Goal: Task Accomplishment & Management: Manage account settings

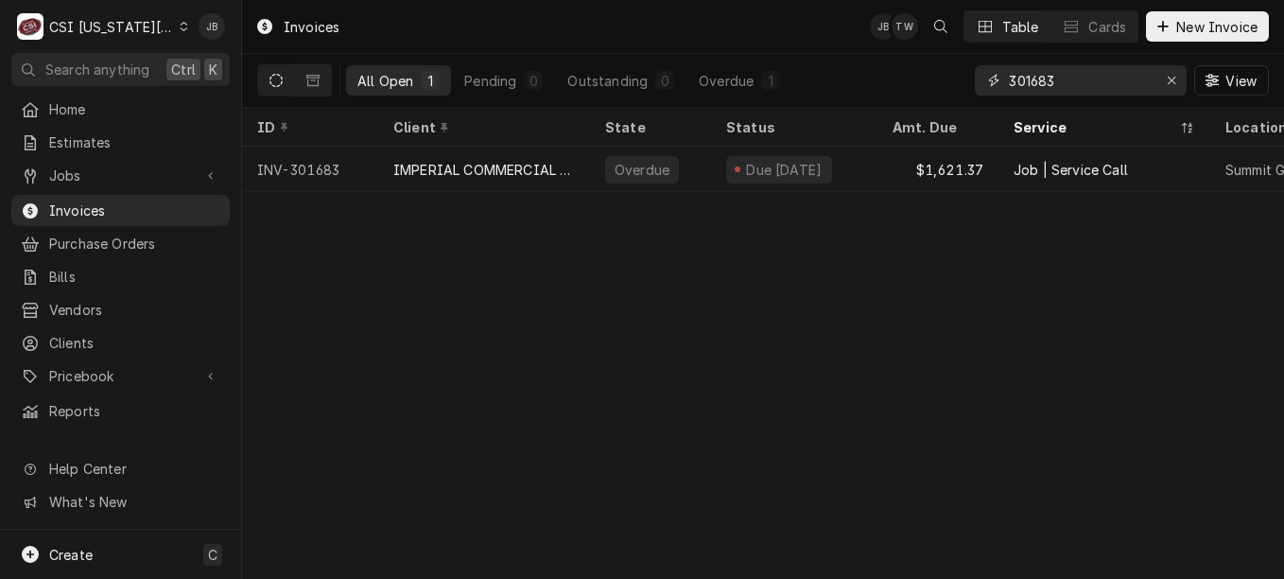
drag, startPoint x: 1088, startPoint y: 78, endPoint x: 804, endPoint y: 78, distance: 283.7
click at [804, 78] on div "All Open 1 Pending 0 Outstanding 0 Overdue 1 301683 View" at bounding box center [763, 80] width 1012 height 53
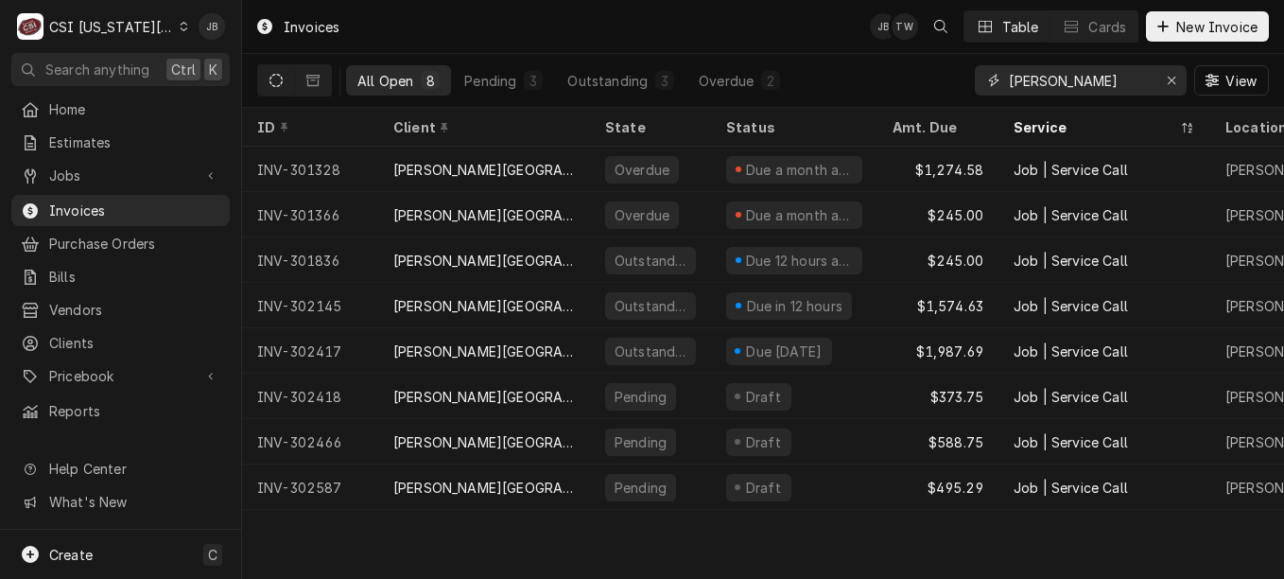
type input "hickman"
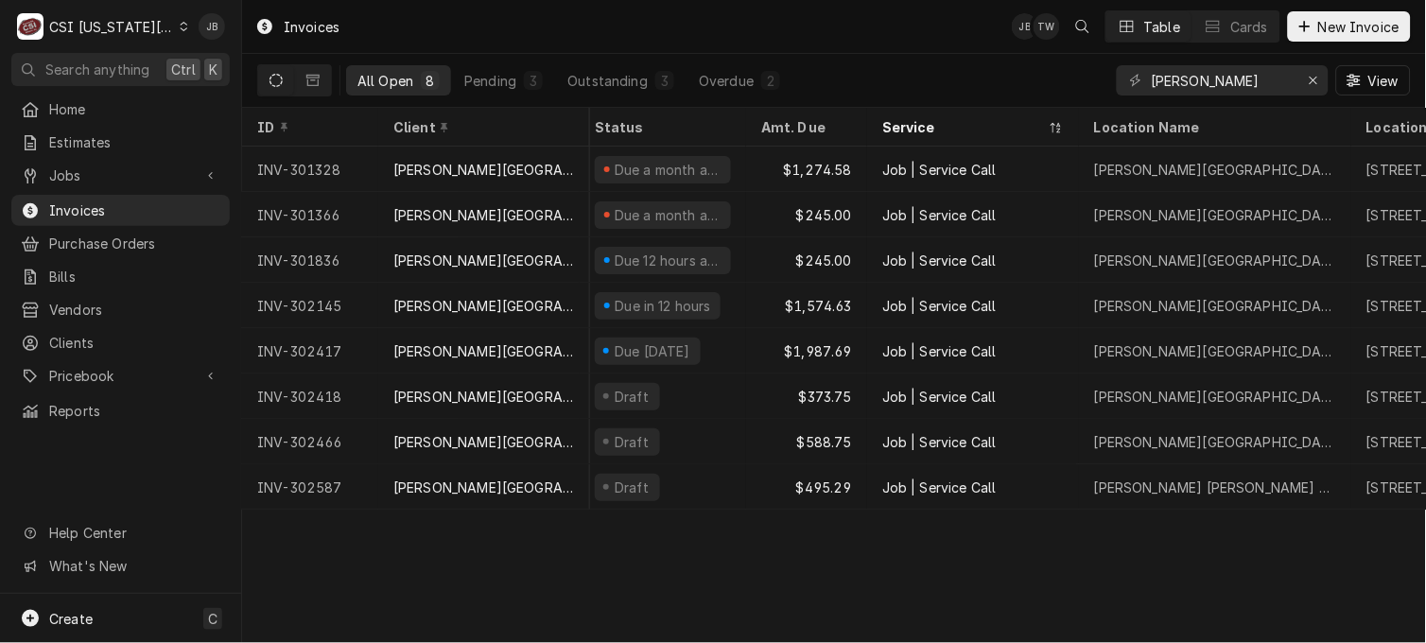
scroll to position [0, 131]
drag, startPoint x: 1092, startPoint y: 0, endPoint x: 886, endPoint y: 33, distance: 208.8
click at [886, 33] on div "Invoices JB TW Table Cards New Invoice" at bounding box center [834, 26] width 1184 height 53
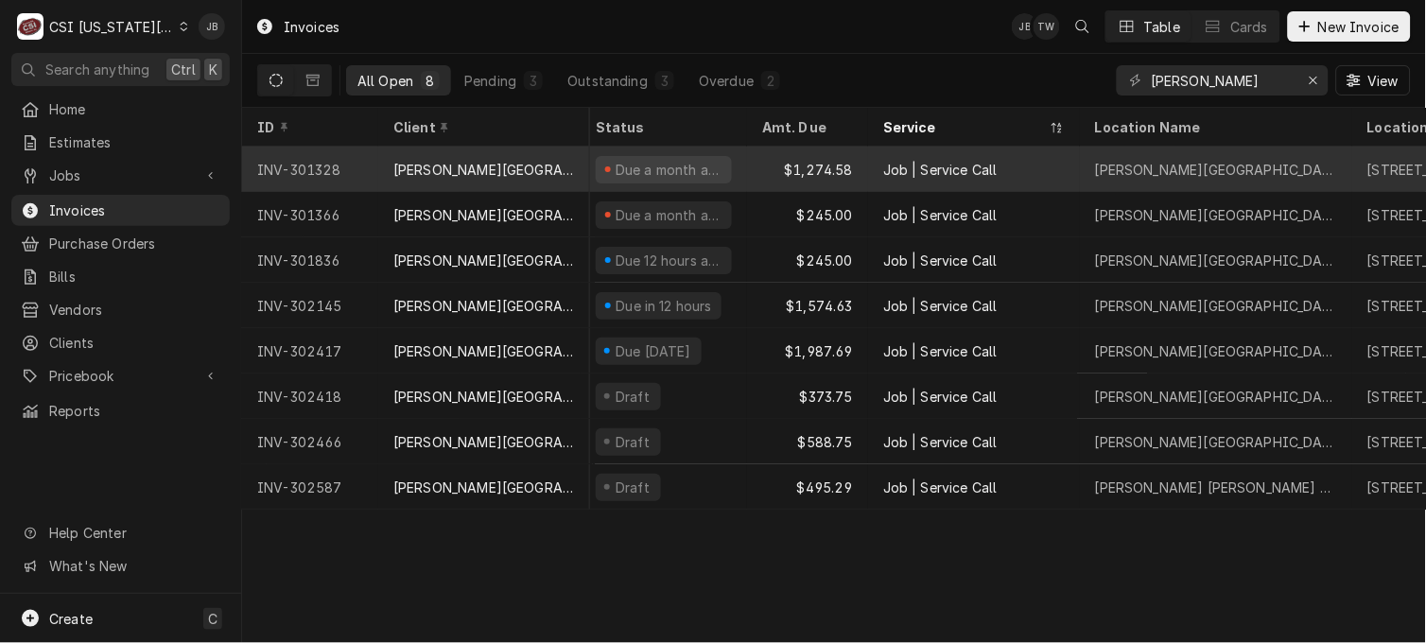
click at [868, 173] on div "Job | Service Call" at bounding box center [974, 169] width 212 height 45
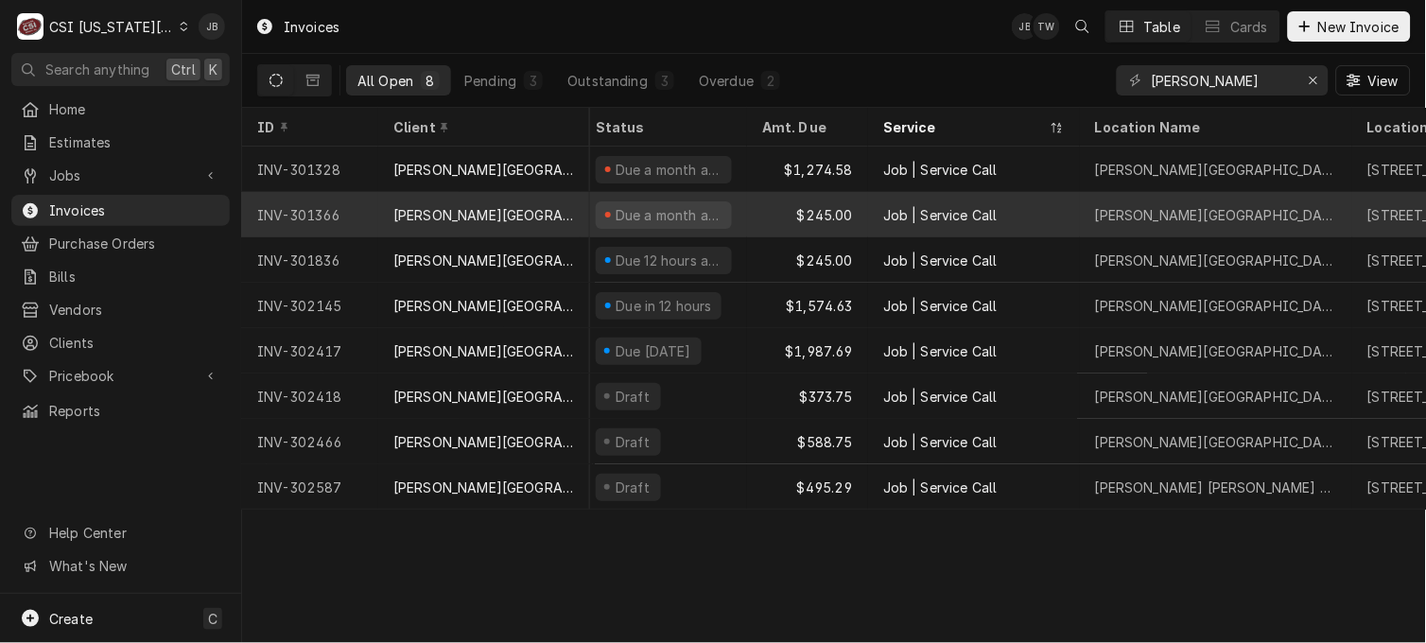
click at [862, 212] on div "$245.00" at bounding box center [807, 214] width 121 height 45
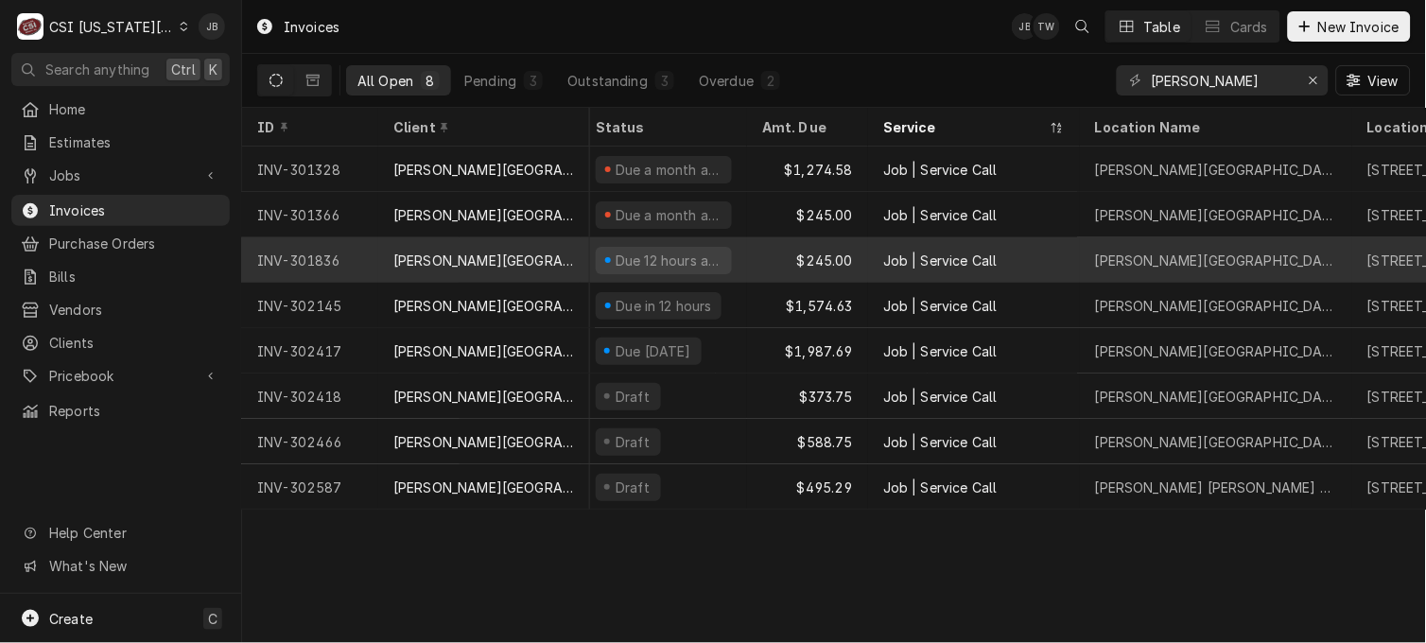
click at [854, 240] on div "$245.00" at bounding box center [807, 259] width 121 height 45
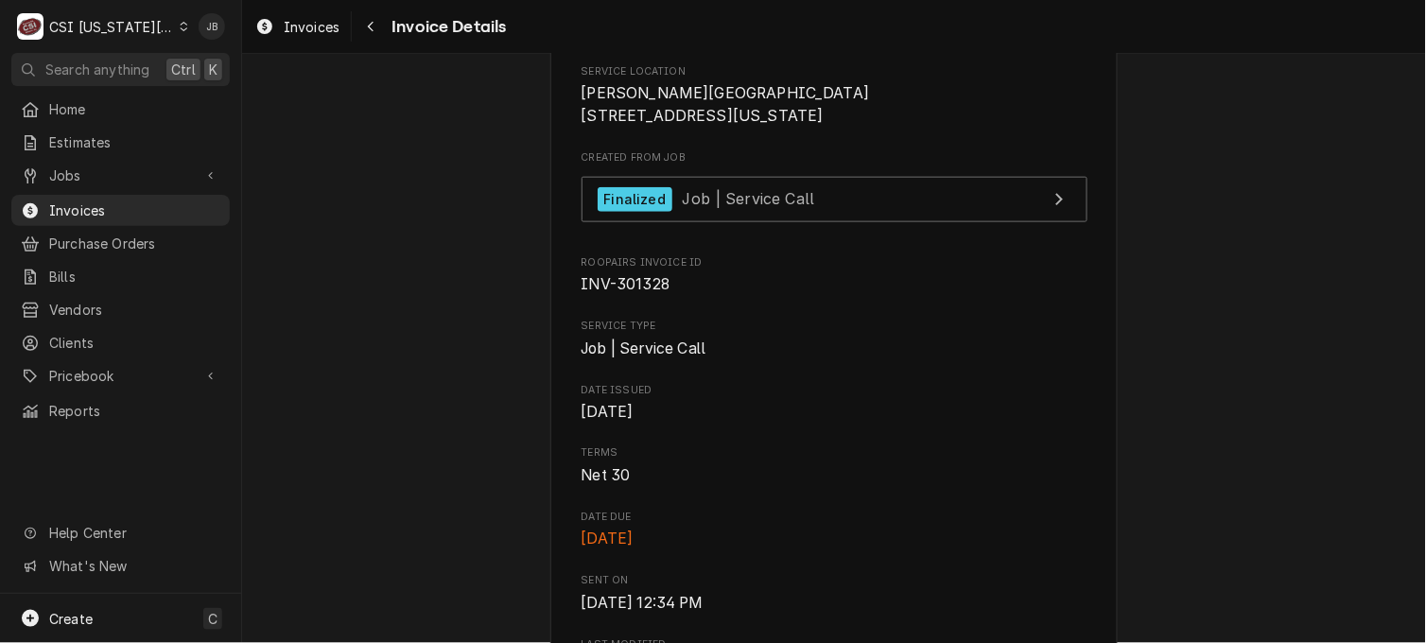
scroll to position [428, 0]
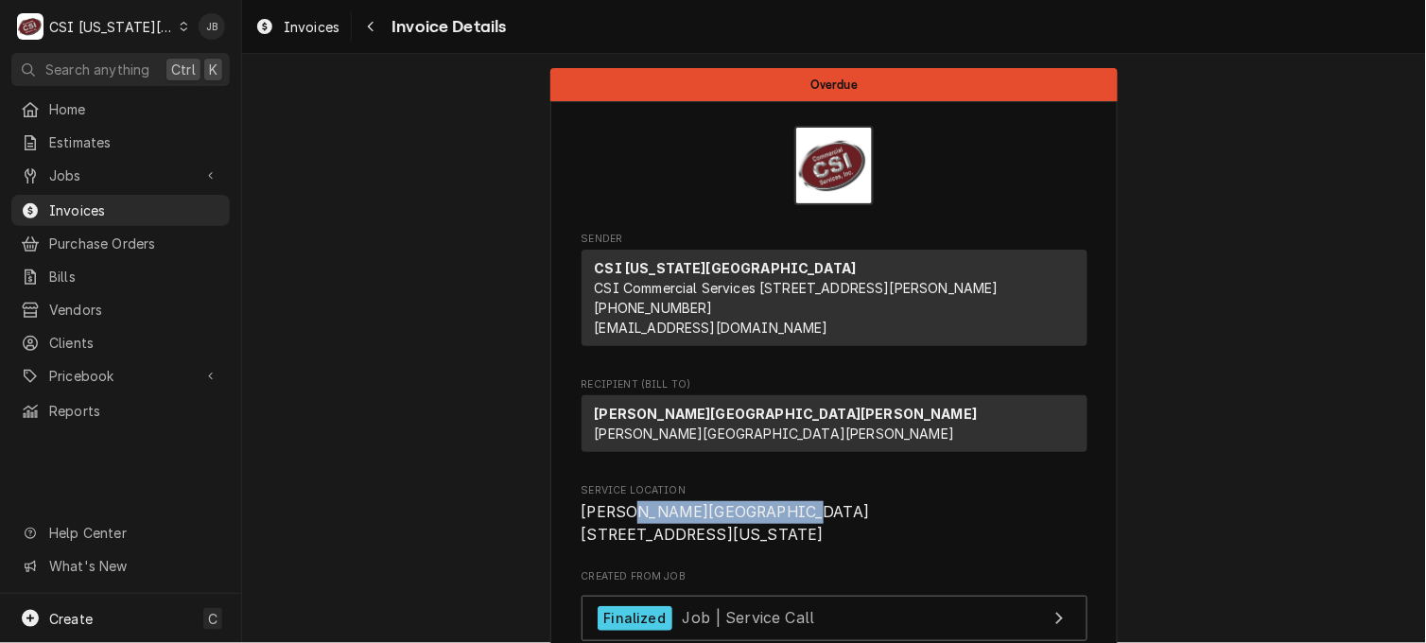
drag, startPoint x: 619, startPoint y: 530, endPoint x: 539, endPoint y: 550, distance: 83.0
drag, startPoint x: 539, startPoint y: 550, endPoint x: 703, endPoint y: 543, distance: 163.8
click at [703, 543] on span "Ingels Elementary School 11600 Food Lane Kansas City, MO 64134" at bounding box center [835, 523] width 506 height 44
click at [693, 546] on span "Ingels Elementary School 11600 Food Lane Kansas City, MO 64134" at bounding box center [835, 523] width 506 height 44
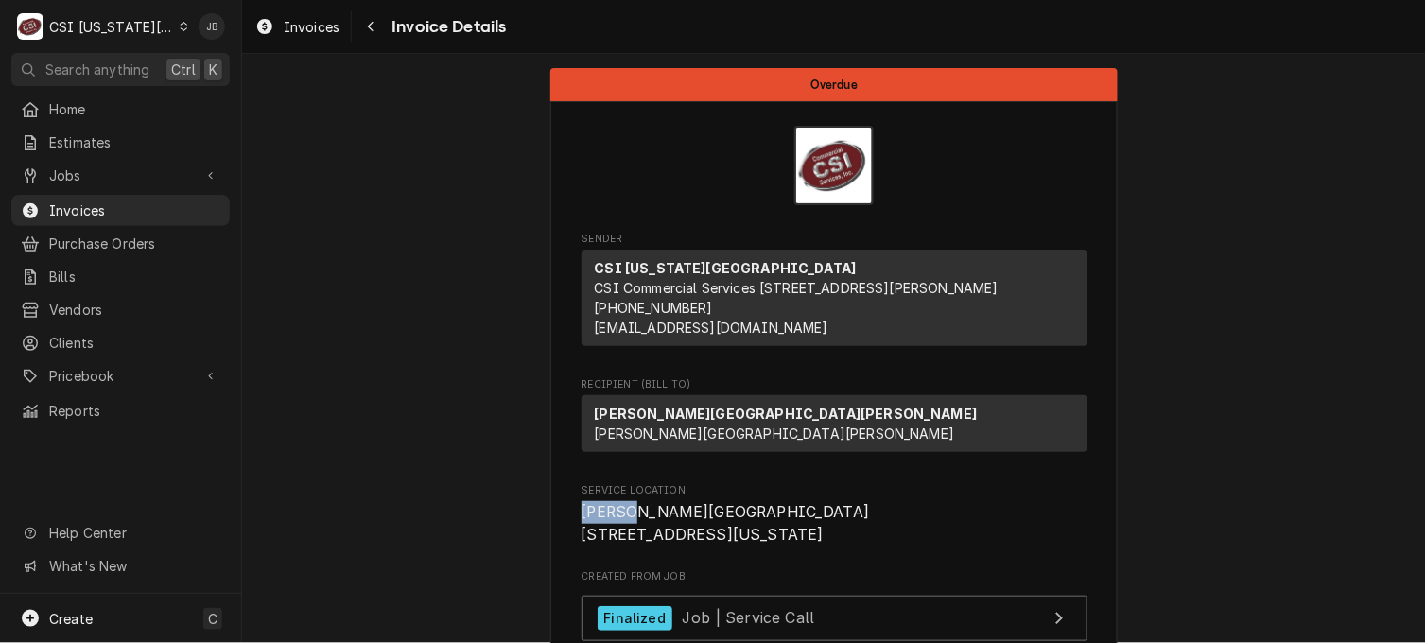
drag, startPoint x: 618, startPoint y: 532, endPoint x: 549, endPoint y: 531, distance: 70.0
copy span "Ingels"
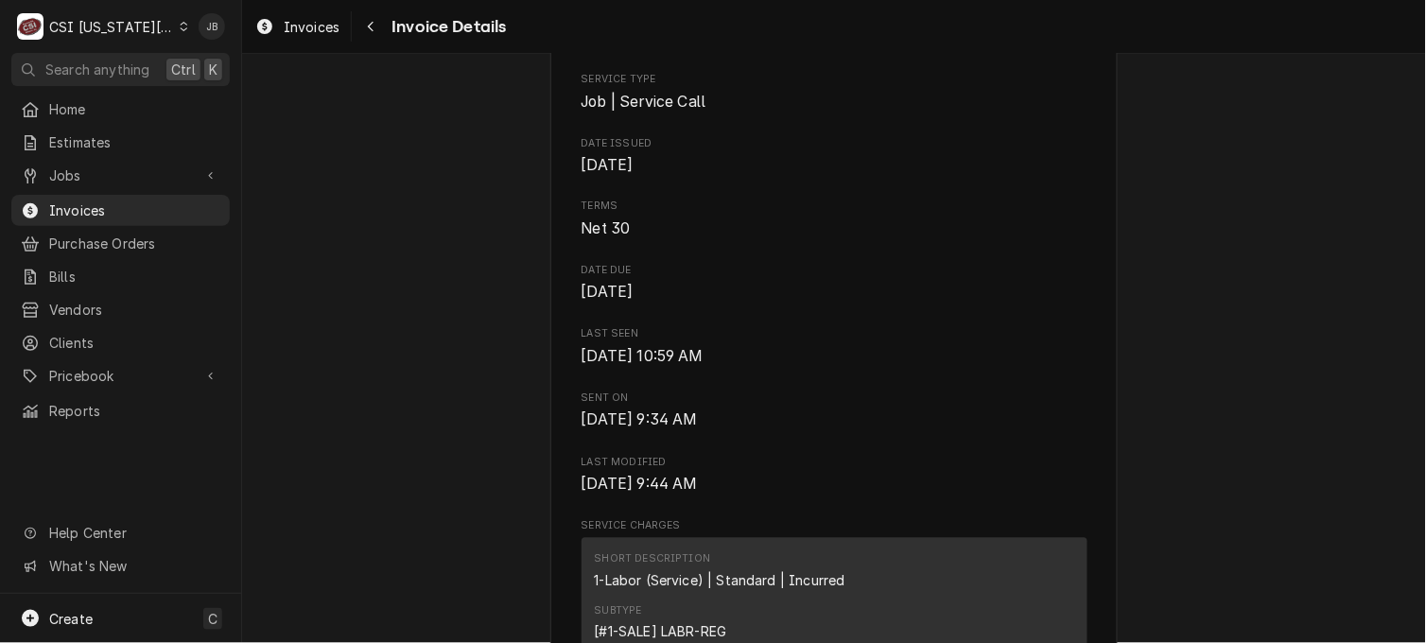
scroll to position [673, 0]
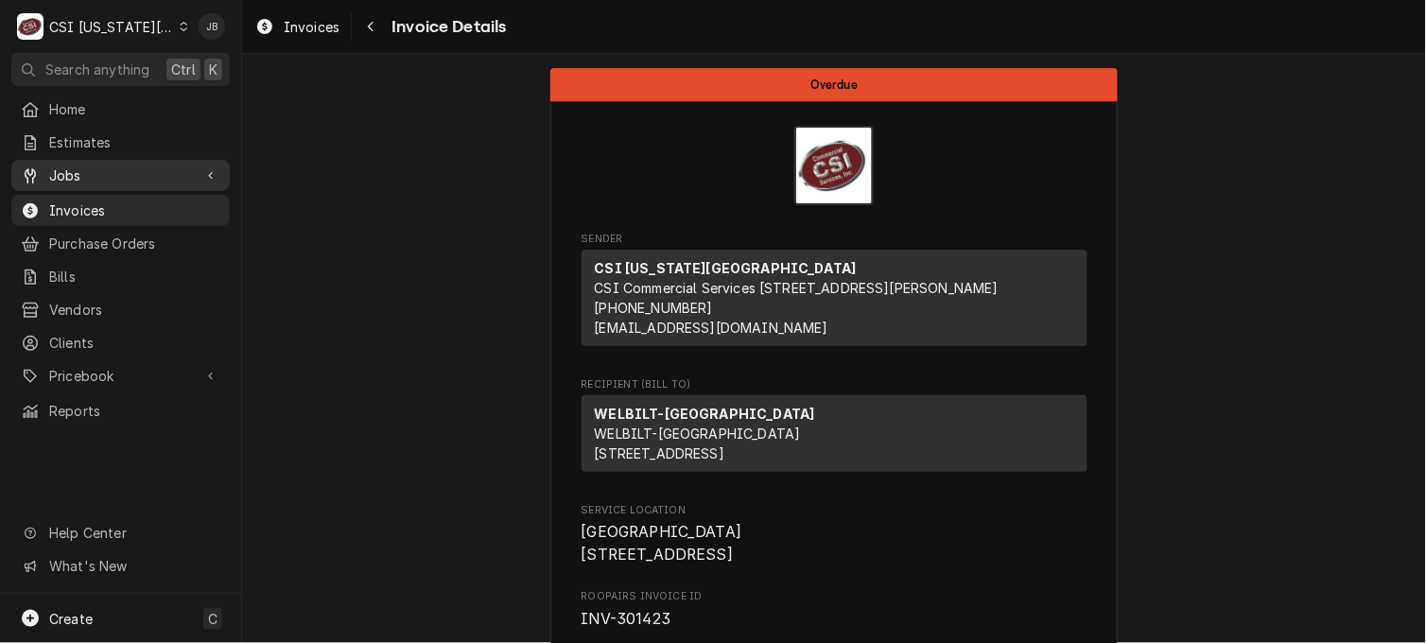
scroll to position [1135, 0]
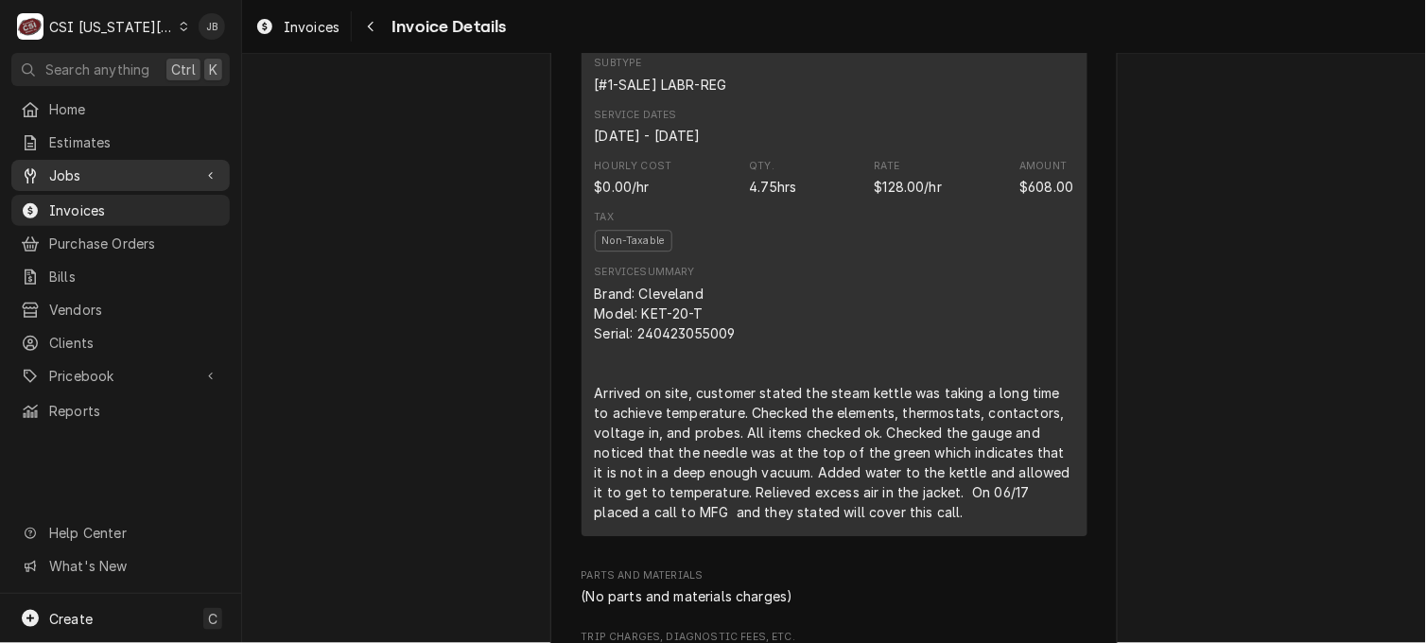
click at [147, 172] on span "Jobs" at bounding box center [120, 175] width 143 height 20
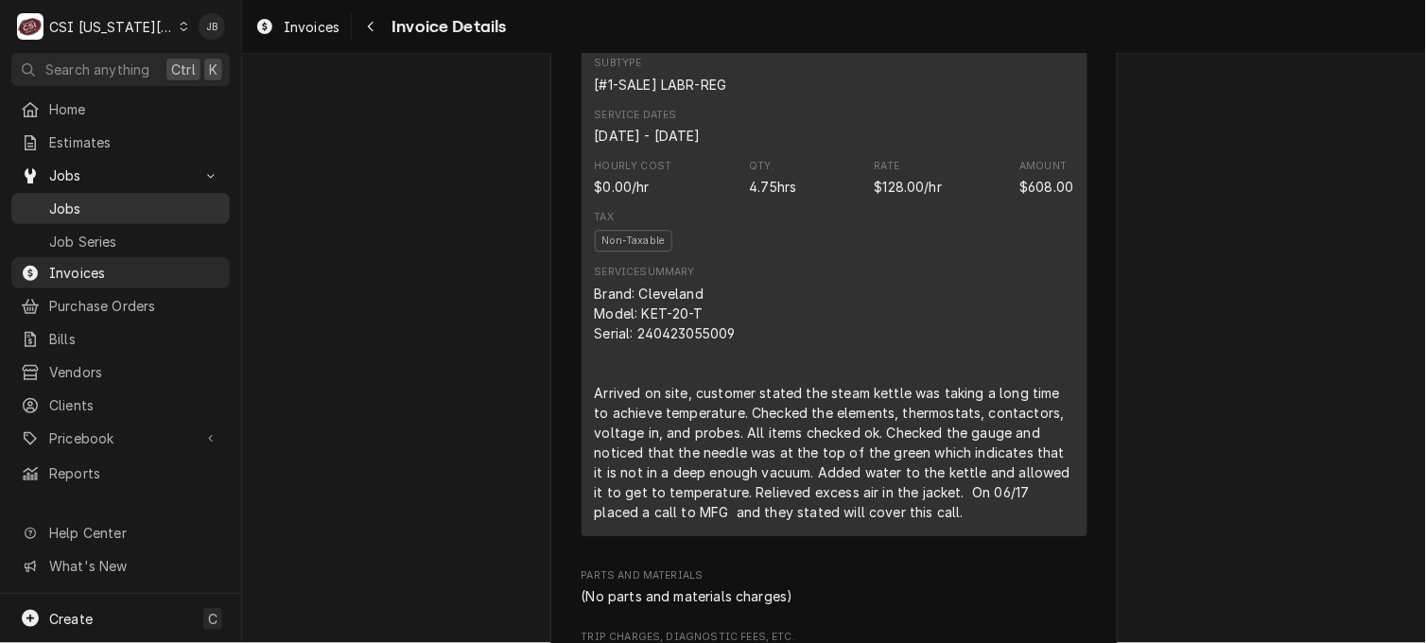
click at [140, 205] on span "Jobs" at bounding box center [134, 209] width 171 height 20
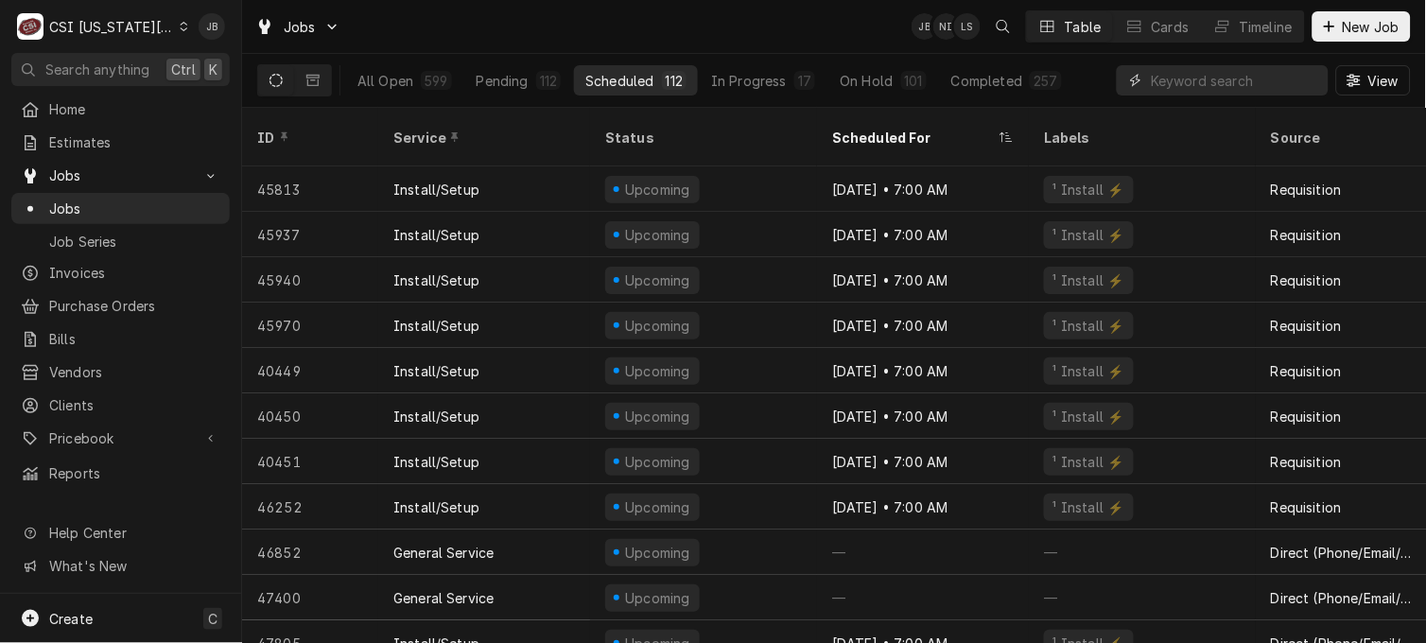
click at [1167, 91] on input "Dynamic Content Wrapper" at bounding box center [1235, 80] width 168 height 30
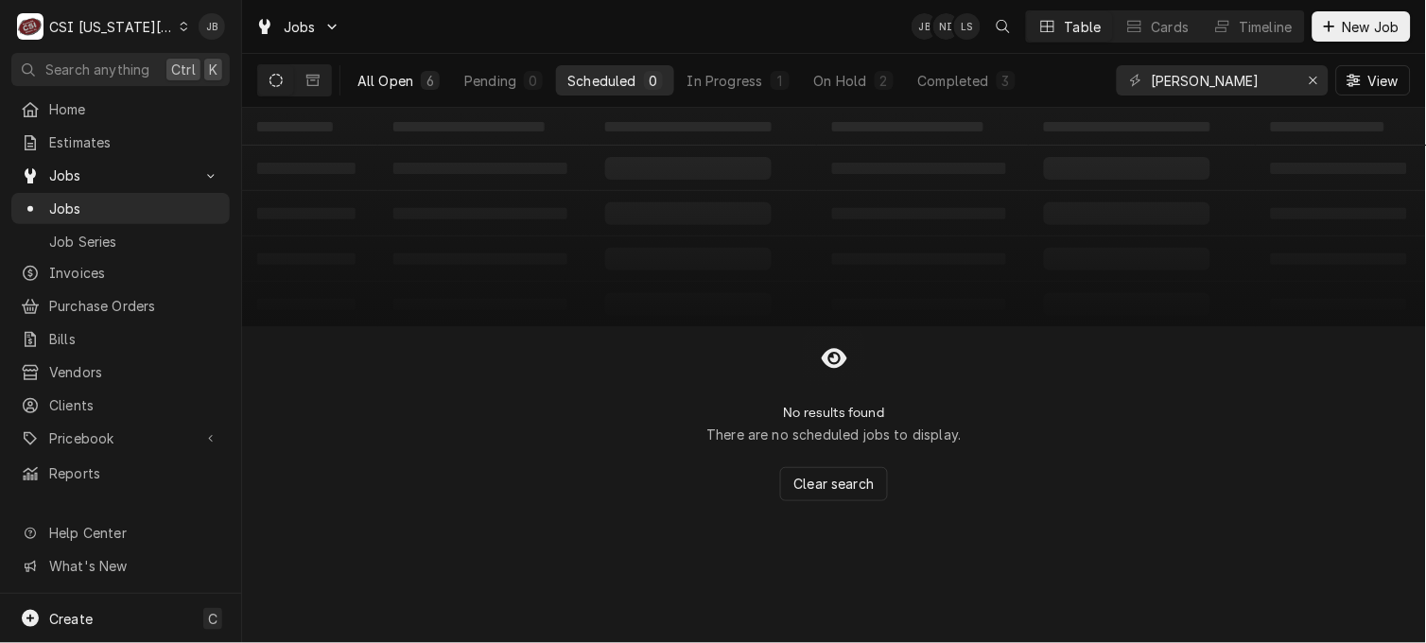
click at [382, 82] on div "All Open" at bounding box center [385, 81] width 56 height 20
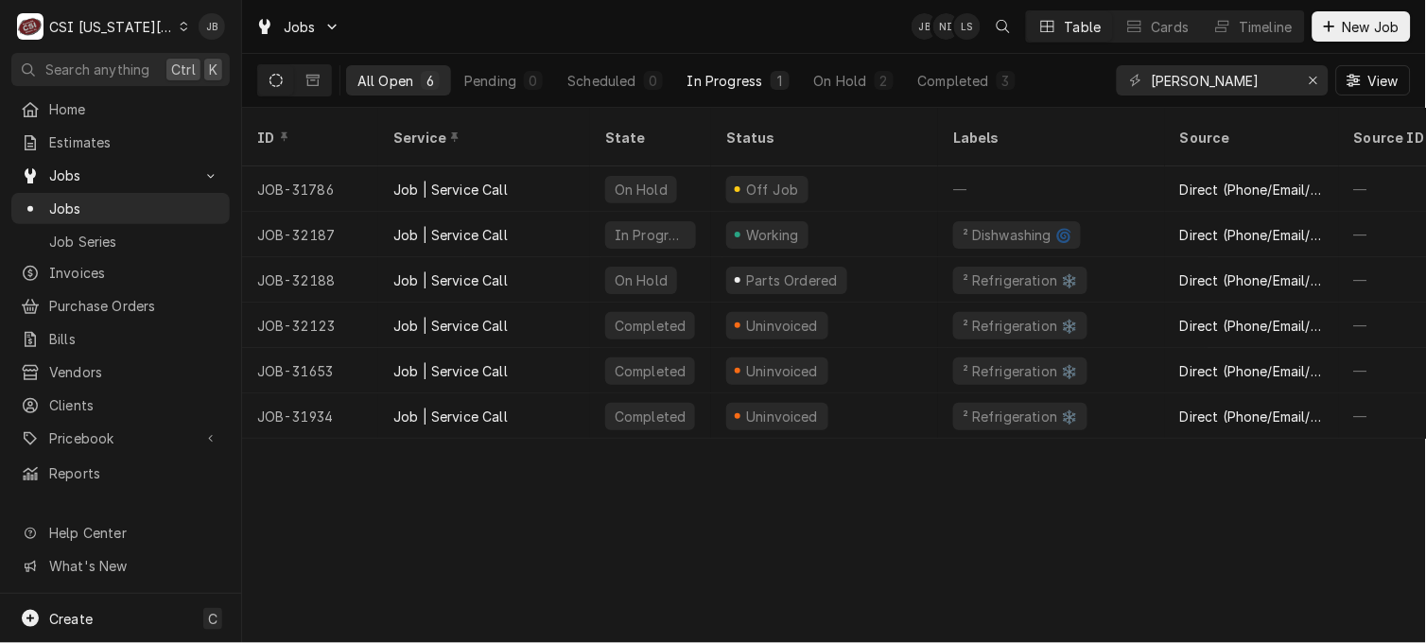
click at [736, 82] on div "In Progress" at bounding box center [726, 81] width 76 height 20
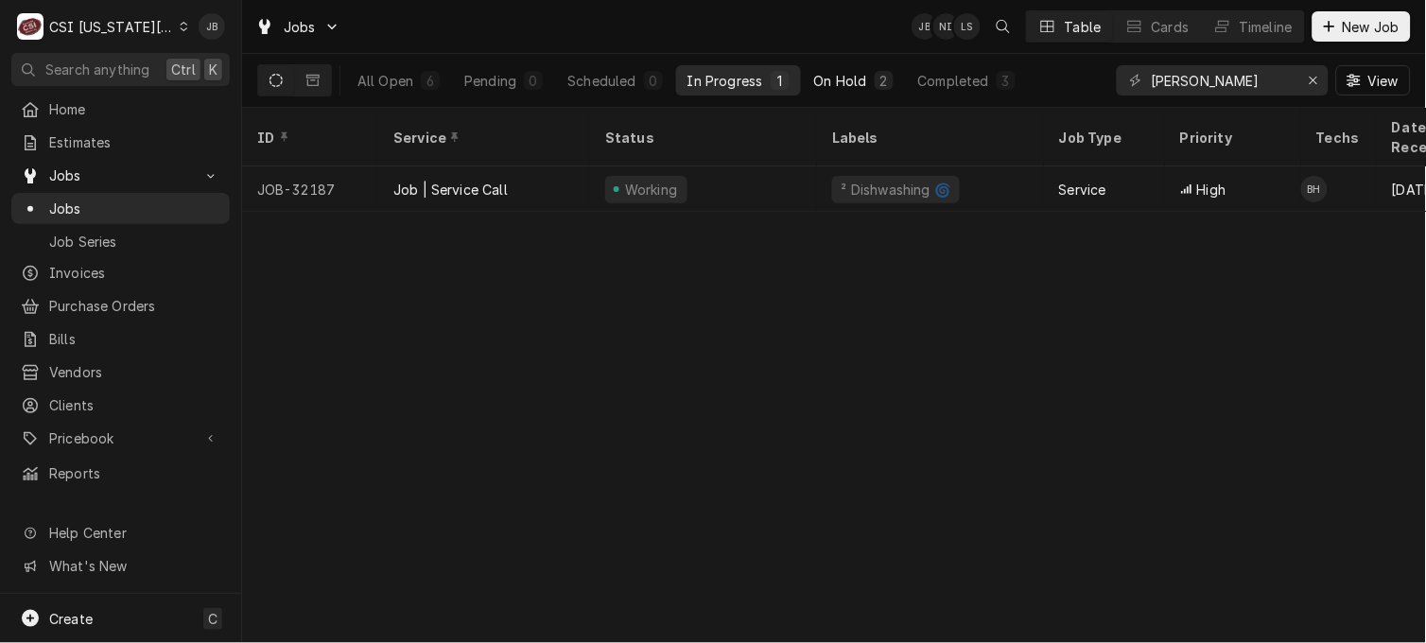
click at [832, 71] on div "On Hold" at bounding box center [840, 81] width 53 height 20
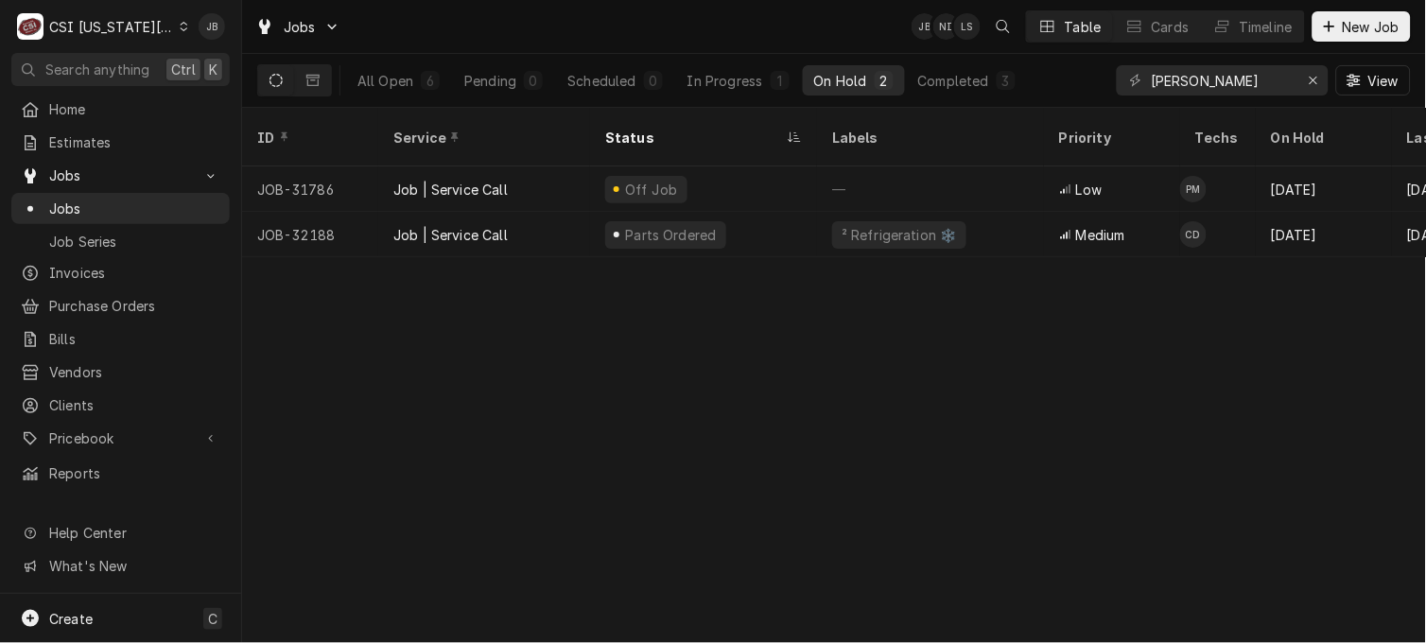
click at [739, 381] on div "ID Service Status Labels Priority Techs On Hold Last Modified Client Location N…" at bounding box center [834, 375] width 1184 height 535
click at [374, 81] on div "All Open" at bounding box center [385, 81] width 56 height 20
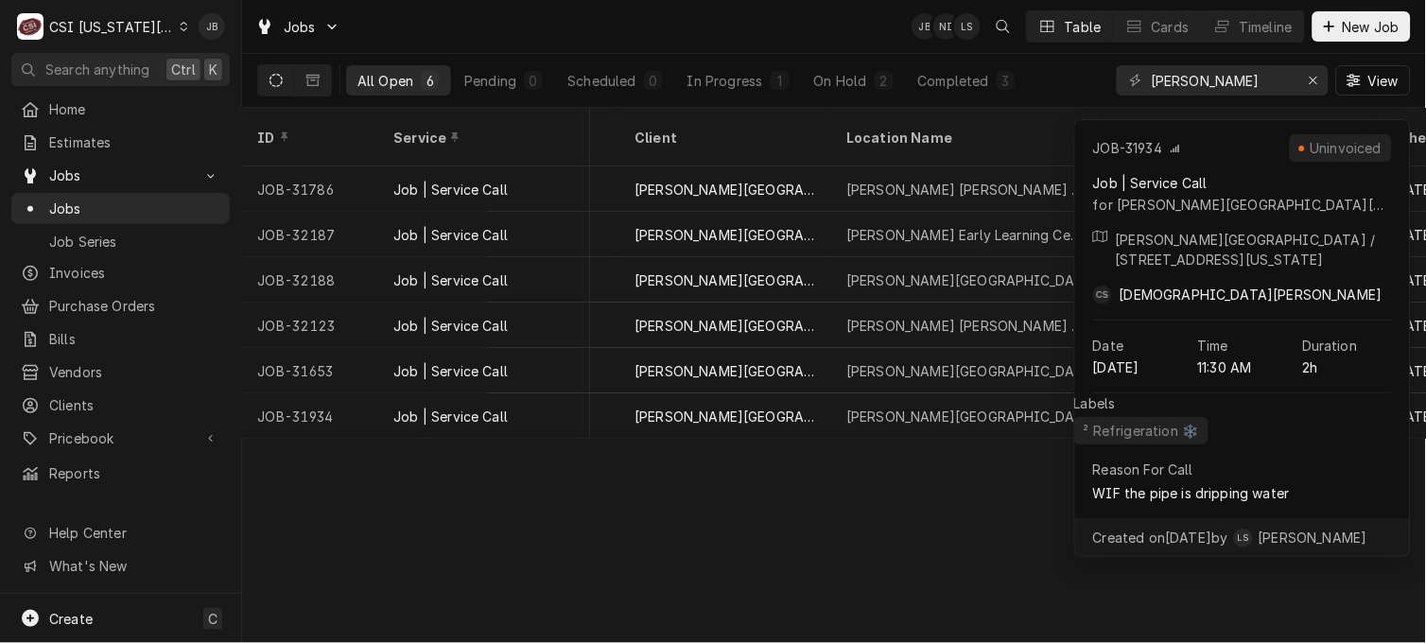
scroll to position [0, 1201]
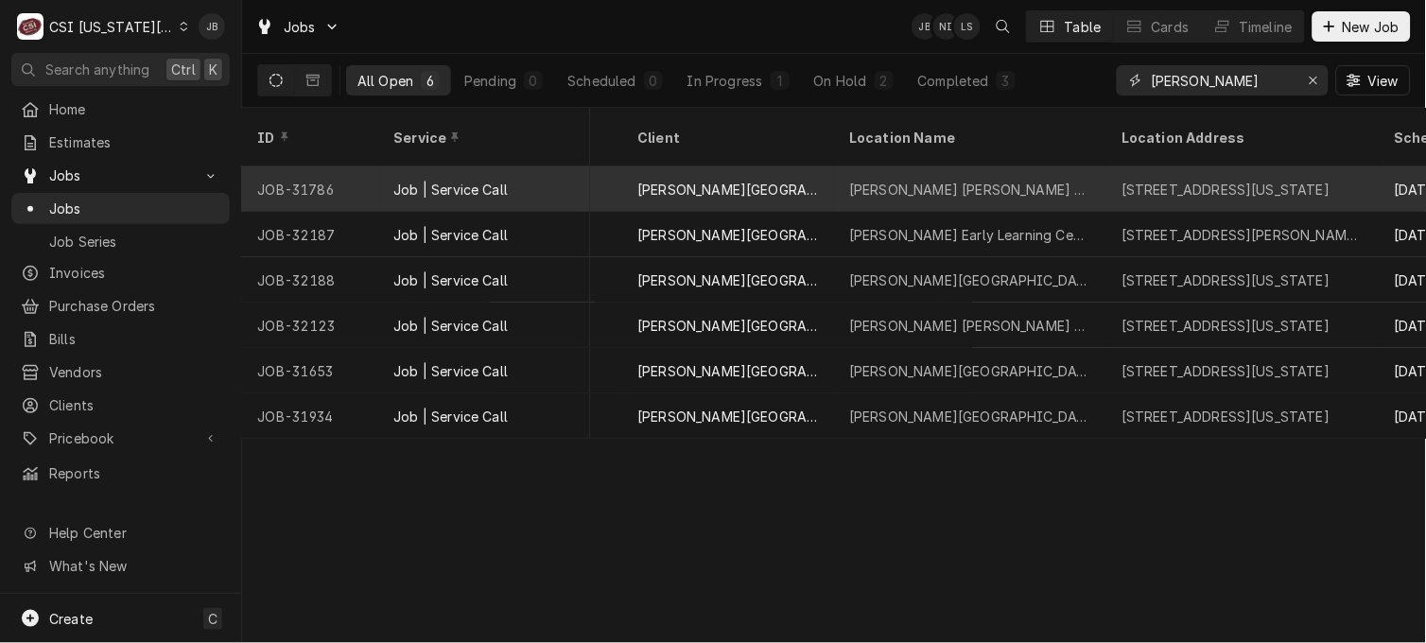
drag, startPoint x: 1220, startPoint y: 80, endPoint x: 913, endPoint y: 148, distance: 314.8
click at [913, 148] on div "Jobs JB NI LS Table Cards Timeline New Job All Open 6 Pending 0 Scheduled 0 In …" at bounding box center [834, 321] width 1184 height 643
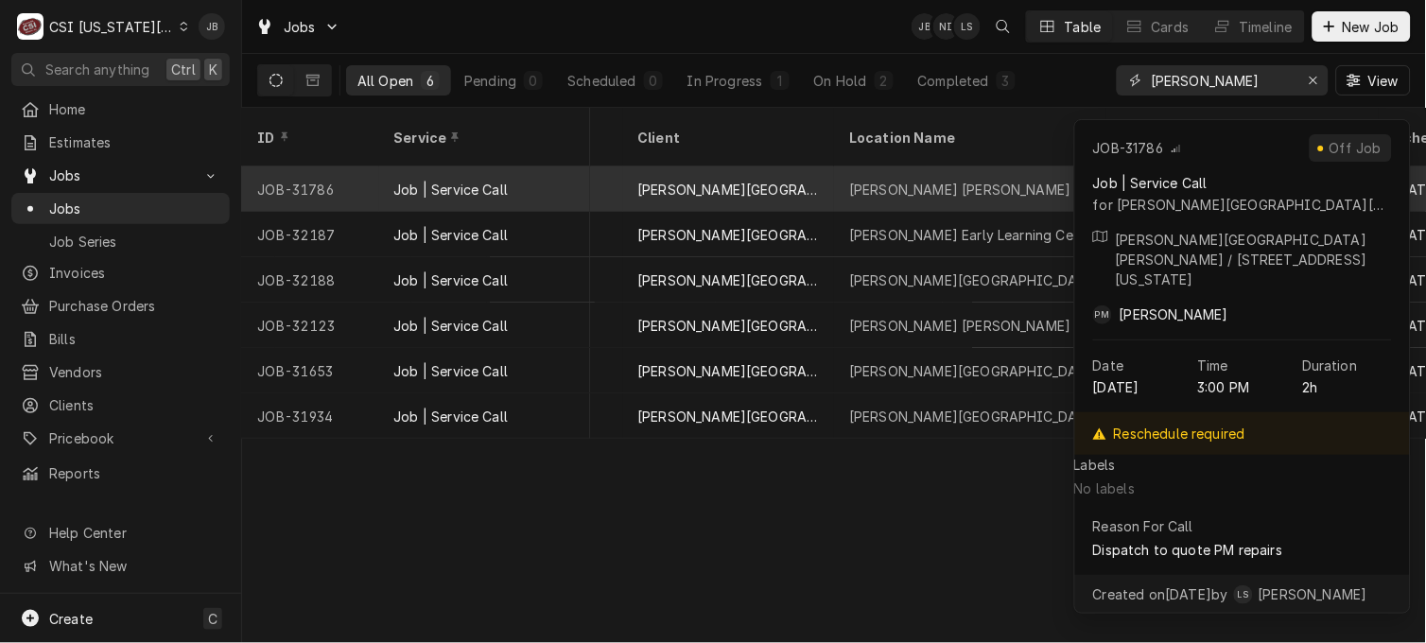
scroll to position [0, 1215]
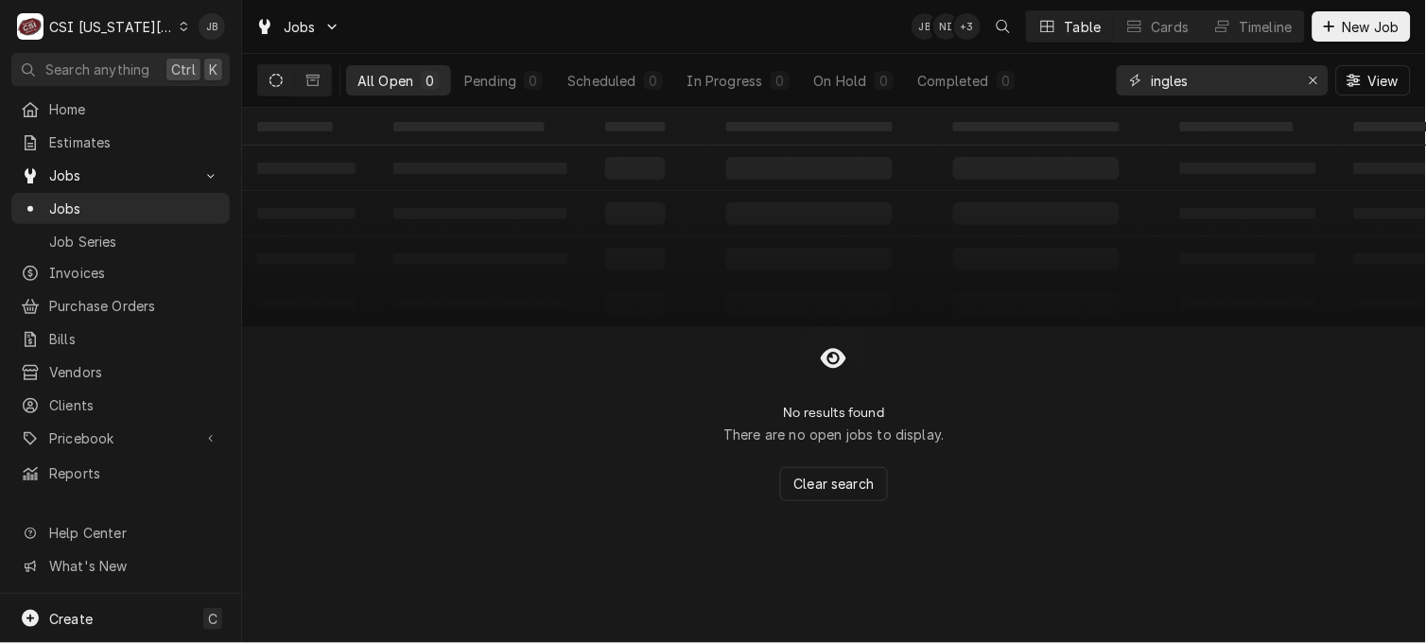
drag, startPoint x: 1199, startPoint y: 83, endPoint x: 1040, endPoint y: 70, distance: 159.4
click at [1040, 70] on div "All Open 0 Pending 0 Scheduled 0 In Progress 0 On Hold 0 Completed 0 ingles View" at bounding box center [834, 80] width 1154 height 53
paste input "Ingel"
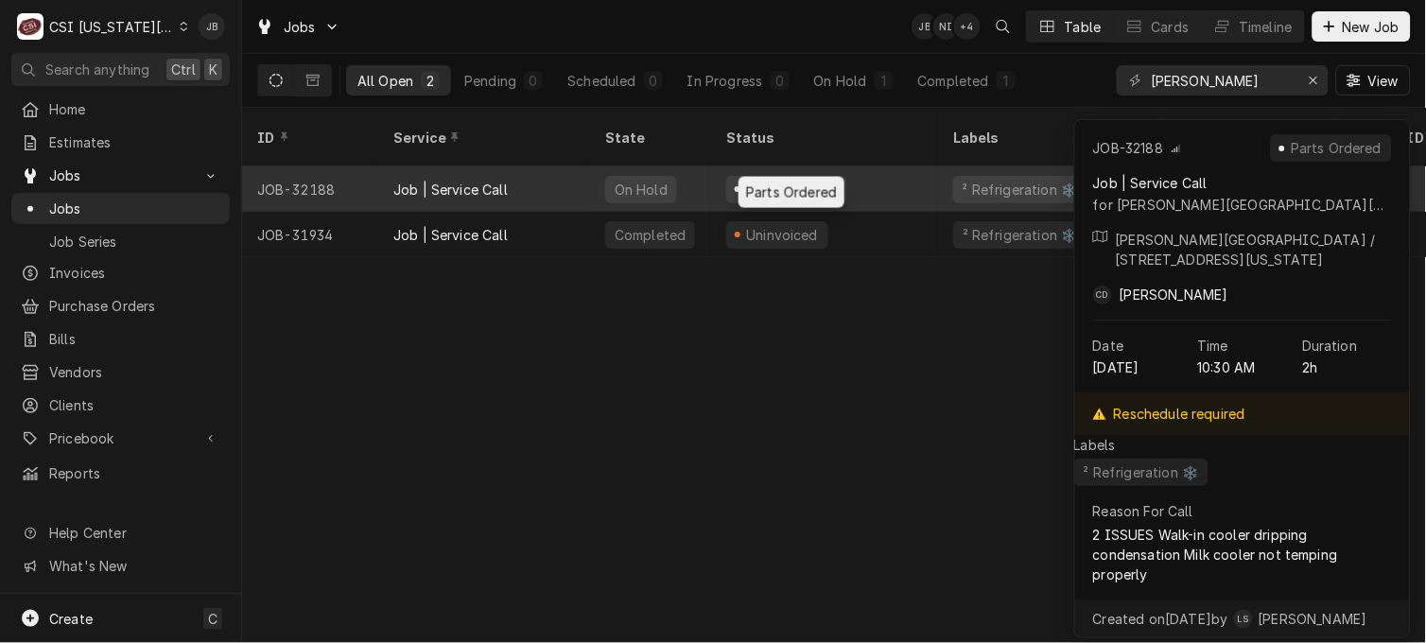
click at [825, 180] on div "Parts Ordered" at bounding box center [792, 190] width 96 height 20
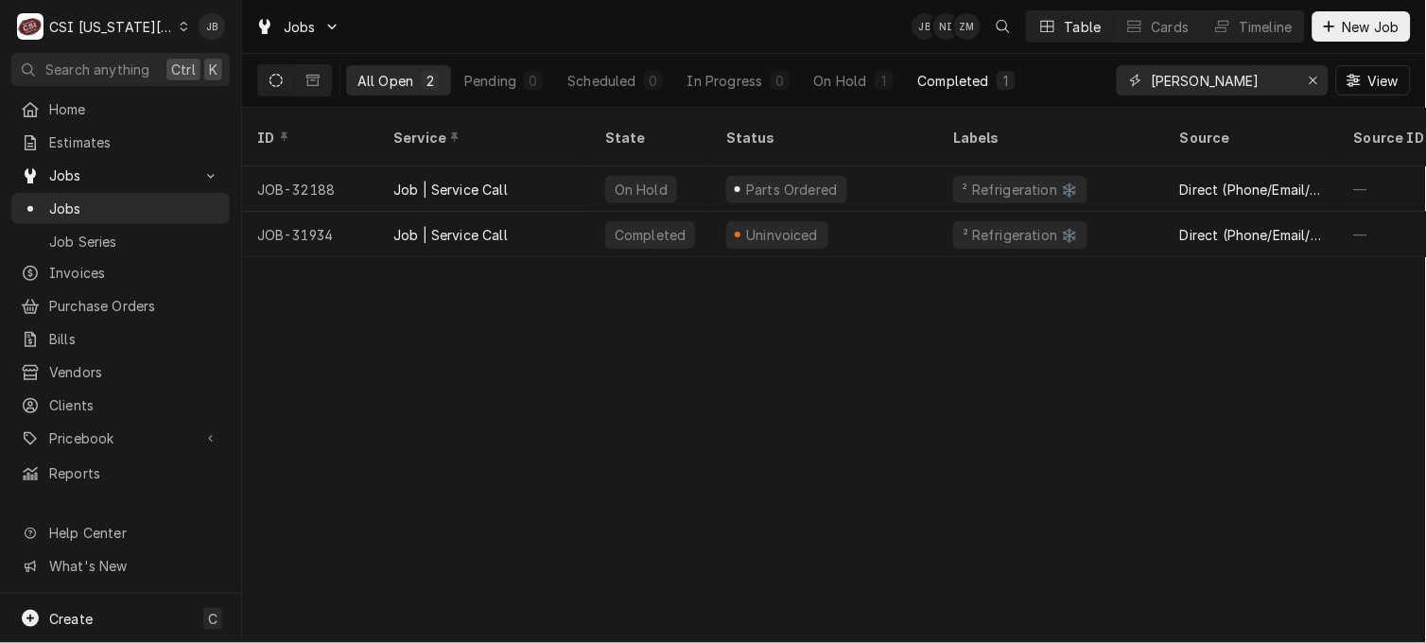
drag, startPoint x: 1214, startPoint y: 74, endPoint x: 946, endPoint y: 66, distance: 268.7
click at [946, 66] on div "All Open 2 Pending 0 Scheduled 0 In Progress 0 On Hold 1 Completed 1 Ingels View" at bounding box center [834, 80] width 1154 height 53
paste input "11600 Food Lane"
click at [845, 76] on div "On Hold" at bounding box center [840, 81] width 53 height 20
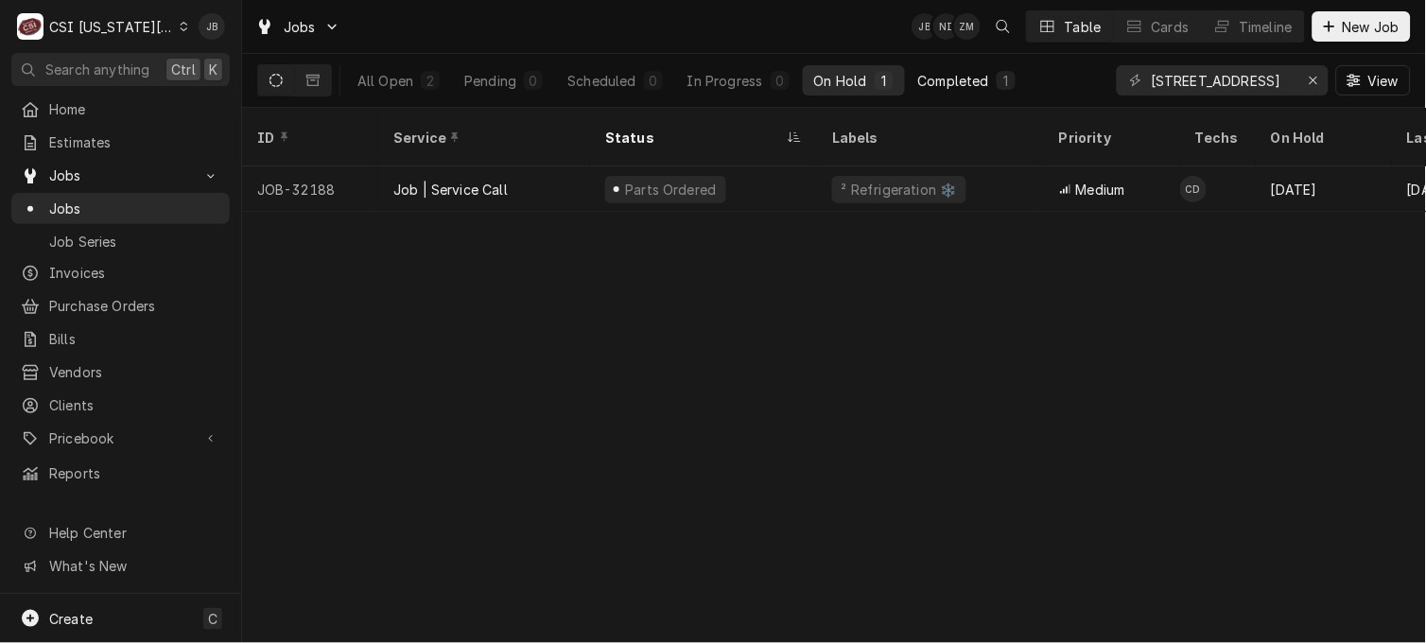
click at [959, 74] on div "Completed" at bounding box center [953, 81] width 71 height 20
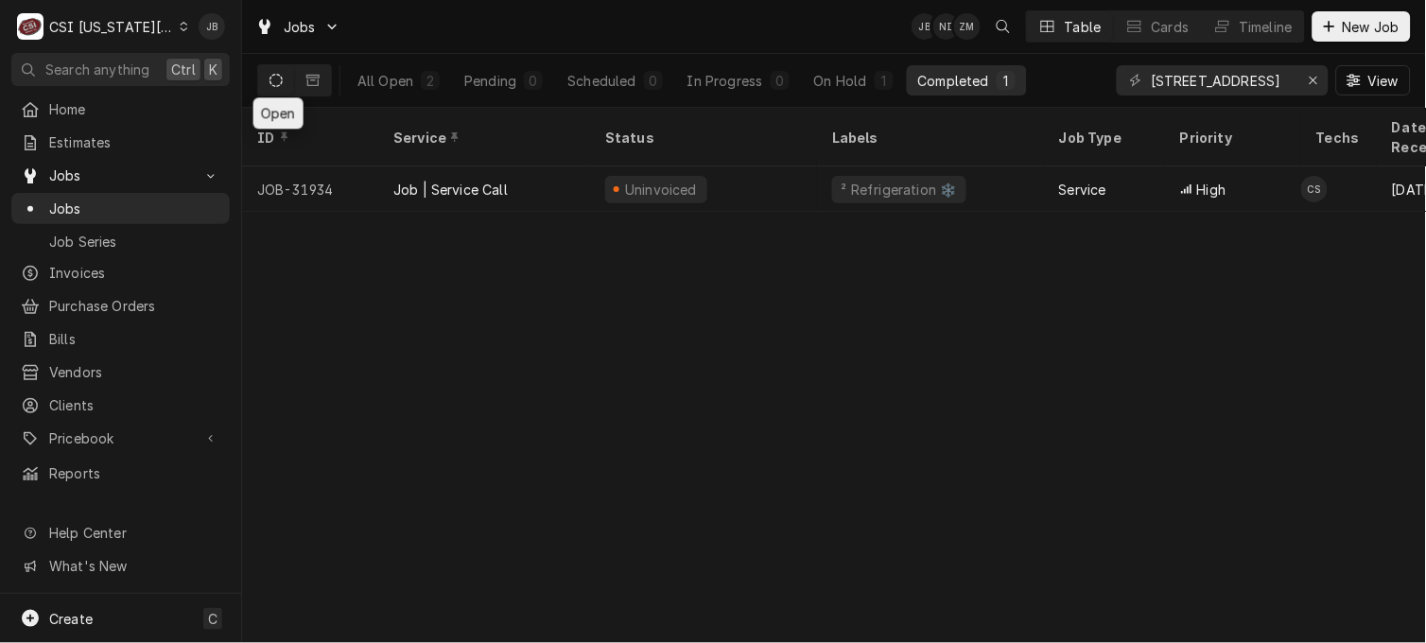
click at [270, 78] on icon "Dynamic Content Wrapper" at bounding box center [276, 80] width 13 height 13
click at [315, 78] on icon "Dynamic Content Wrapper" at bounding box center [312, 80] width 13 height 11
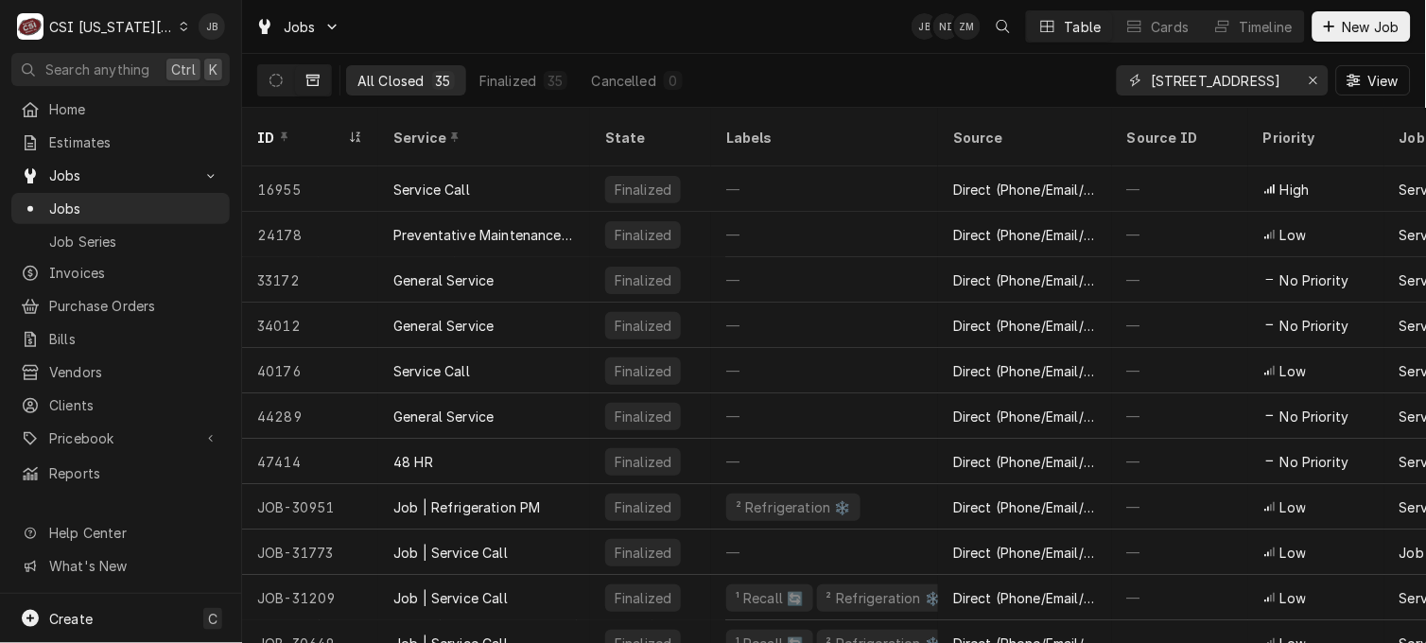
click at [1265, 82] on input "11600 Food Lane" at bounding box center [1222, 80] width 142 height 30
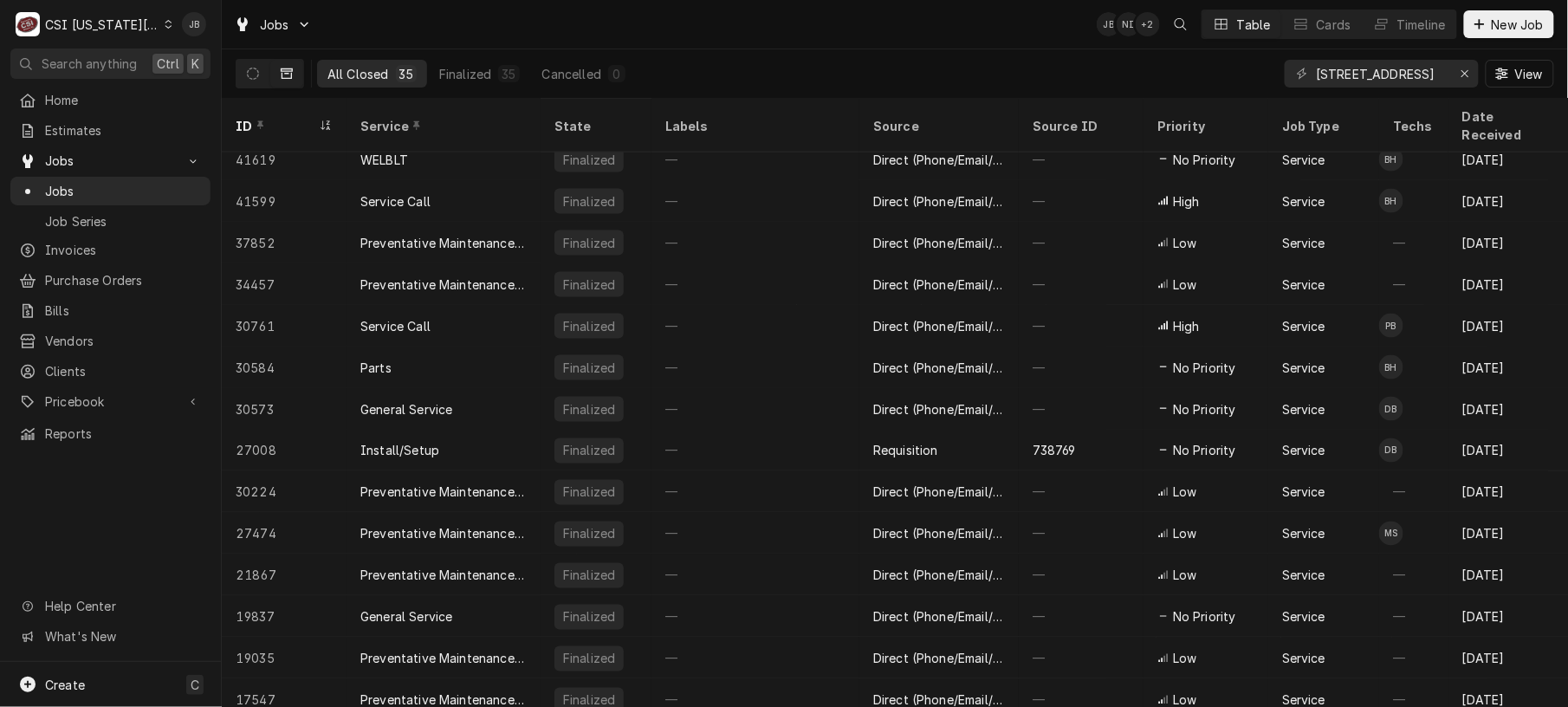
scroll to position [846, 0]
click at [249, 76] on icon "Dynamic Content Wrapper" at bounding box center [253, 73] width 12 height 12
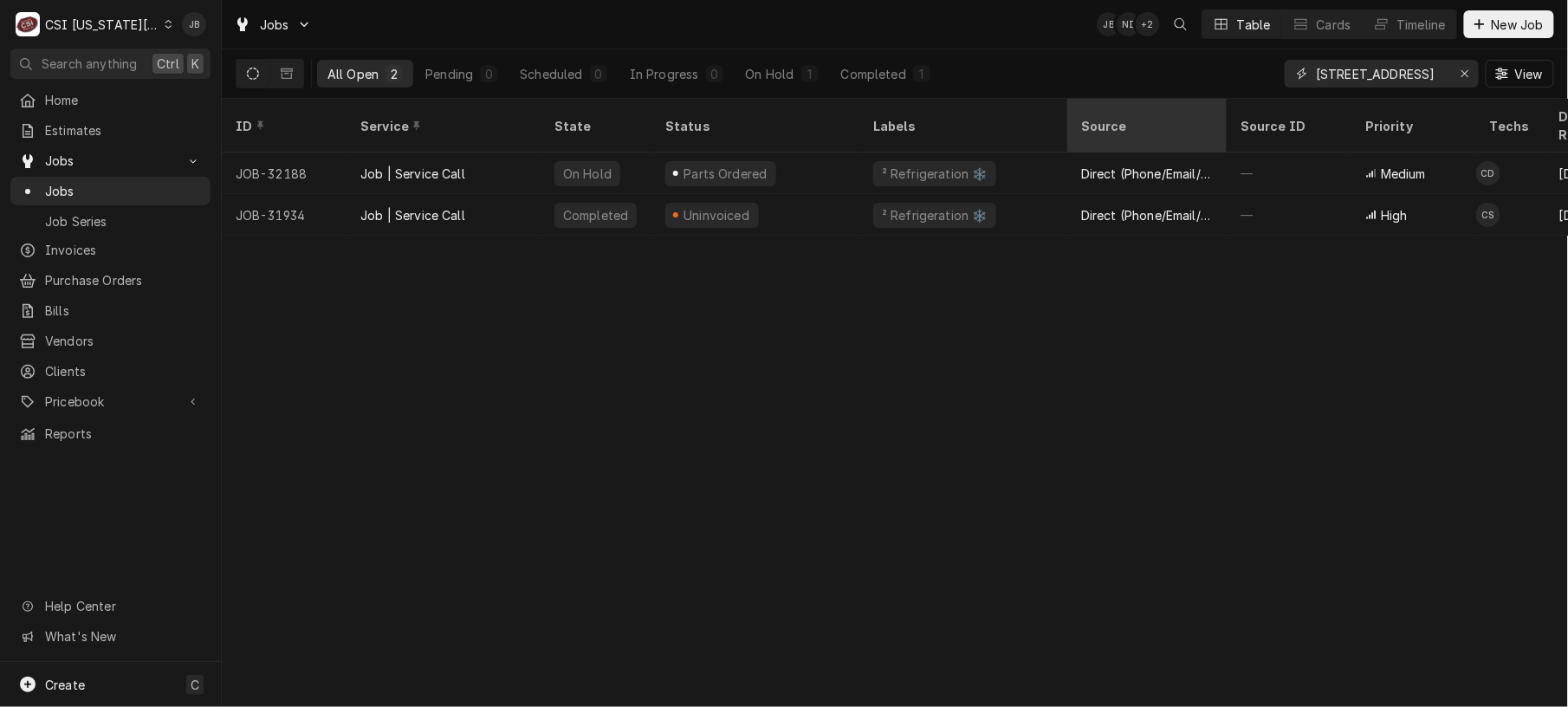
drag, startPoint x: 1435, startPoint y: 72, endPoint x: 1103, endPoint y: 123, distance: 335.9
click at [1103, 123] on div "Jobs JB NI + 2 Table Cards Timeline New Job All Open 2 Pending 0 Scheduled 0 In…" at bounding box center [895, 354] width 1346 height 707
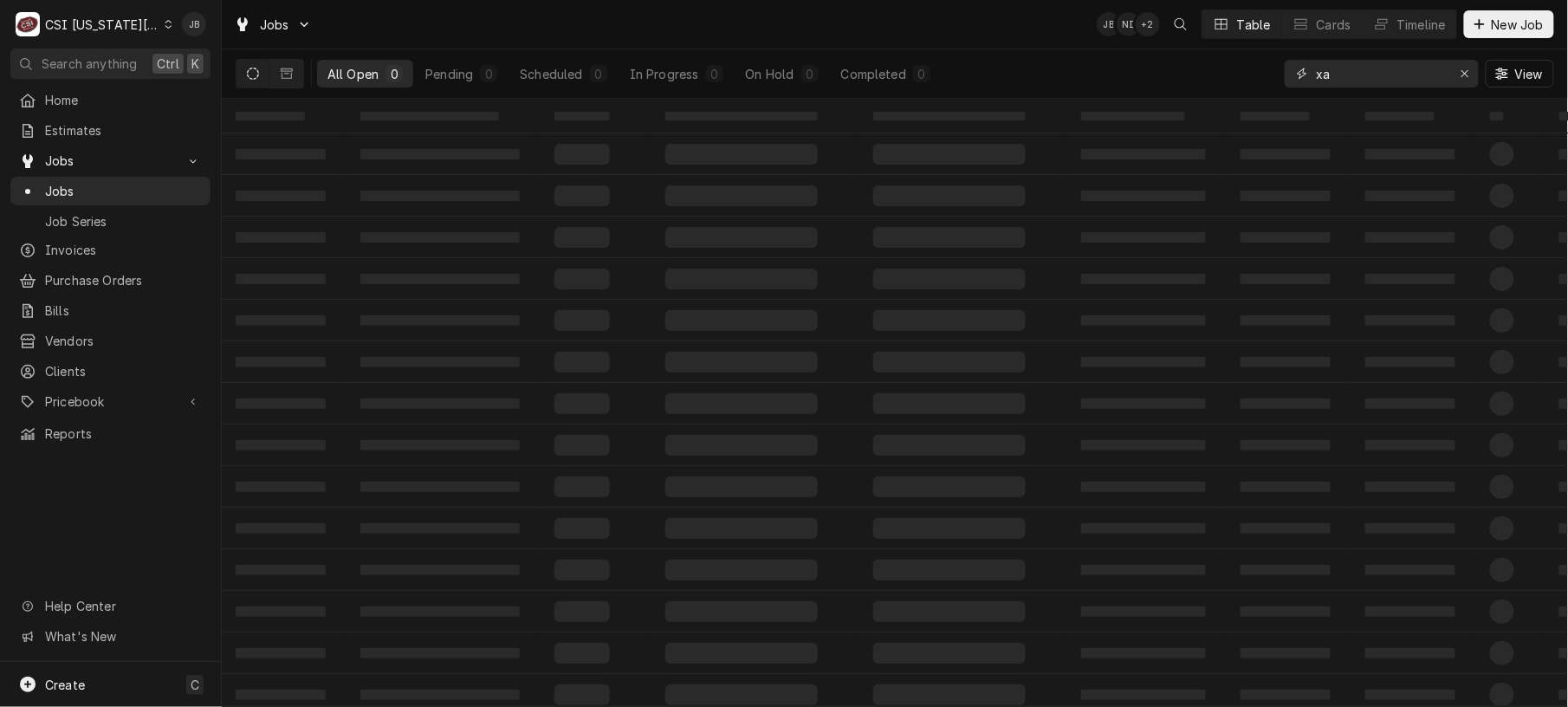
type input "x"
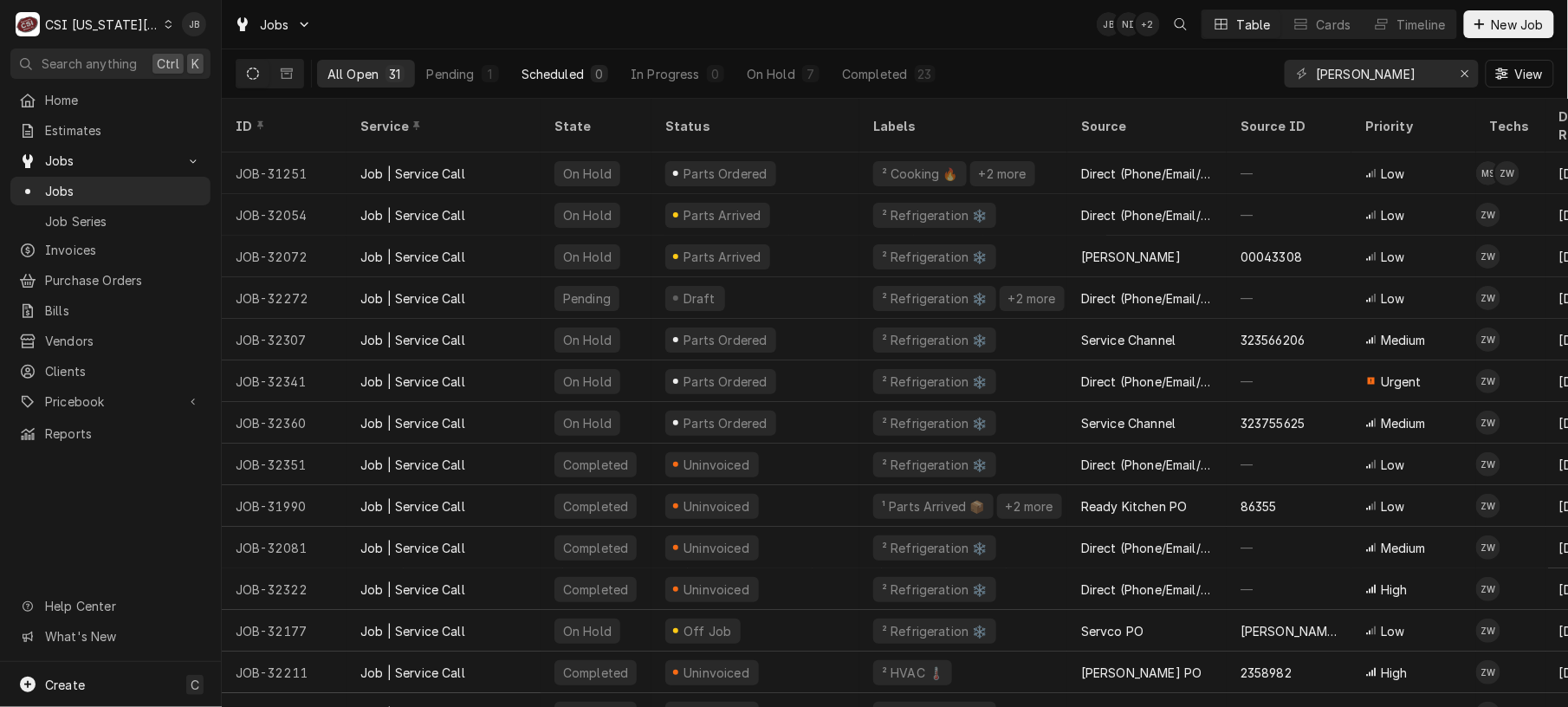
click at [555, 77] on div "Scheduled" at bounding box center [552, 74] width 62 height 18
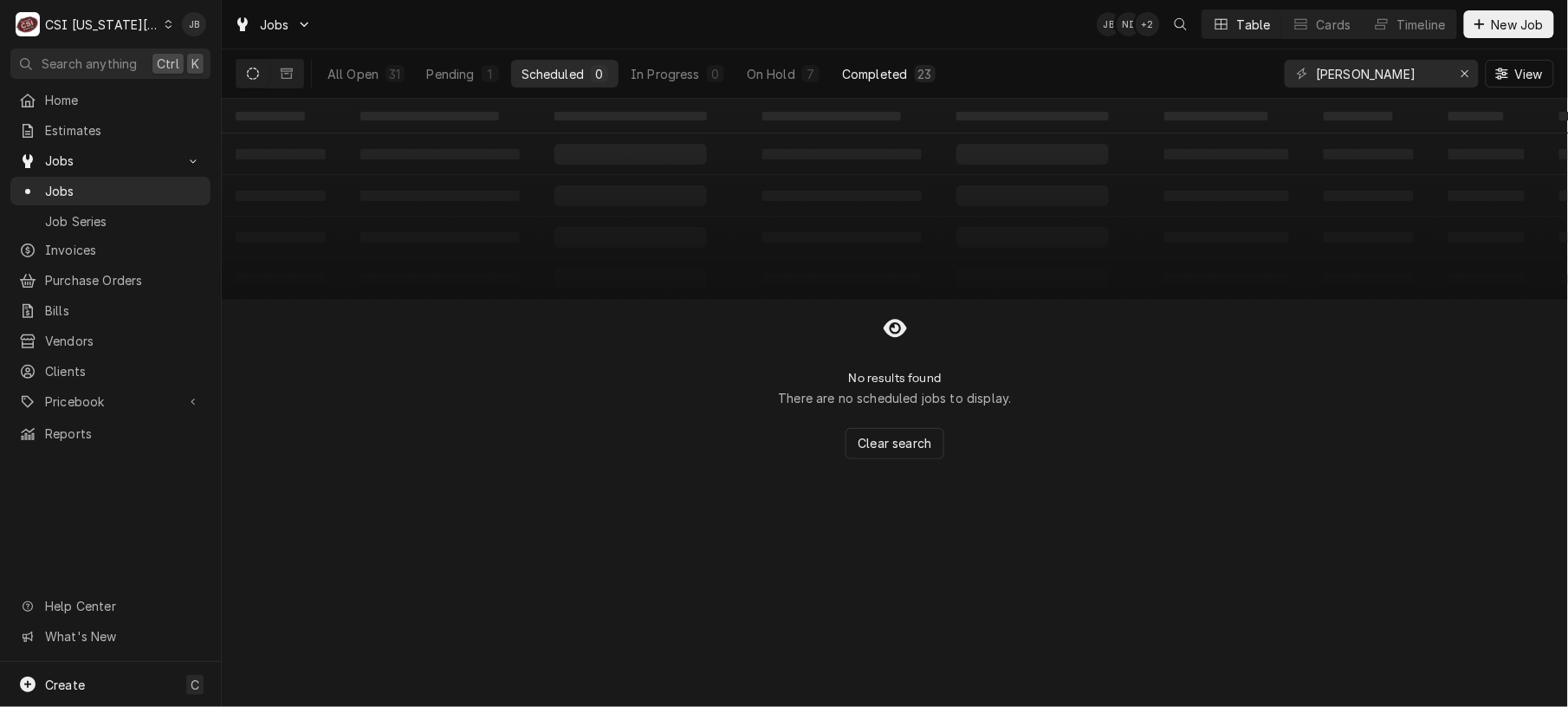
click at [895, 71] on div "Completed" at bounding box center [874, 74] width 65 height 18
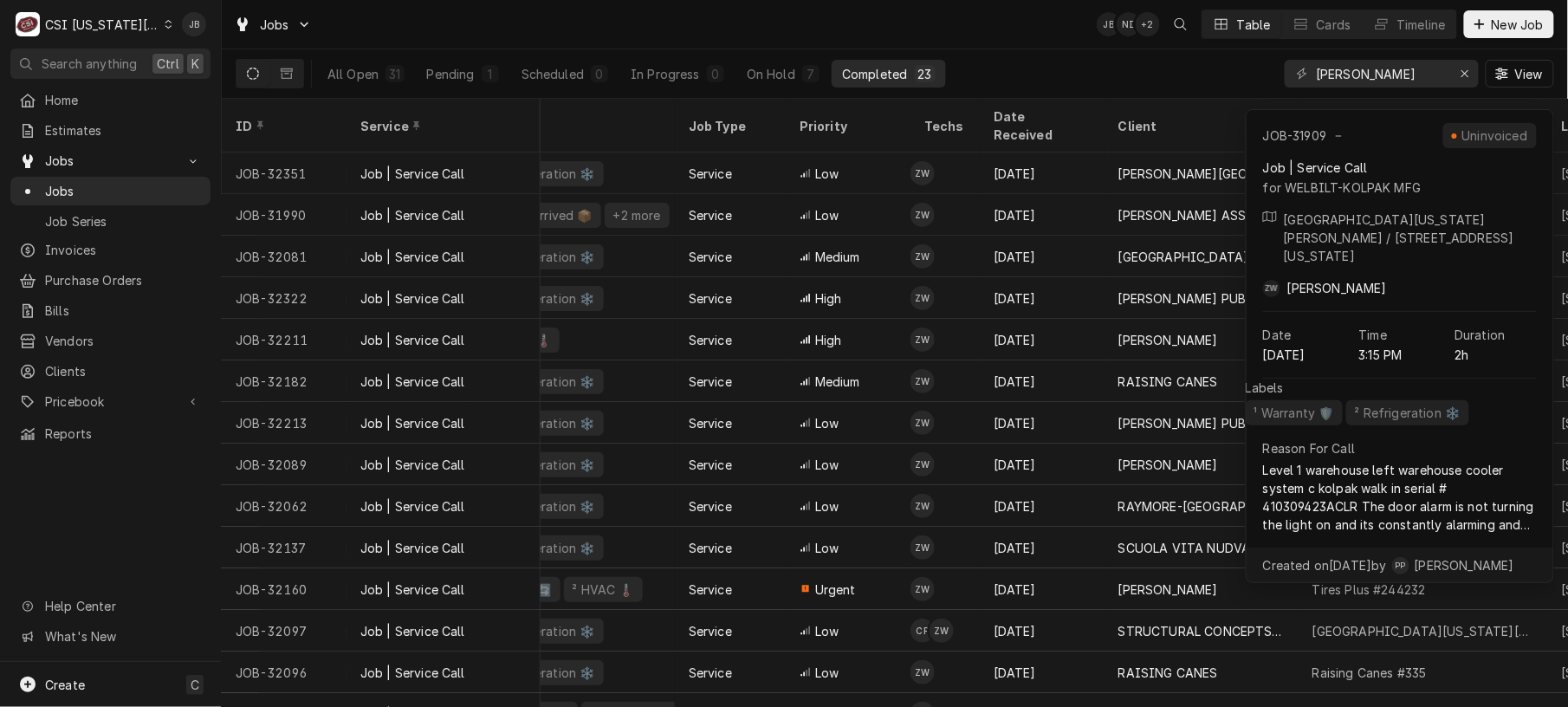
scroll to position [0, 0]
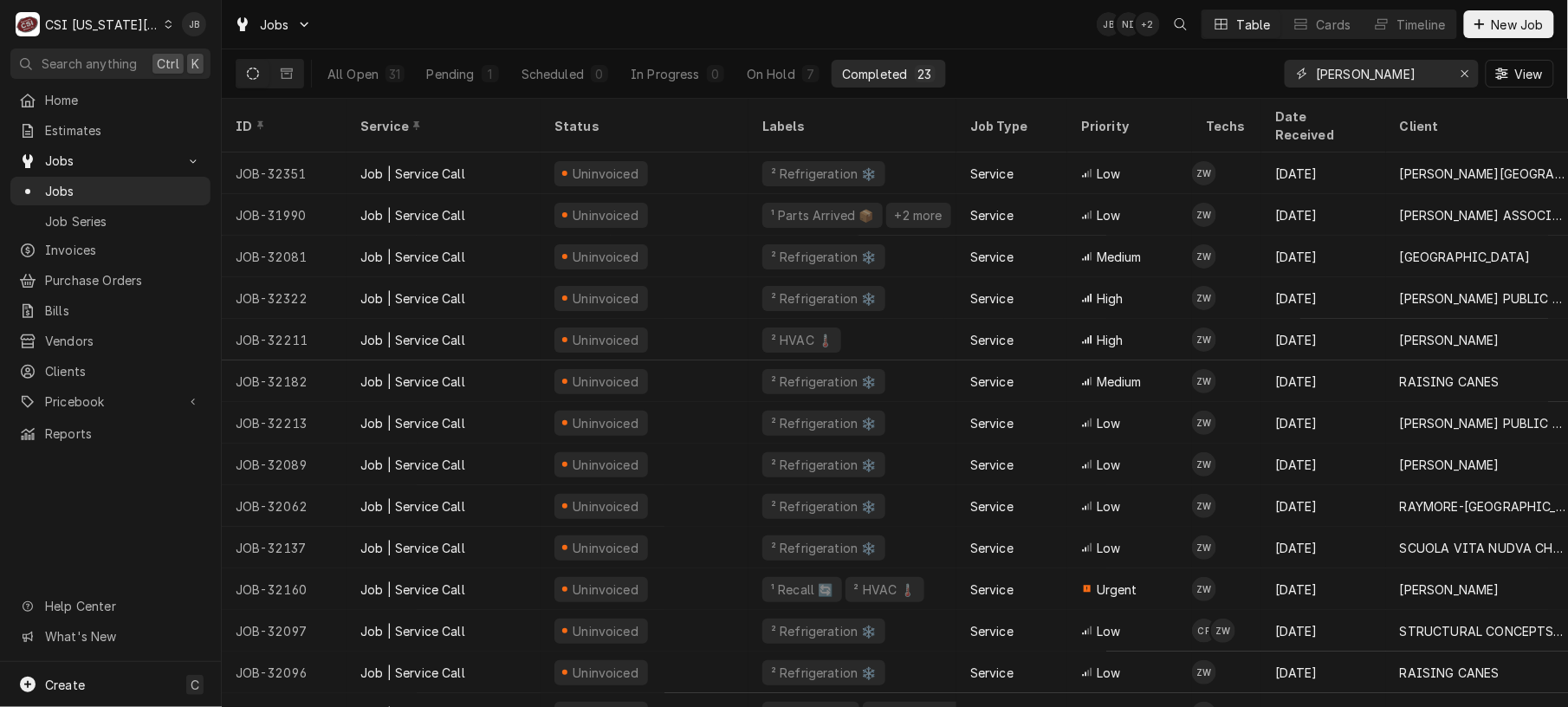
drag, startPoint x: 1408, startPoint y: 72, endPoint x: 1073, endPoint y: 95, distance: 335.8
click at [1073, 95] on div "All Open 31 Pending 1 Scheduled 0 In Progress 0 On Hold 7 Completed 23 zach wil…" at bounding box center [894, 73] width 1318 height 49
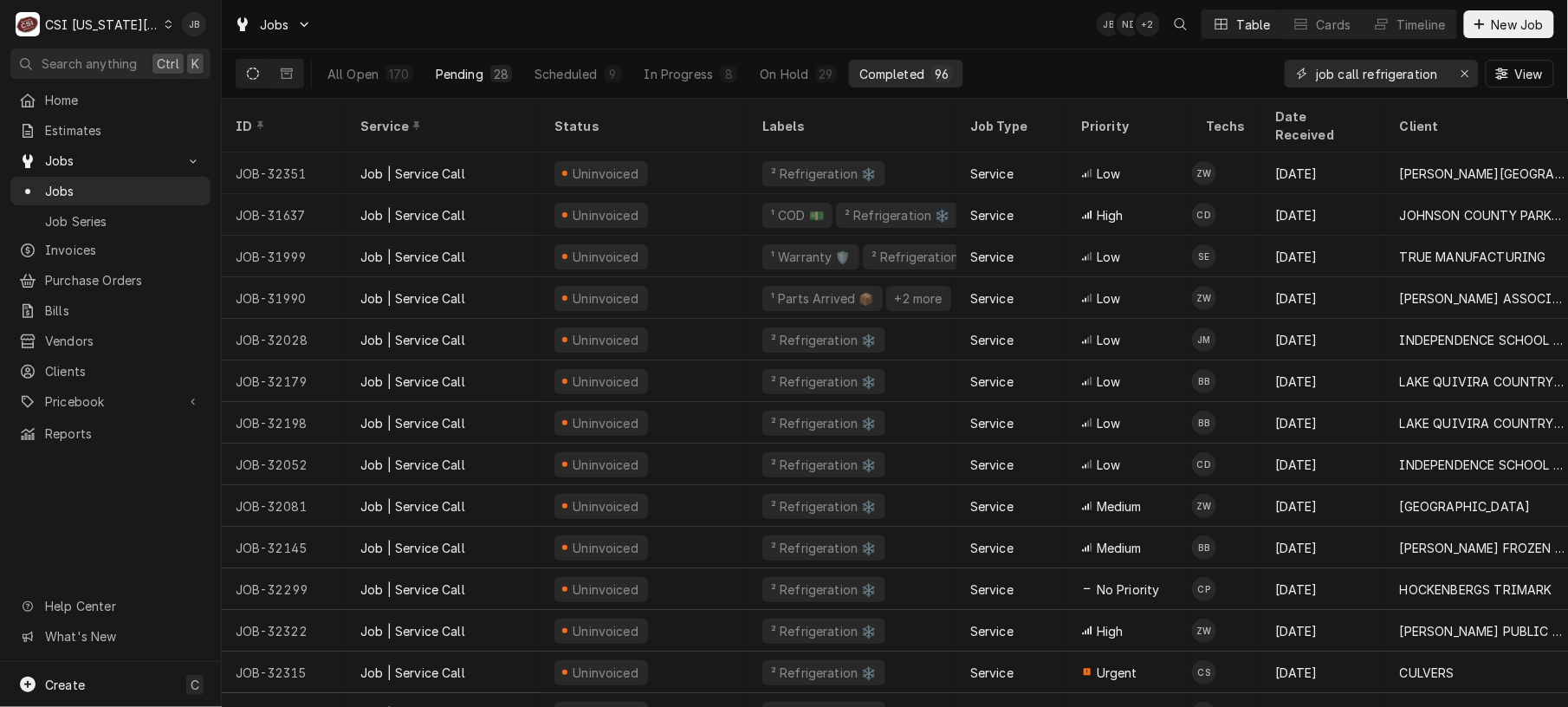
type input "job call refrigeration"
click at [448, 67] on div "Pending" at bounding box center [460, 74] width 48 height 18
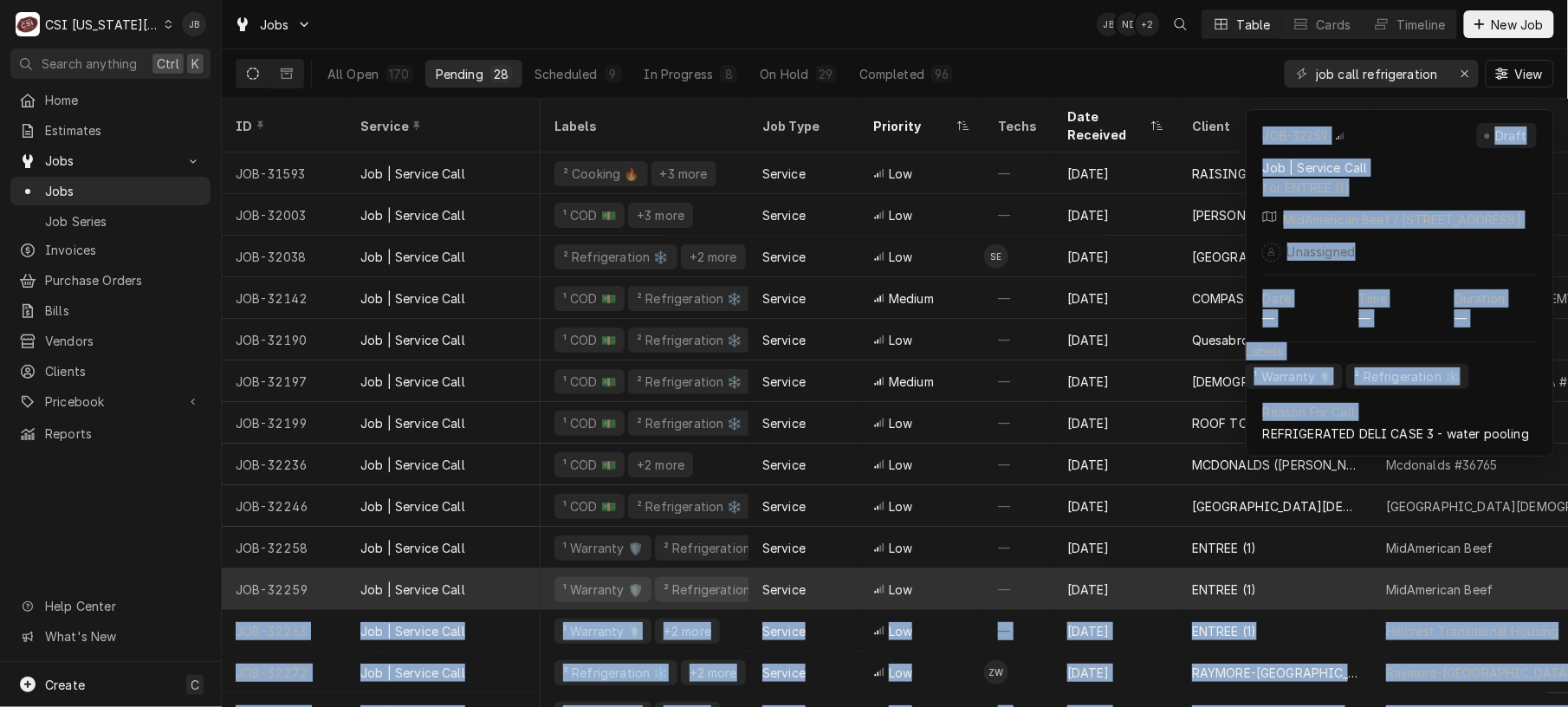
scroll to position [0, 175]
drag, startPoint x: 1553, startPoint y: 459, endPoint x: 1545, endPoint y: 586, distance: 127.3
click at [1305, 586] on div "ID Service Labels Job Type Priority Techs Date Received Client Location Name Lo…" at bounding box center [895, 403] width 1346 height 608
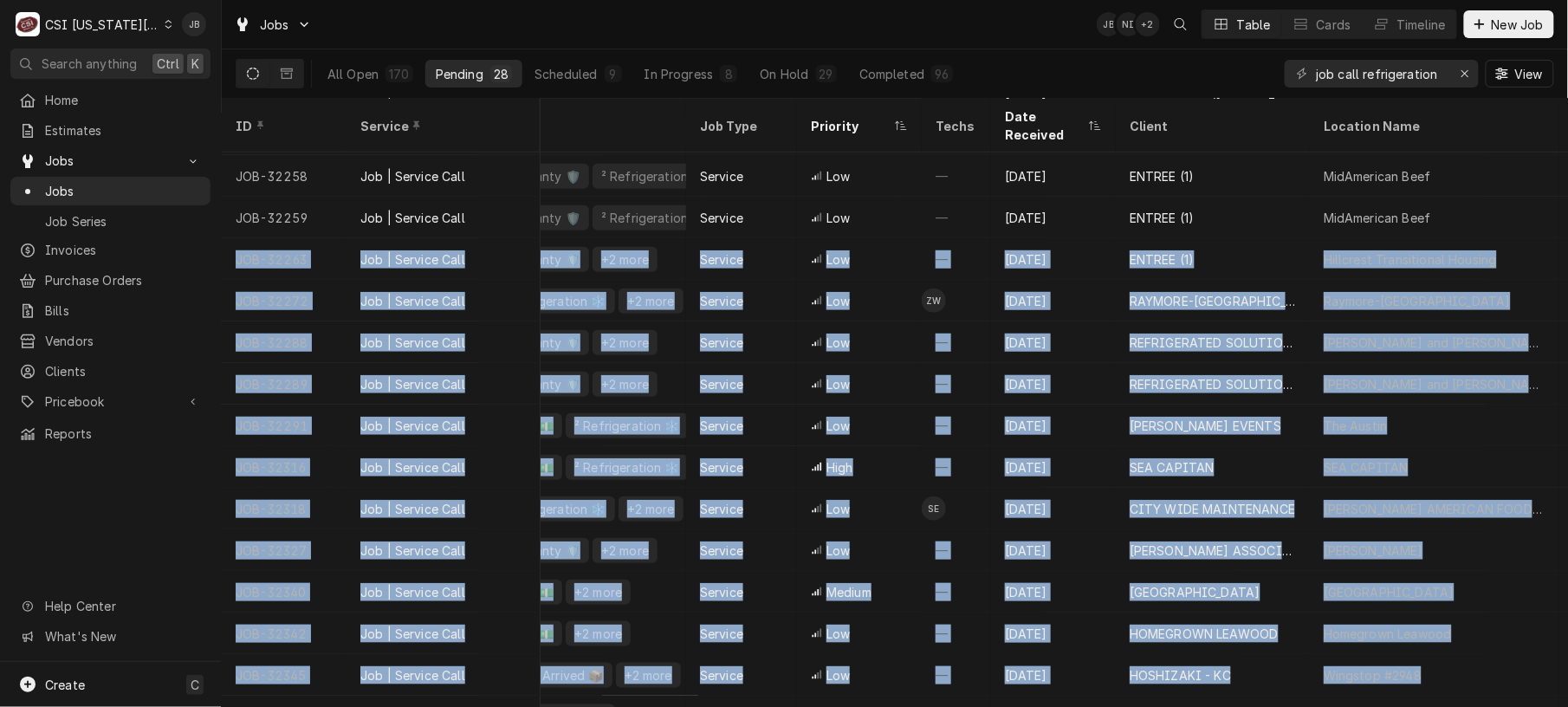
scroll to position [372, 0]
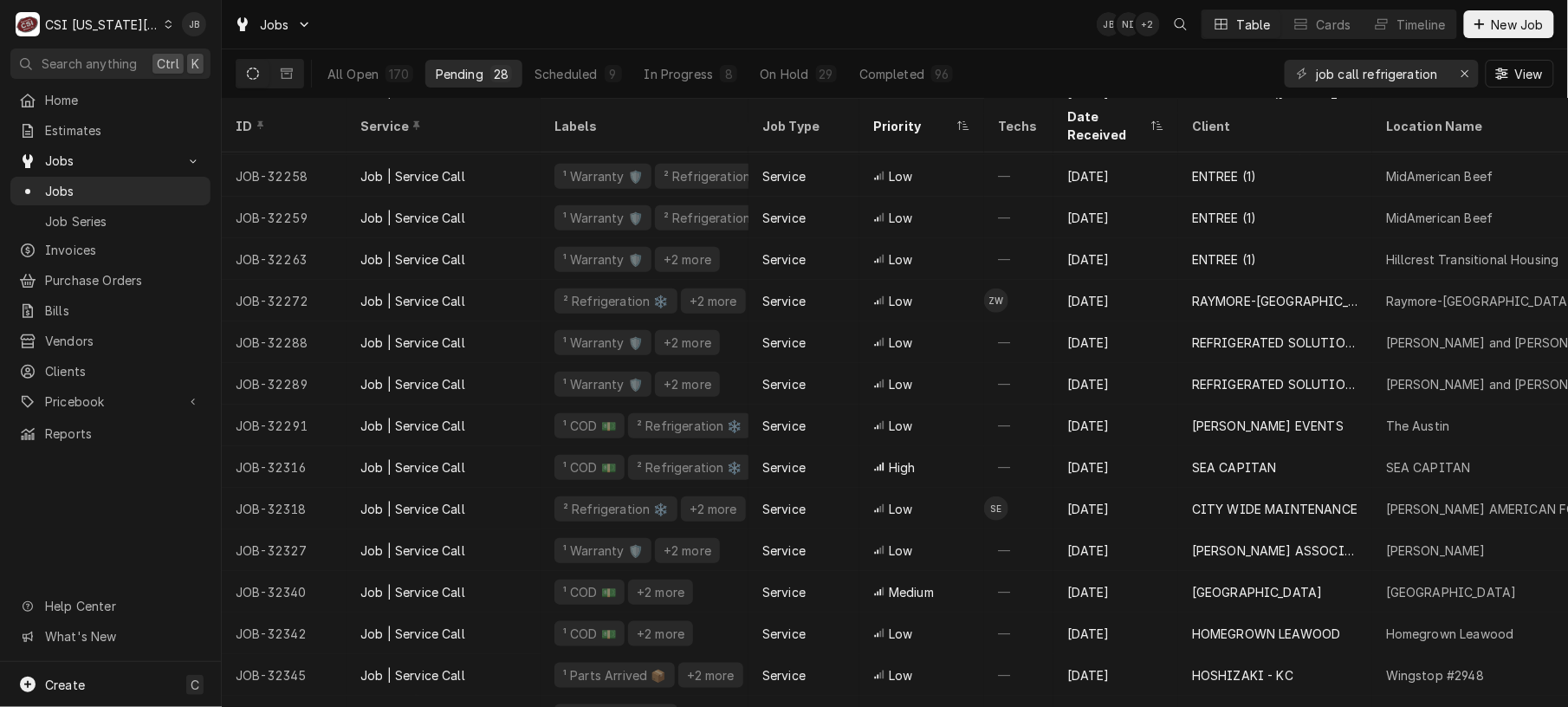
click at [988, 40] on div "Jobs JB NI + 2 Table Cards Timeline New Job" at bounding box center [895, 24] width 1346 height 49
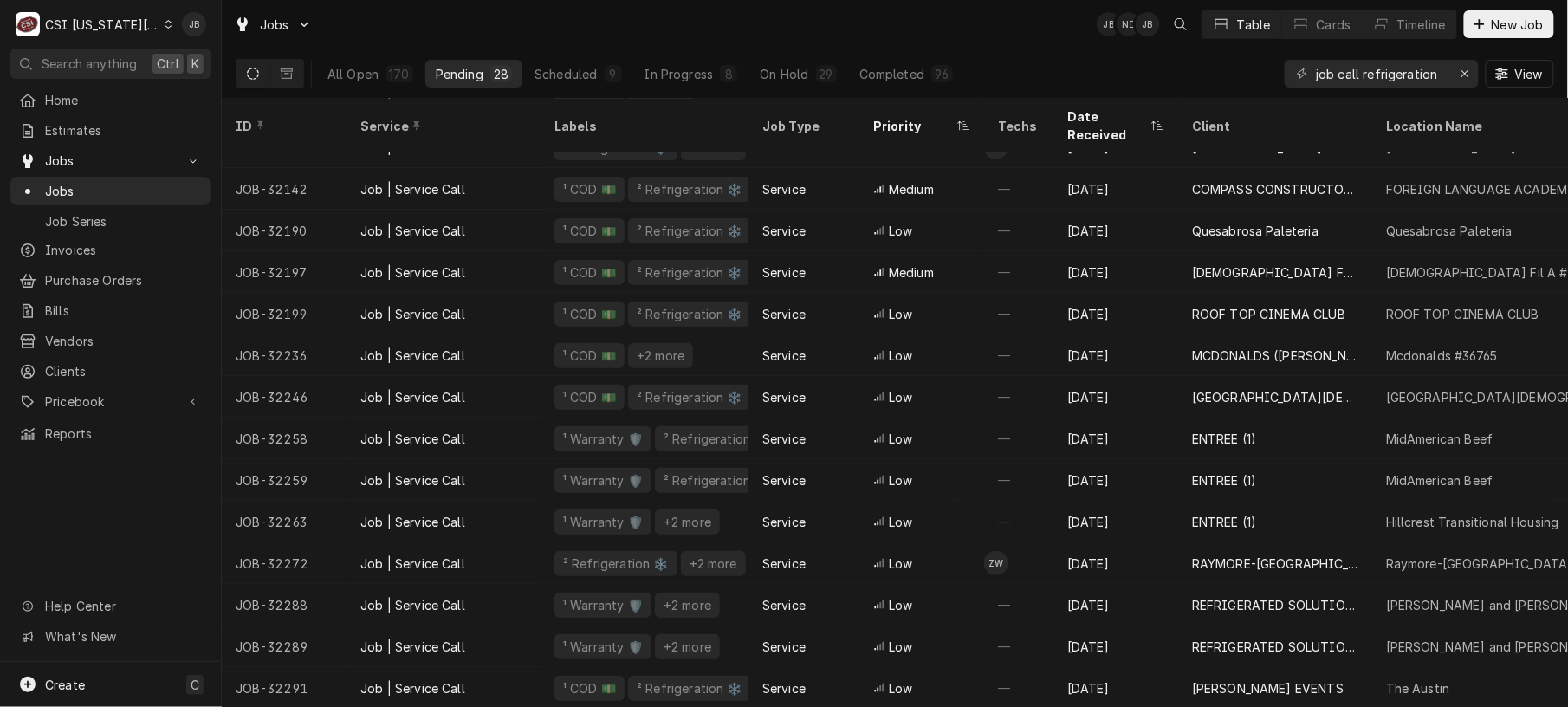
scroll to position [60, 0]
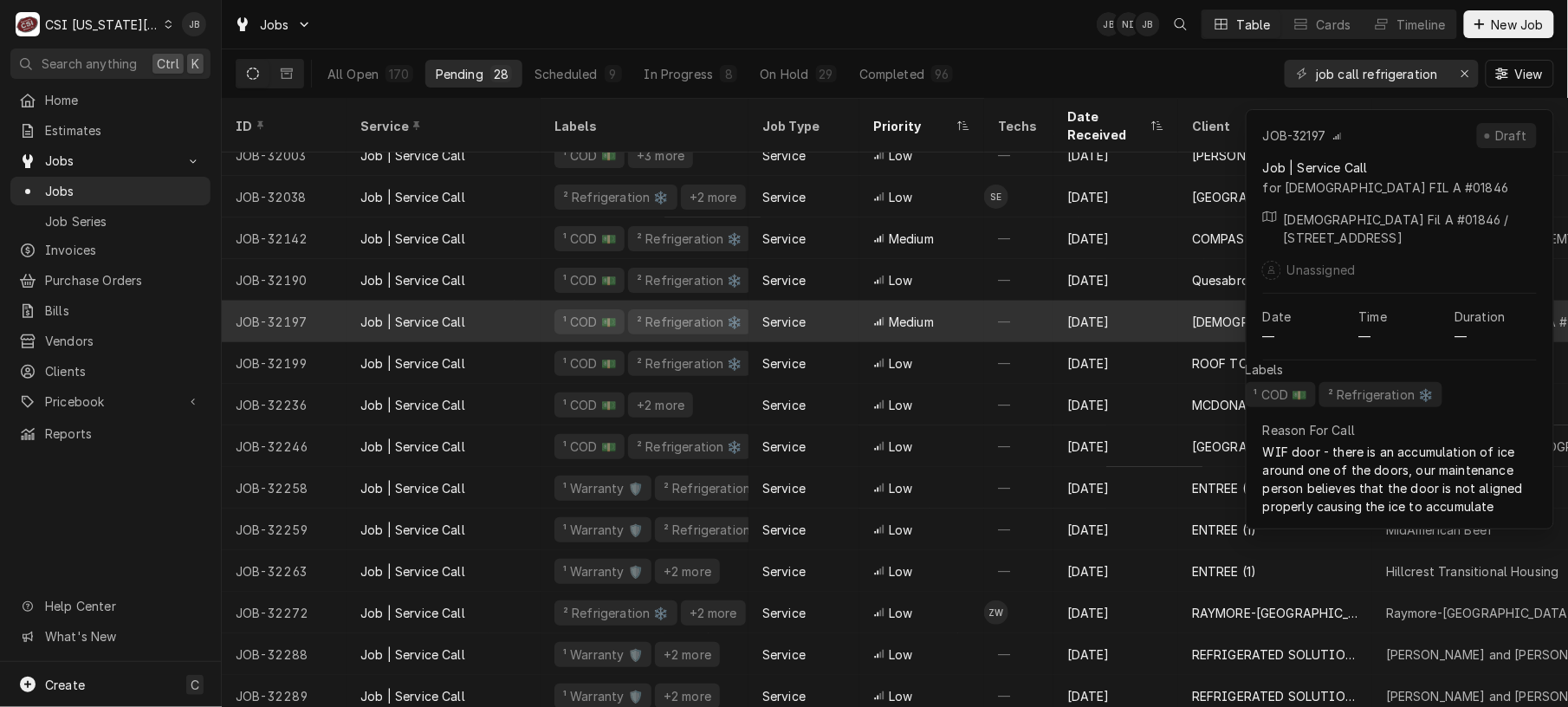
click at [964, 300] on div "Medium" at bounding box center [921, 321] width 125 height 41
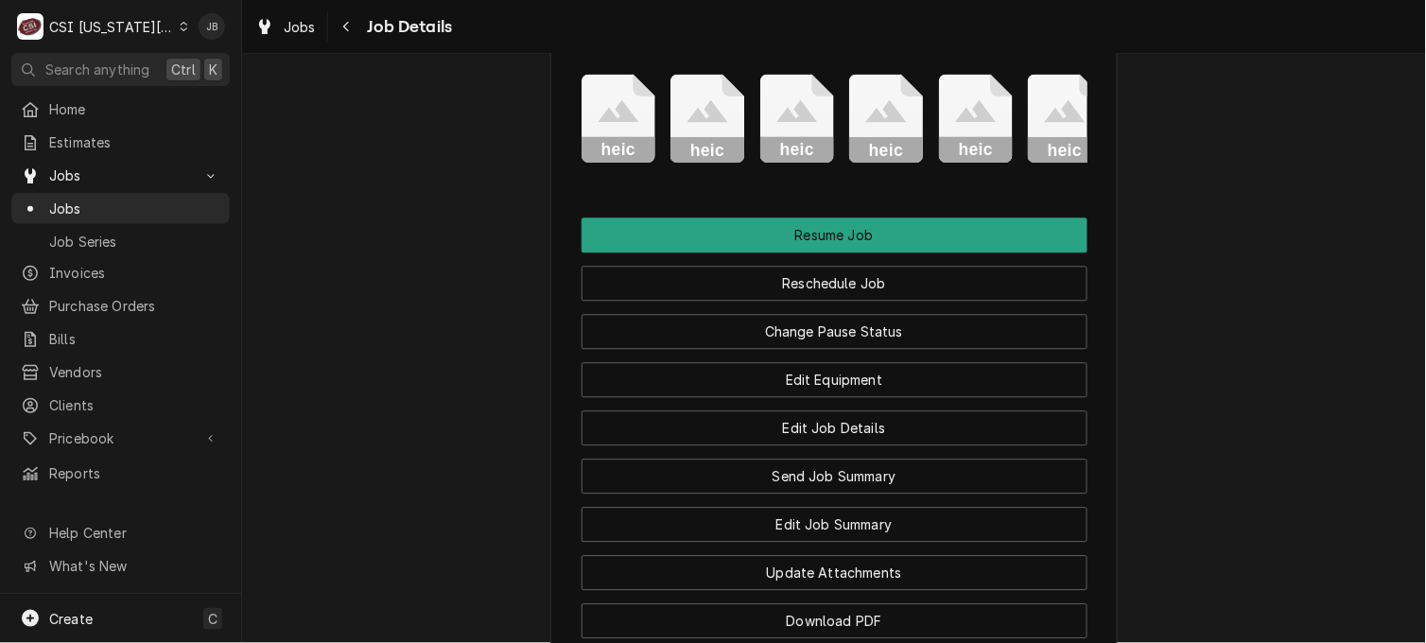
scroll to position [2882, 0]
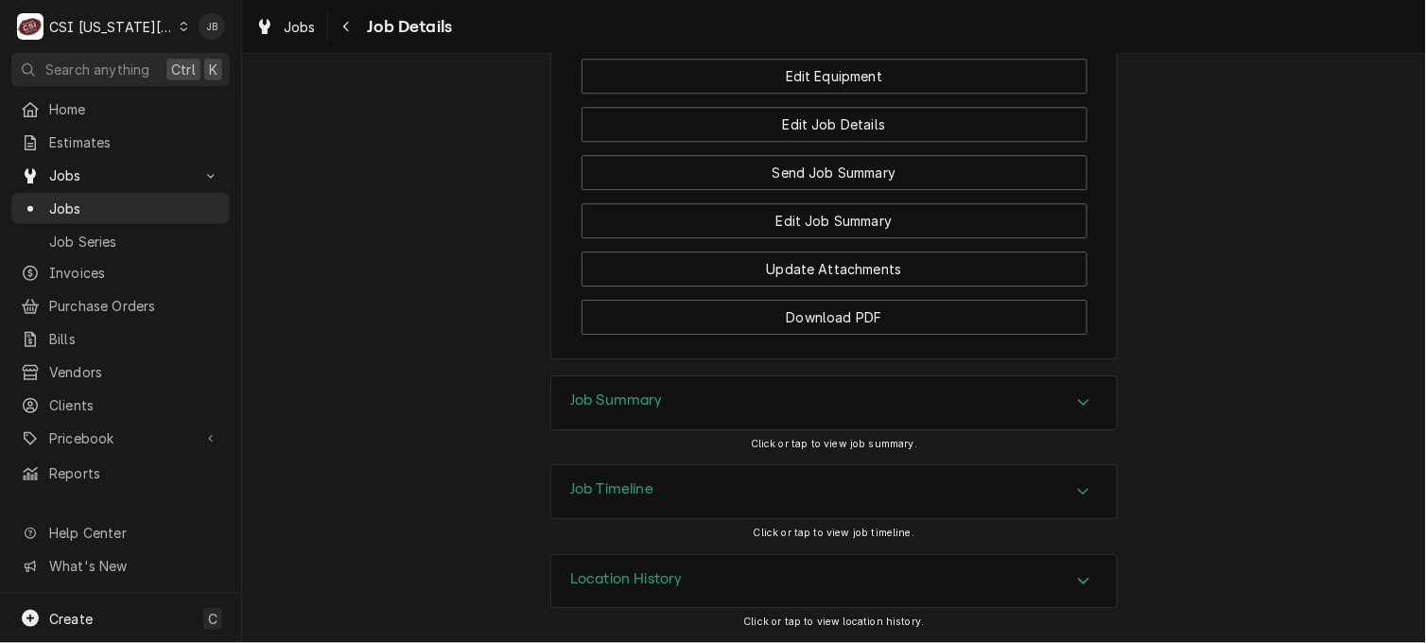
click at [798, 489] on div "Job Timeline" at bounding box center [834, 491] width 566 height 53
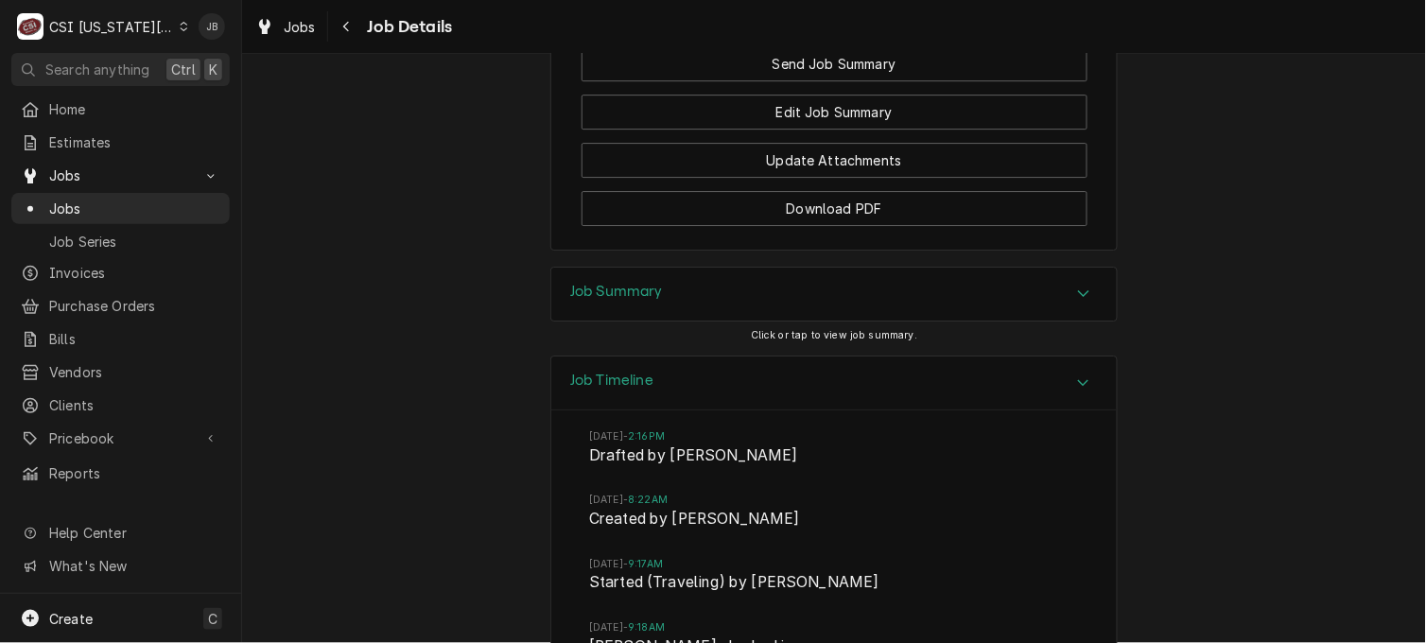
scroll to position [2925, 0]
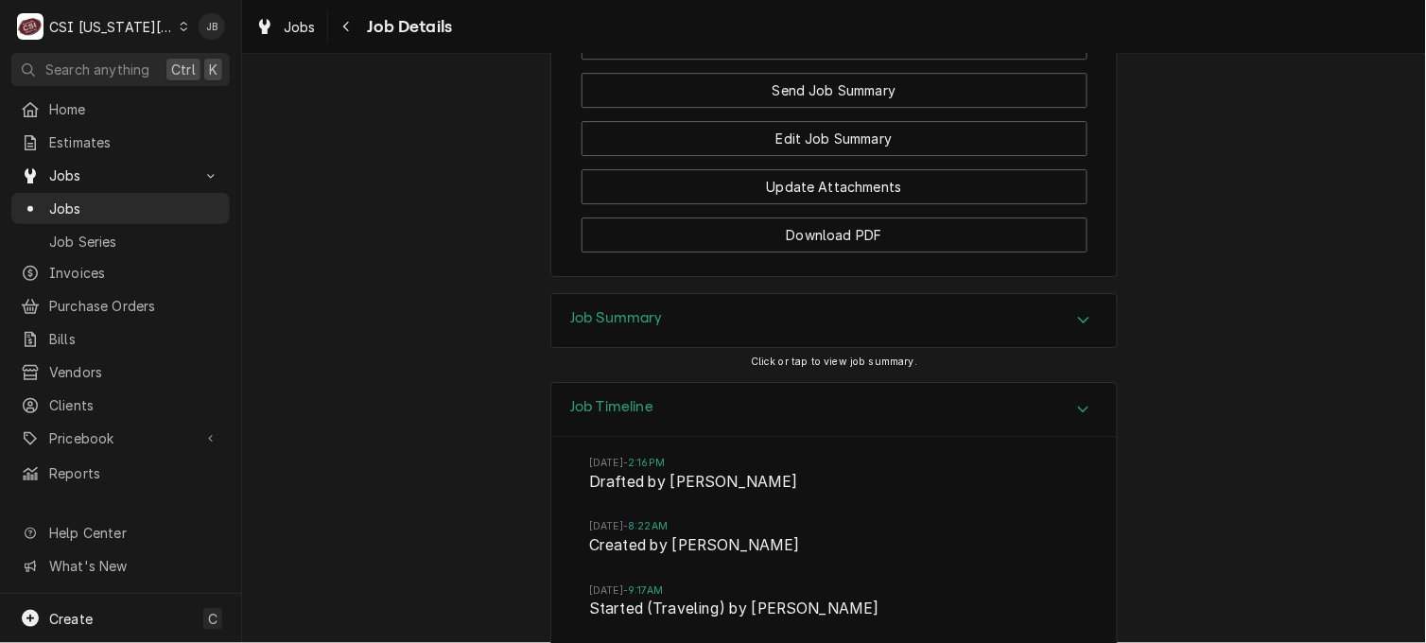
click at [988, 347] on div "Job Summary" at bounding box center [834, 320] width 566 height 53
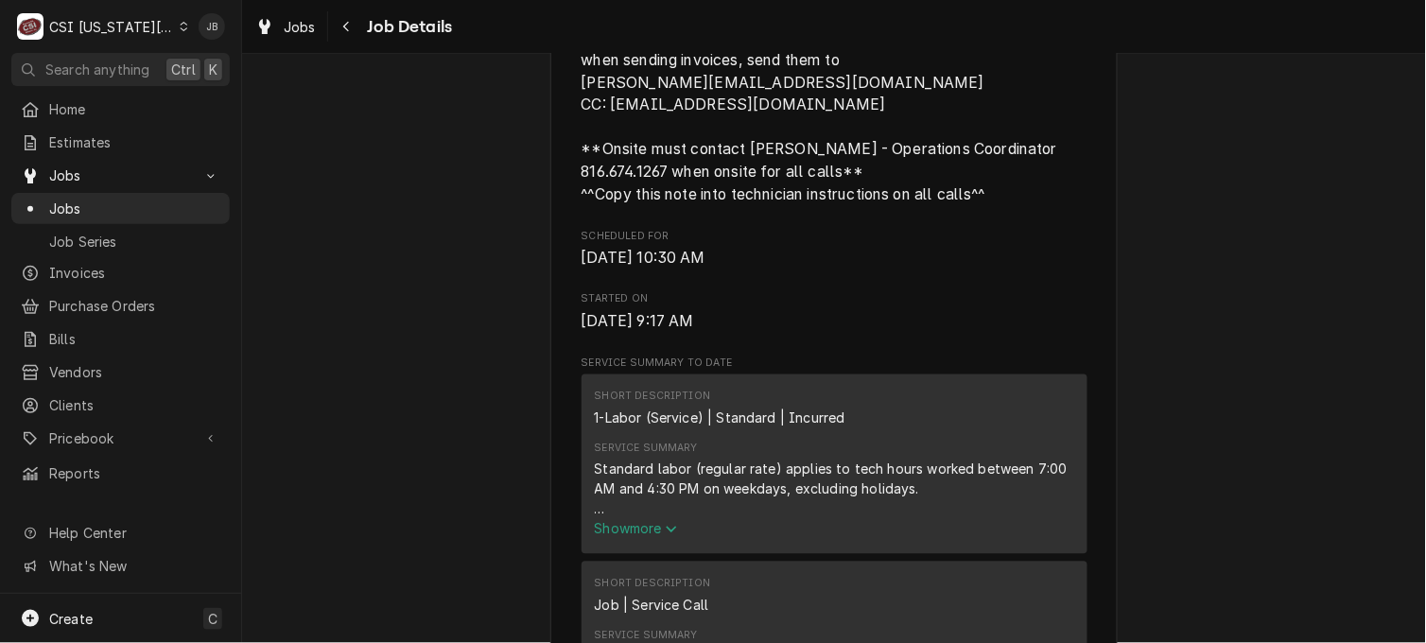
scroll to position [551, 0]
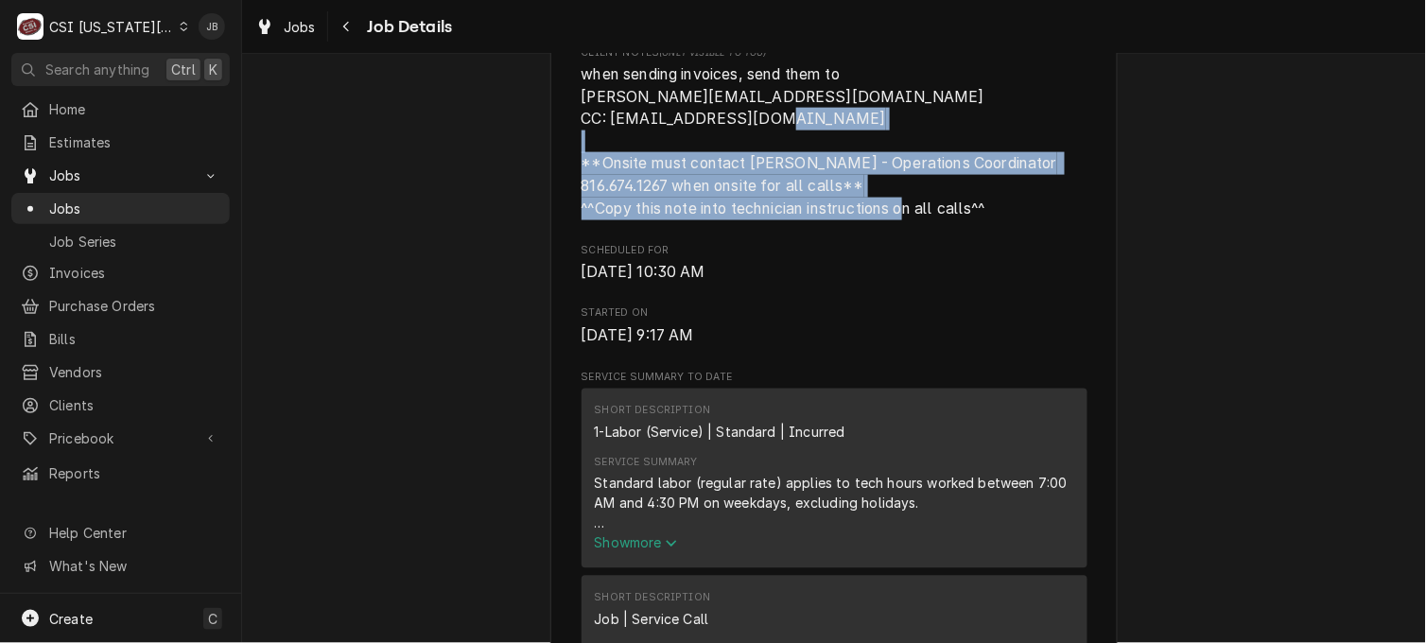
drag, startPoint x: 985, startPoint y: 233, endPoint x: 540, endPoint y: 190, distance: 447.5
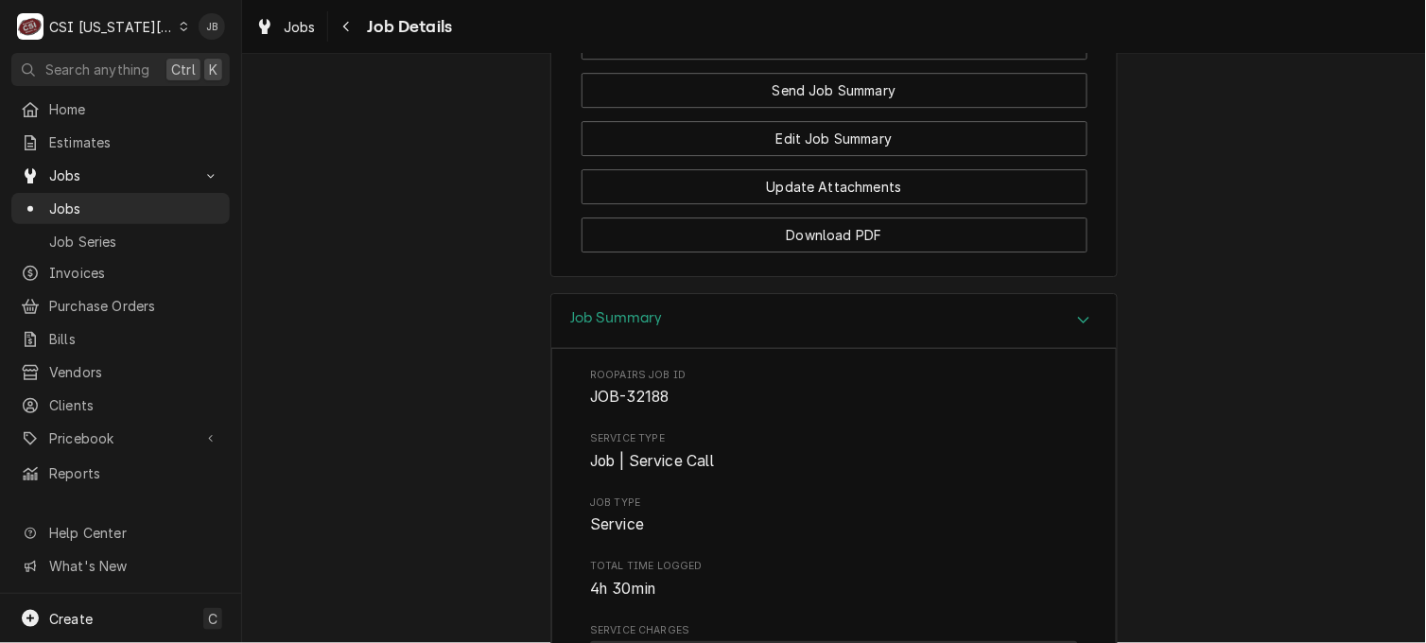
scroll to position [3045, 0]
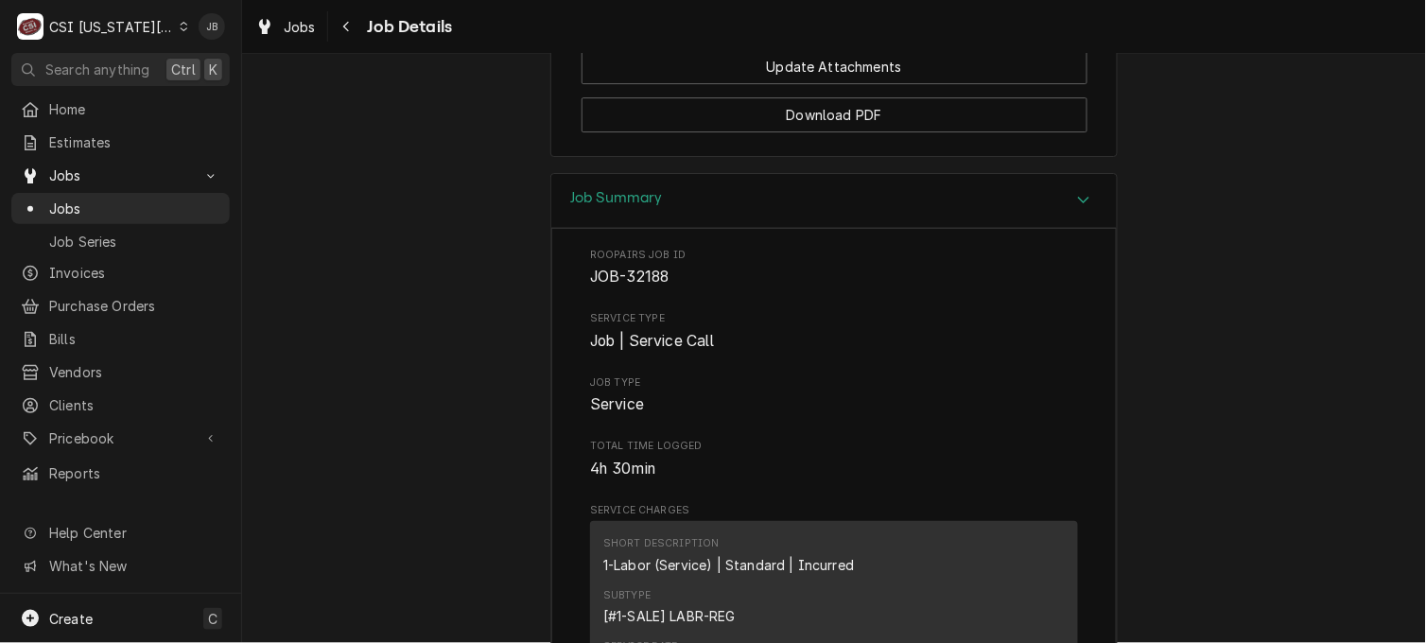
click at [1007, 228] on div "Job Summary" at bounding box center [834, 201] width 566 height 54
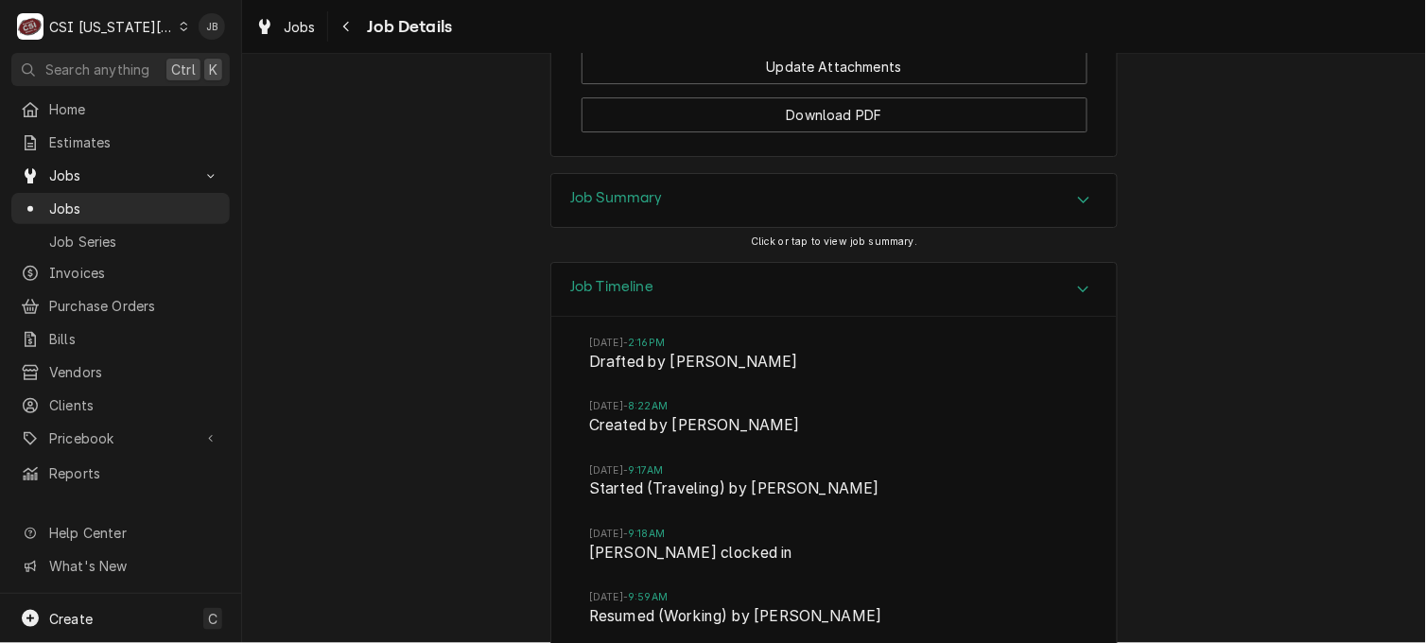
click at [1023, 317] on div "Job Timeline" at bounding box center [834, 290] width 566 height 54
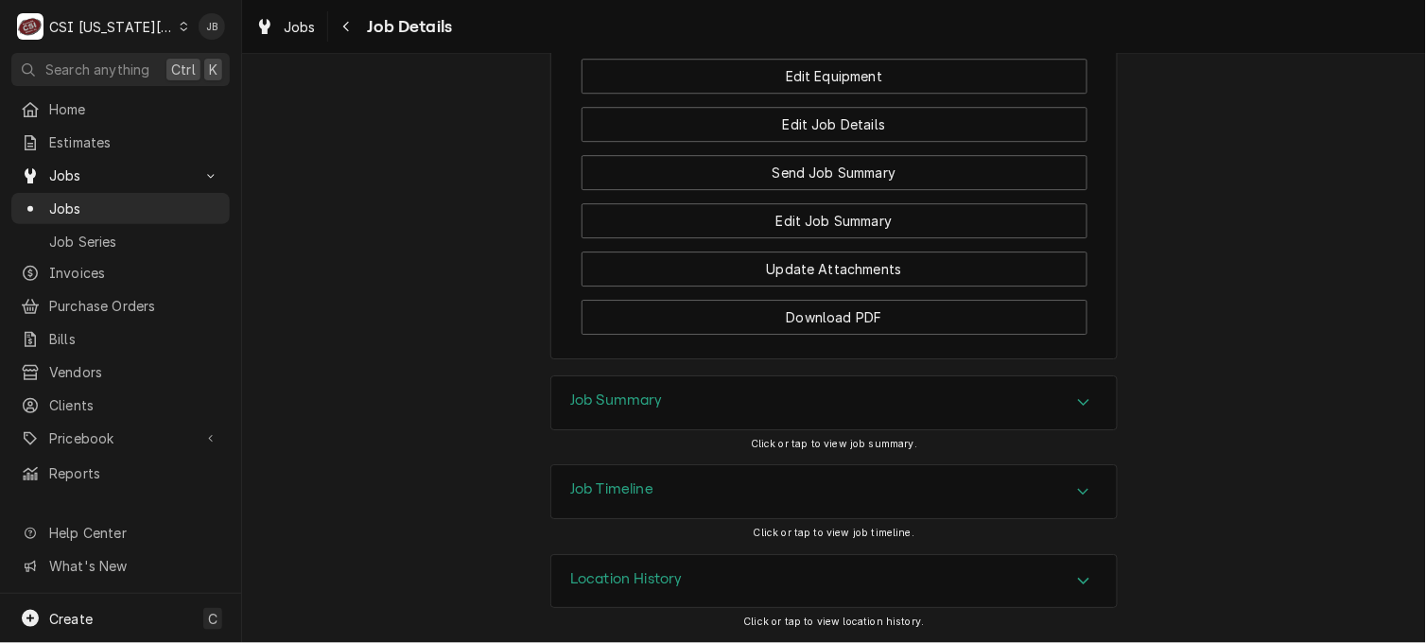
click at [972, 570] on div "Location History" at bounding box center [834, 581] width 566 height 53
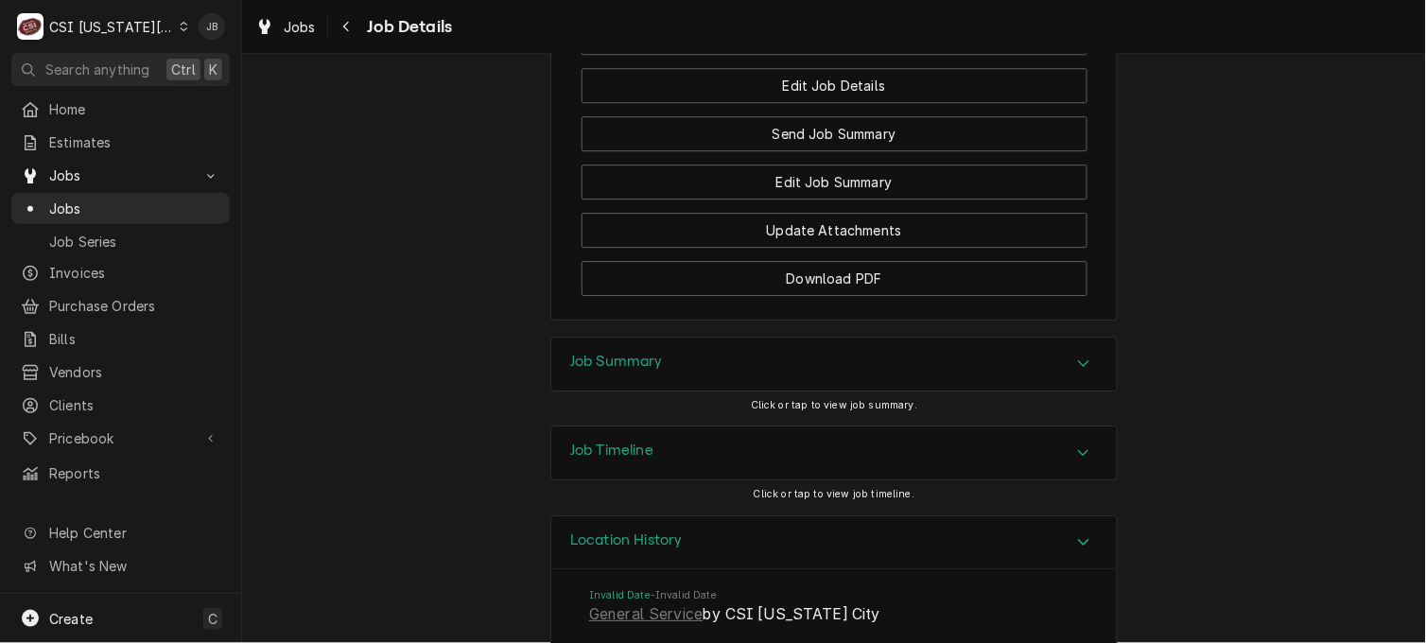
click at [1060, 471] on div "Job Timeline" at bounding box center [834, 453] width 566 height 53
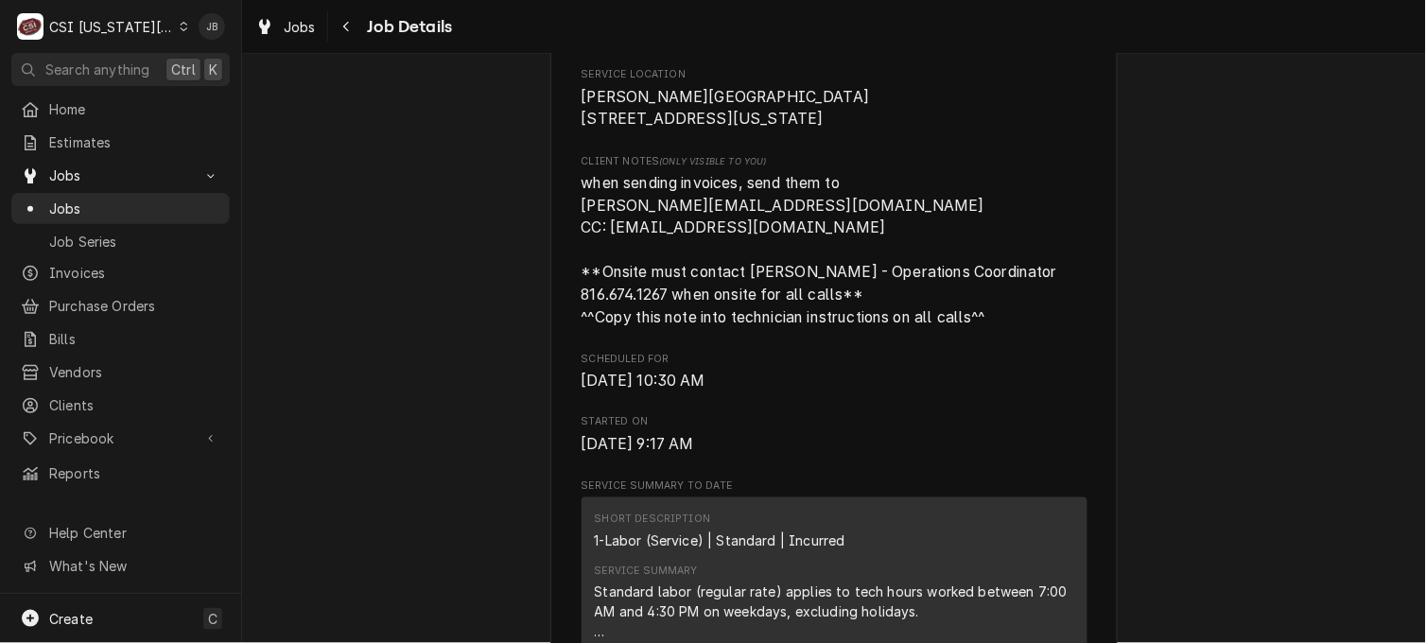
scroll to position [505, 0]
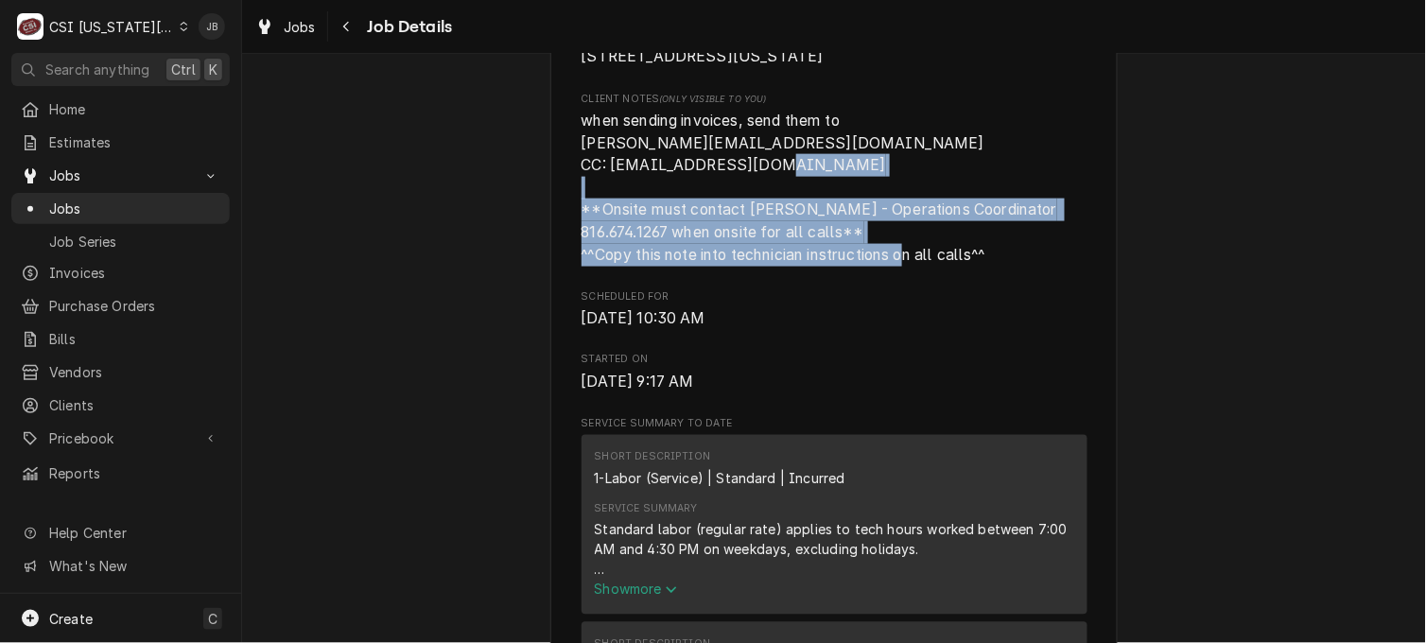
drag, startPoint x: 988, startPoint y: 280, endPoint x: 518, endPoint y: 235, distance: 472.2
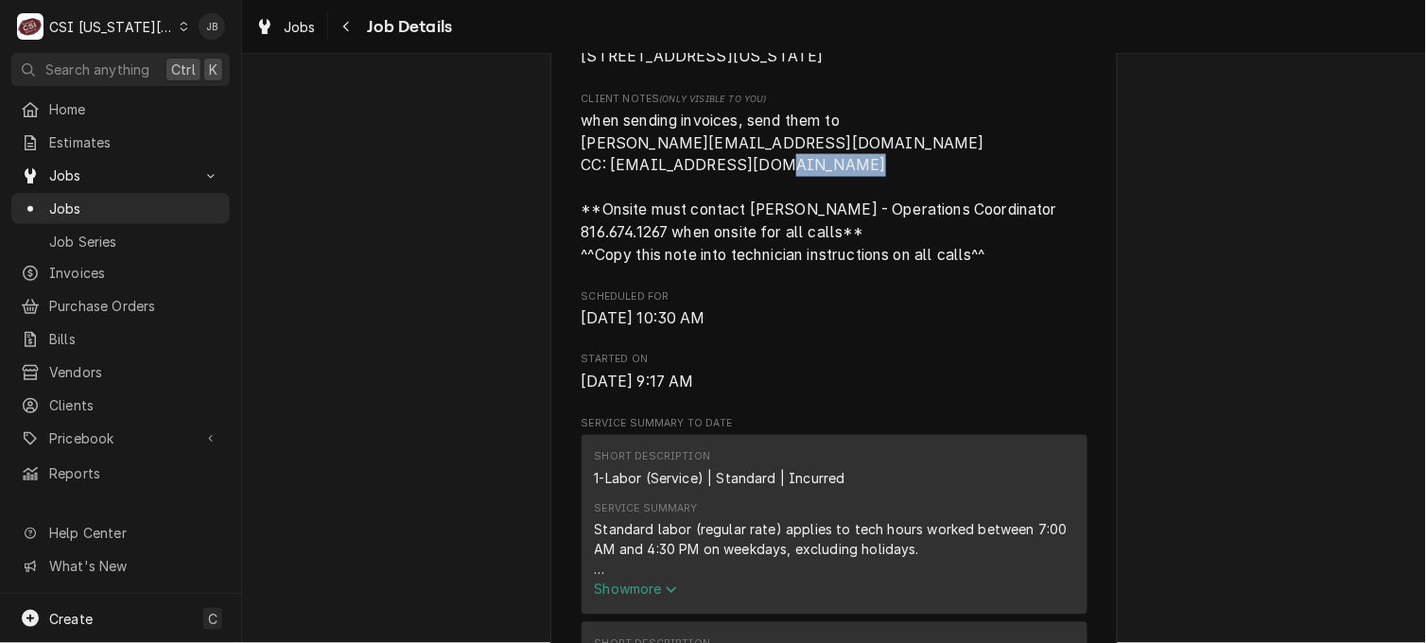
drag, startPoint x: 571, startPoint y: 230, endPoint x: 641, endPoint y: 231, distance: 70.0
drag, startPoint x: 641, startPoint y: 231, endPoint x: 541, endPoint y: 258, distance: 103.9
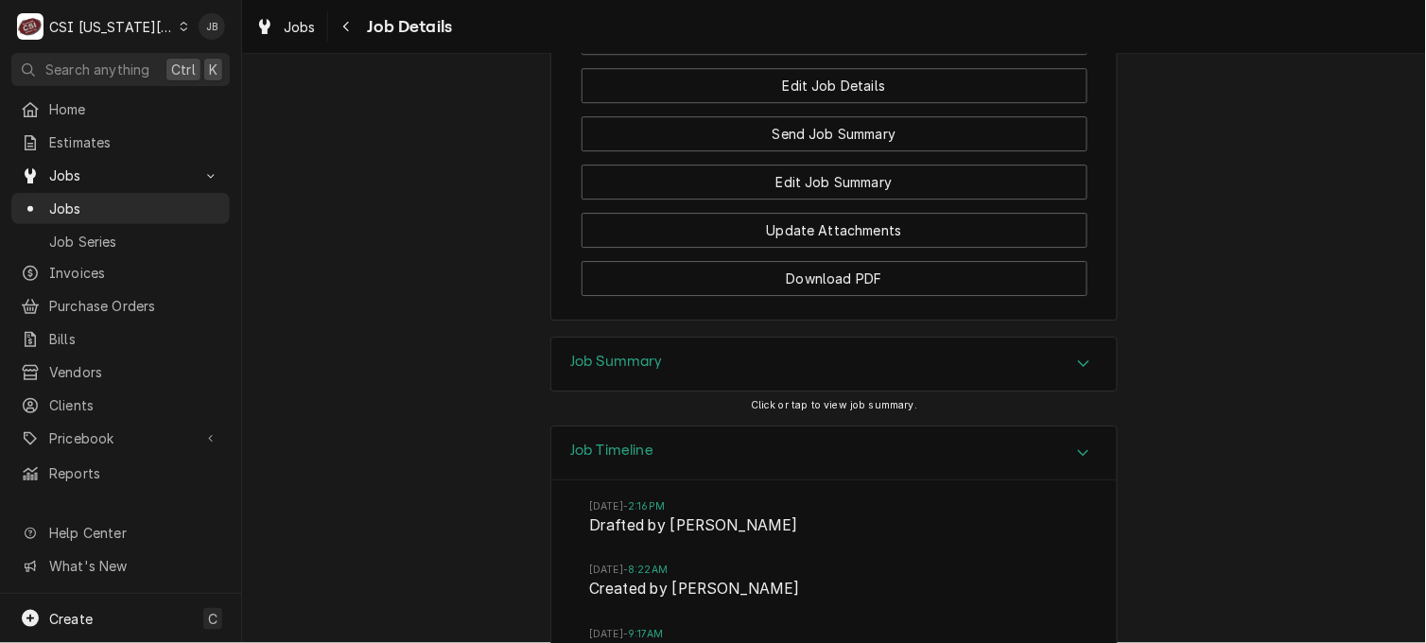
scroll to position [2869, 0]
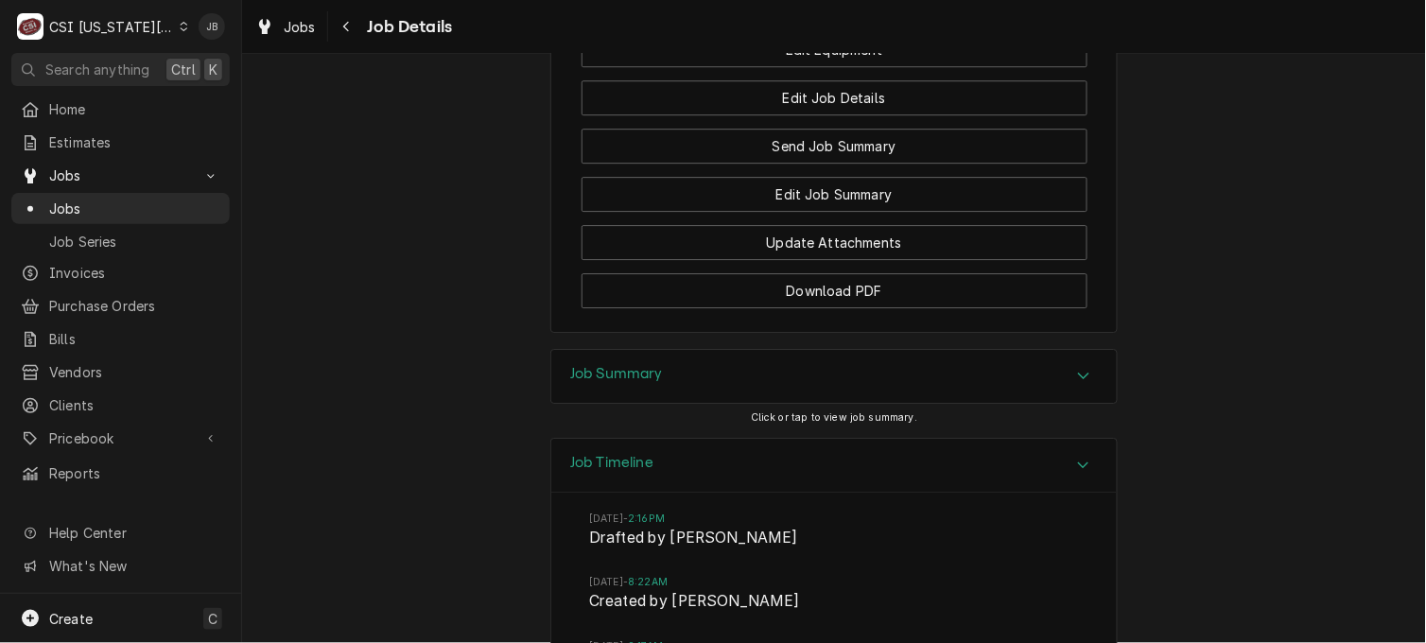
click at [1077, 383] on icon "Accordion Header" at bounding box center [1083, 375] width 13 height 15
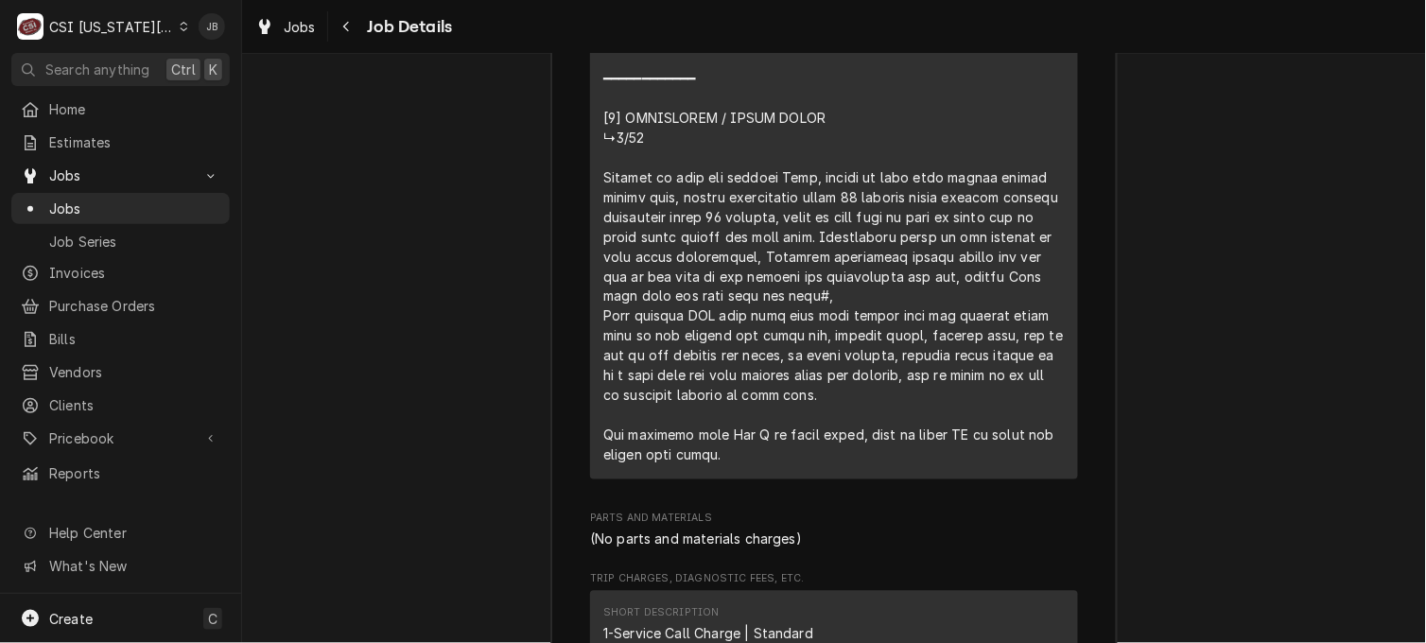
scroll to position [5428, 0]
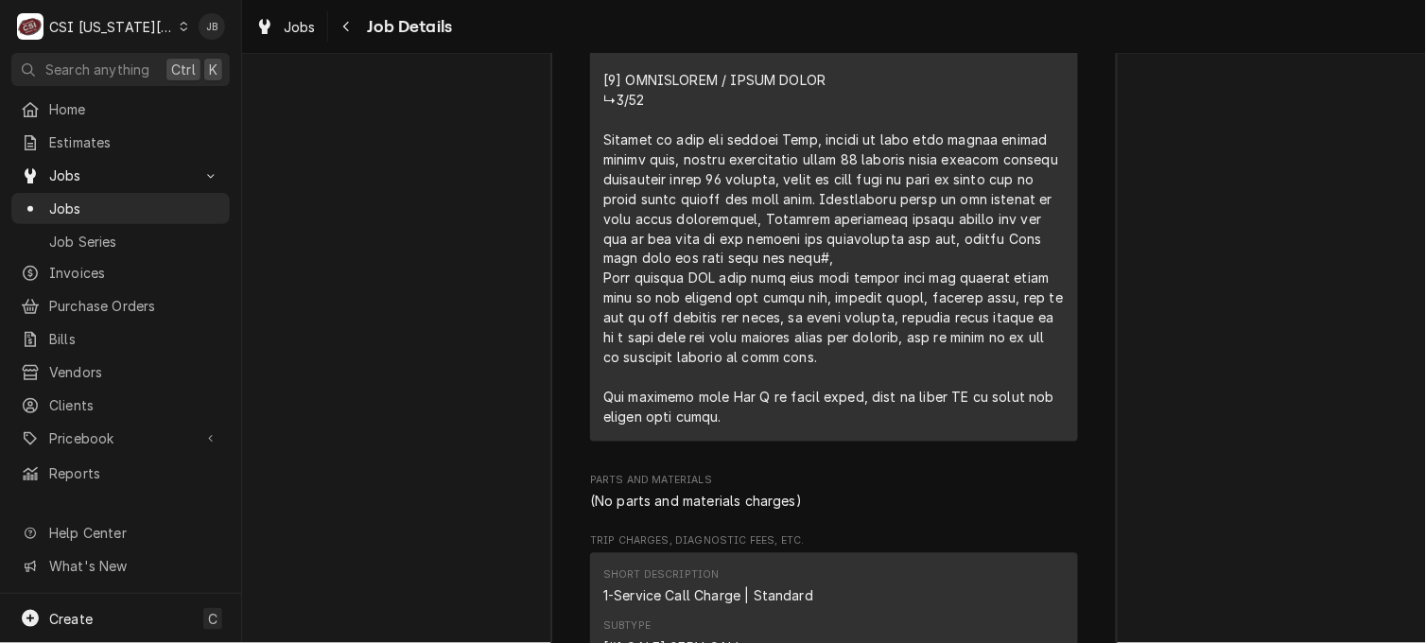
drag, startPoint x: 821, startPoint y: 400, endPoint x: 900, endPoint y: 286, distance: 139.3
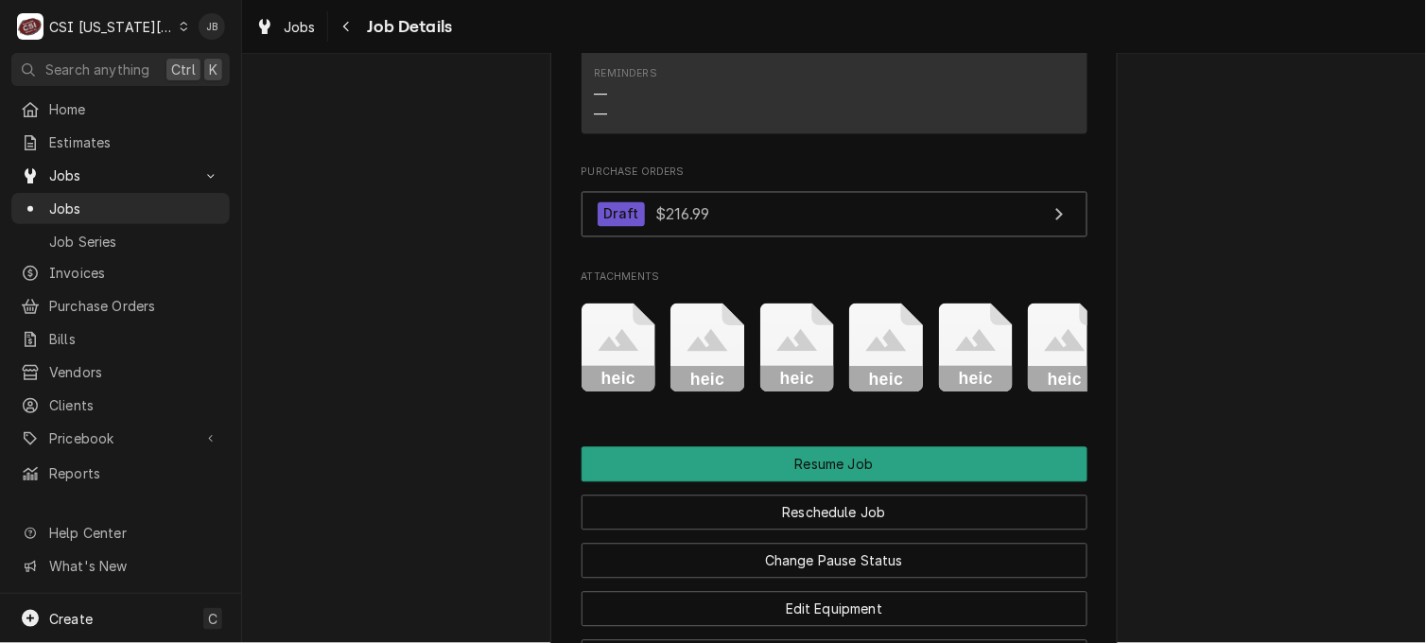
scroll to position [2328, 0]
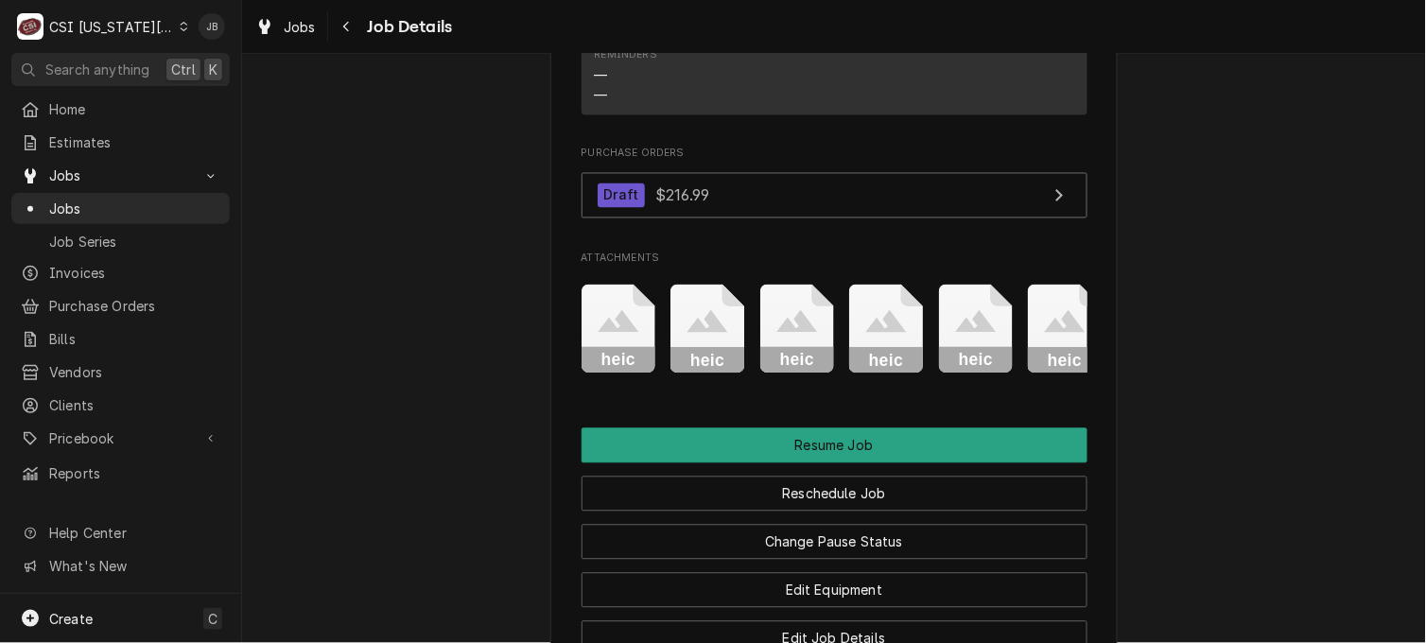
click at [599, 369] on icon "Attachments" at bounding box center [619, 330] width 75 height 90
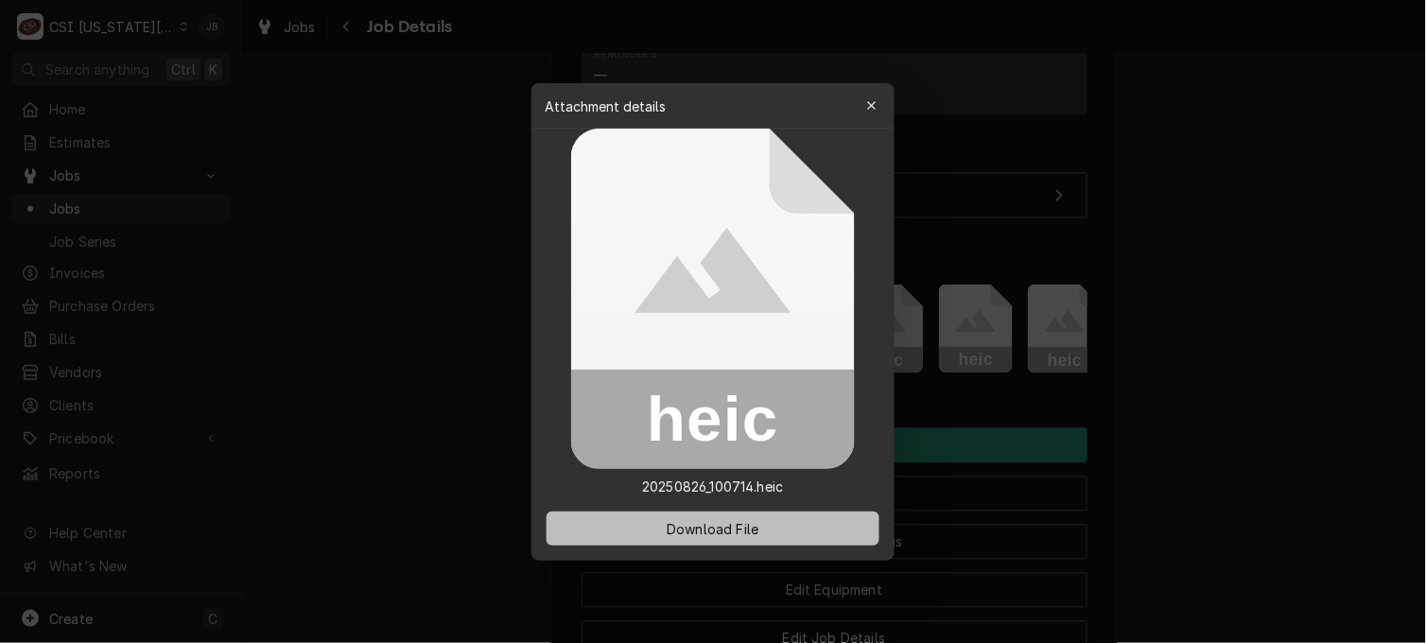
click at [668, 525] on span "Download File" at bounding box center [712, 528] width 99 height 20
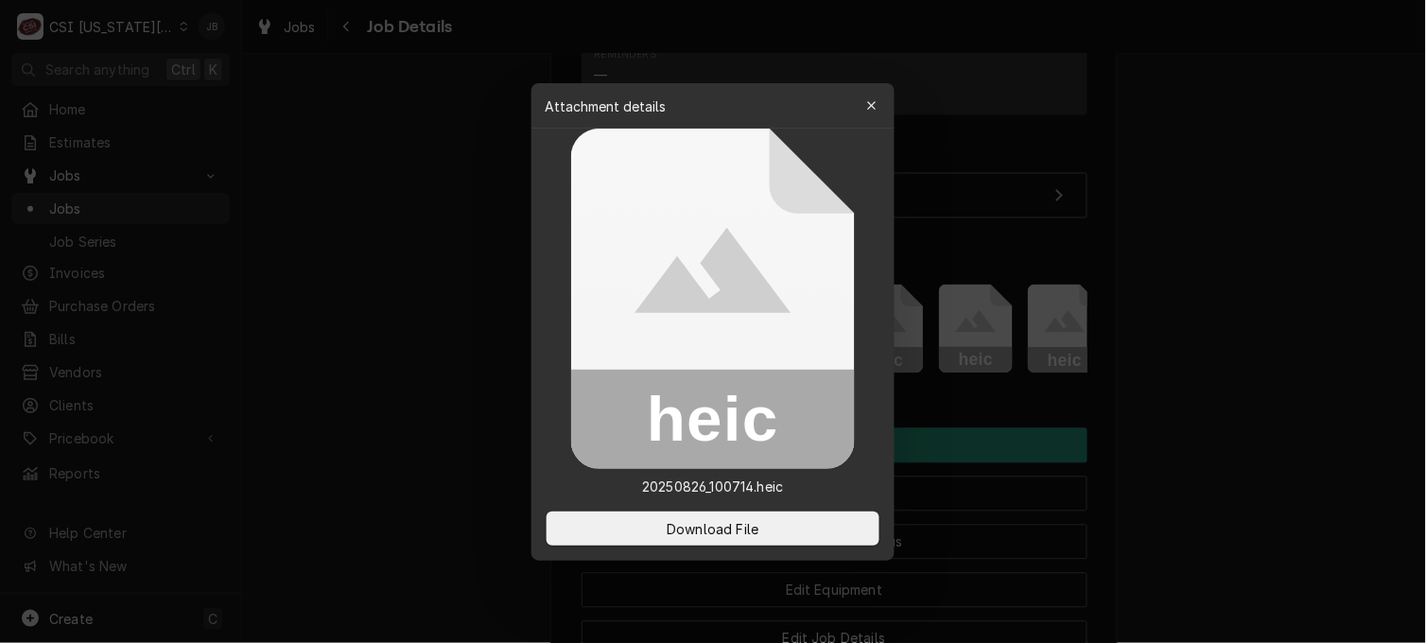
click at [449, 362] on div at bounding box center [713, 321] width 1426 height 643
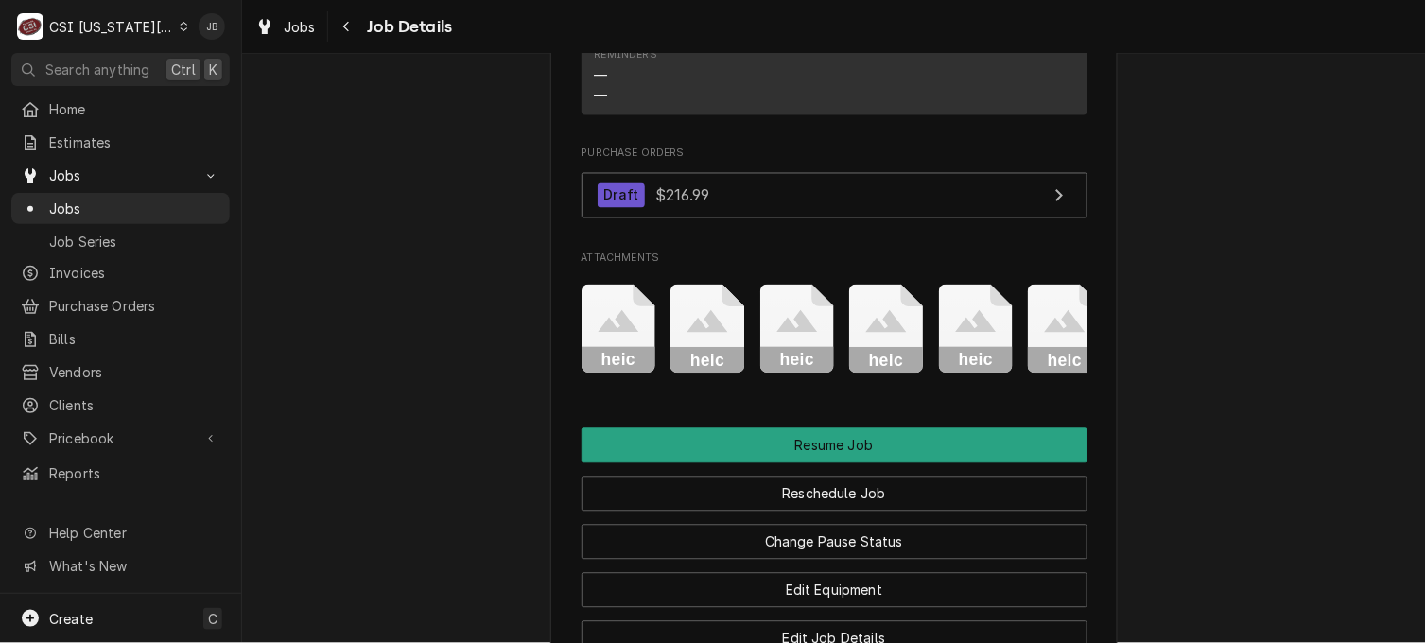
click at [656, 363] on icon "Attachments" at bounding box center [619, 330] width 75 height 90
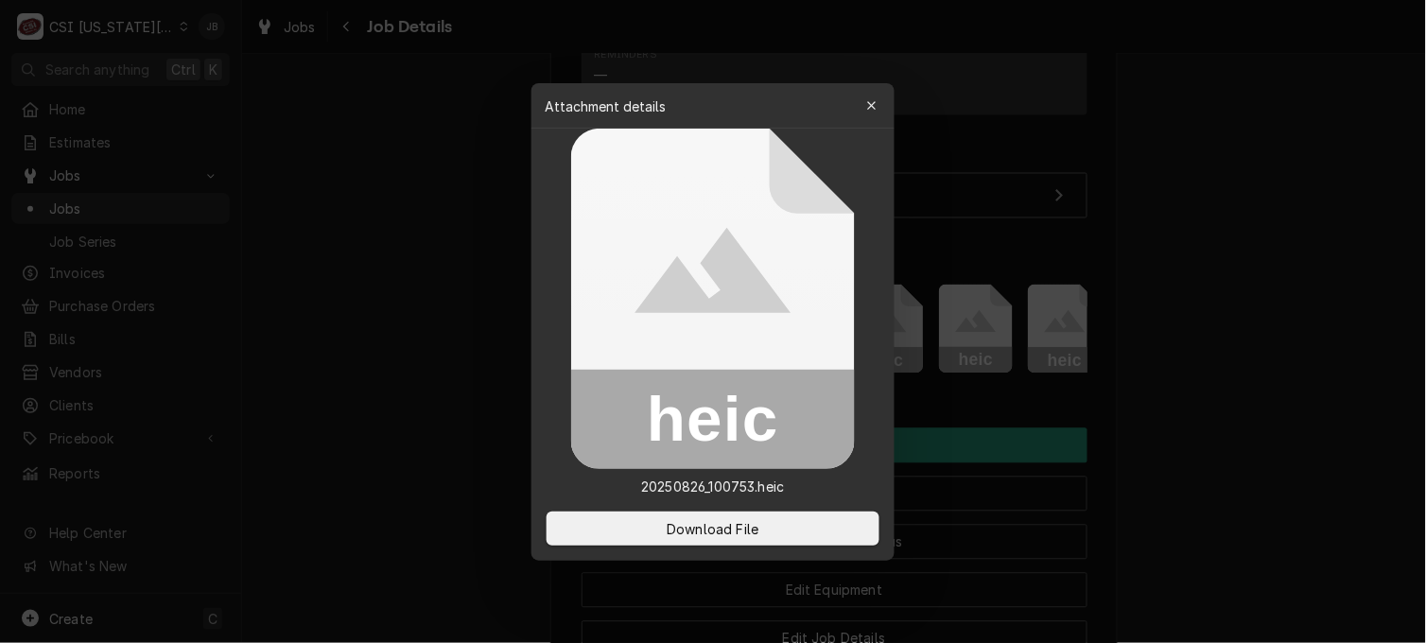
click at [1139, 287] on div at bounding box center [713, 321] width 1426 height 643
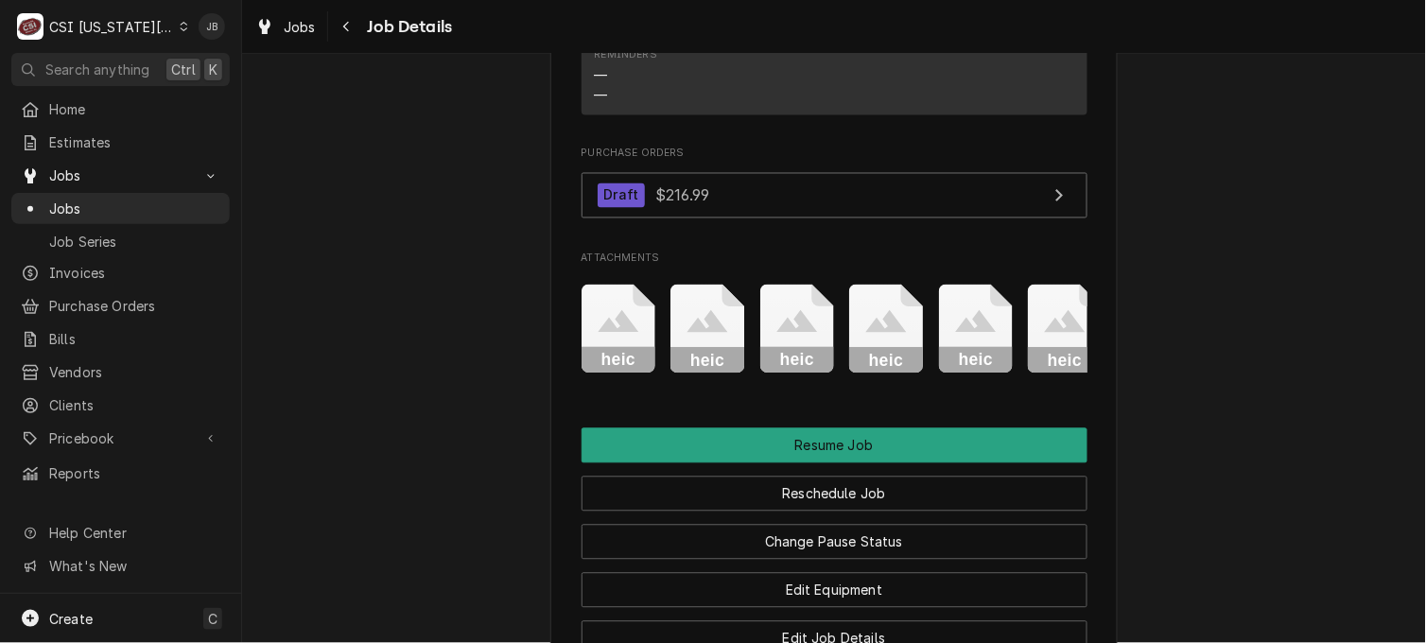
scroll to position [0, 1281]
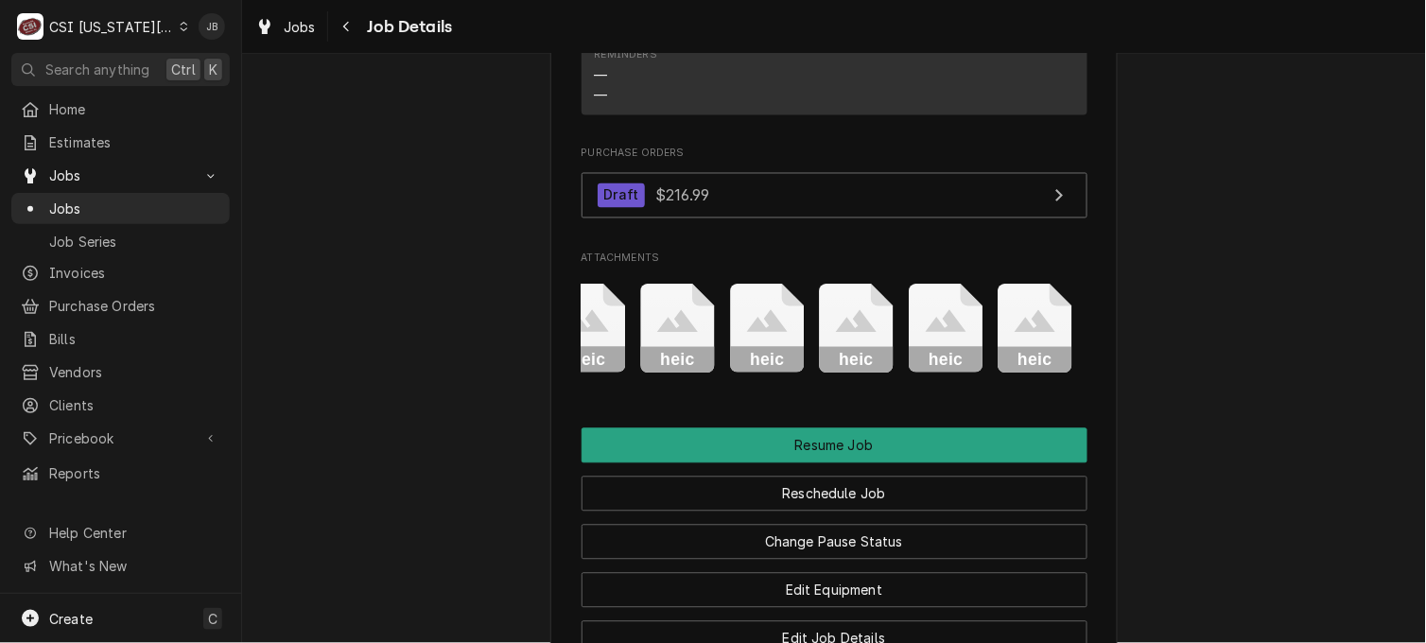
click at [1061, 373] on rect "Attachments" at bounding box center [1035, 361] width 75 height 26
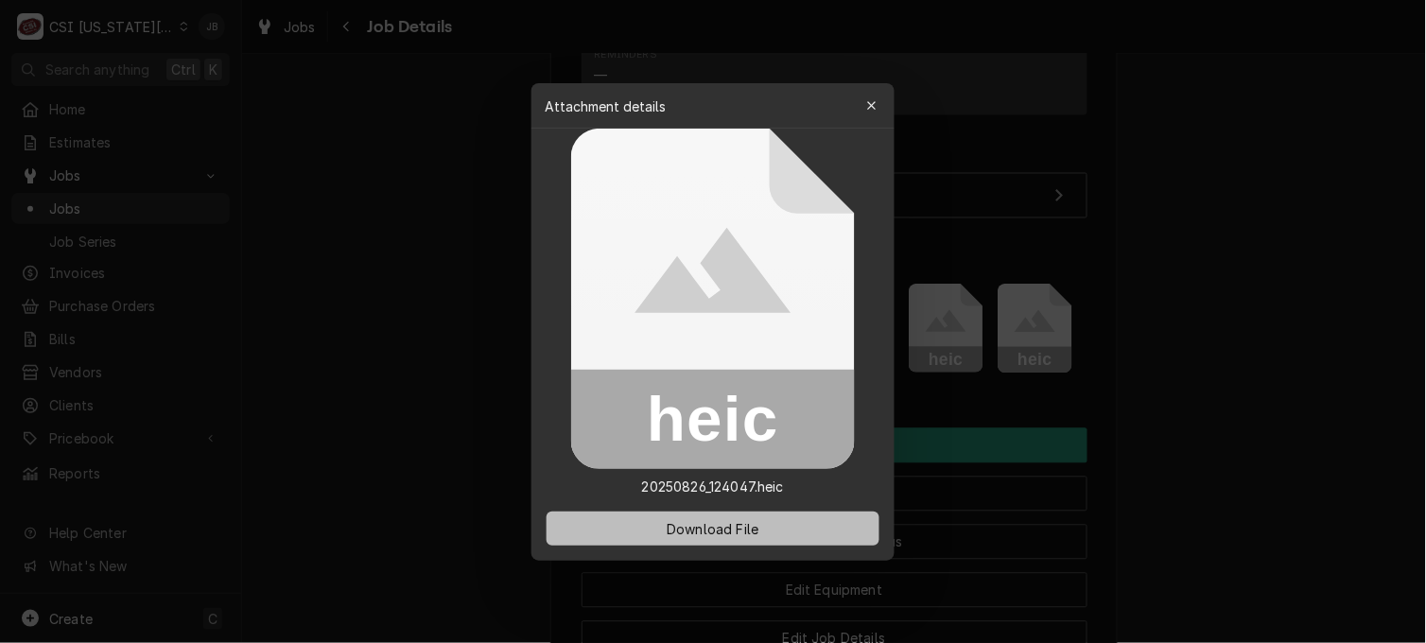
click at [613, 531] on button "Download File" at bounding box center [713, 529] width 333 height 34
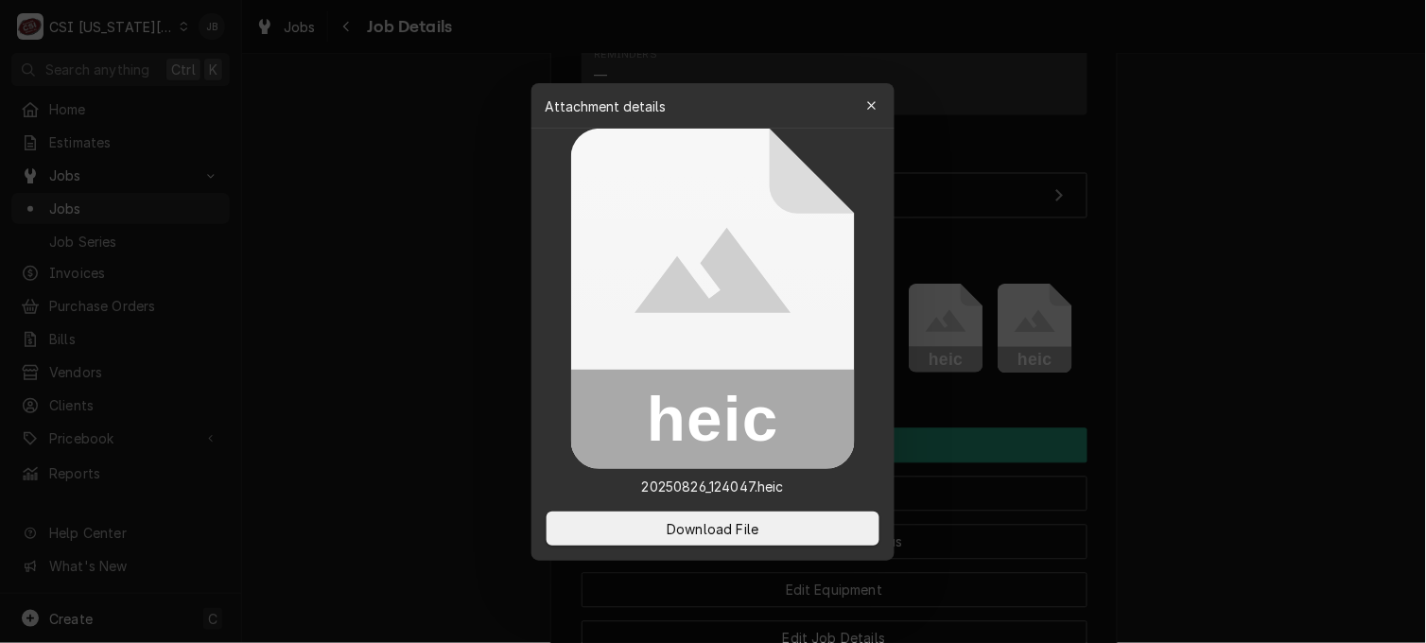
click at [363, 366] on div at bounding box center [713, 321] width 1426 height 643
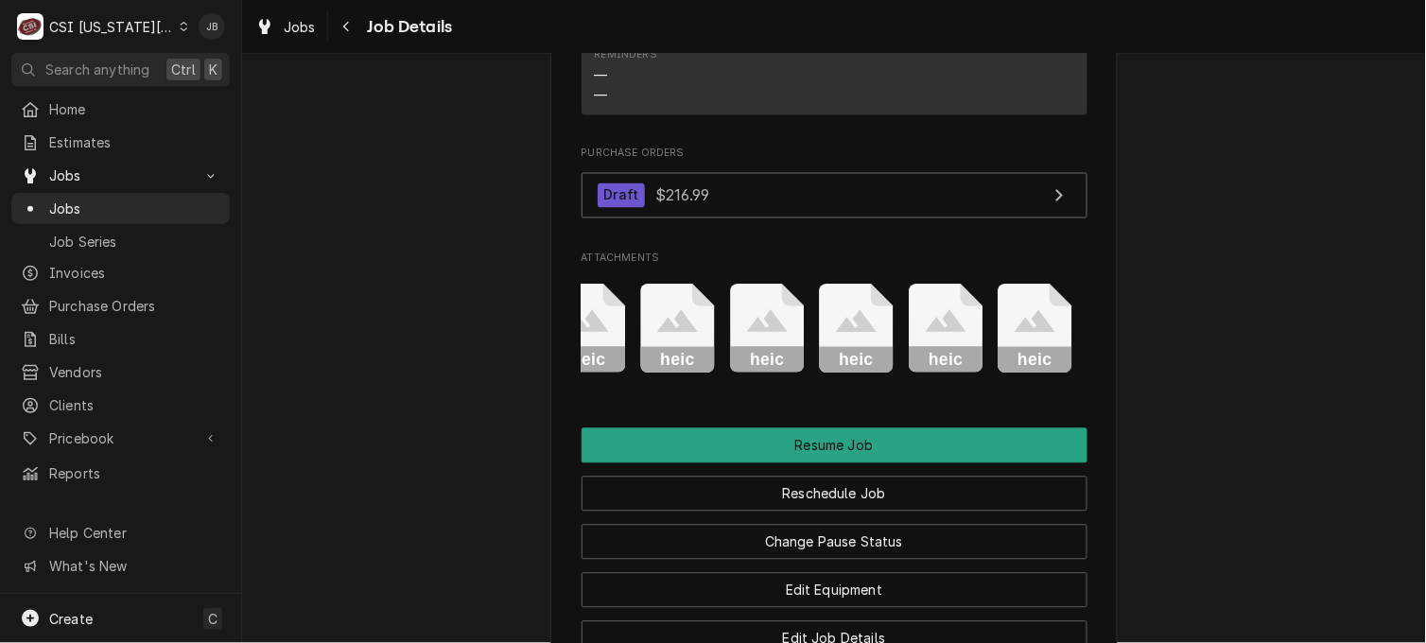
click at [937, 333] on icon "Attachments" at bounding box center [945, 321] width 41 height 23
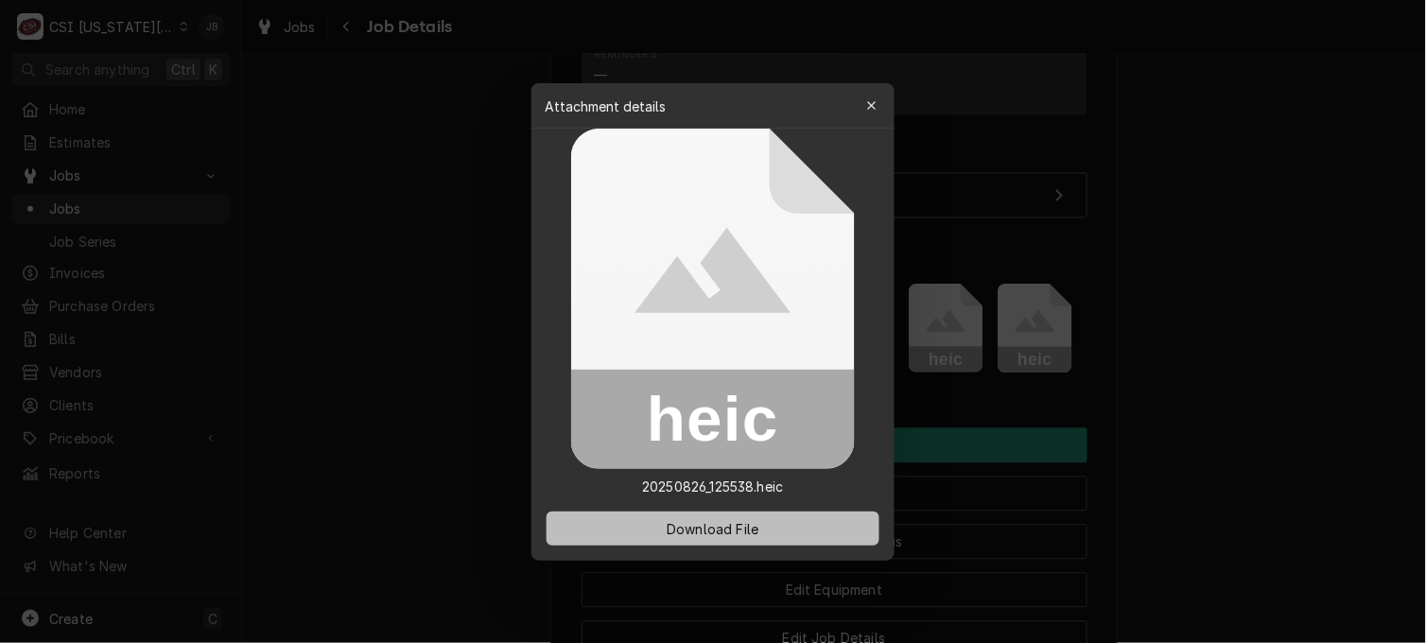
click at [628, 514] on button "Download File" at bounding box center [713, 529] width 333 height 34
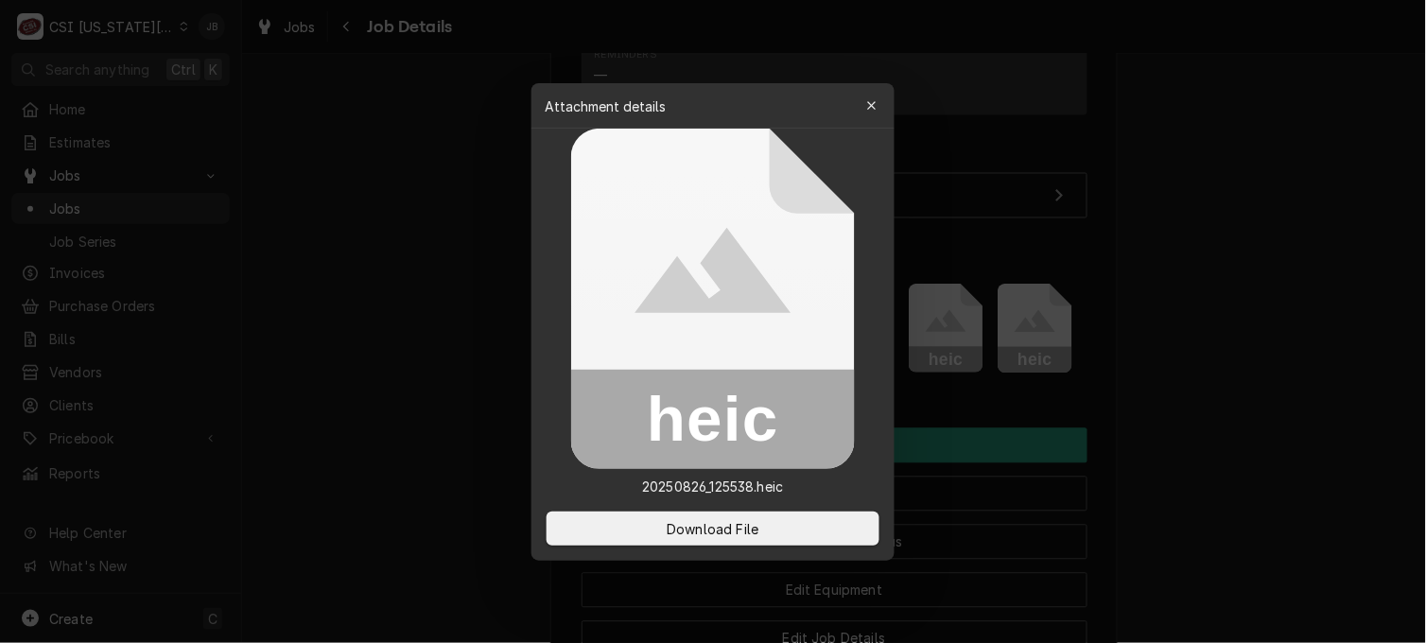
click at [474, 378] on div at bounding box center [713, 321] width 1426 height 643
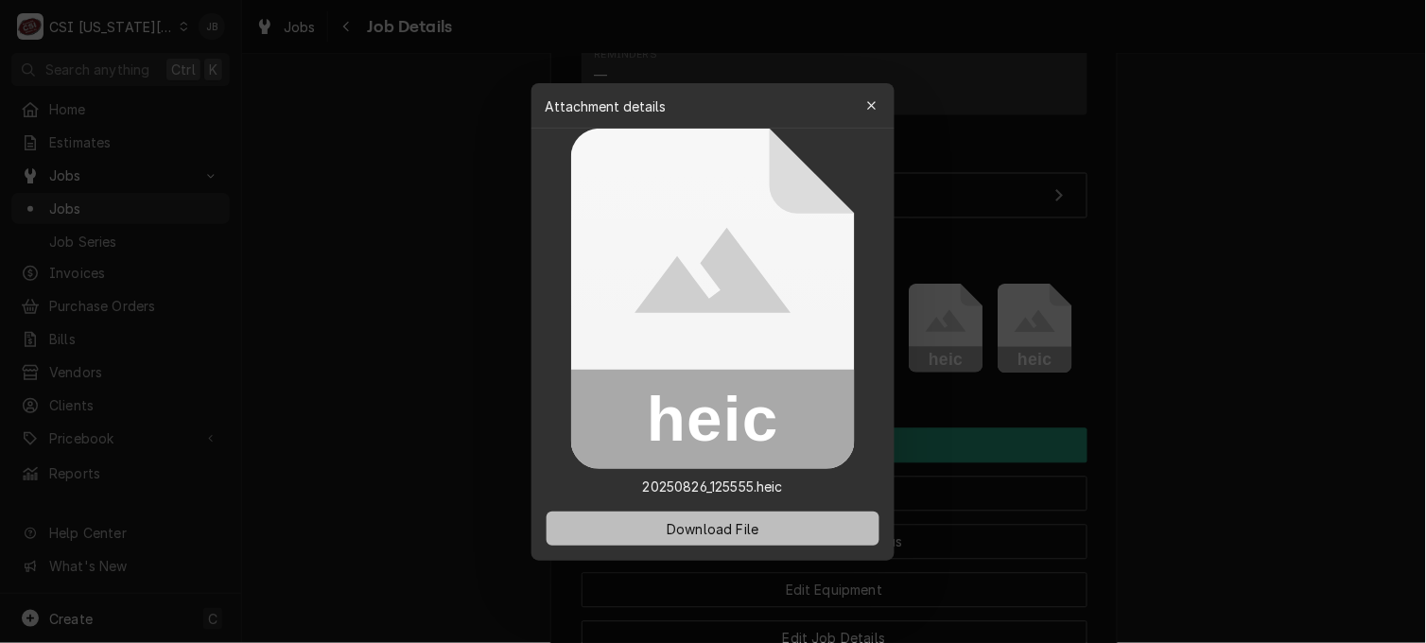
click at [743, 528] on span "Download File" at bounding box center [712, 528] width 99 height 20
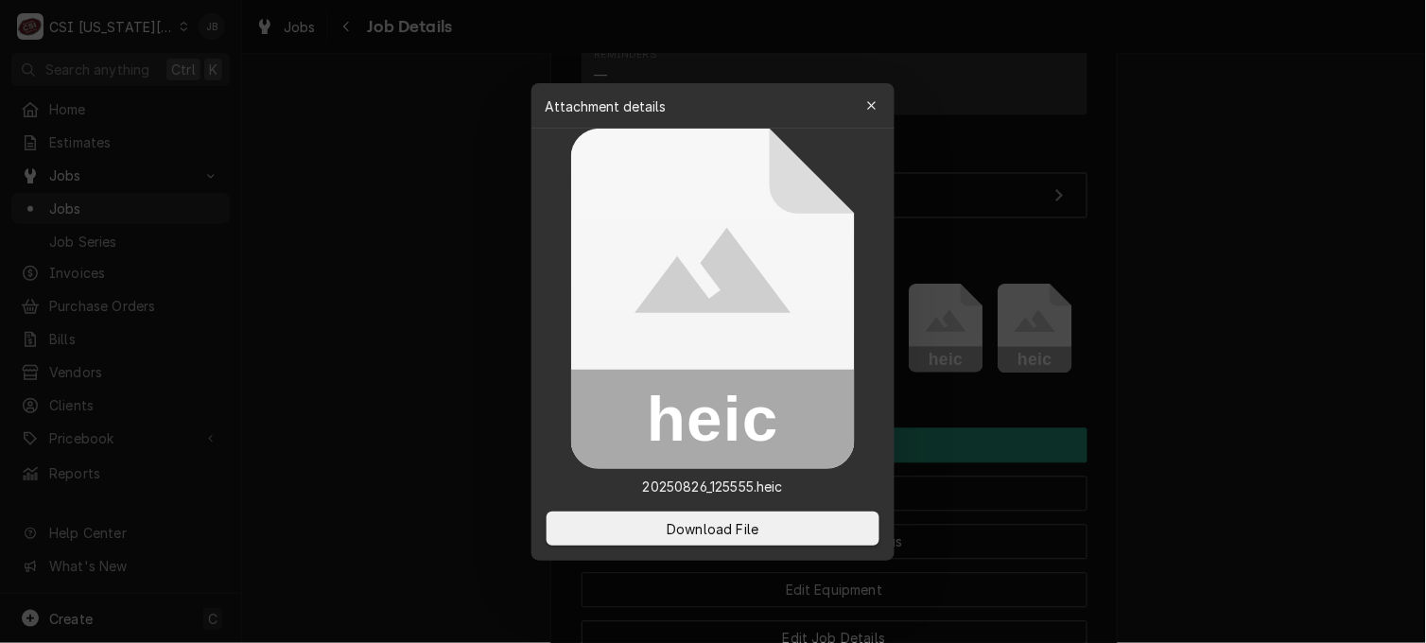
click at [364, 409] on div at bounding box center [713, 321] width 1426 height 643
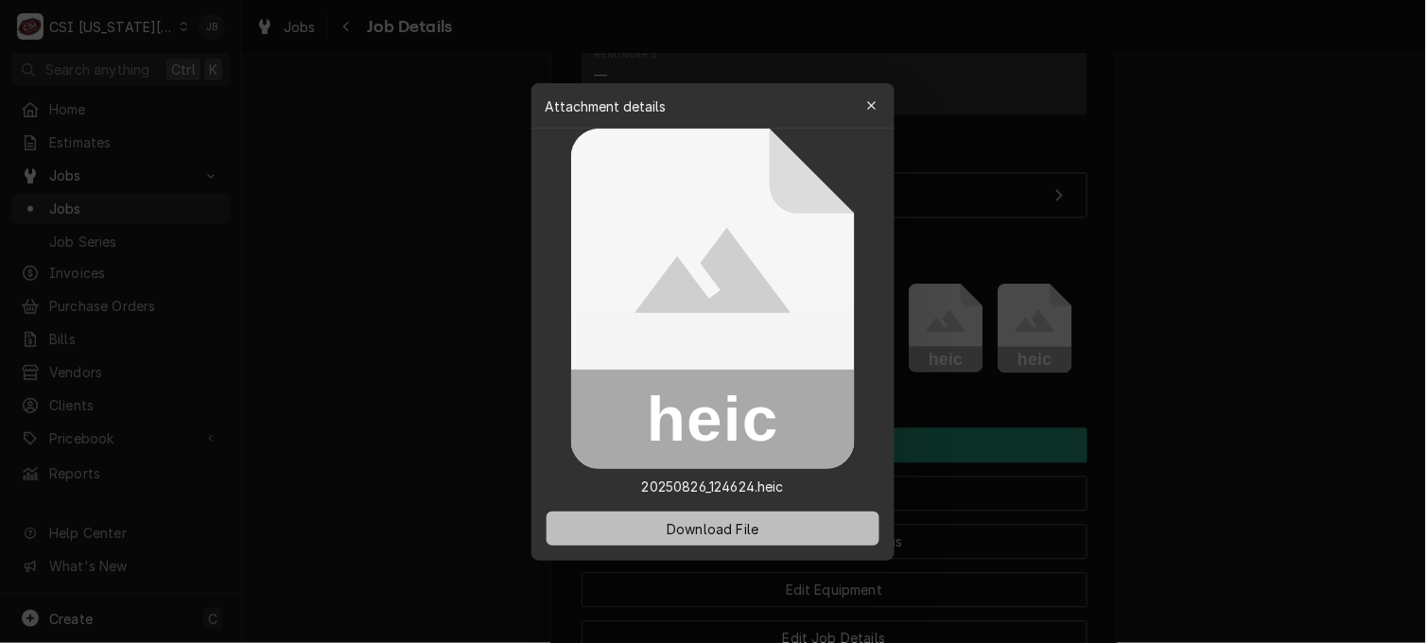
click at [691, 534] on span "Download File" at bounding box center [712, 528] width 99 height 20
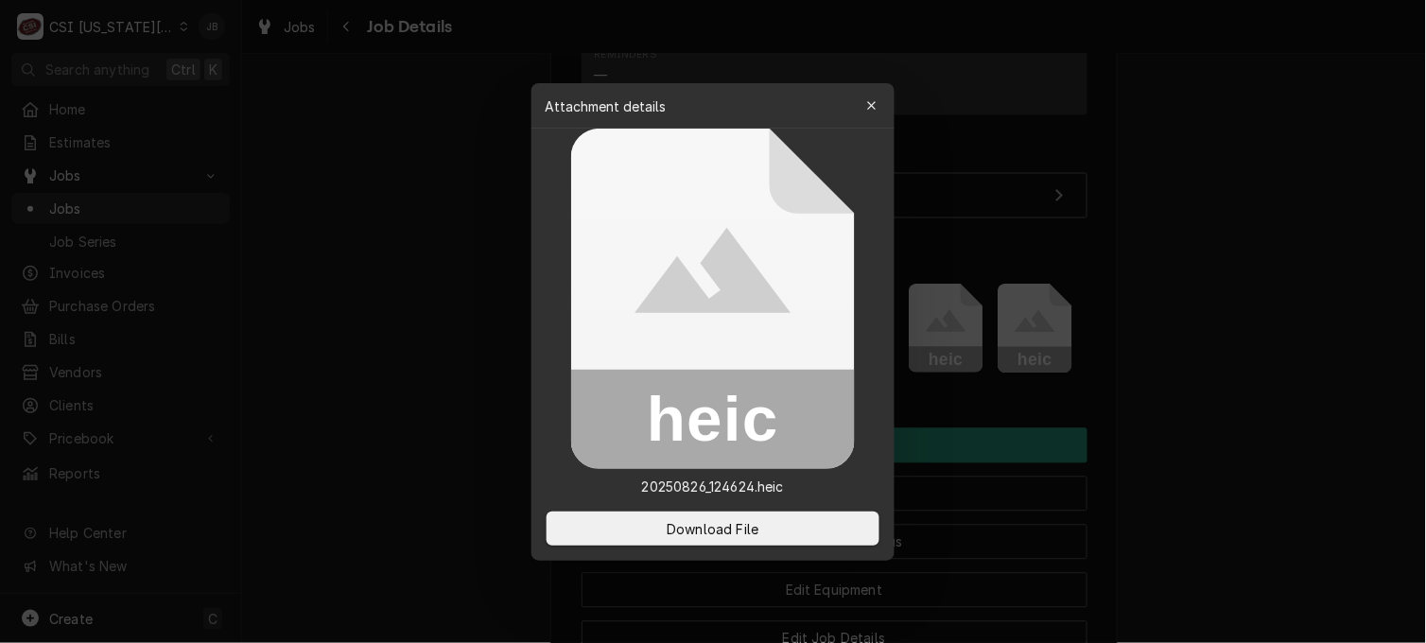
click at [530, 317] on div at bounding box center [713, 321] width 1426 height 643
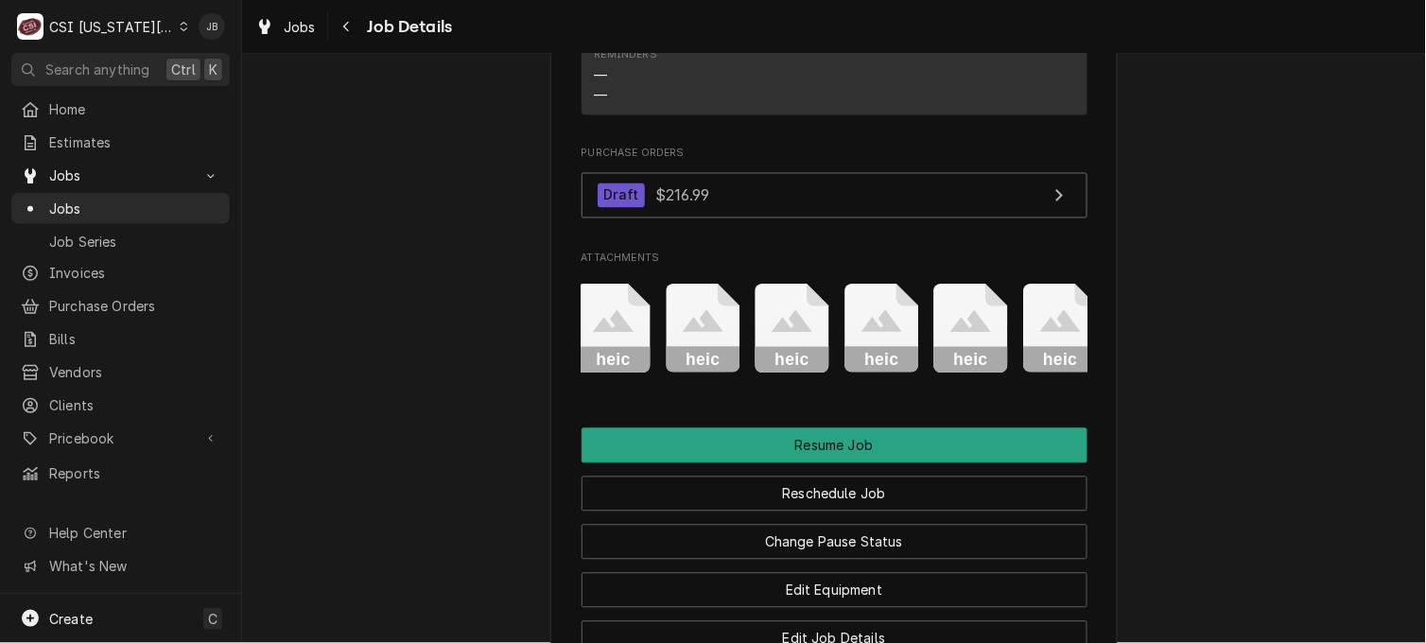
scroll to position [0, 1156]
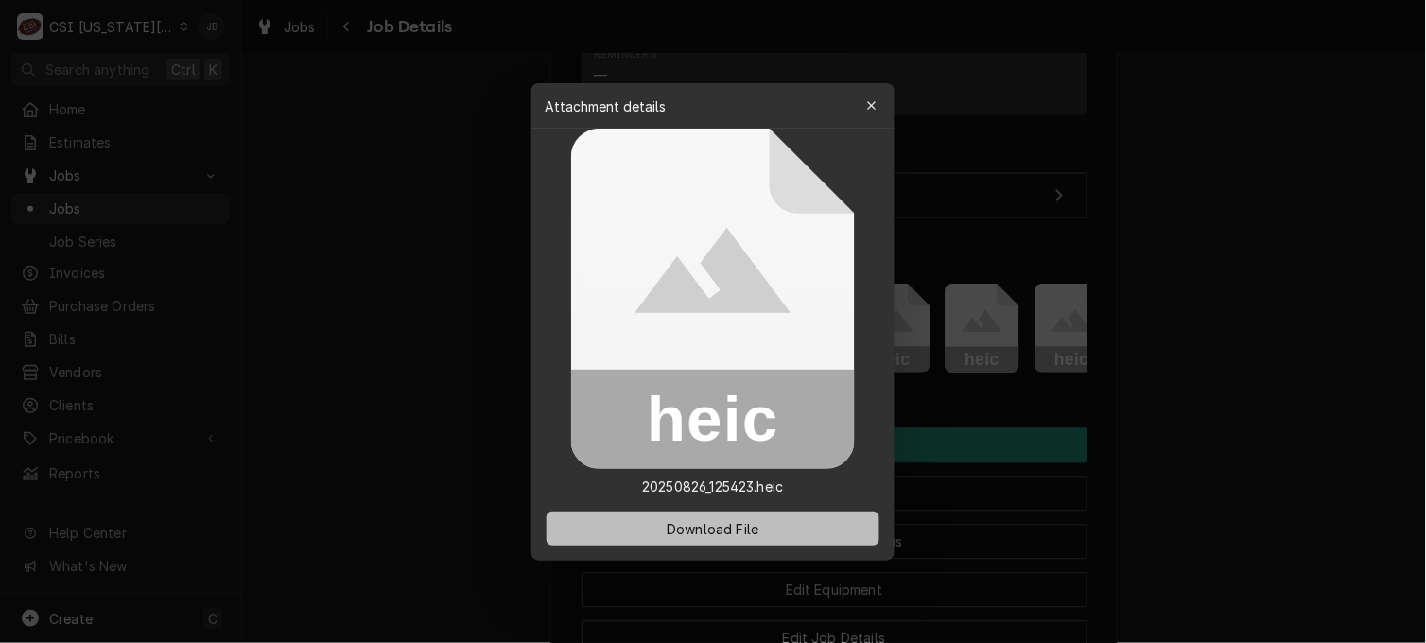
click at [650, 533] on button "Download File" at bounding box center [713, 529] width 333 height 34
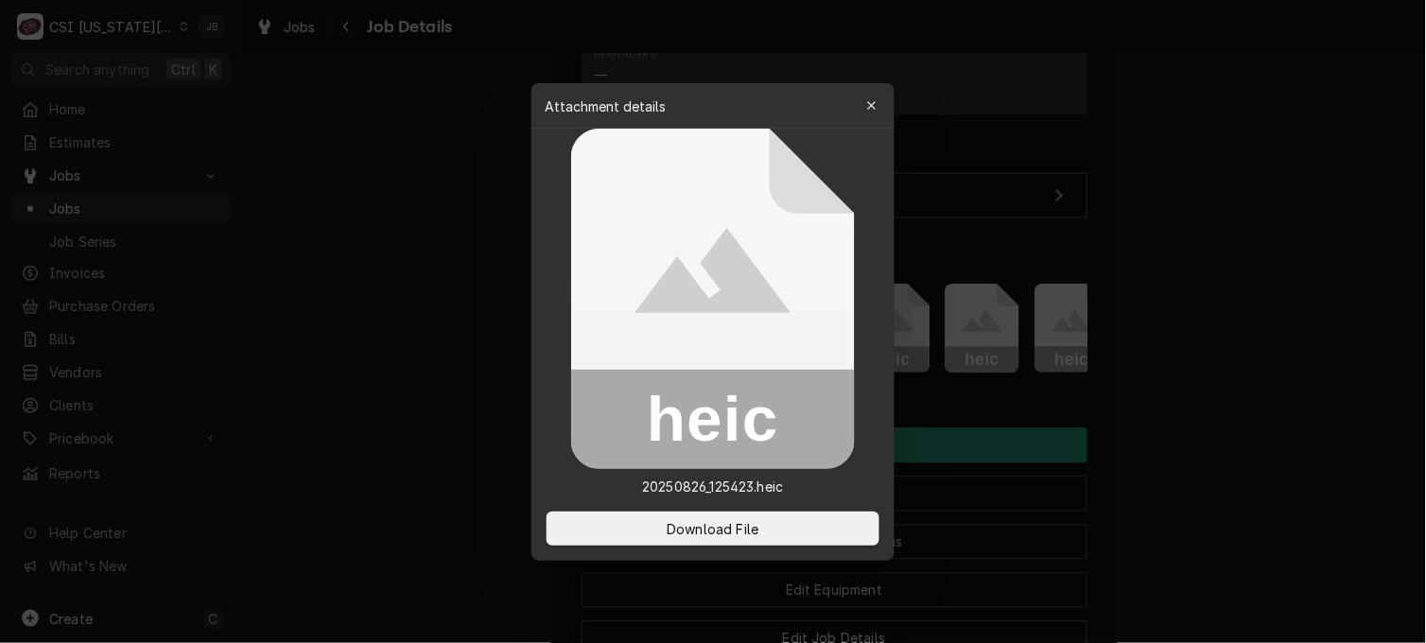
click at [346, 290] on div at bounding box center [713, 321] width 1426 height 643
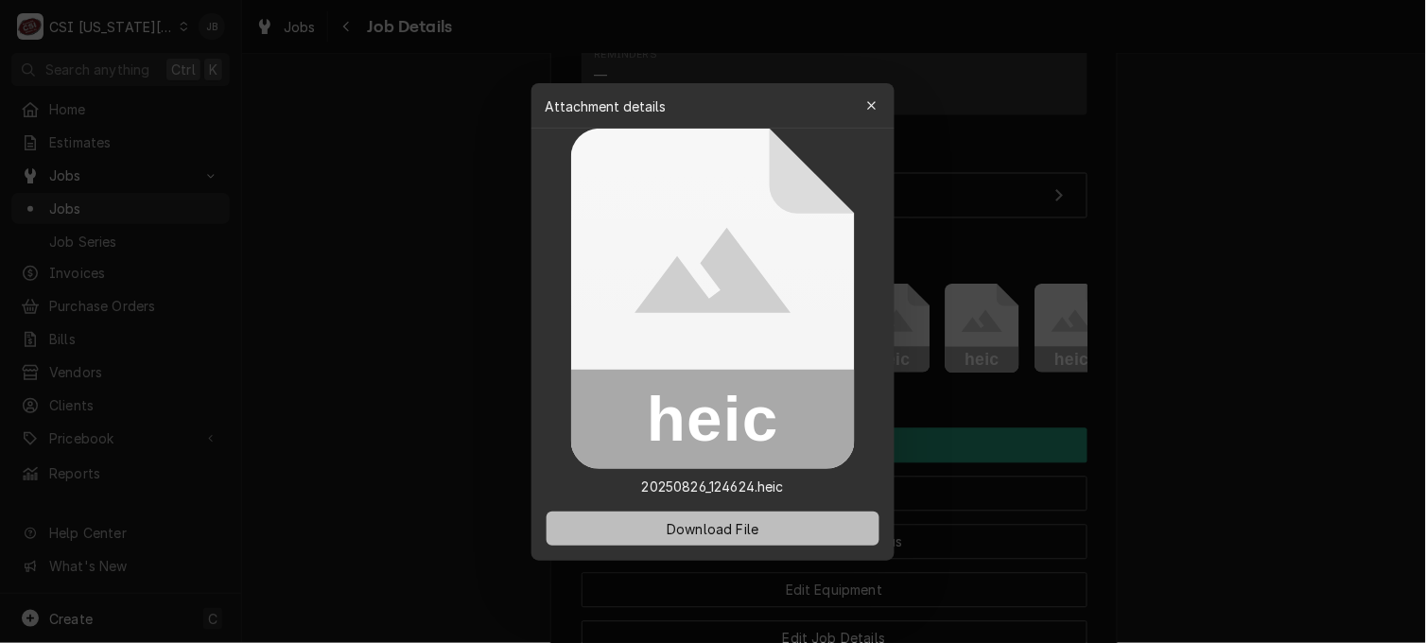
click at [686, 533] on span "Download File" at bounding box center [712, 528] width 99 height 20
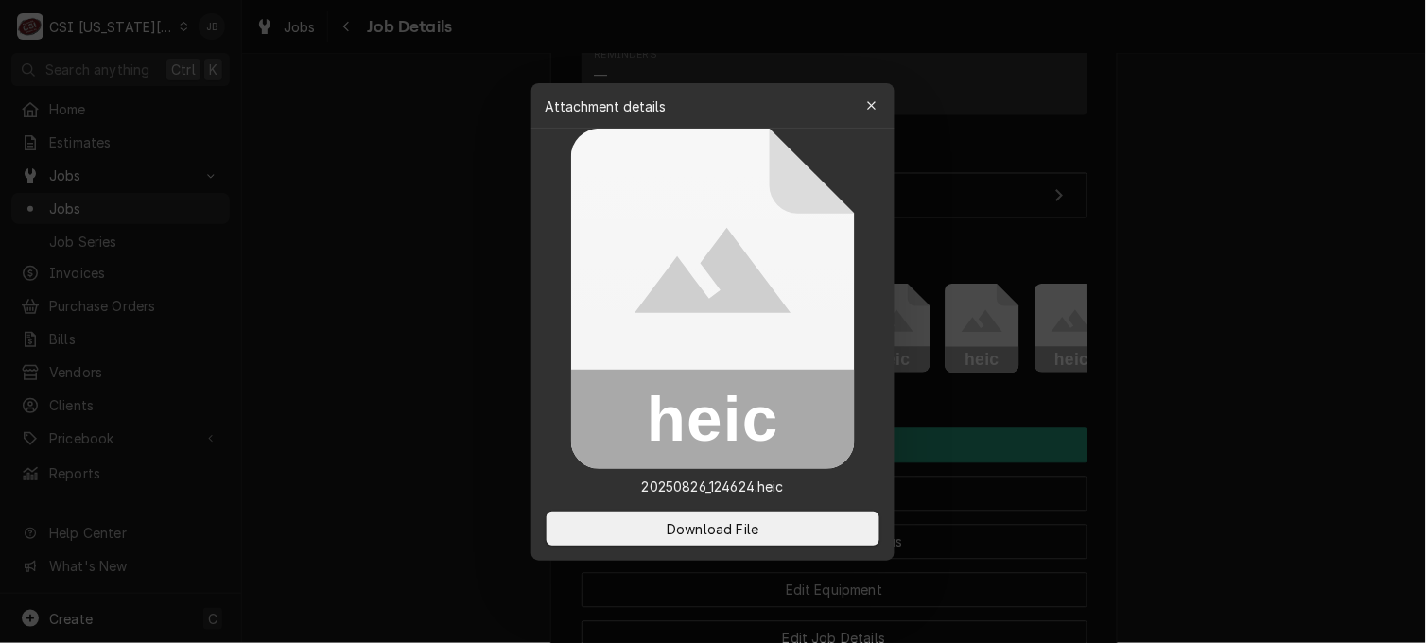
click at [489, 267] on div at bounding box center [713, 321] width 1426 height 643
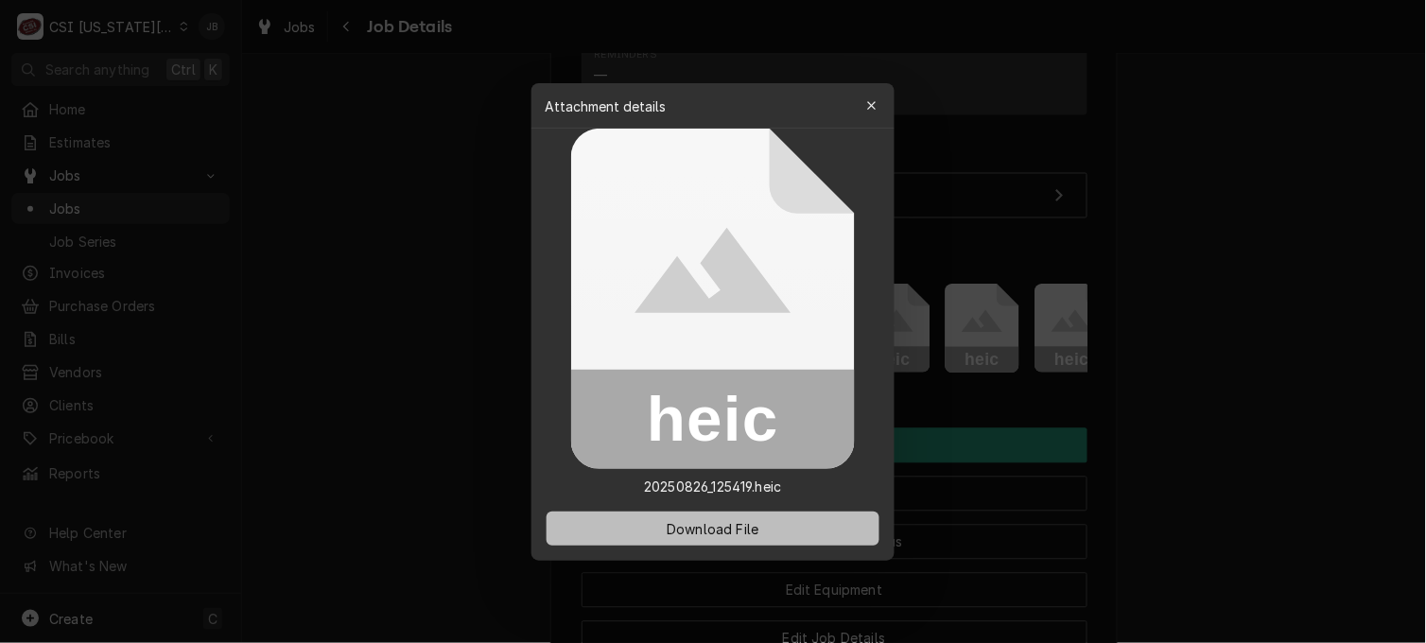
click at [683, 534] on span "Download File" at bounding box center [712, 528] width 99 height 20
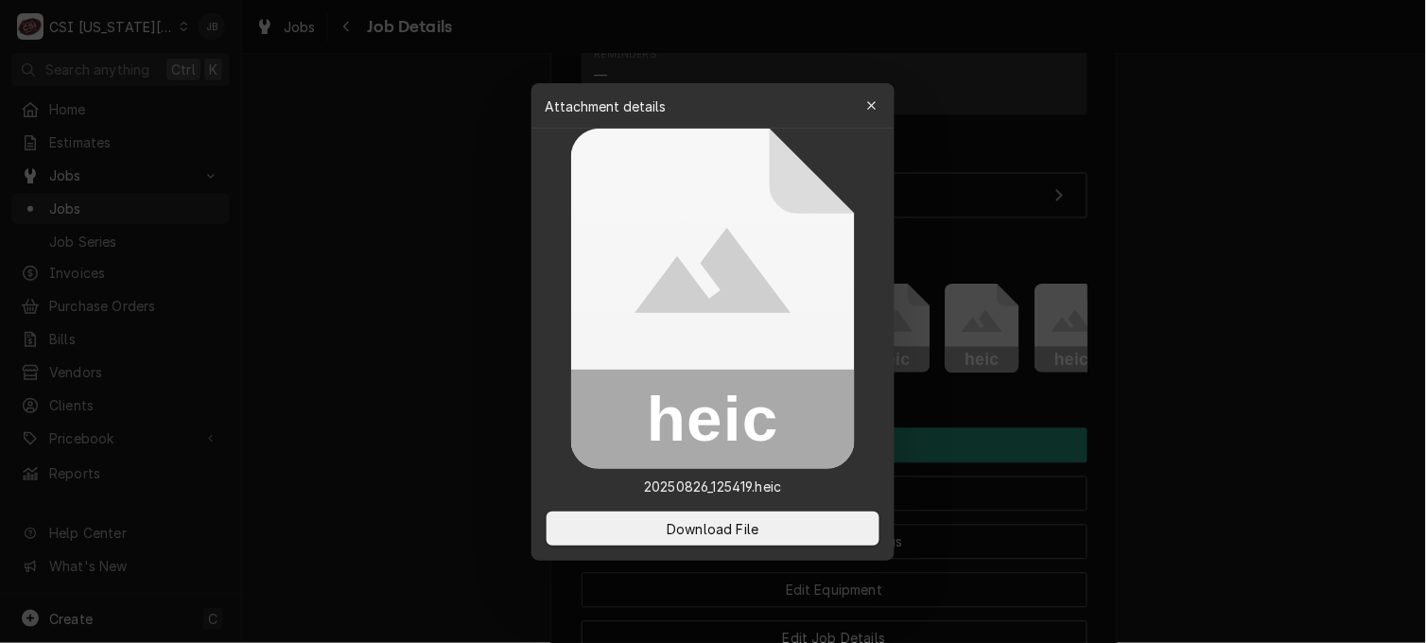
click at [326, 351] on div at bounding box center [713, 321] width 1426 height 643
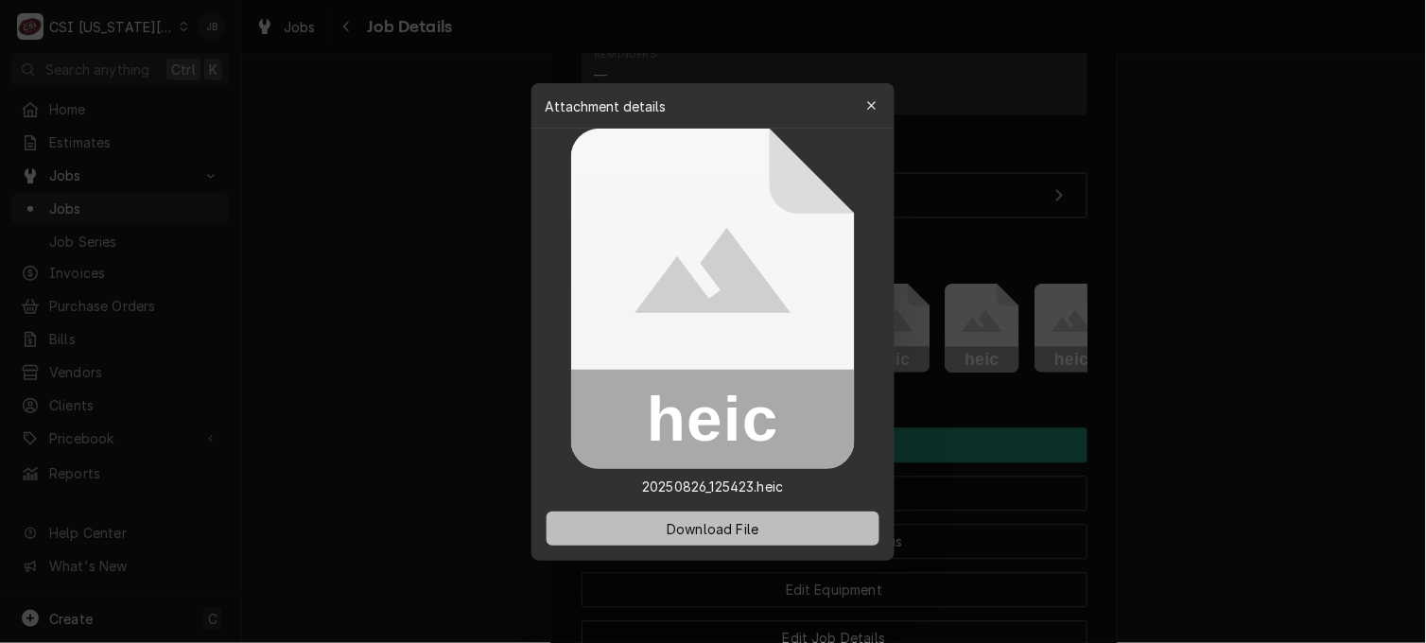
click at [660, 526] on button "Download File" at bounding box center [713, 529] width 333 height 34
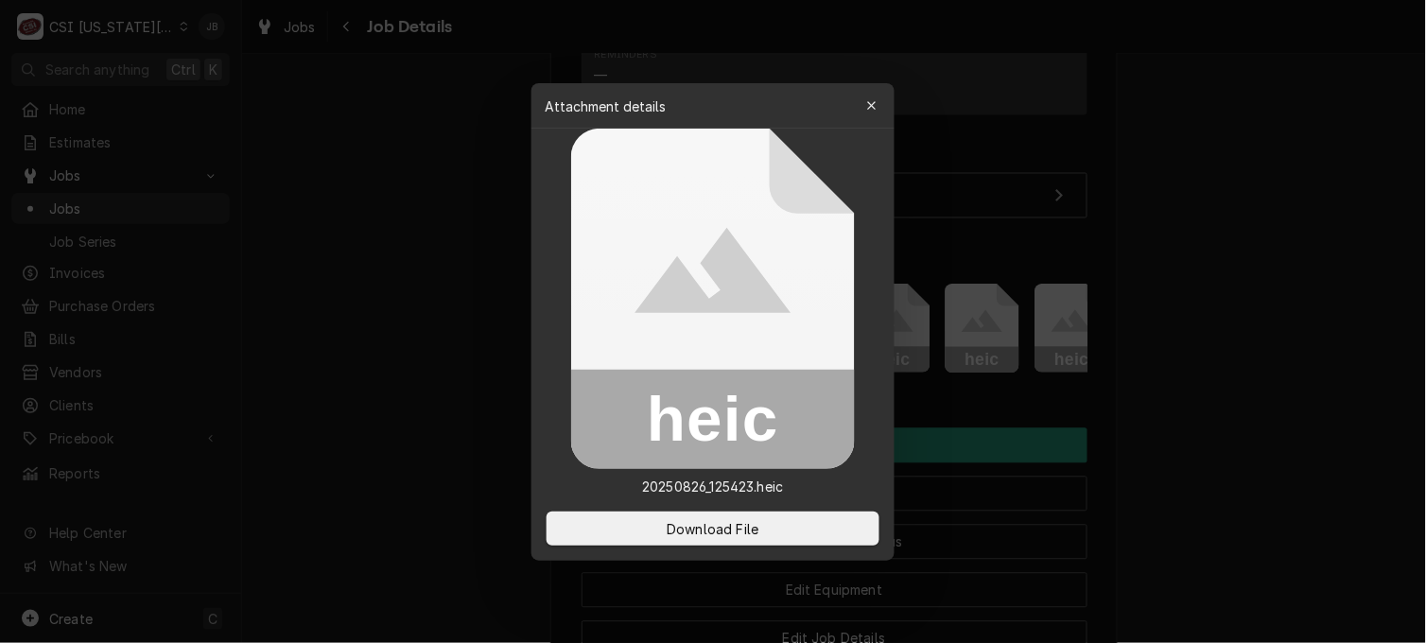
click at [293, 370] on div at bounding box center [713, 321] width 1426 height 643
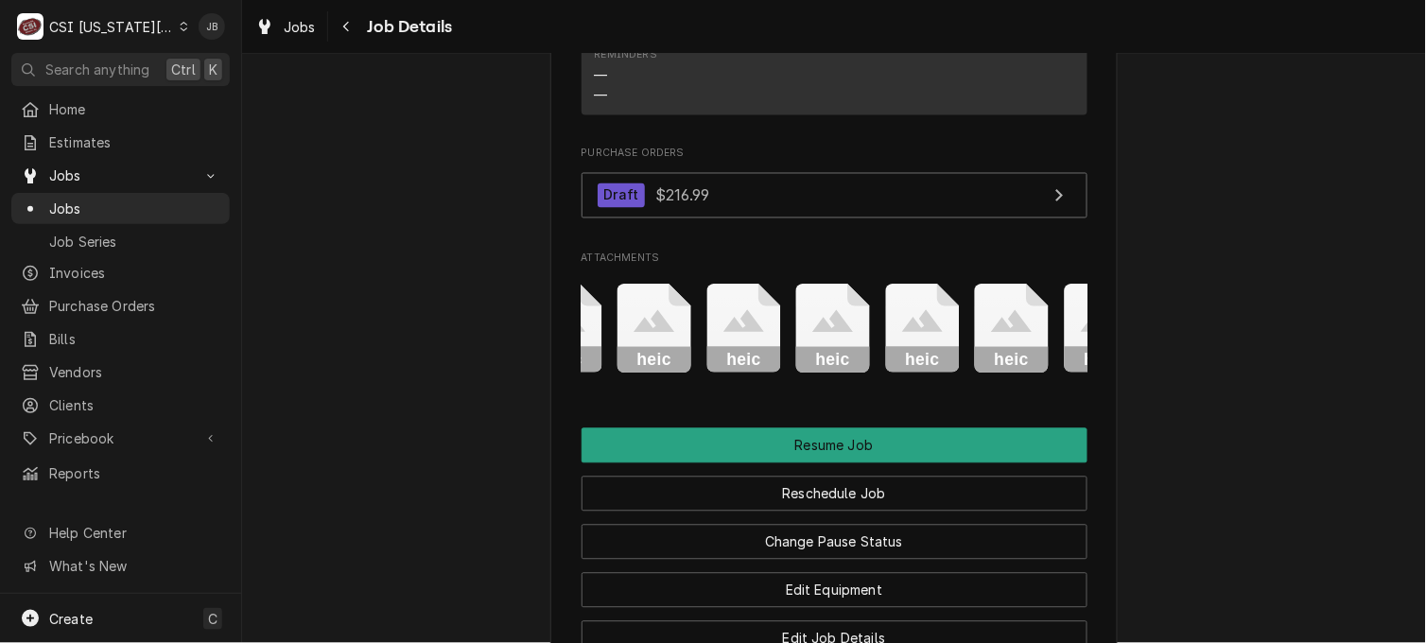
scroll to position [0, 903]
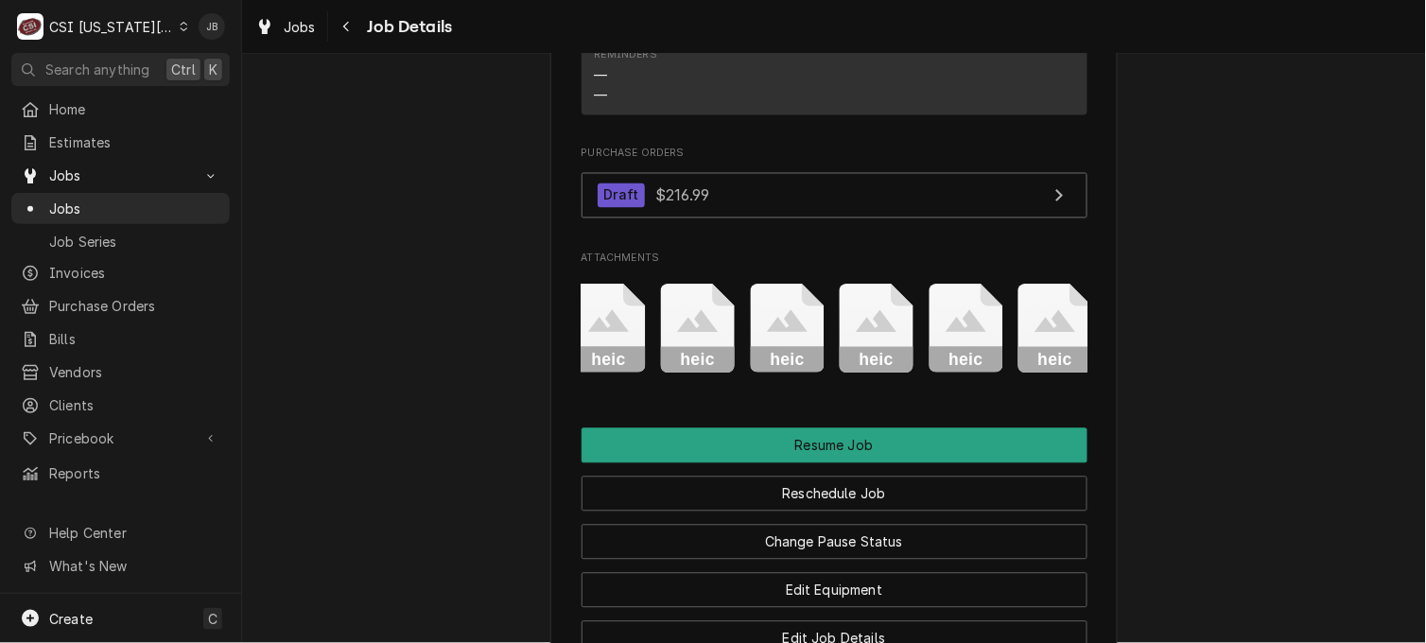
click at [779, 333] on icon "Attachments" at bounding box center [787, 321] width 41 height 23
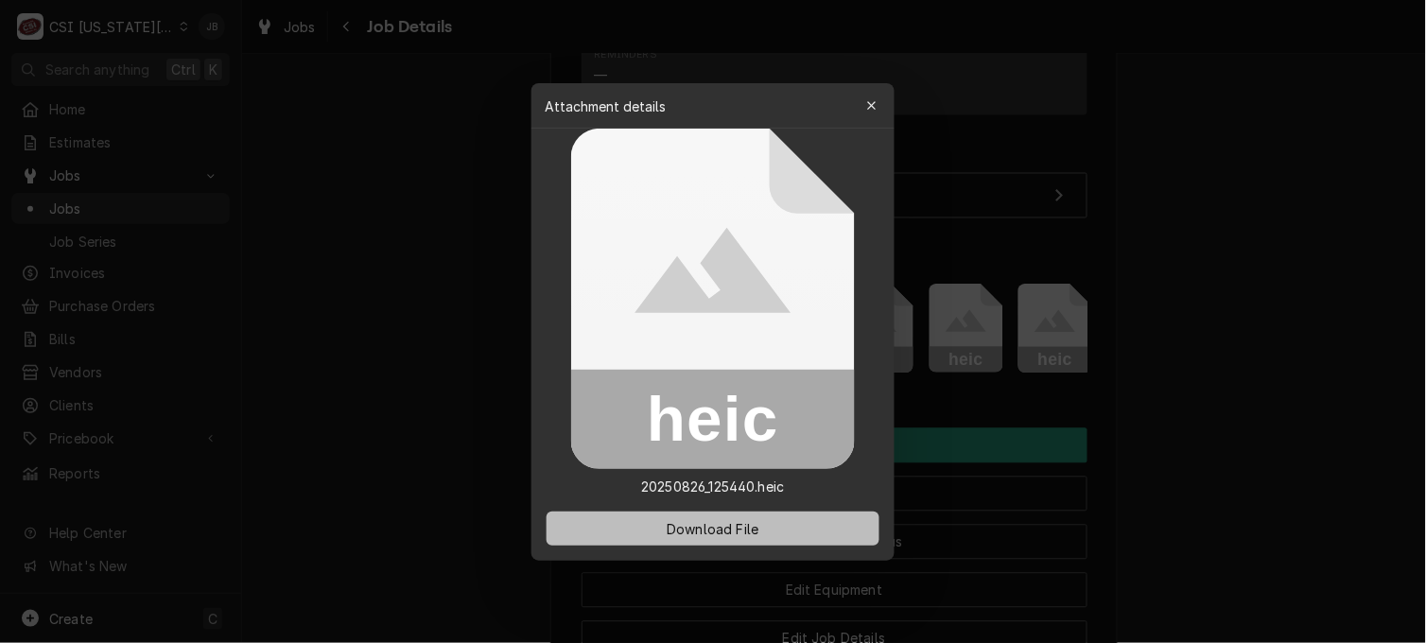
click at [704, 530] on span "Download File" at bounding box center [712, 528] width 99 height 20
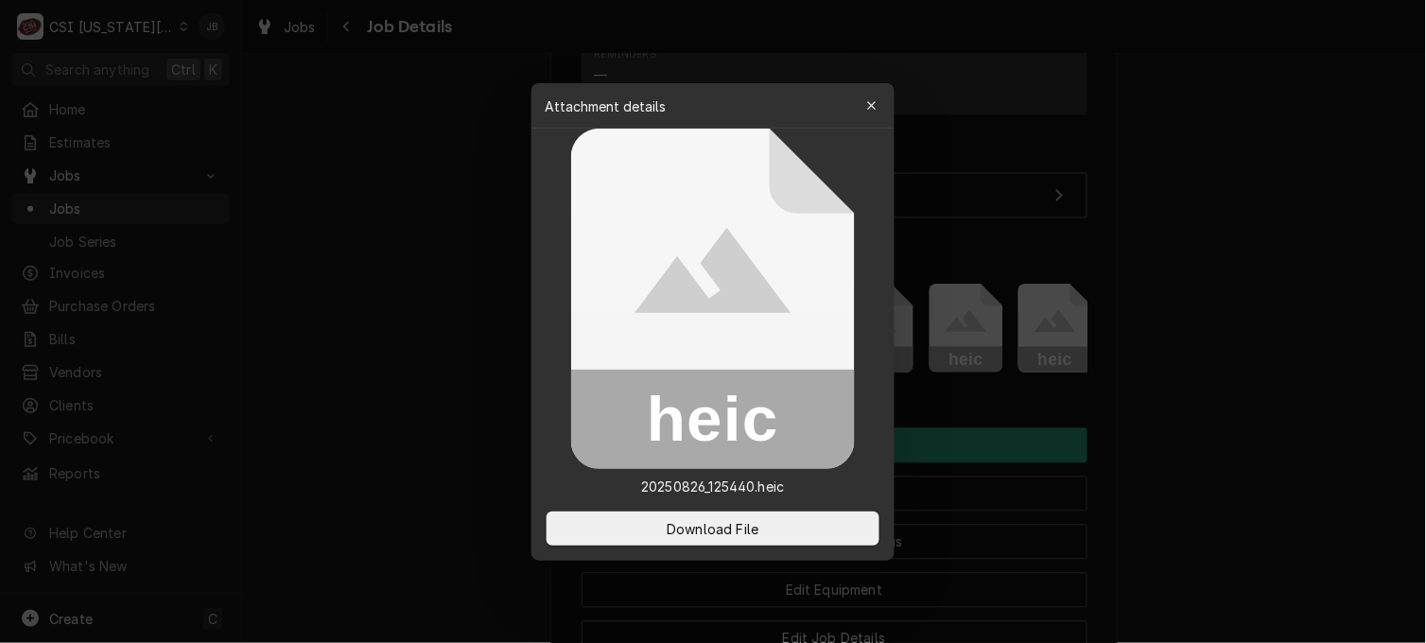
click at [1358, 224] on div at bounding box center [713, 321] width 1426 height 643
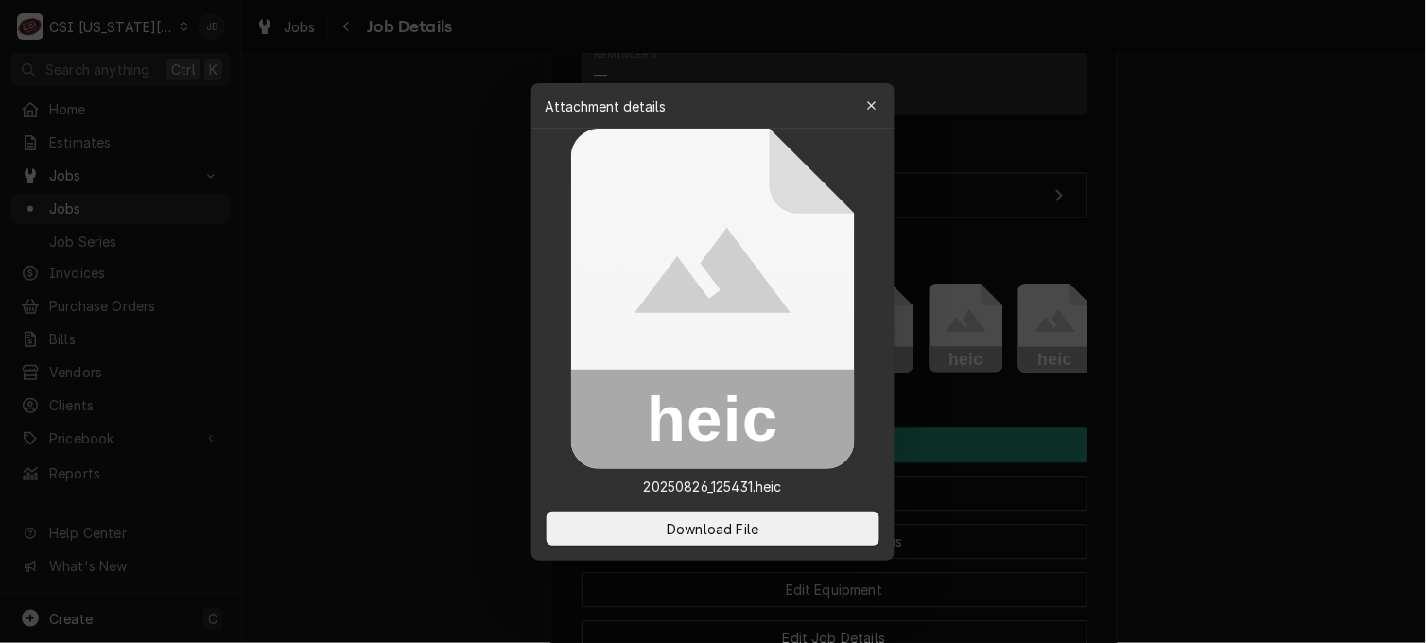
click at [483, 370] on div at bounding box center [713, 321] width 1426 height 643
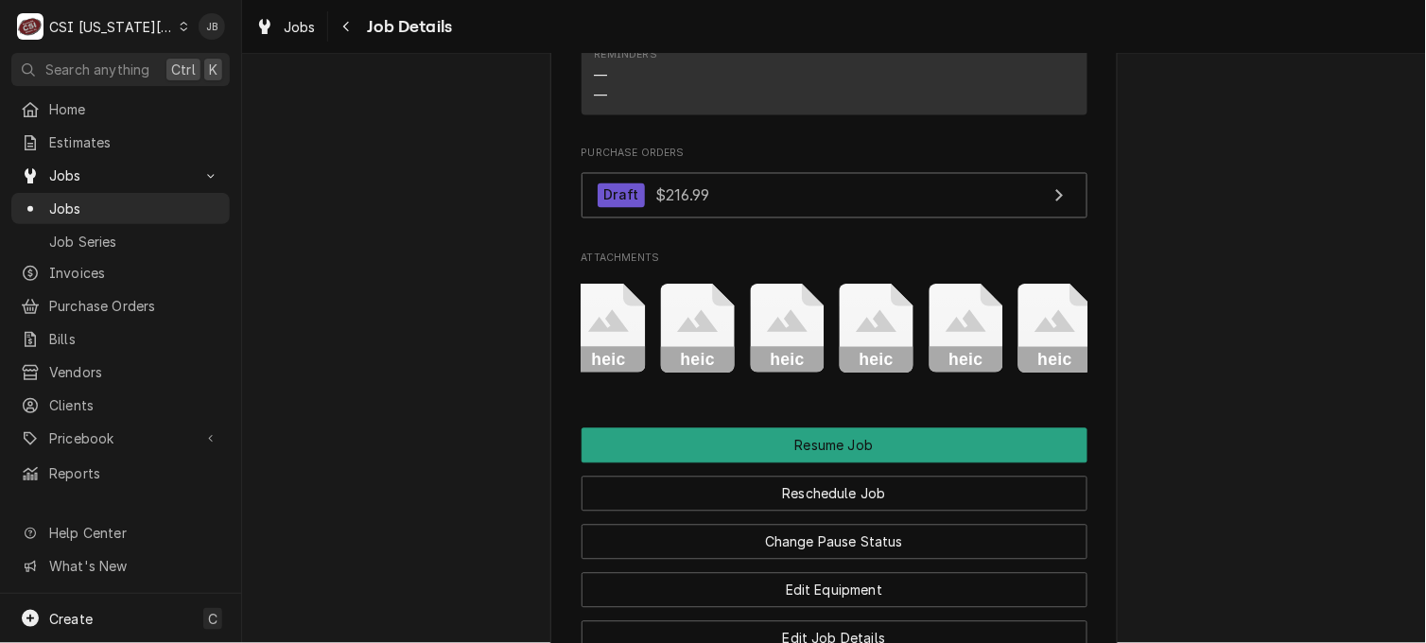
click at [682, 370] on rect "Attachments" at bounding box center [698, 361] width 75 height 26
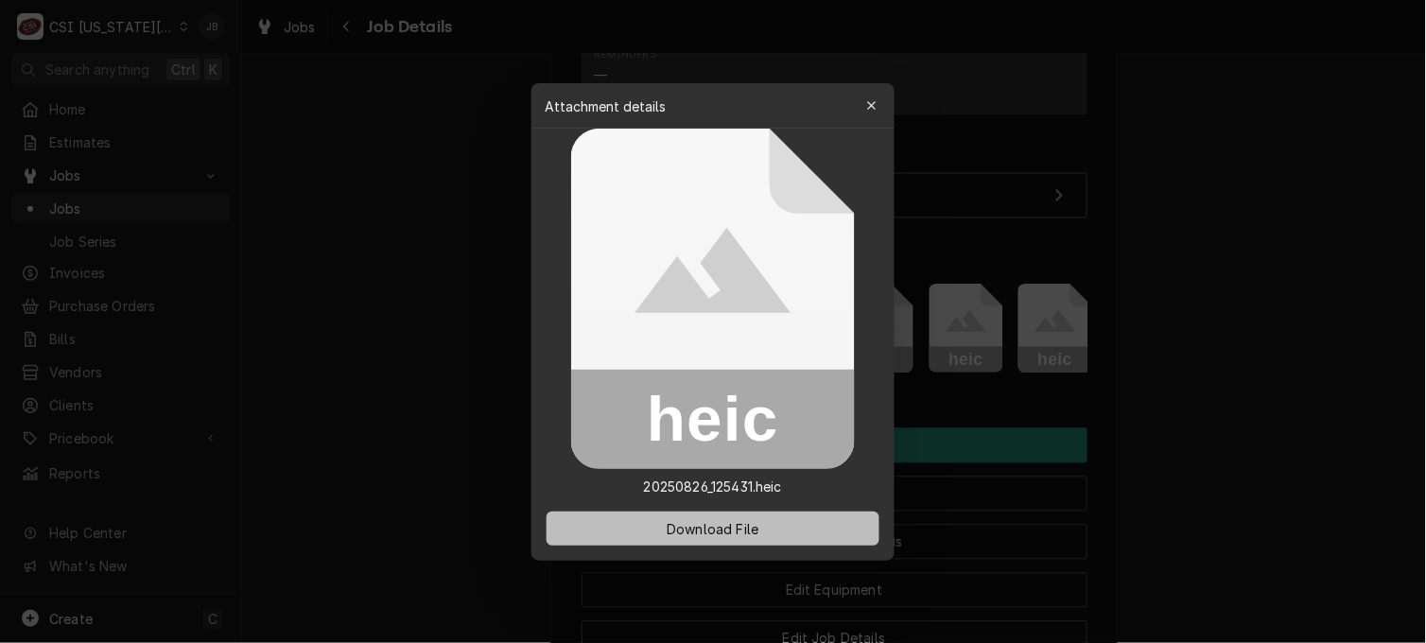
click at [688, 536] on span "Download File" at bounding box center [712, 528] width 99 height 20
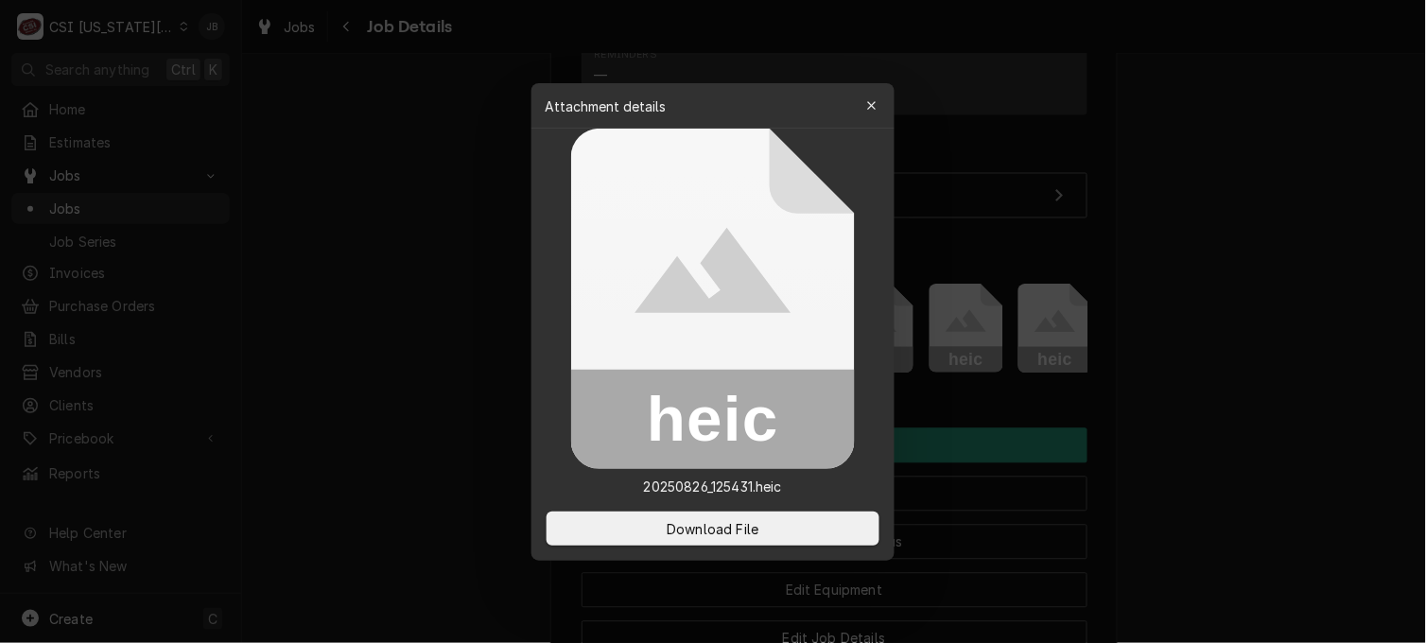
click at [1279, 222] on div at bounding box center [713, 321] width 1426 height 643
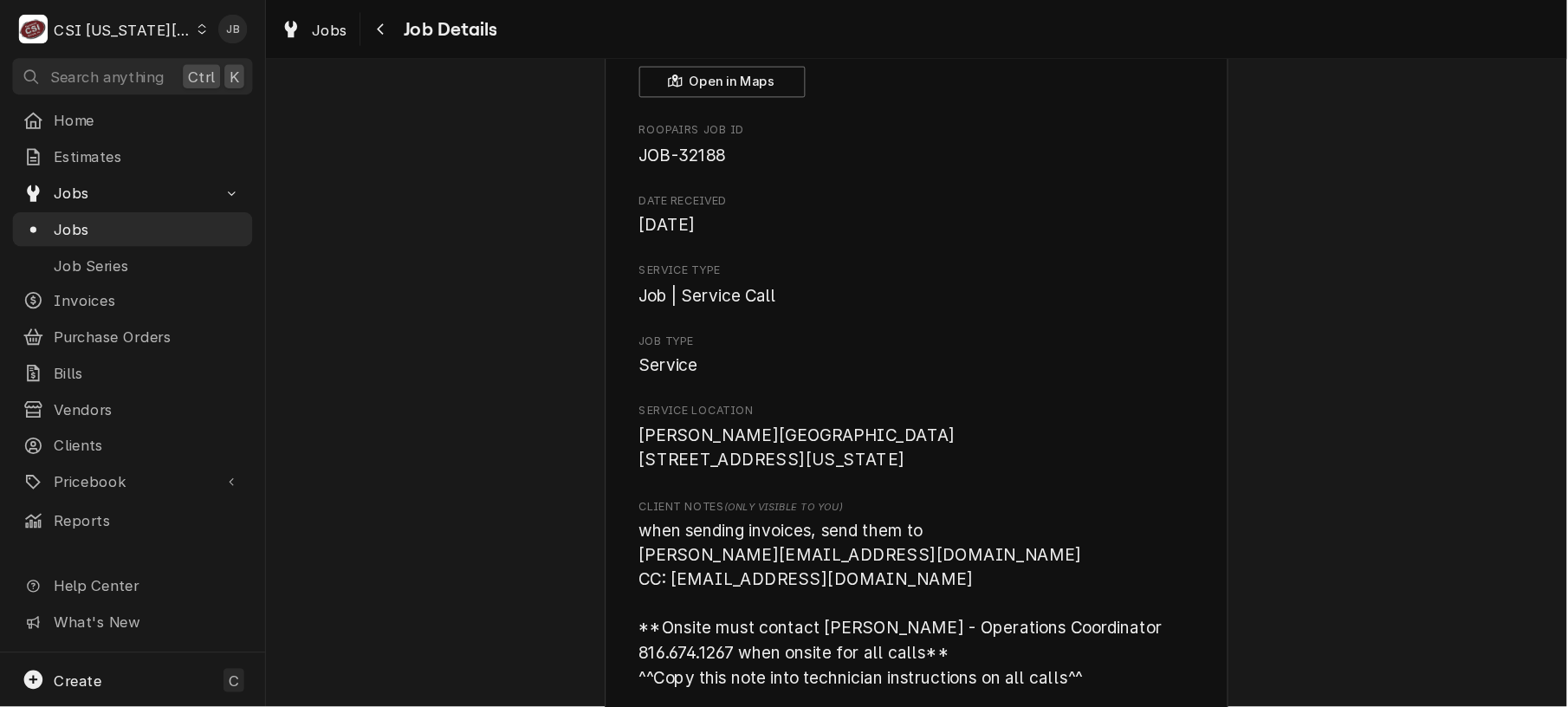
scroll to position [0, 0]
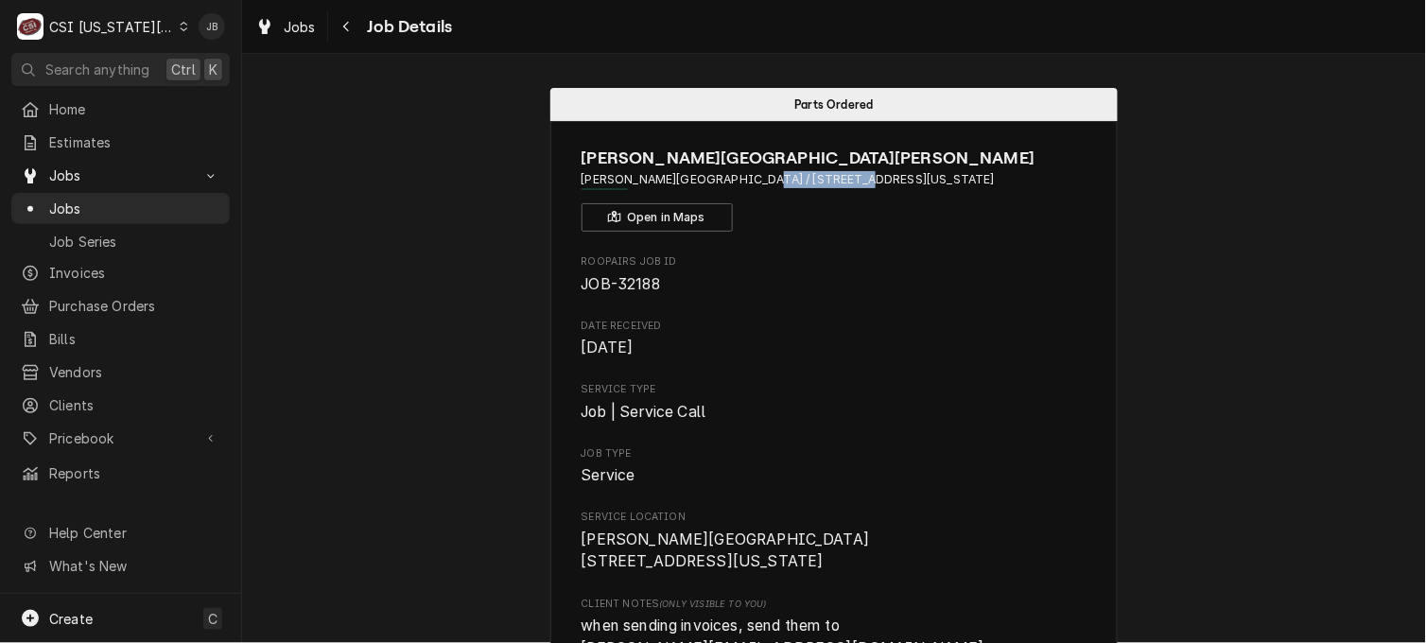
drag, startPoint x: 731, startPoint y: 173, endPoint x: 821, endPoint y: 173, distance: 89.8
click at [821, 173] on span "Ingels Elementary School / 11600 Food Lane, Kansas City, MO 64134" at bounding box center [835, 179] width 506 height 17
copy span "11600 Food Lane"
click at [152, 199] on span "Jobs" at bounding box center [134, 209] width 171 height 20
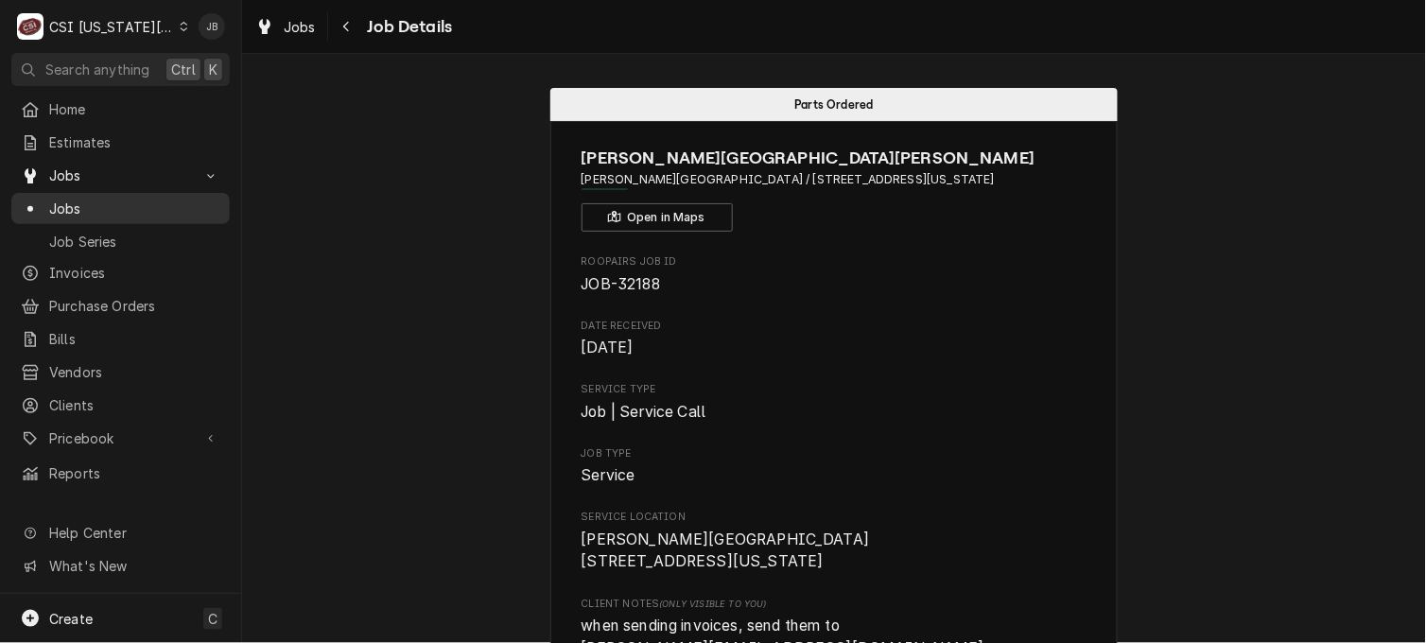
click at [152, 199] on span "Jobs" at bounding box center [134, 209] width 171 height 20
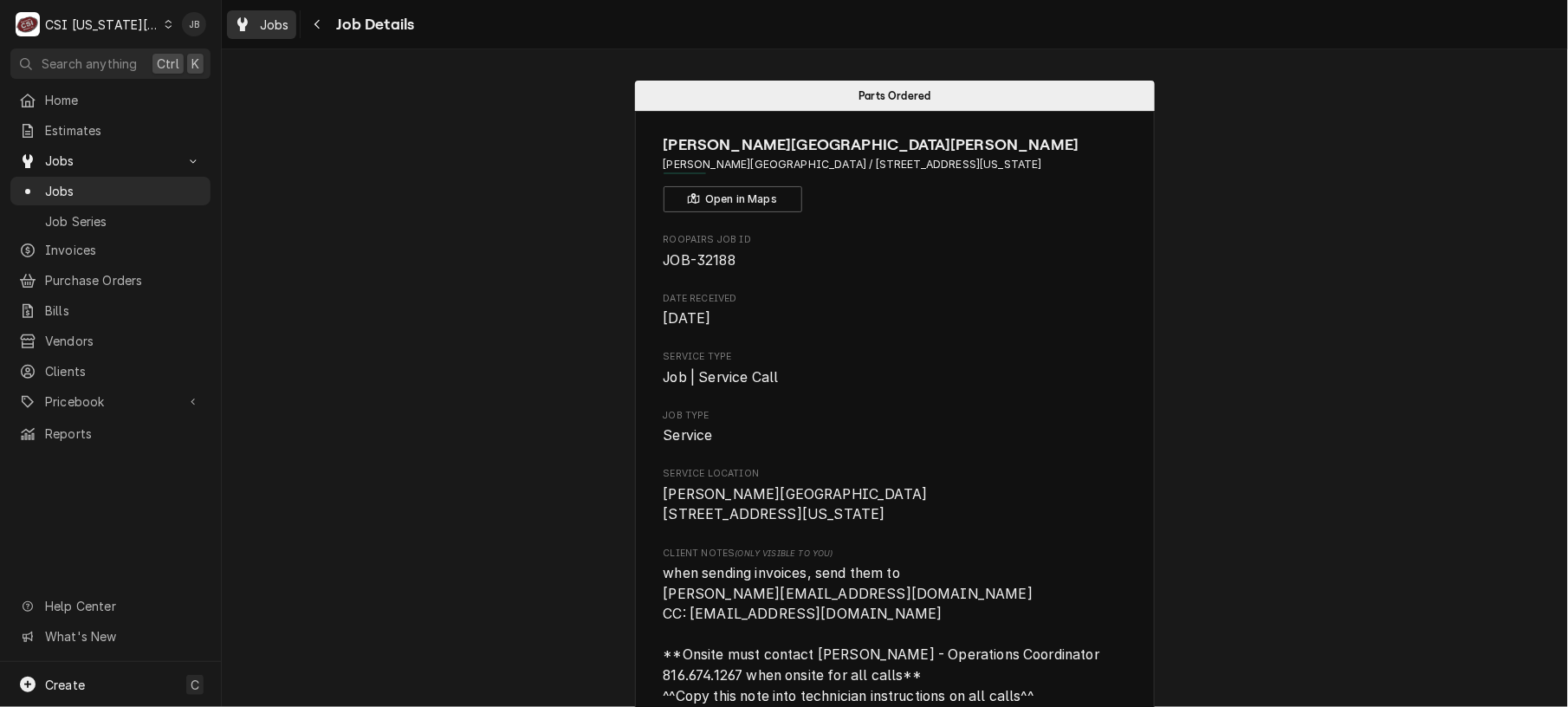
scroll to position [0, 828]
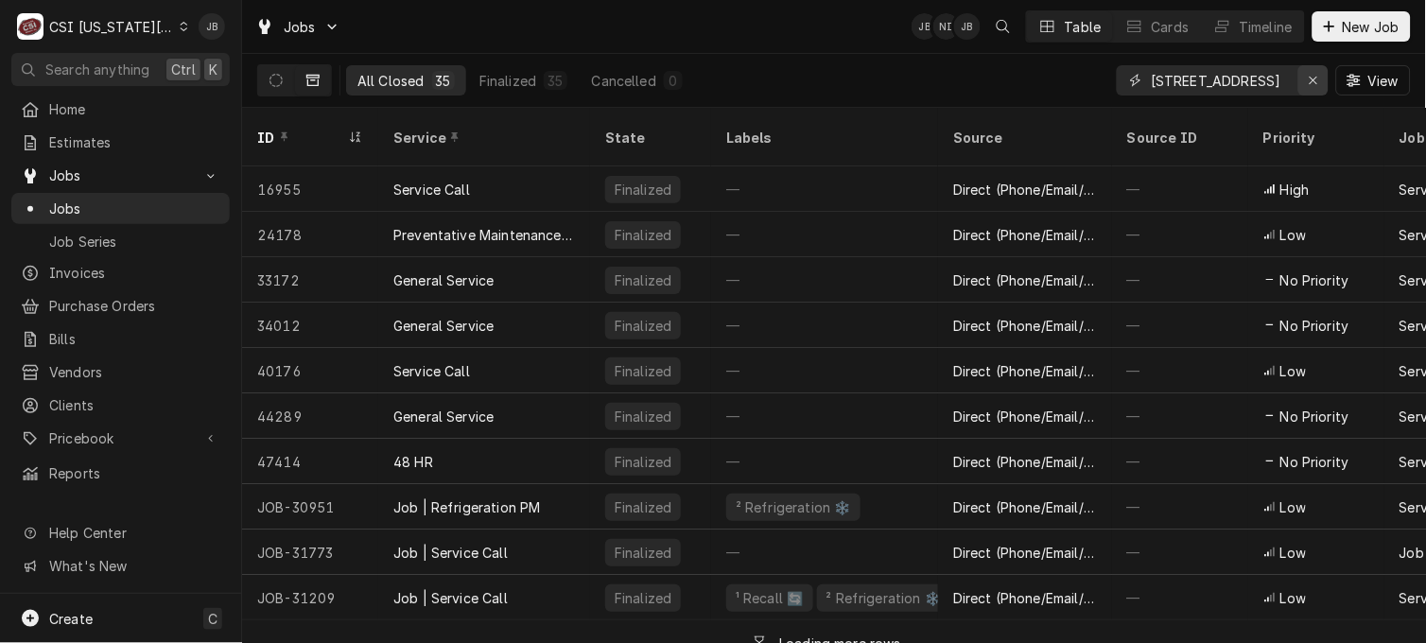
click at [1315, 71] on div "Erase input" at bounding box center [1313, 80] width 19 height 19
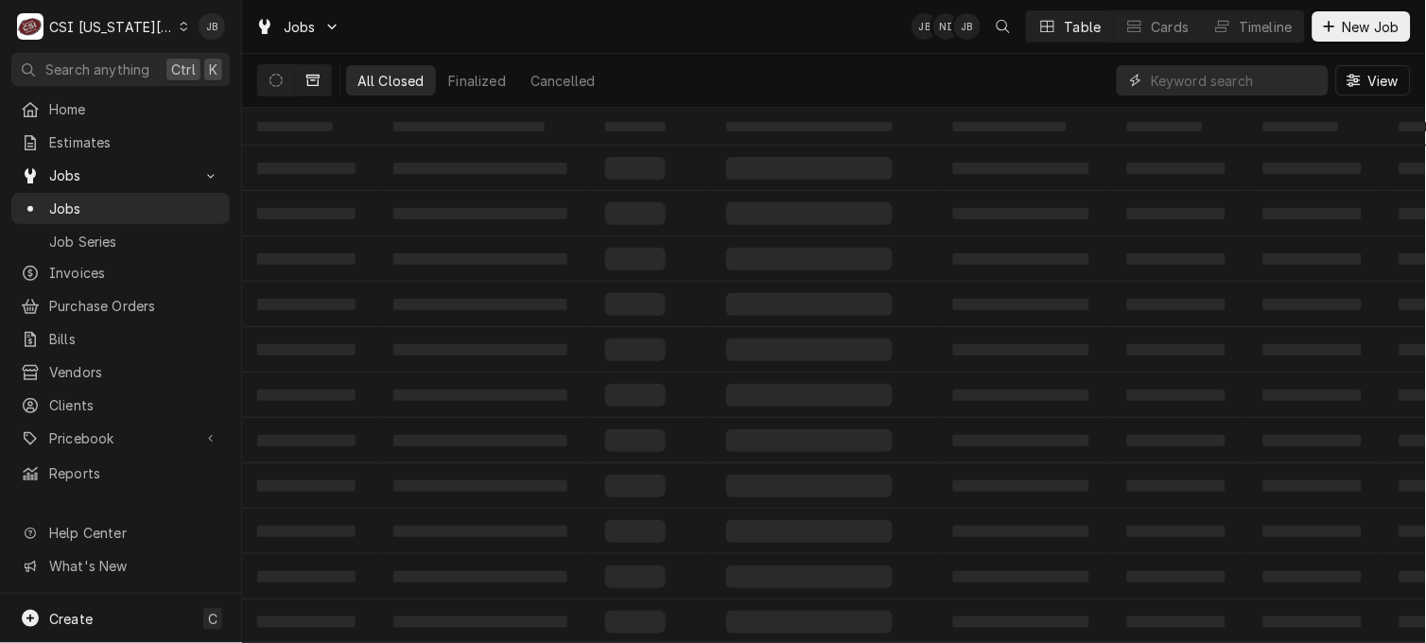
click at [1188, 79] on input "Dynamic Content Wrapper" at bounding box center [1235, 80] width 168 height 30
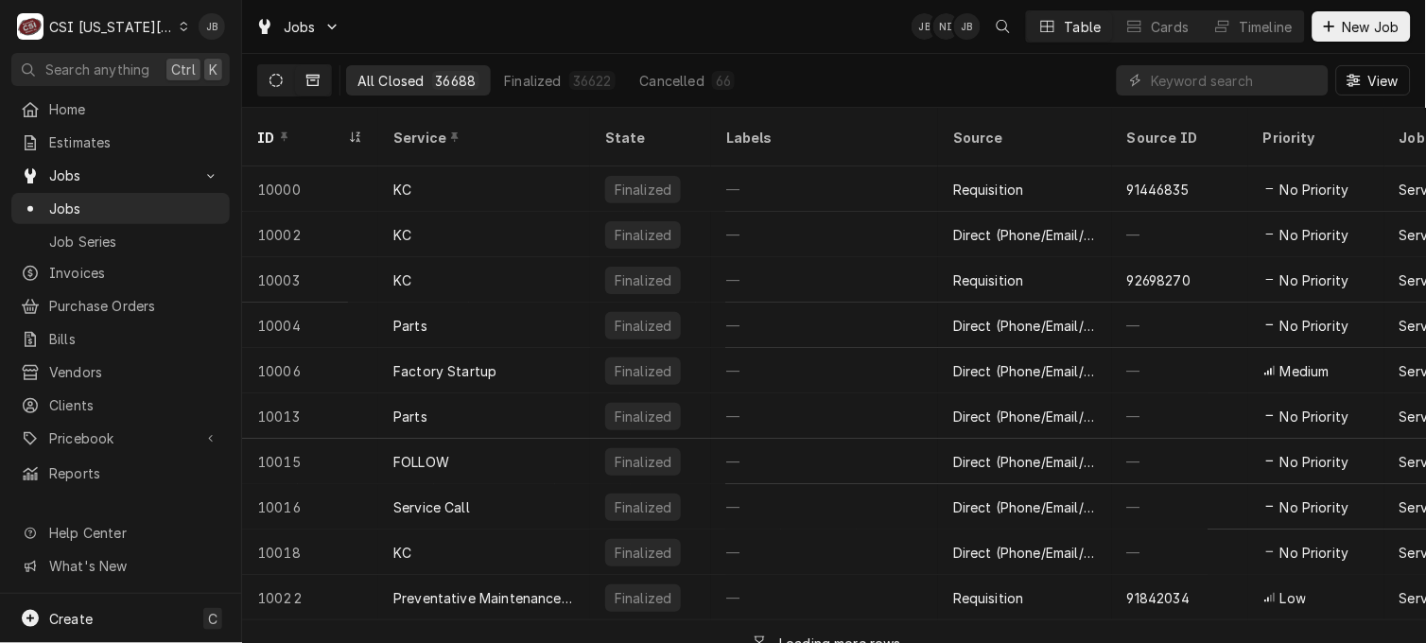
click at [265, 85] on button "Dynamic Content Wrapper" at bounding box center [276, 80] width 36 height 30
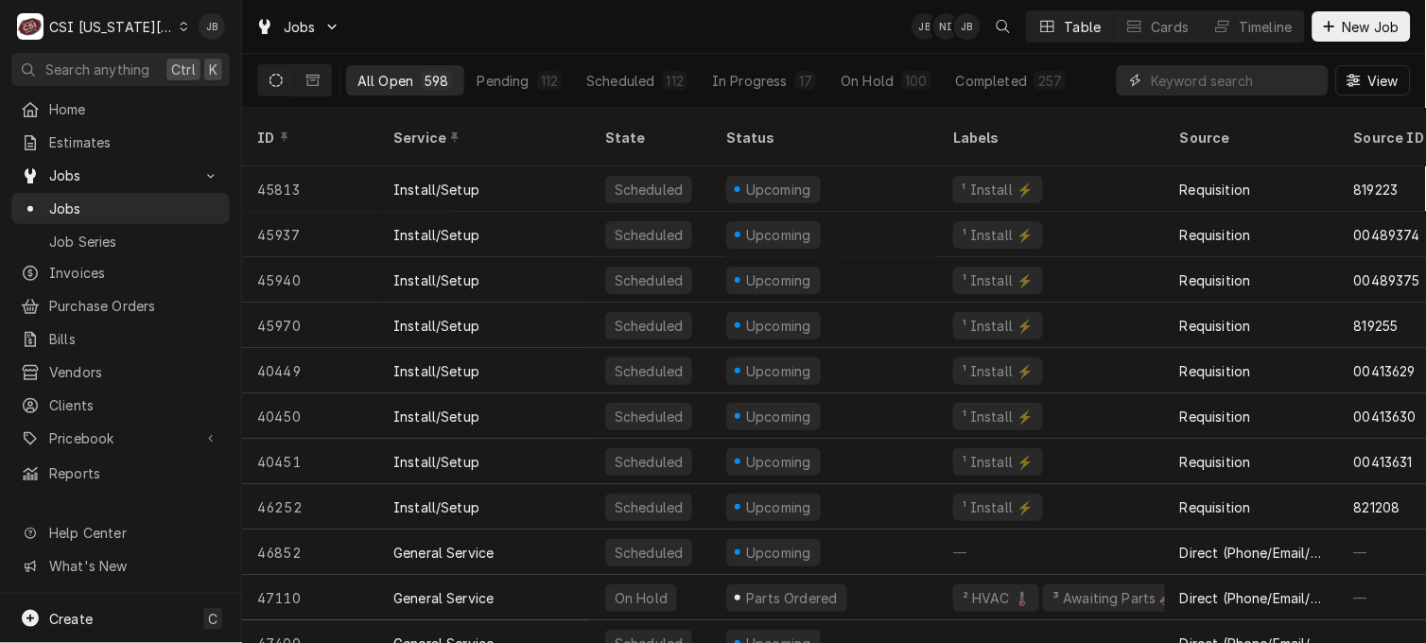
click at [1170, 76] on input "Dynamic Content Wrapper" at bounding box center [1235, 80] width 168 height 30
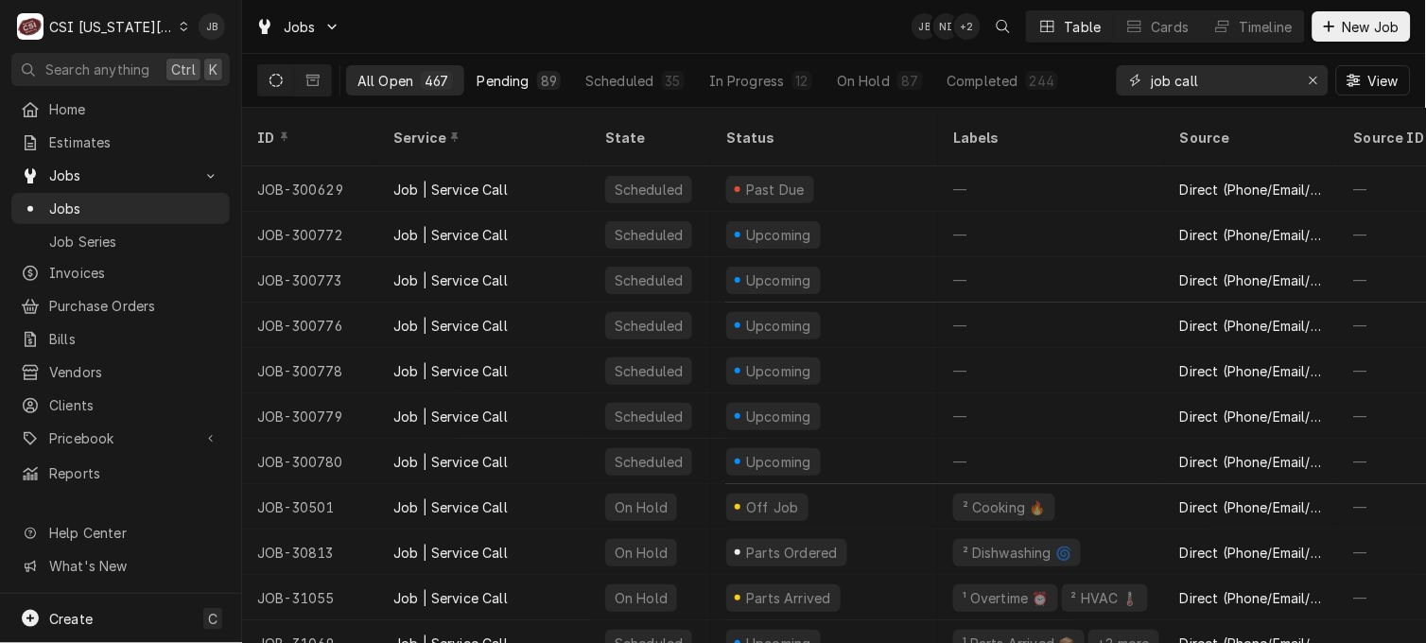
type input "job call"
click at [502, 85] on div "Pending" at bounding box center [504, 81] width 52 height 20
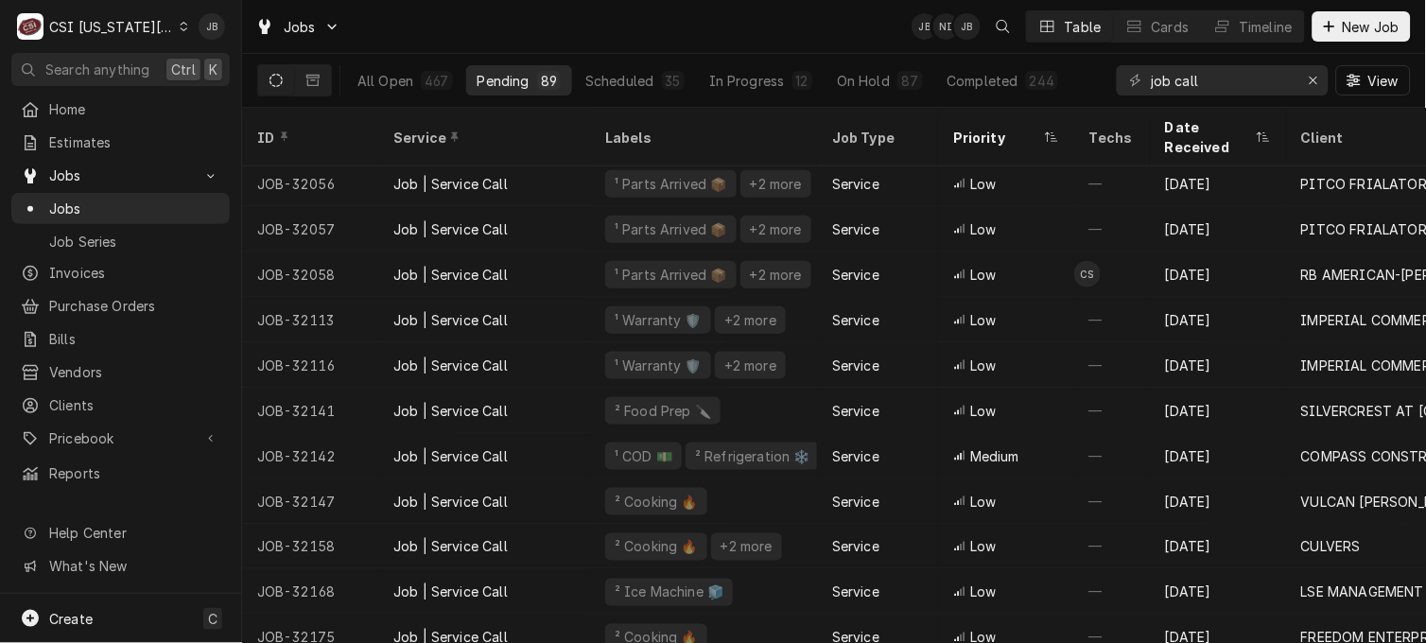
scroll to position [401, 0]
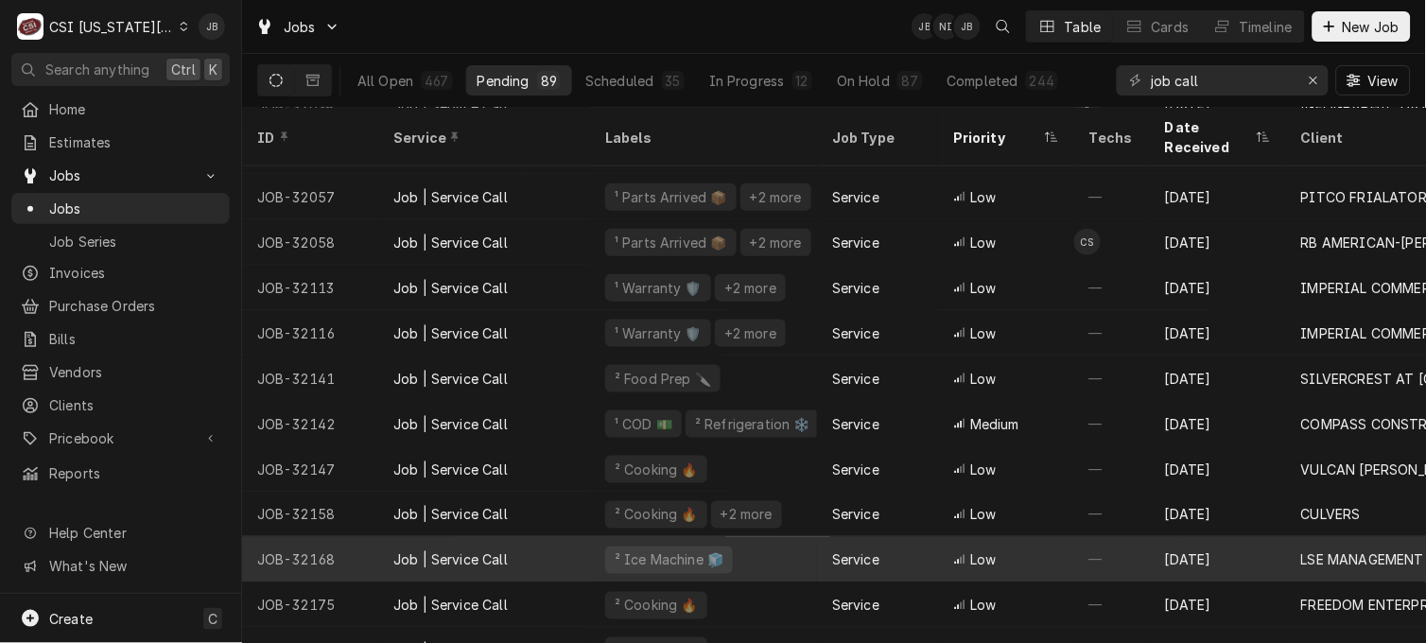
click at [1396, 537] on div "LSE MANAGEMENT LLC" at bounding box center [1392, 559] width 212 height 45
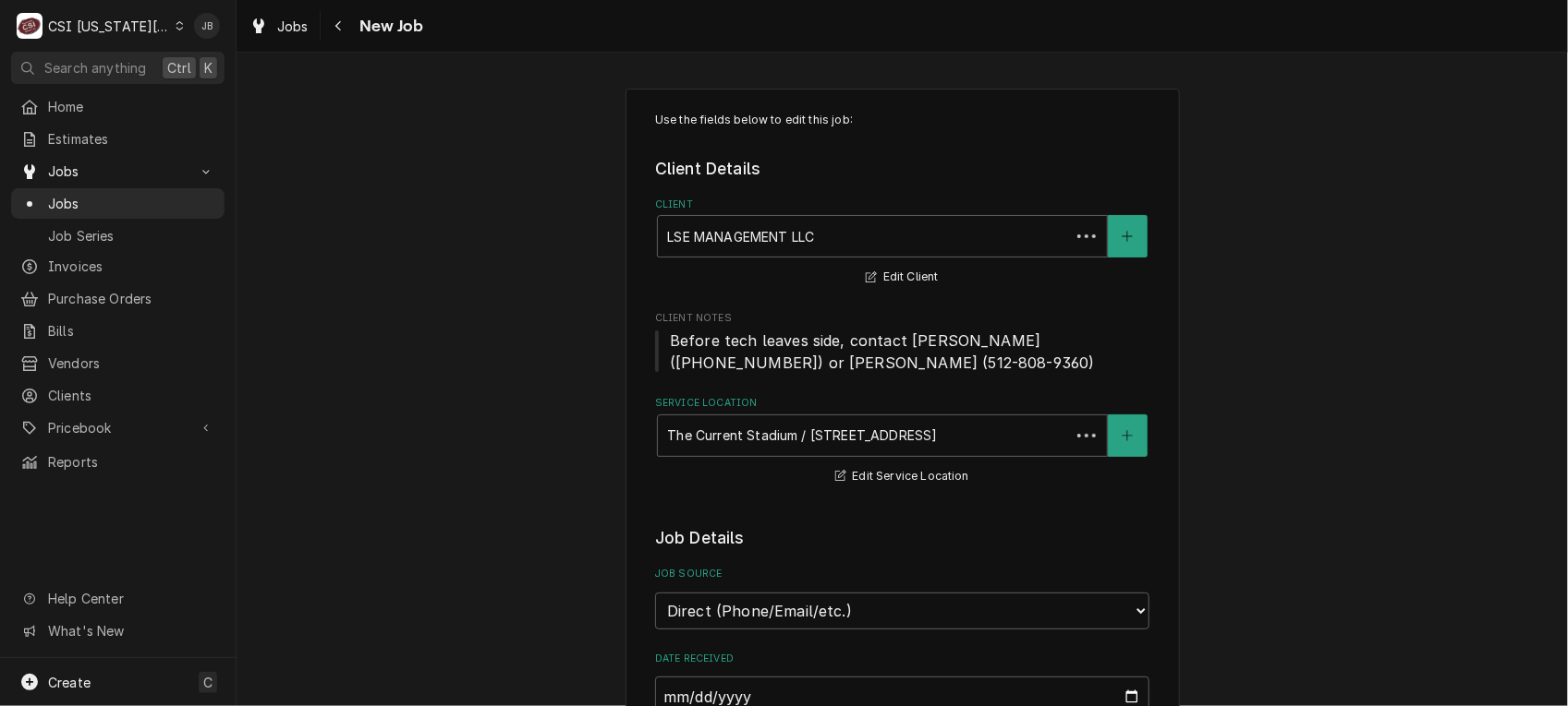
type textarea "x"
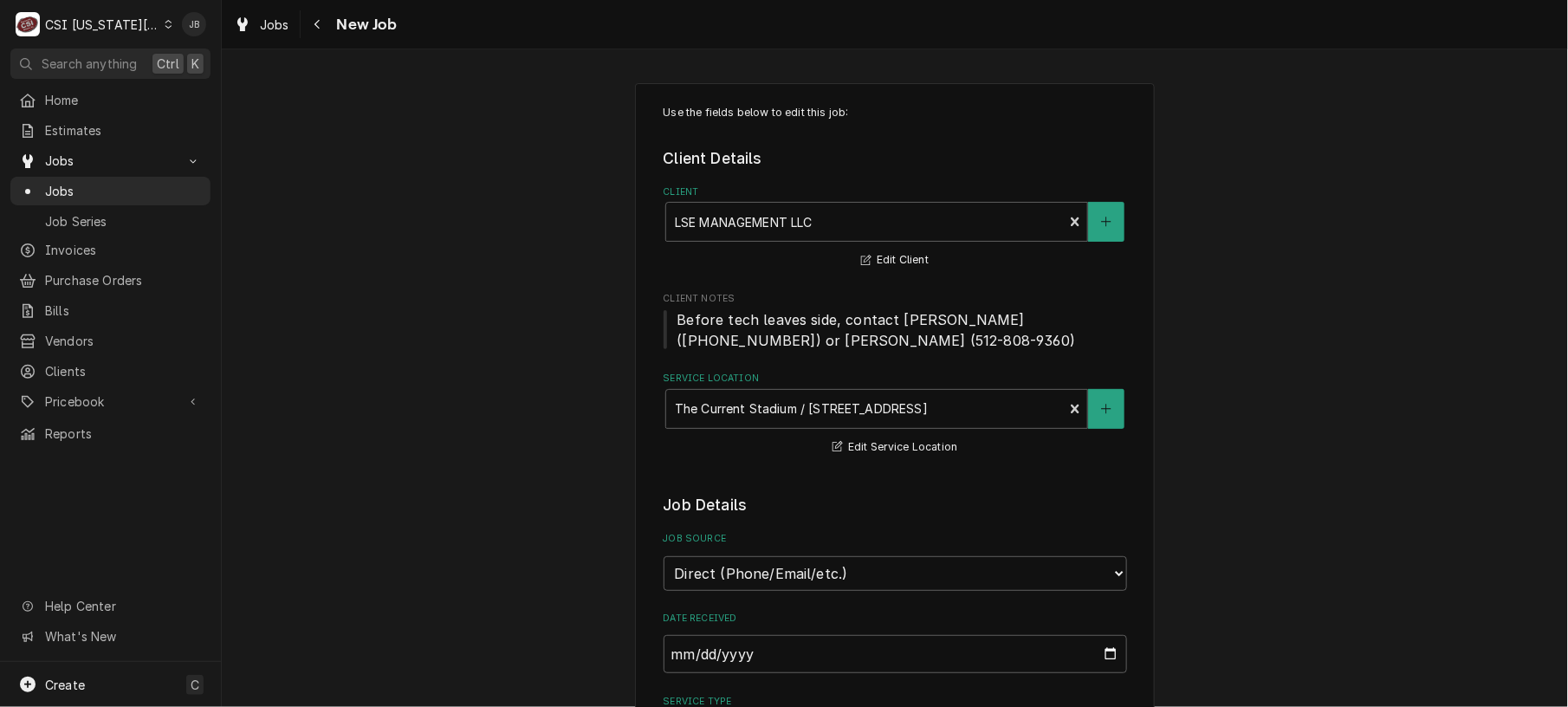
drag, startPoint x: 0, startPoint y: 0, endPoint x: 572, endPoint y: 90, distance: 579.0
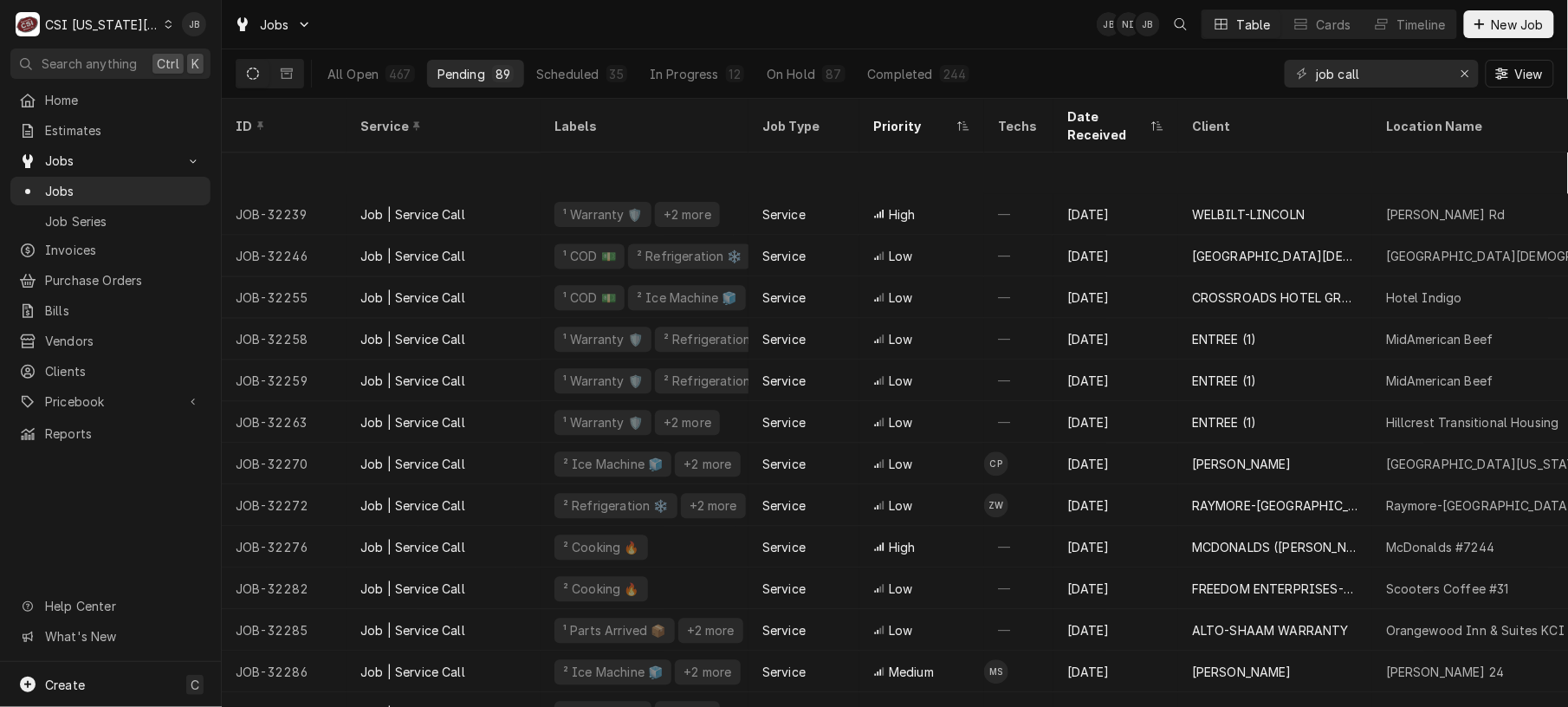
scroll to position [1401, 0]
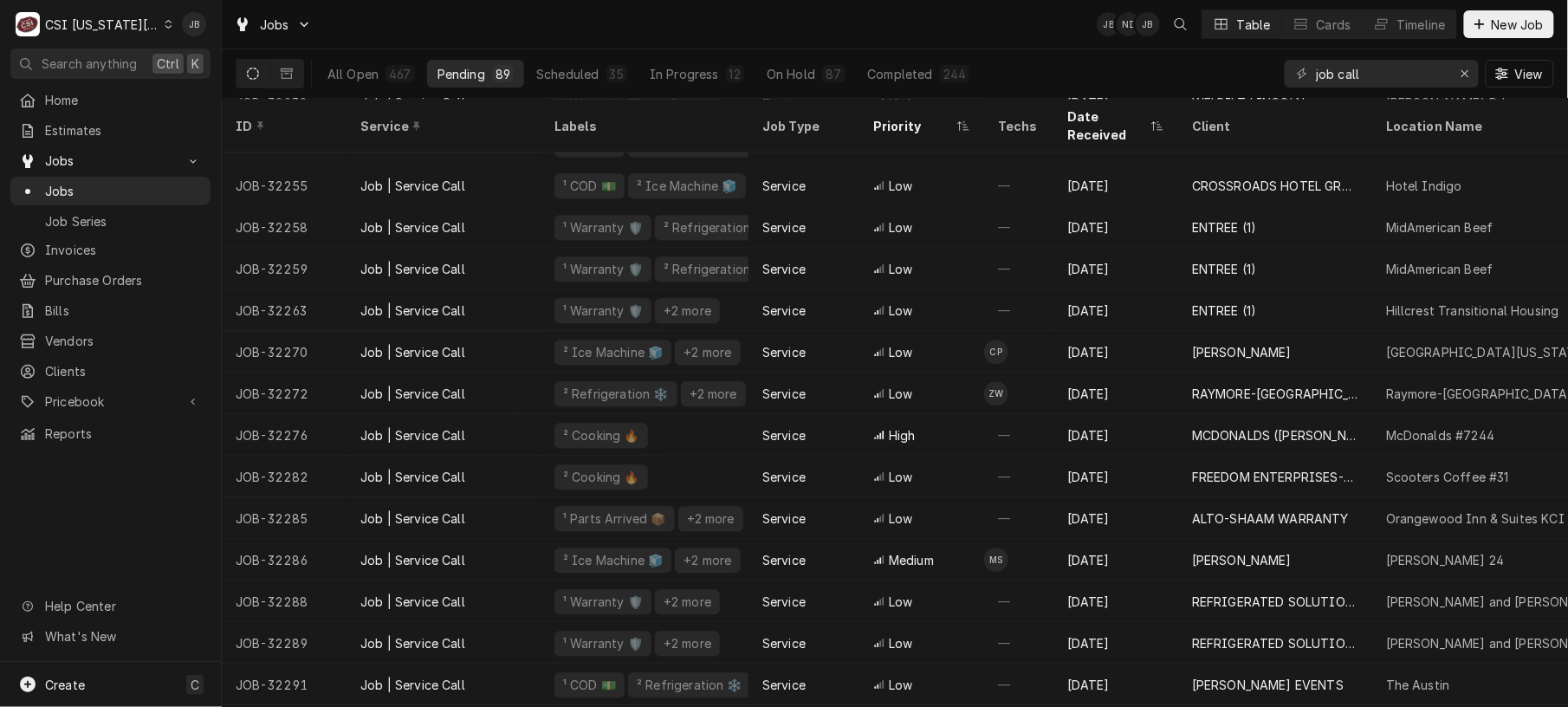
click at [985, 33] on div "Jobs JB NI JB Table Cards Timeline New Job" at bounding box center [895, 24] width 1346 height 49
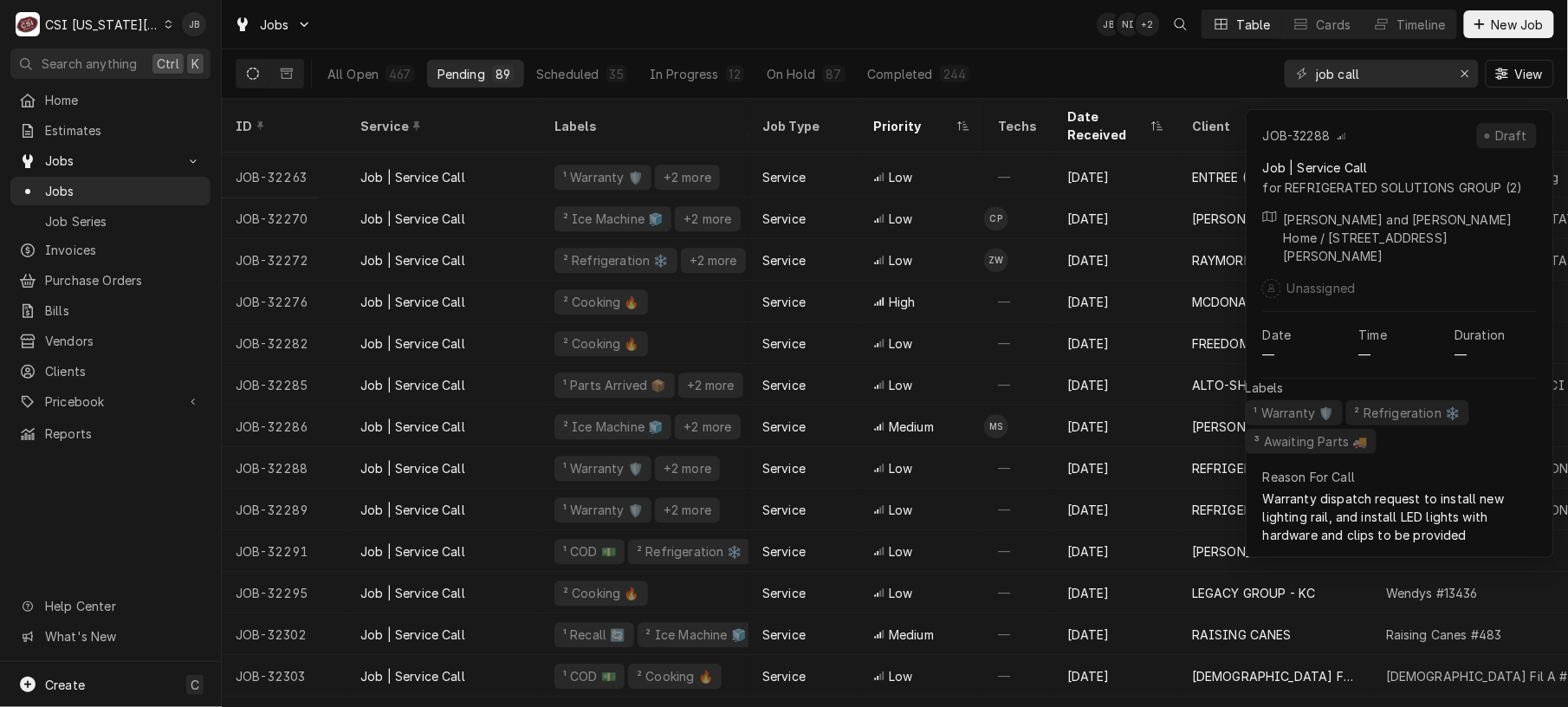
scroll to position [1563, 0]
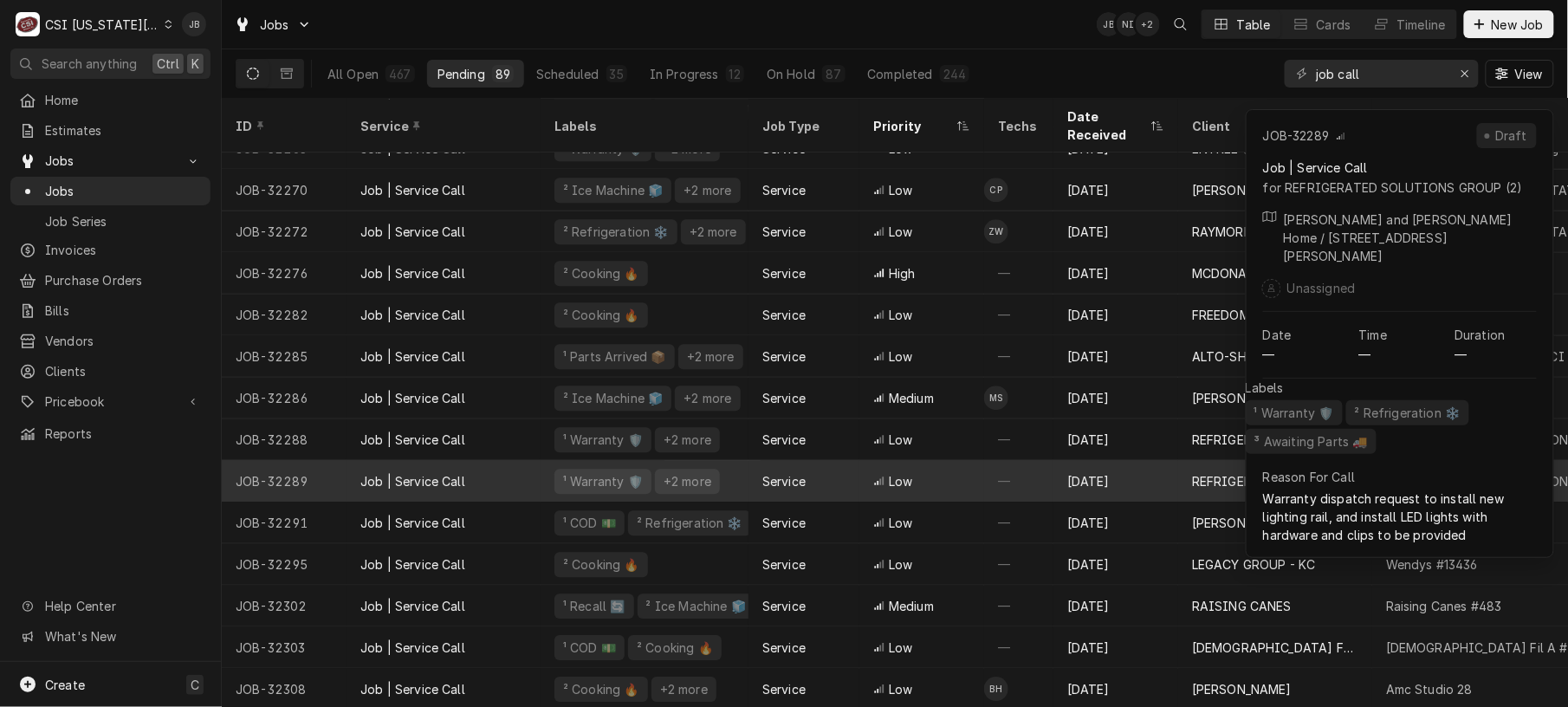
click at [984, 460] on div "—" at bounding box center [1018, 480] width 70 height 41
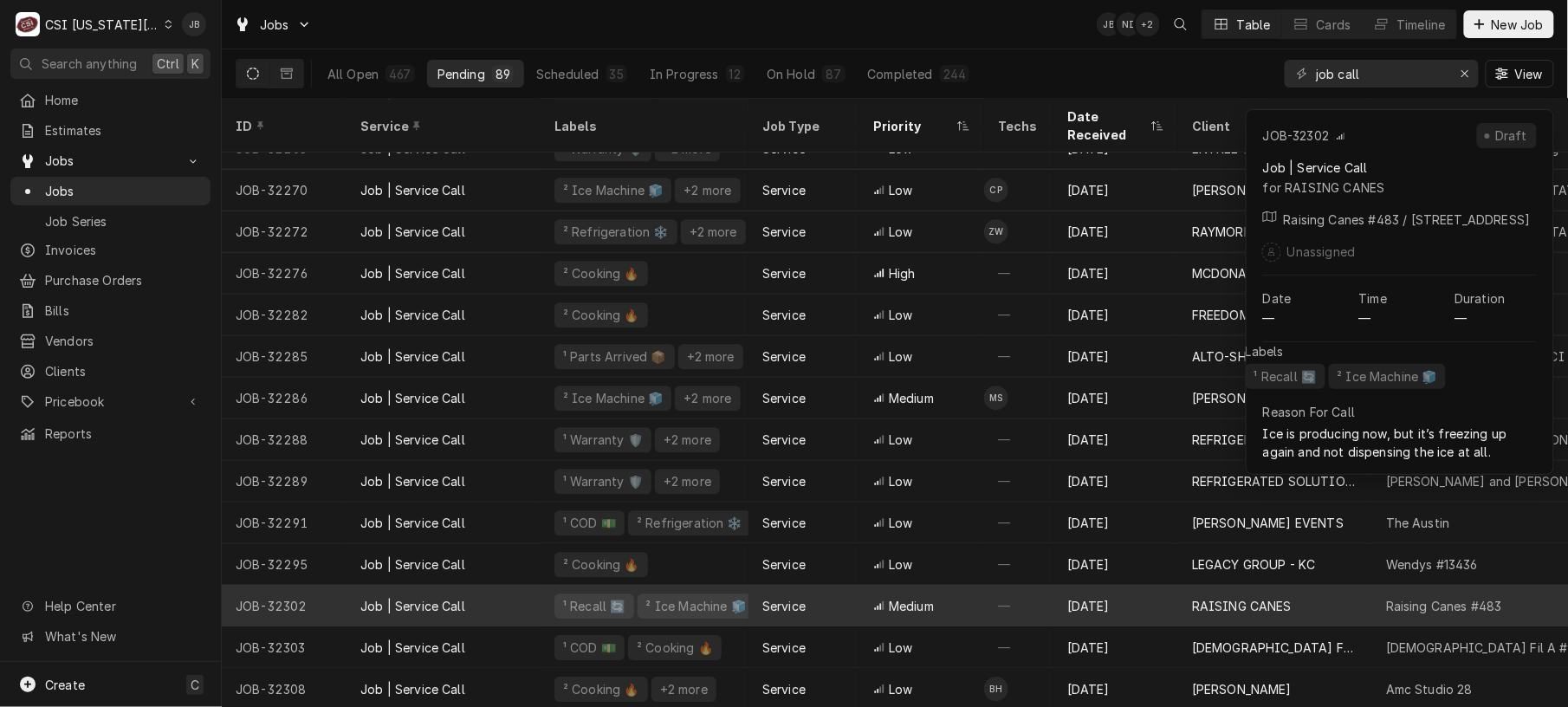
click at [873, 599] on div "Dynamic Content Wrapper" at bounding box center [878, 604] width 12 height 12
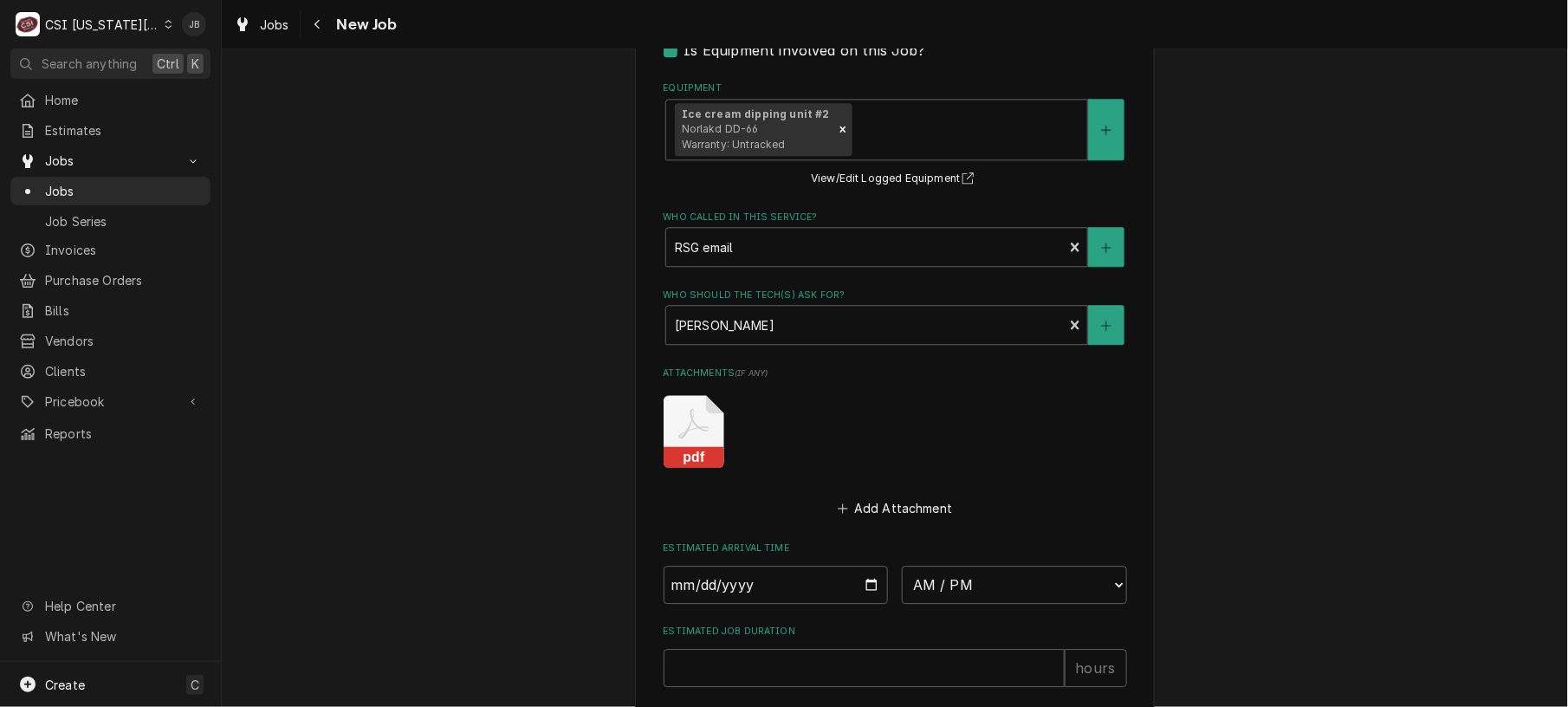
scroll to position [1741, 0]
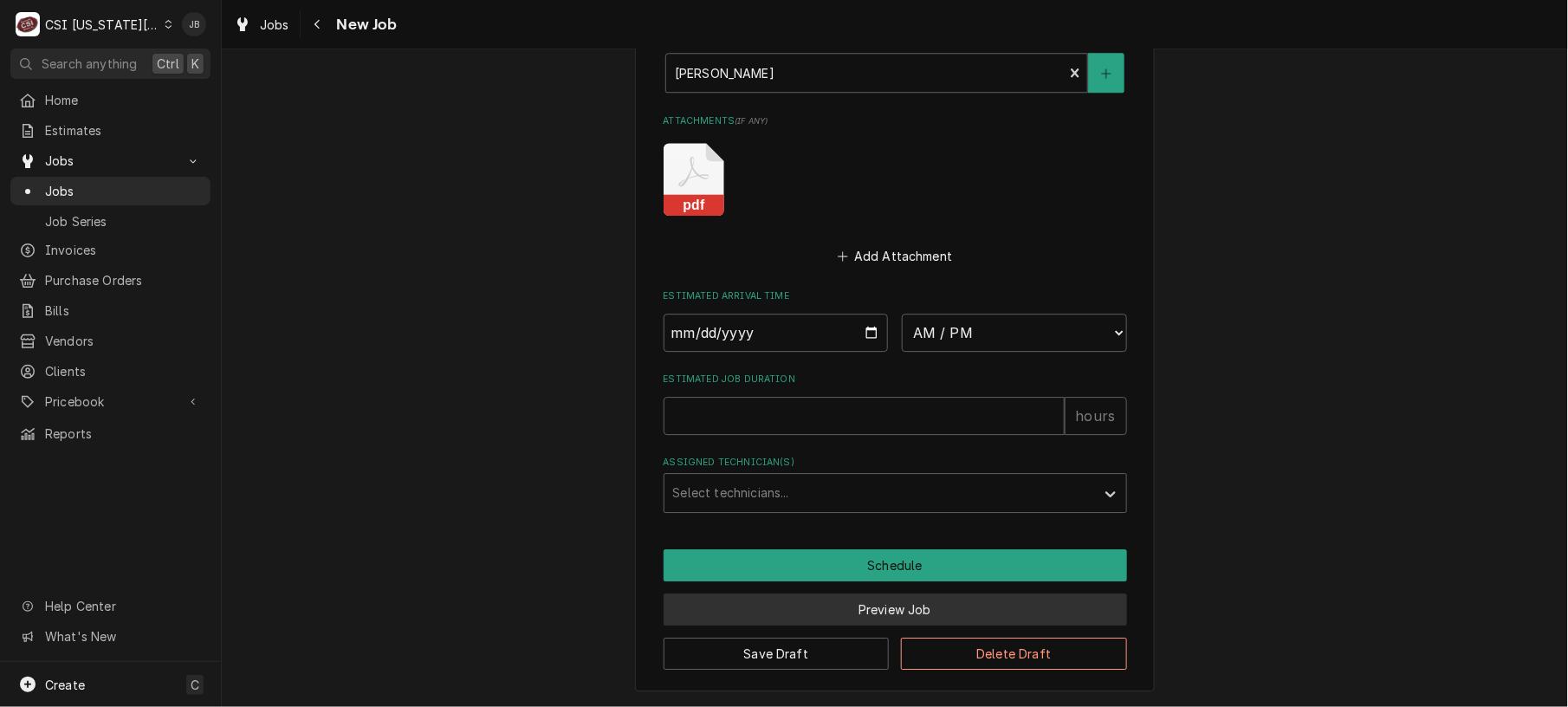
click at [854, 599] on button "Preview Job" at bounding box center [895, 609] width 463 height 32
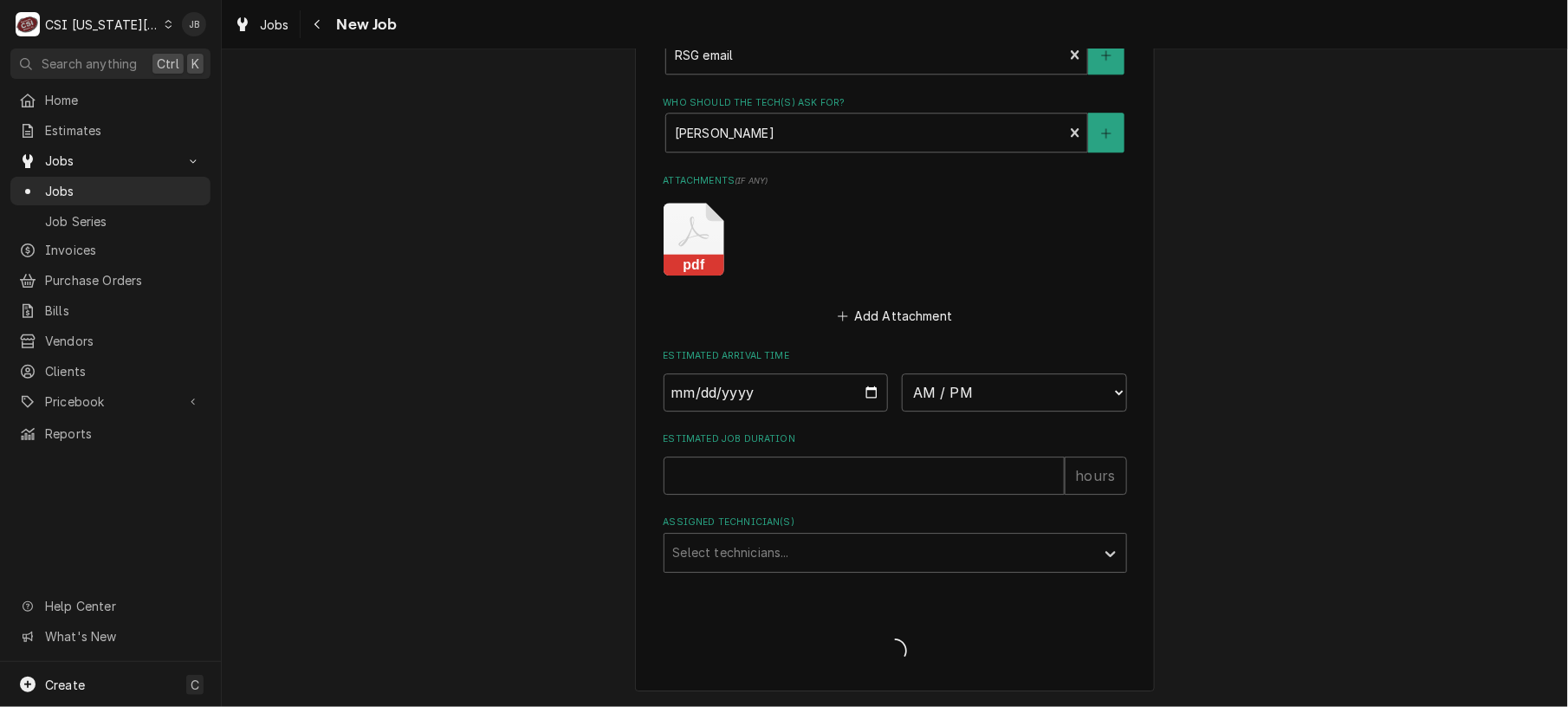
type textarea "x"
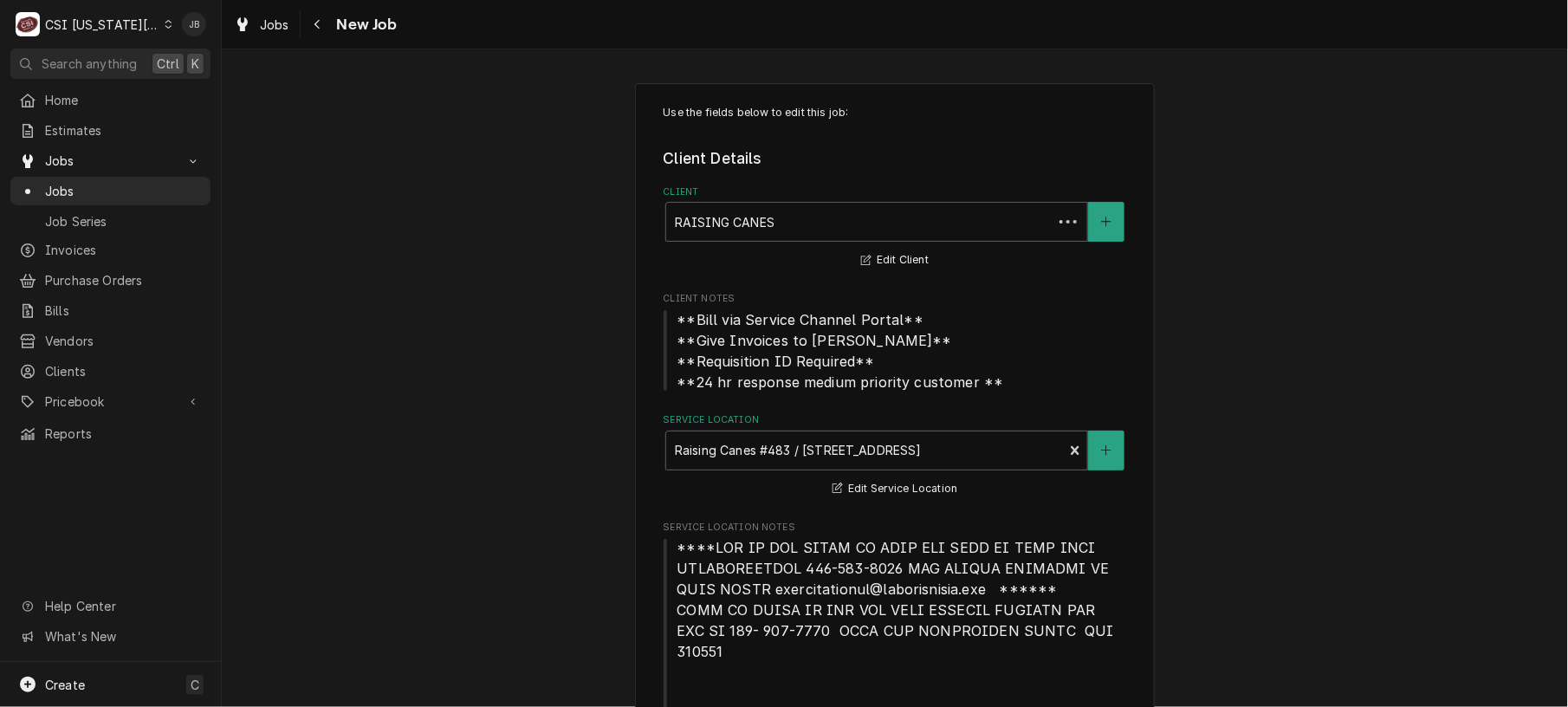
type textarea "x"
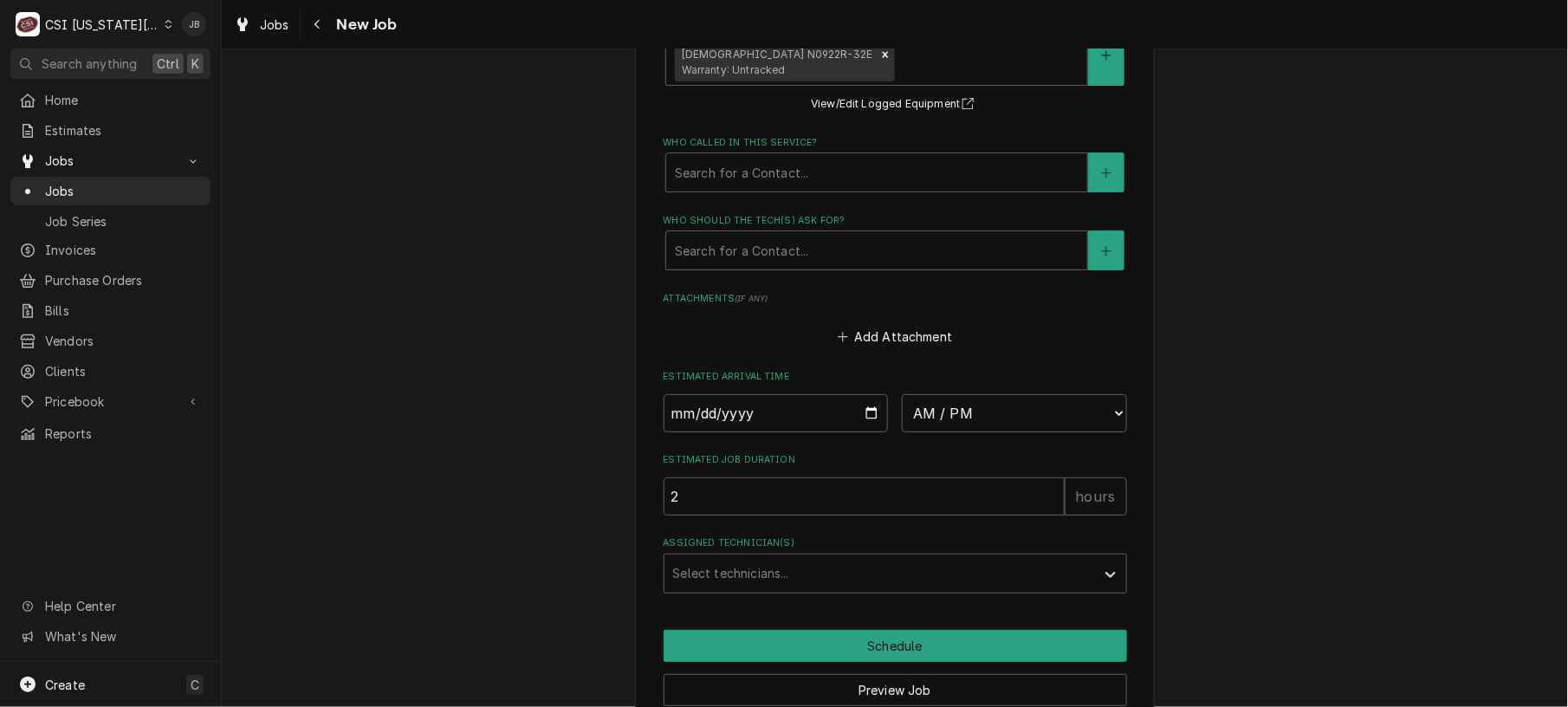
scroll to position [2302, 0]
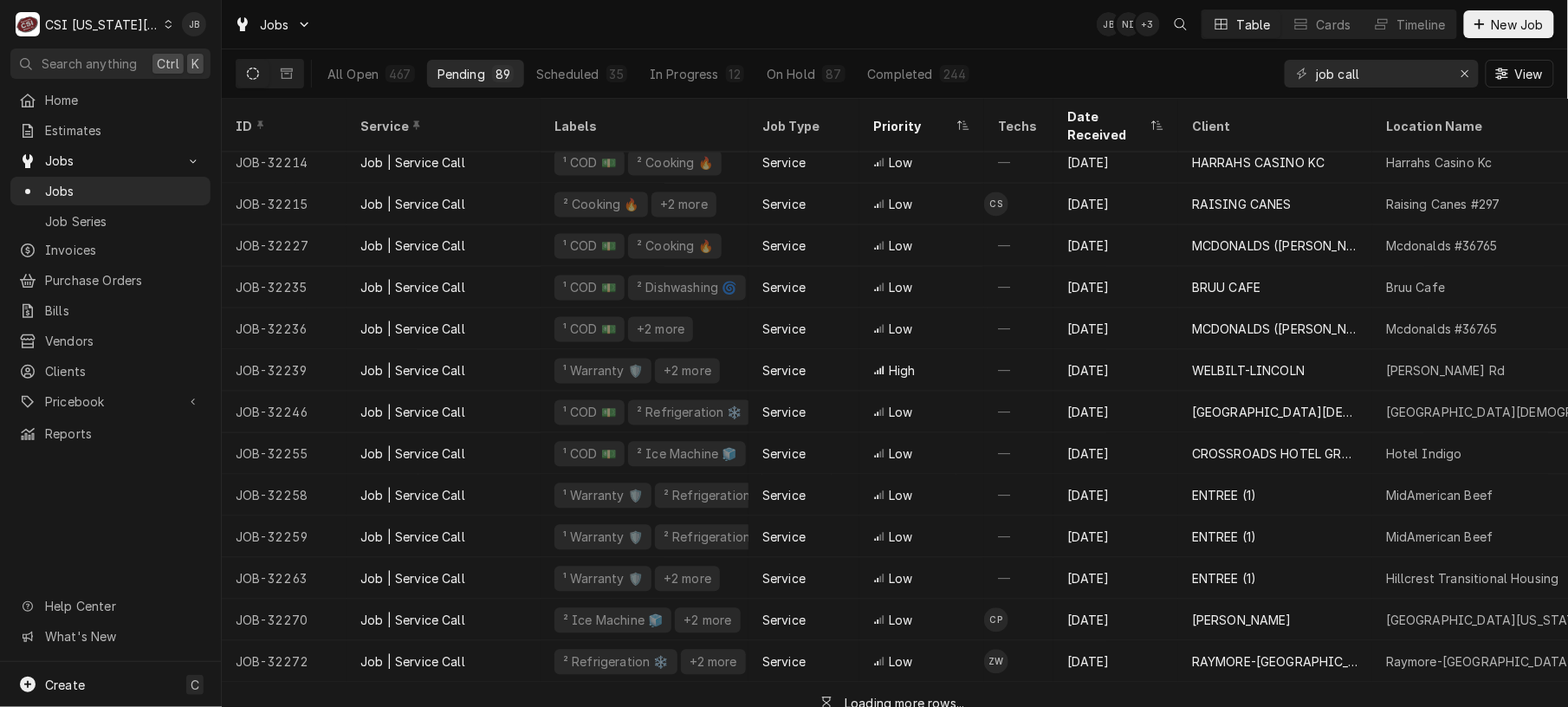
scroll to position [1148, 0]
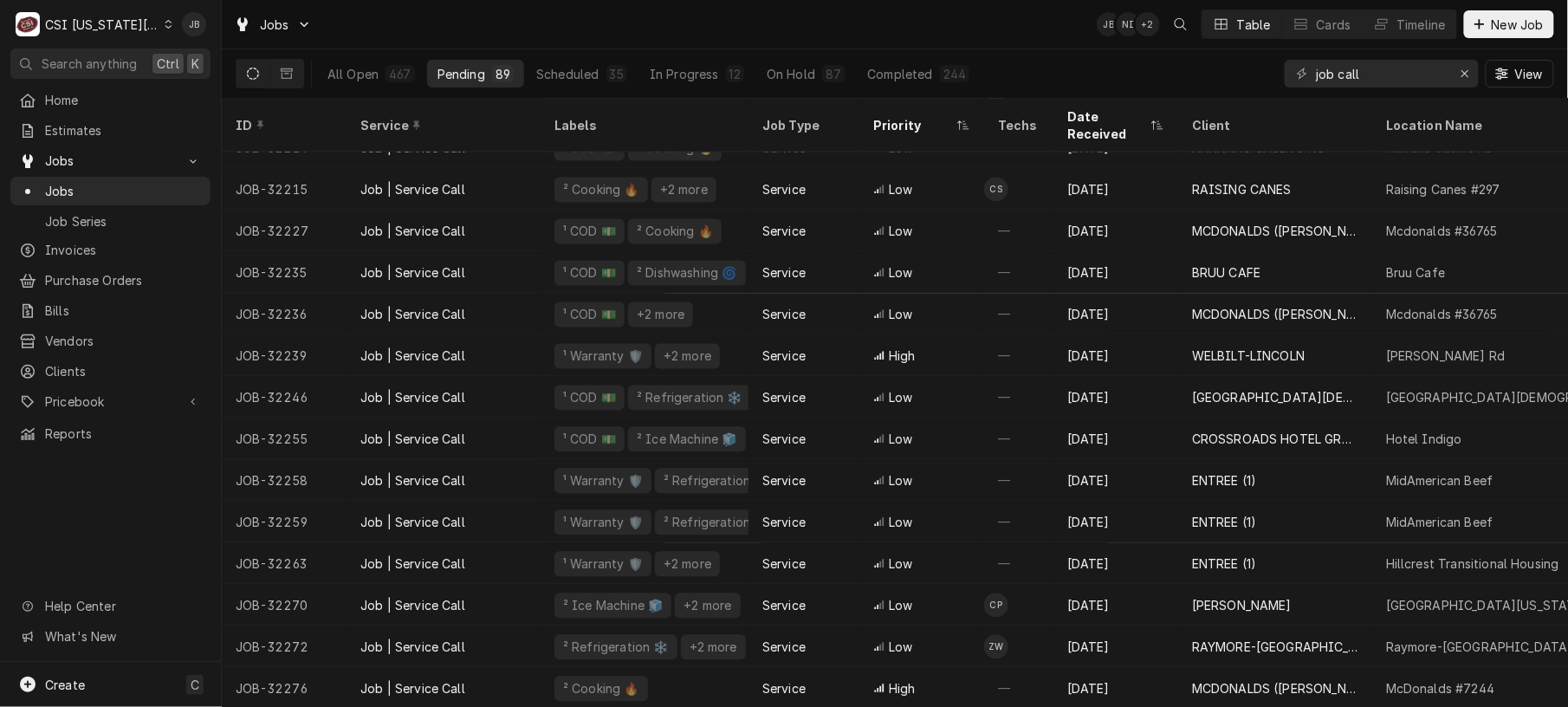
click at [1036, 46] on div "Jobs JB NI + 2 Table Cards Timeline New Job" at bounding box center [895, 24] width 1346 height 49
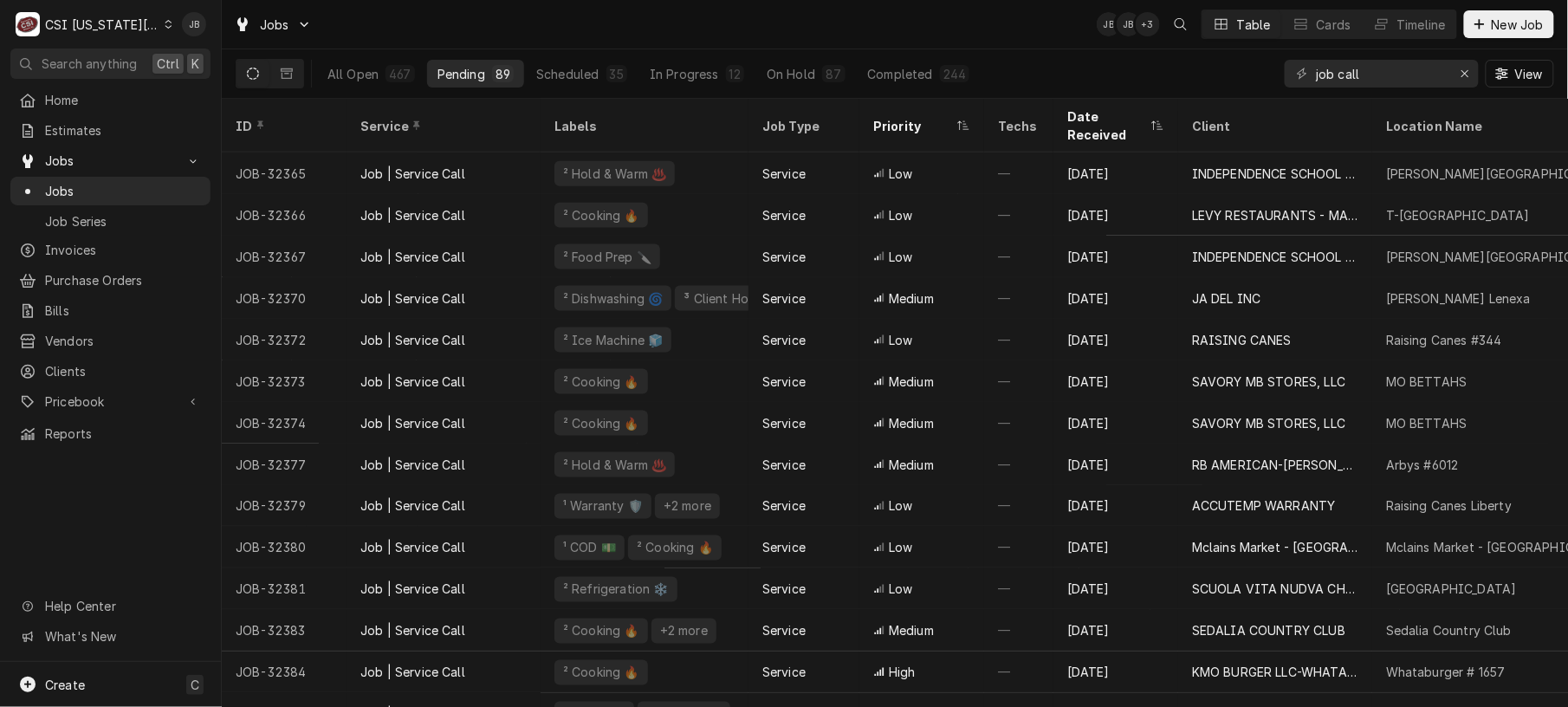
scroll to position [3143, 0]
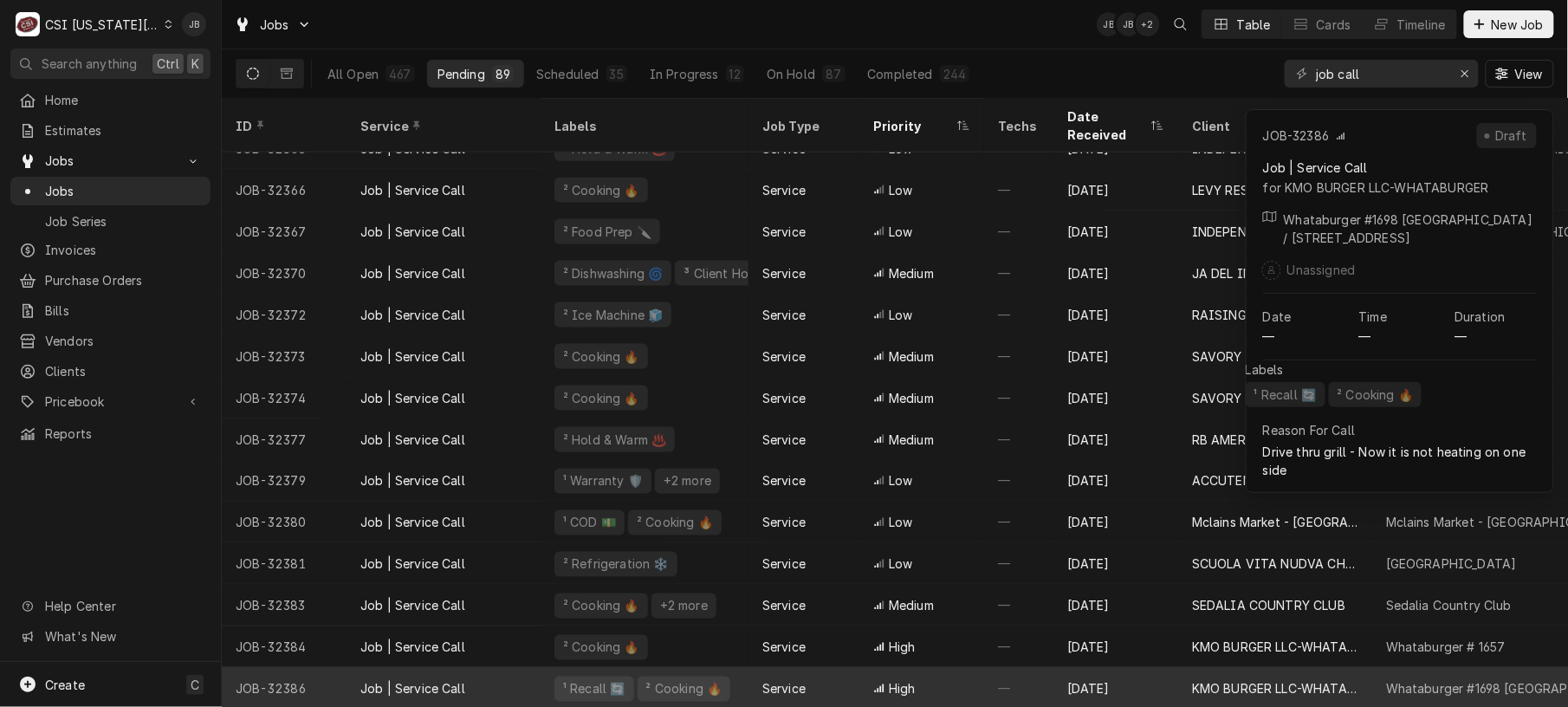
click at [921, 668] on div "High" at bounding box center [921, 688] width 125 height 41
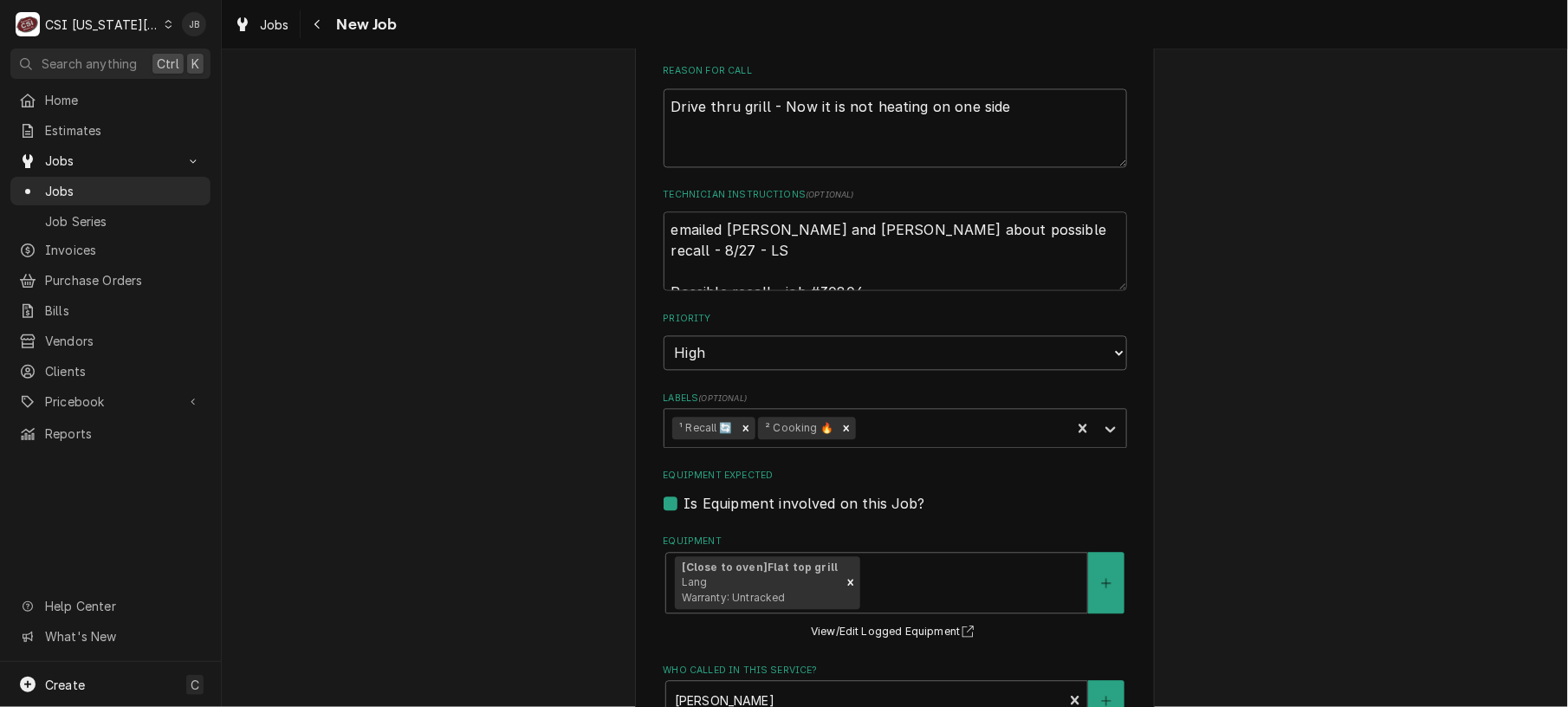
scroll to position [1762, 0]
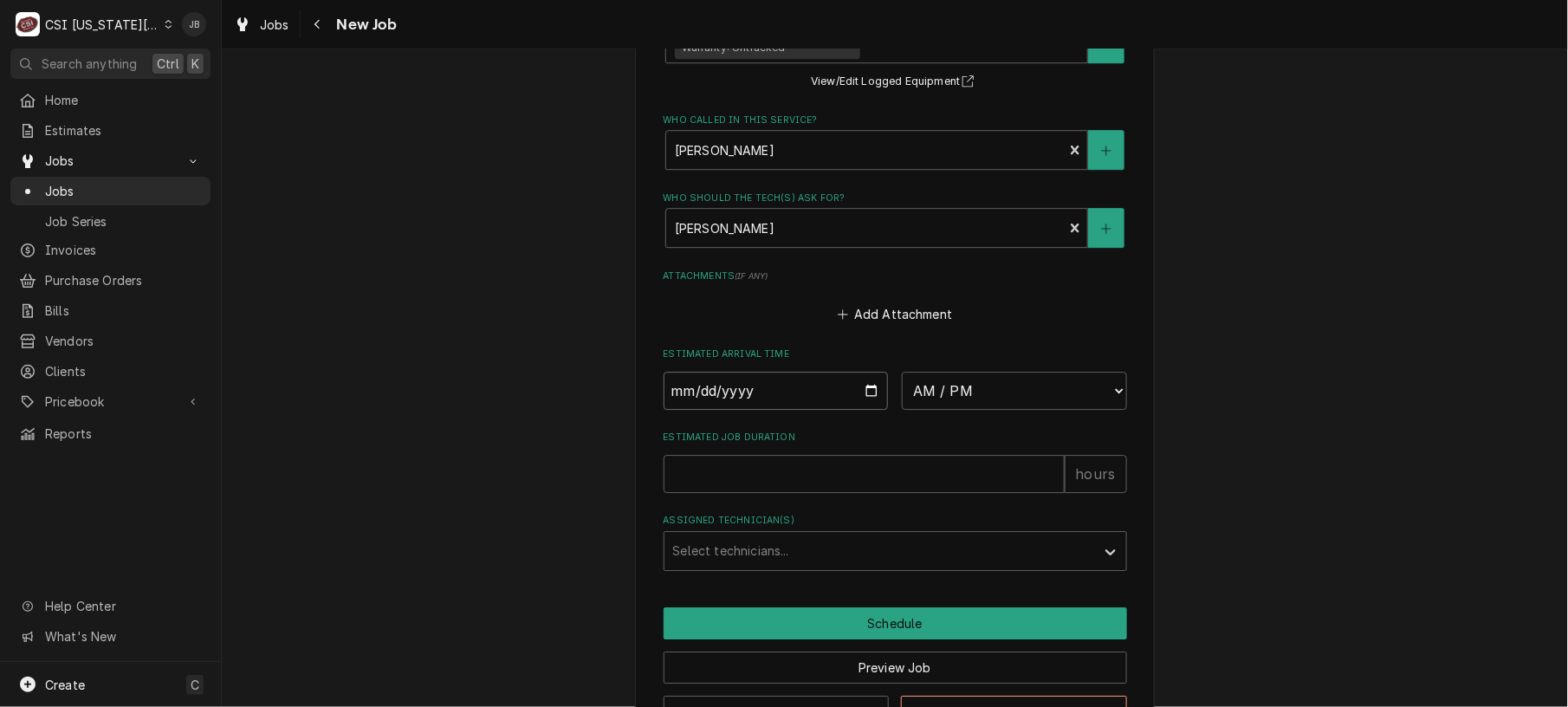
click at [869, 372] on input "Date" at bounding box center [776, 391] width 225 height 38
click at [856, 372] on input "Date" at bounding box center [776, 391] width 225 height 38
type textarea "x"
type input "[DATE]"
type textarea "x"
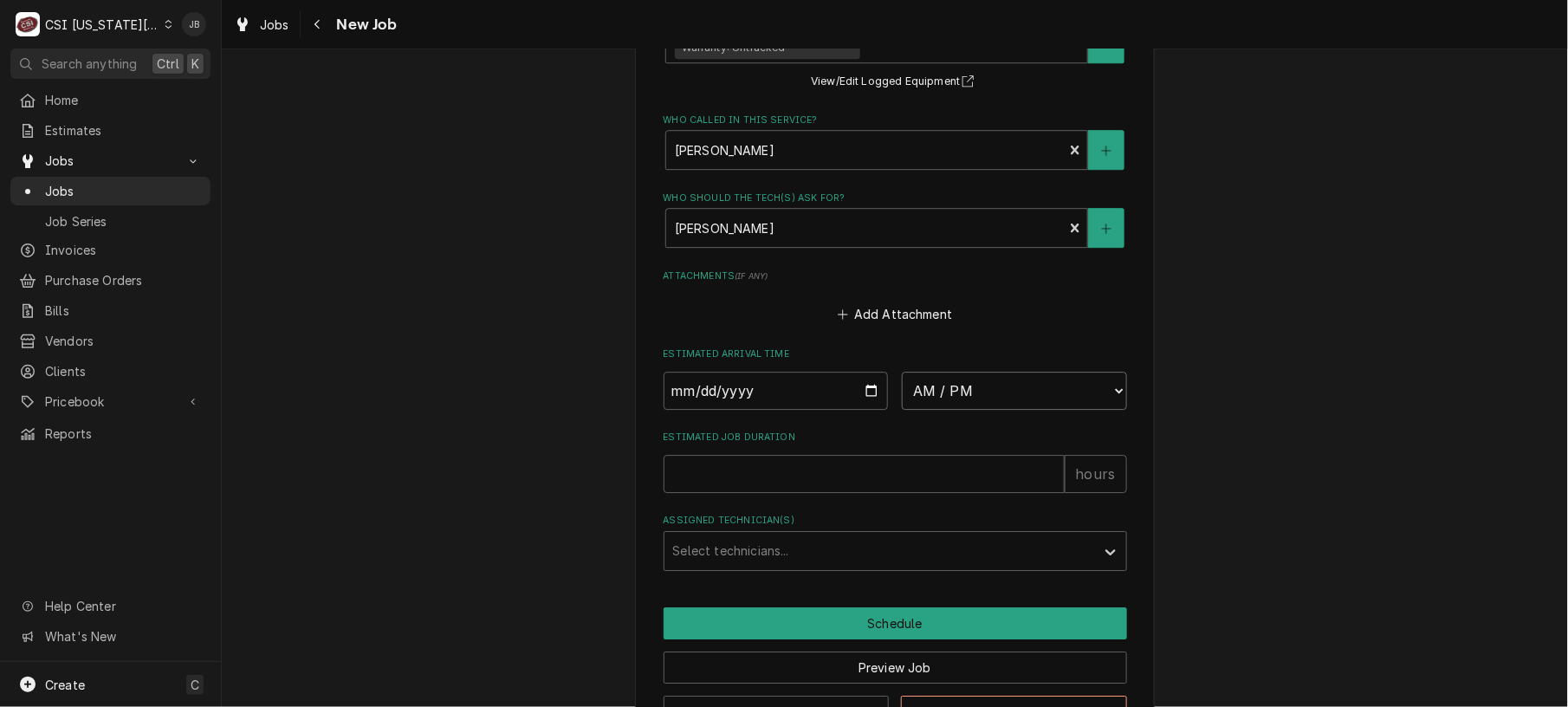
click at [972, 372] on select "AM / PM 6:00 AM 6:15 AM 6:30 AM 6:45 AM 7:00 AM 7:15 AM 7:30 AM 7:45 AM 8:00 AM…" at bounding box center [1014, 391] width 225 height 38
select select "12:00:00"
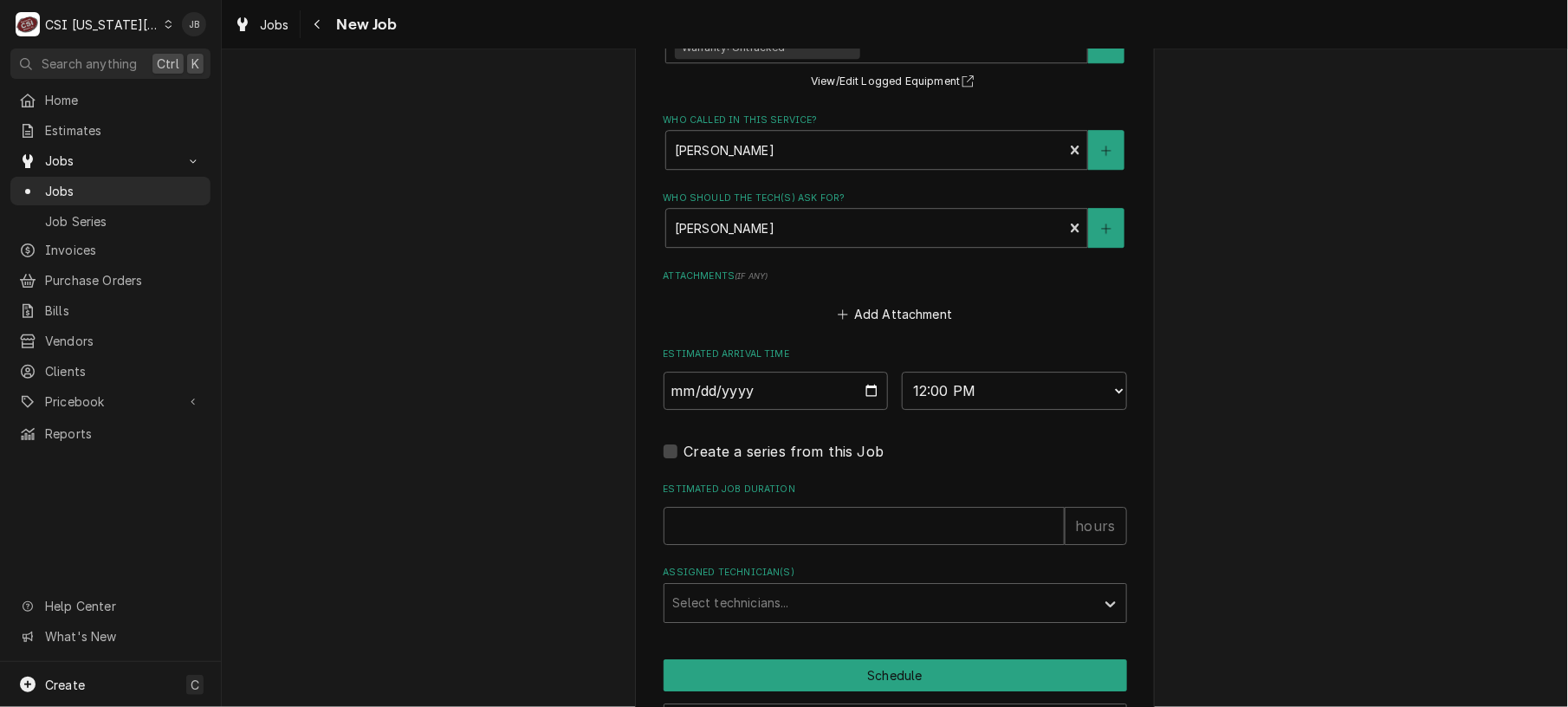
click at [702, 483] on div "Estimated Job Duration hours" at bounding box center [895, 513] width 463 height 61
click at [681, 506] on input "Estimated Job Duration" at bounding box center [864, 526] width 401 height 38
type textarea "x"
type input "2"
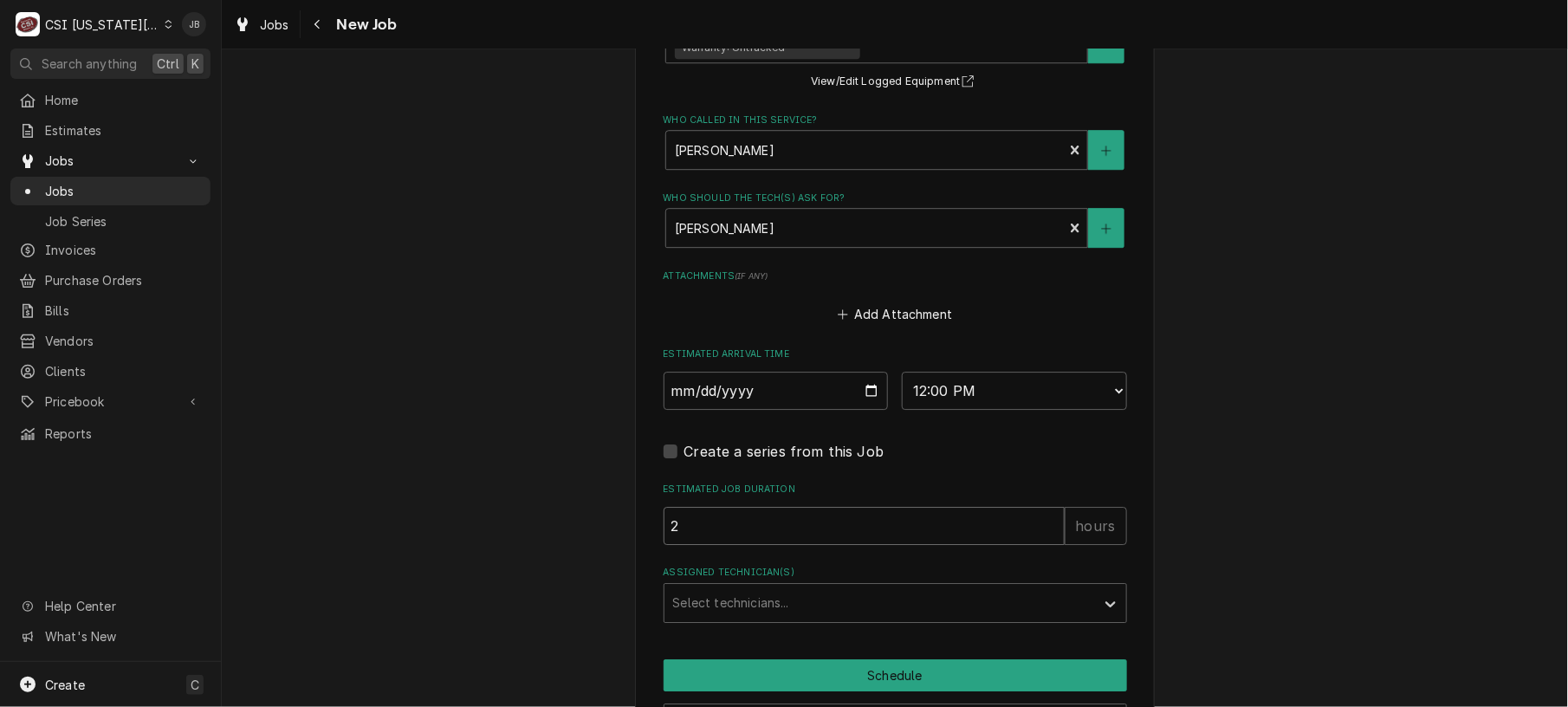
type textarea "x"
type input "2"
click at [673, 589] on input "Assigned Technician(s)" at bounding box center [675, 603] width 4 height 27
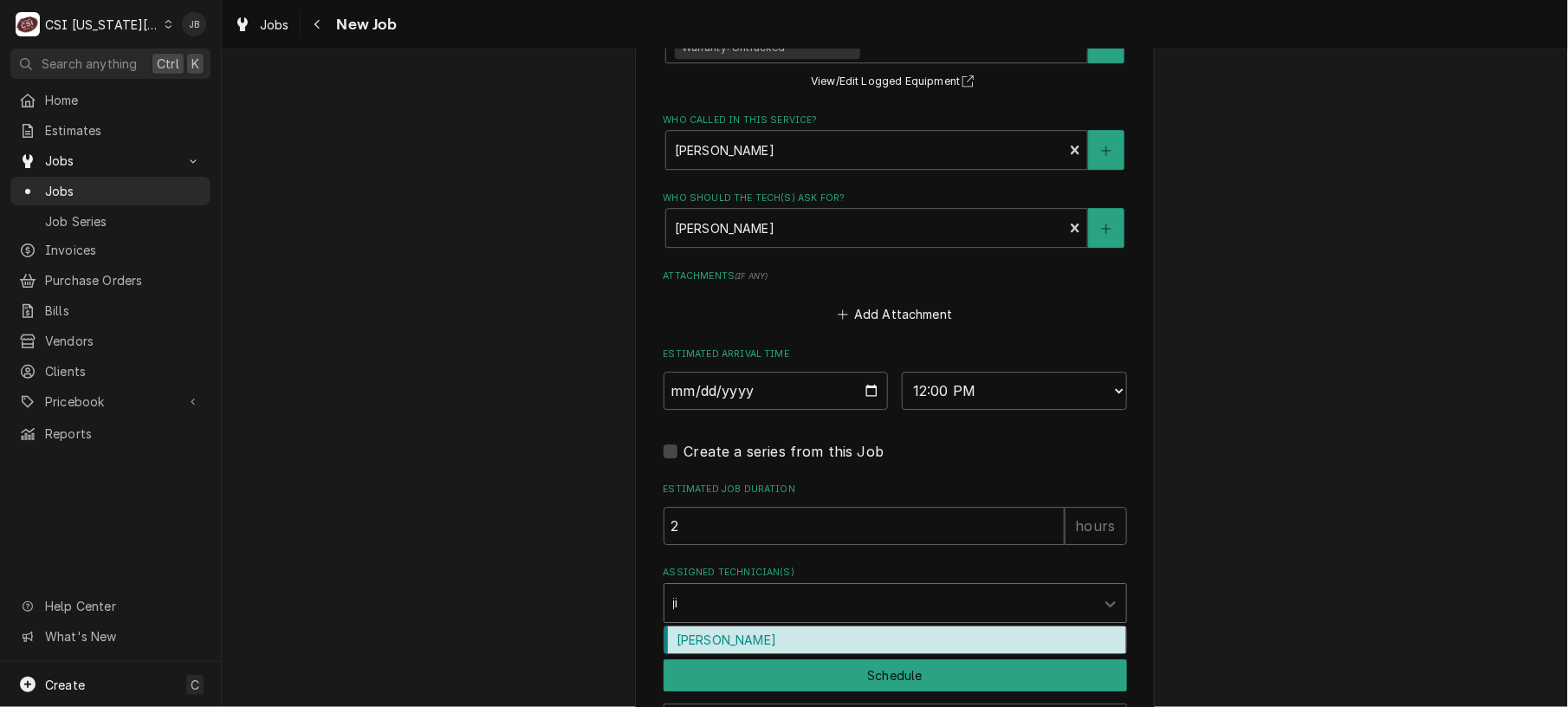
type input "[PERSON_NAME]"
click at [691, 626] on div "[PERSON_NAME]" at bounding box center [895, 639] width 462 height 27
type textarea "x"
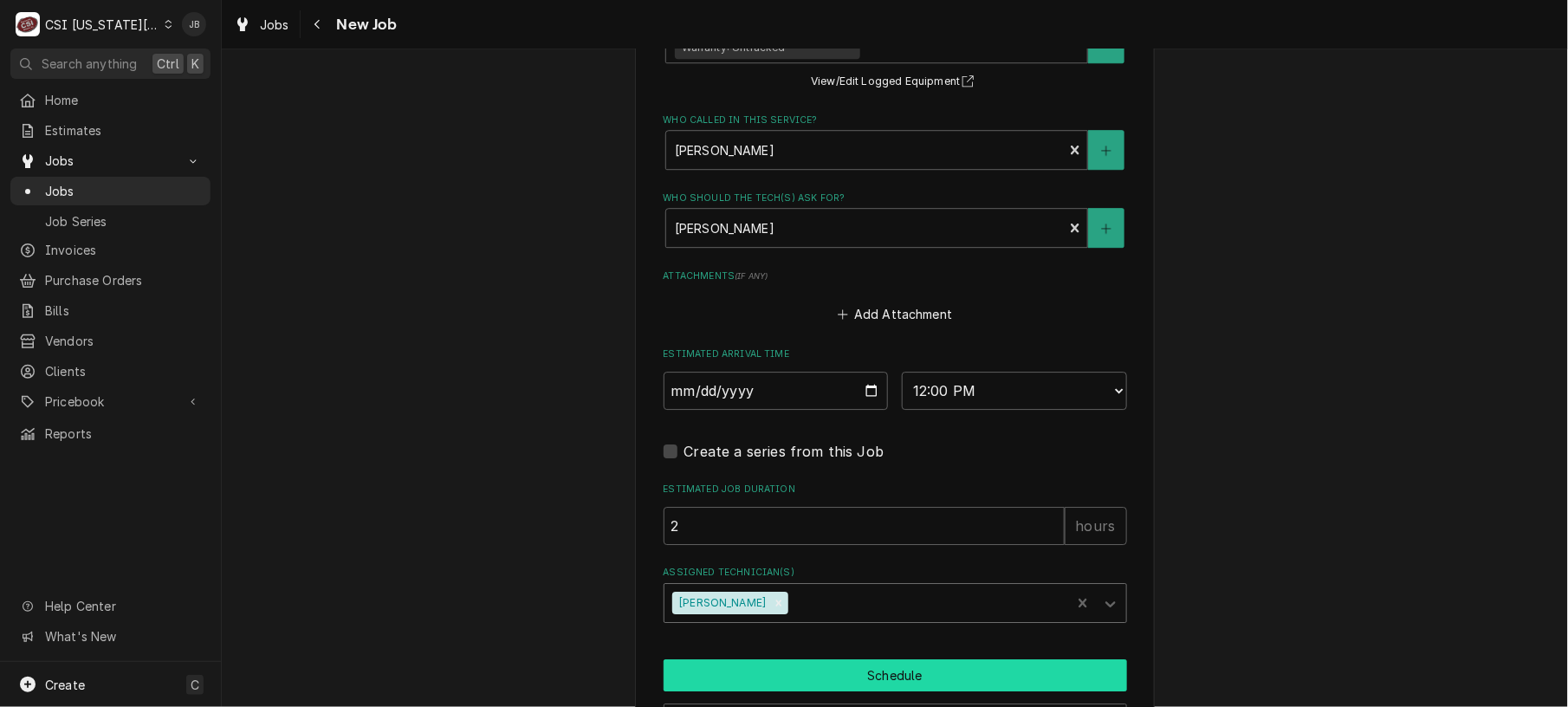
click at [725, 659] on button "Schedule" at bounding box center [895, 675] width 463 height 32
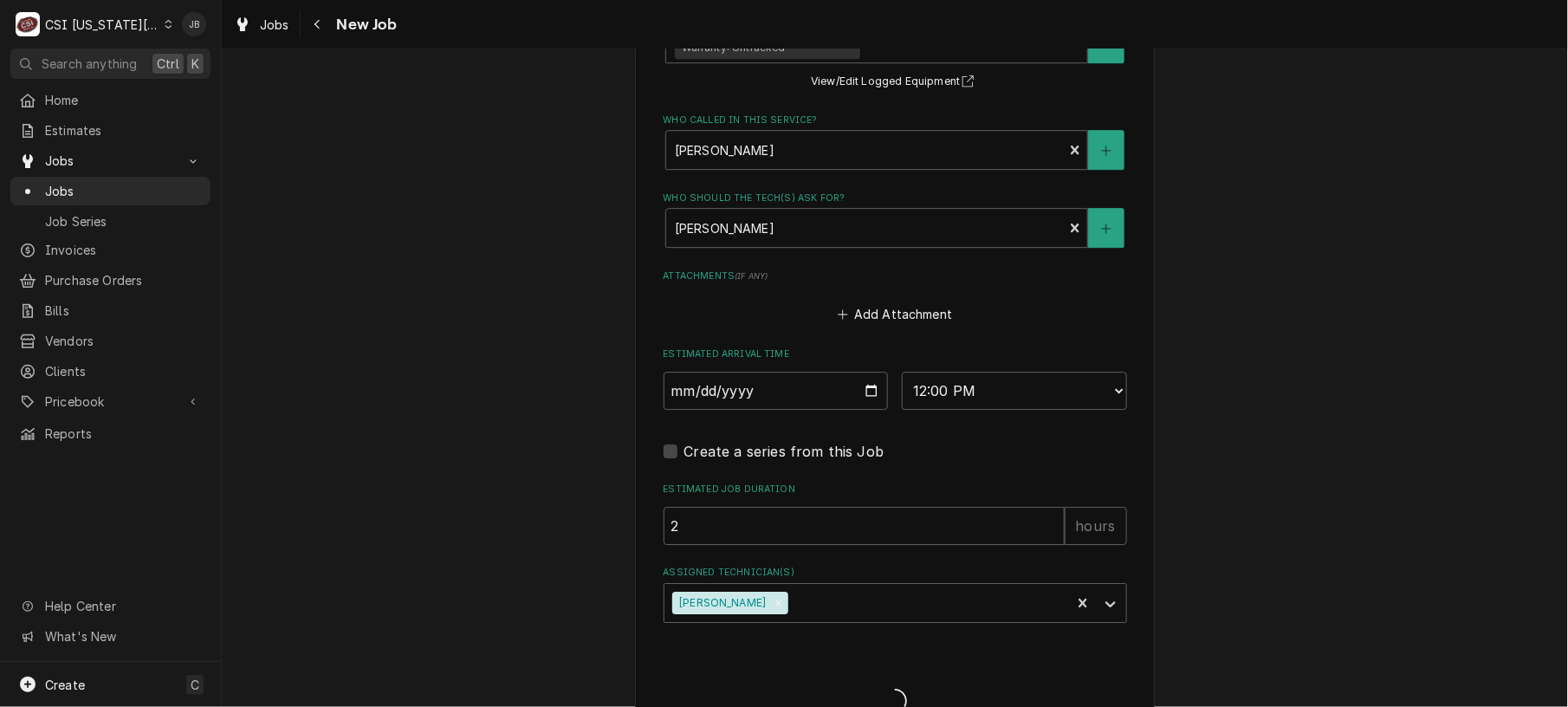
scroll to position [1751, 0]
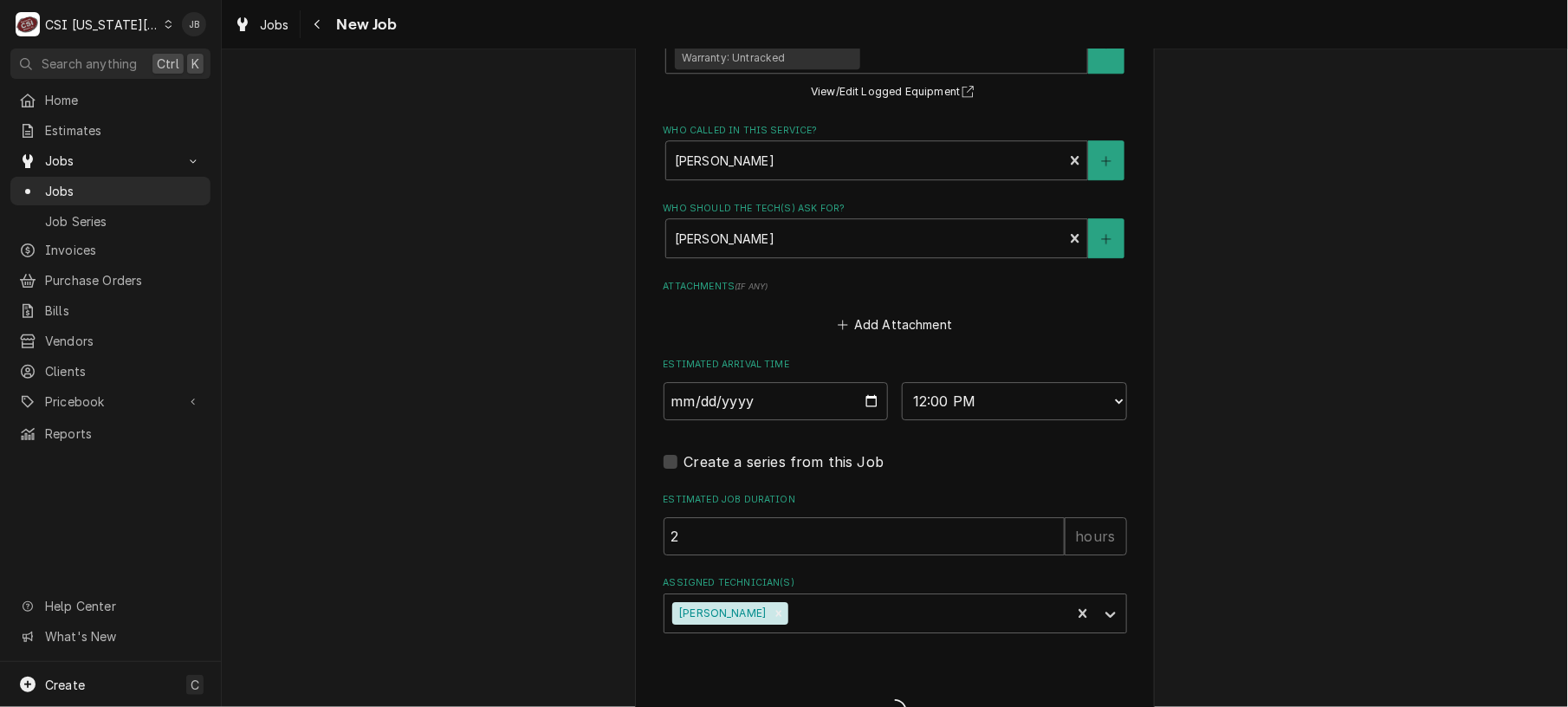
type textarea "x"
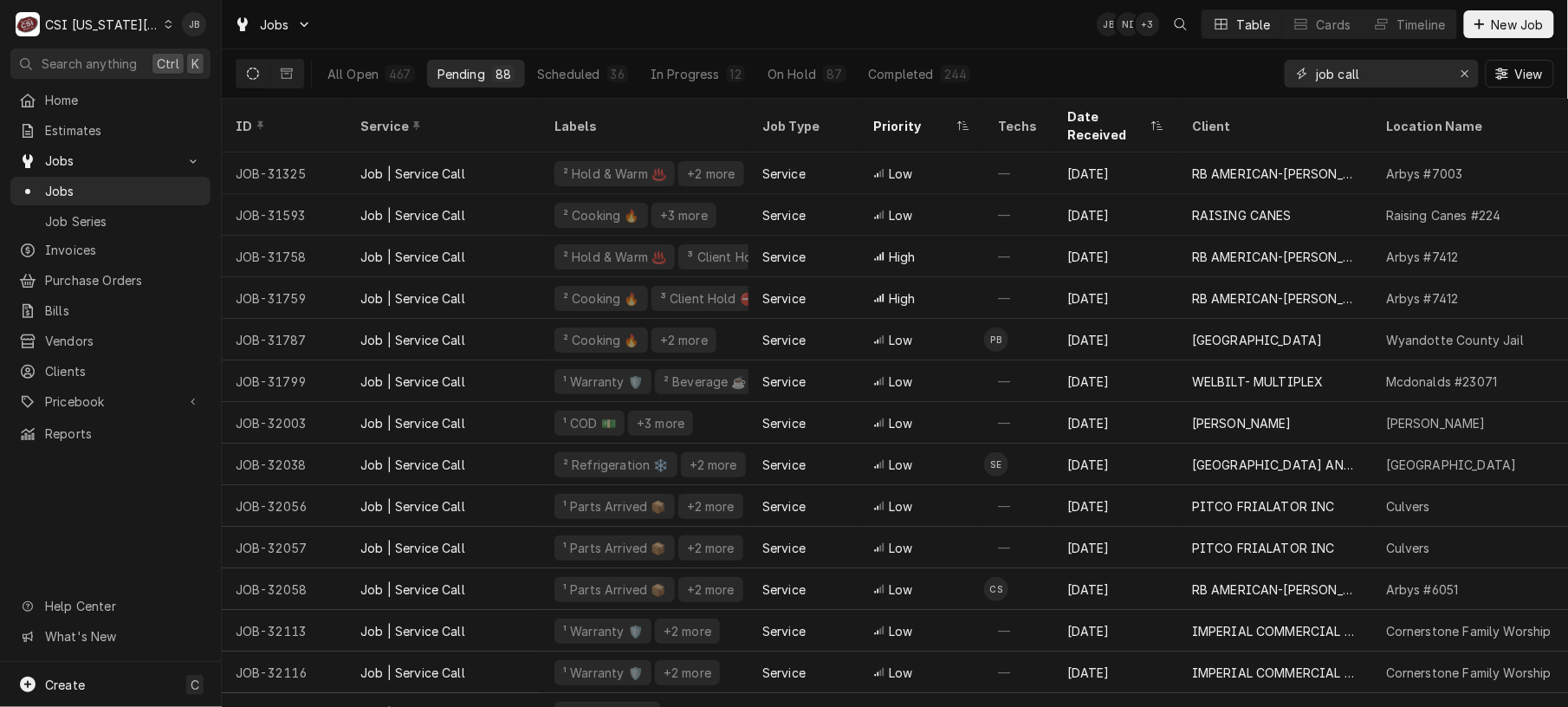
drag, startPoint x: 1384, startPoint y: 67, endPoint x: 1046, endPoint y: 66, distance: 338.0
click at [1046, 66] on div "All Open 467 Pending 88 Scheduled 36 In Progress 12 On Hold 87 Completed 244 jo…" at bounding box center [894, 73] width 1318 height 49
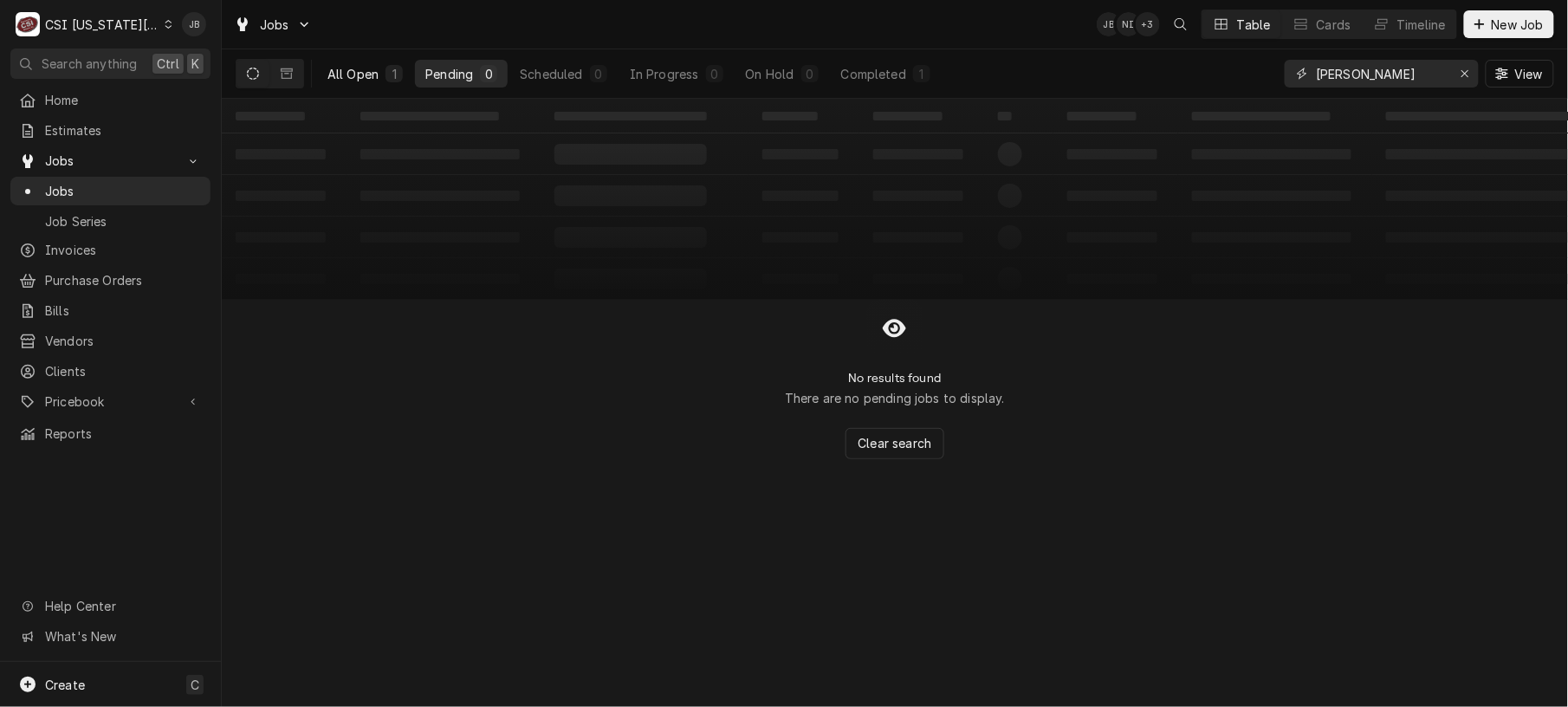
type input "[PERSON_NAME]"
click at [365, 73] on div "All Open" at bounding box center [353, 74] width 51 height 18
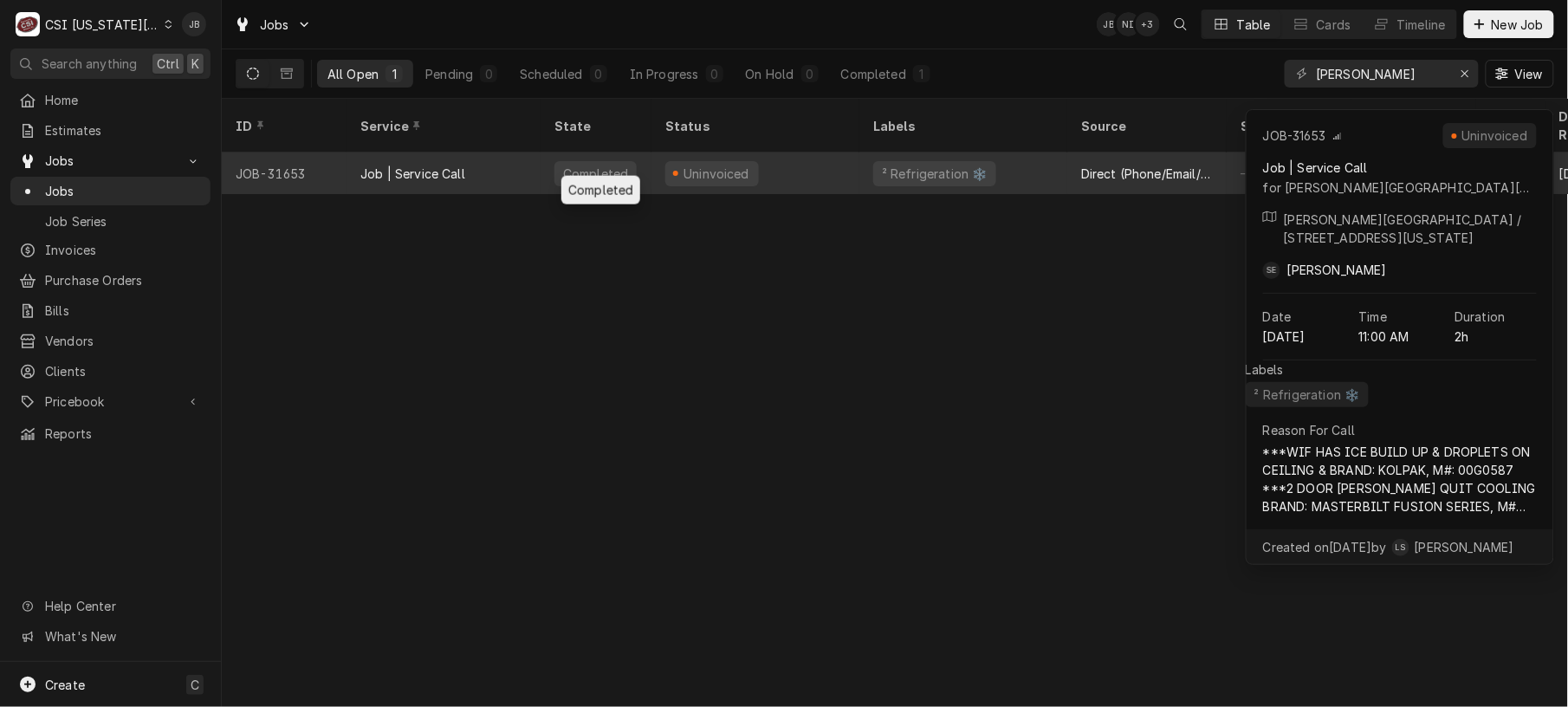
click at [646, 160] on div "Completed" at bounding box center [595, 172] width 111 height 41
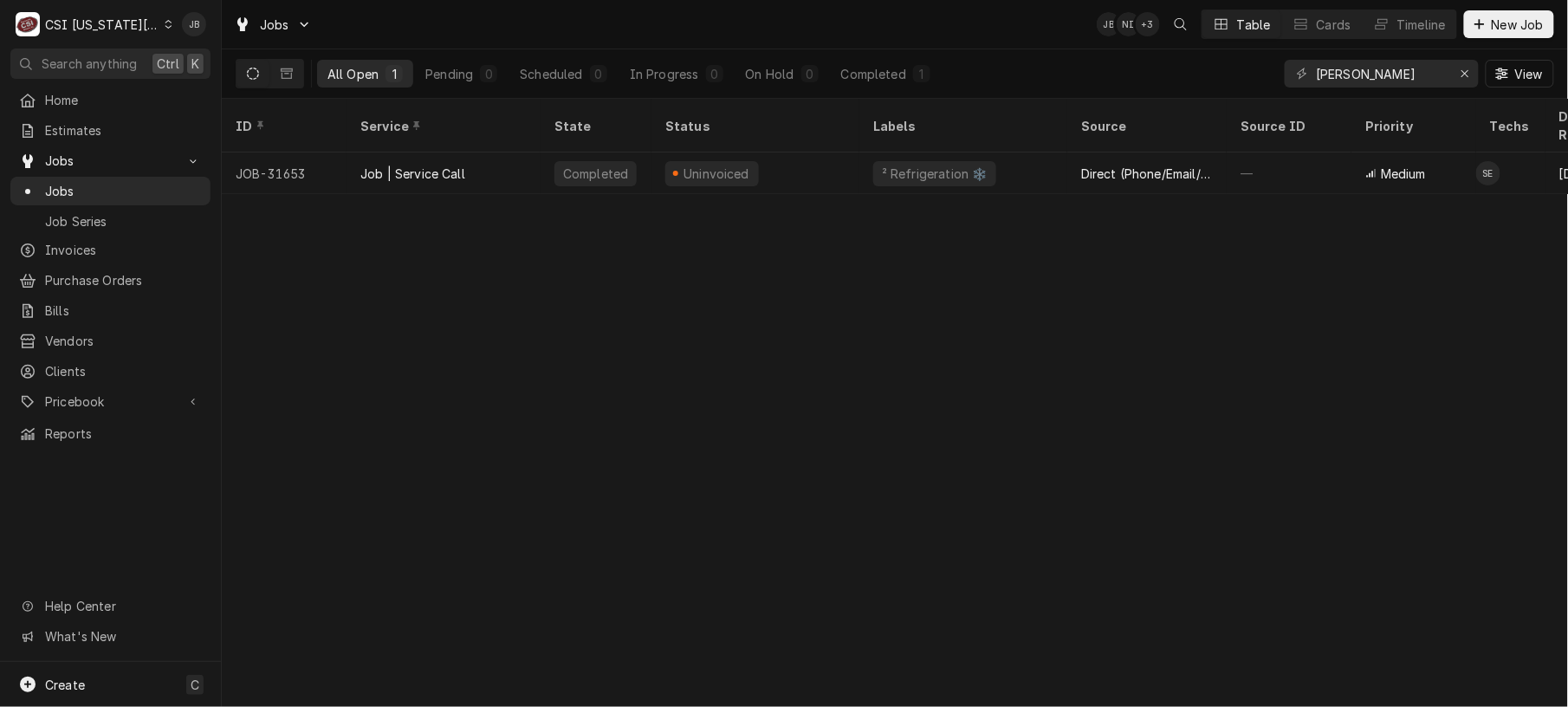
drag, startPoint x: 1382, startPoint y: 52, endPoint x: 1358, endPoint y: 53, distance: 24.0
click at [1358, 53] on div "dobbs View" at bounding box center [1419, 73] width 269 height 49
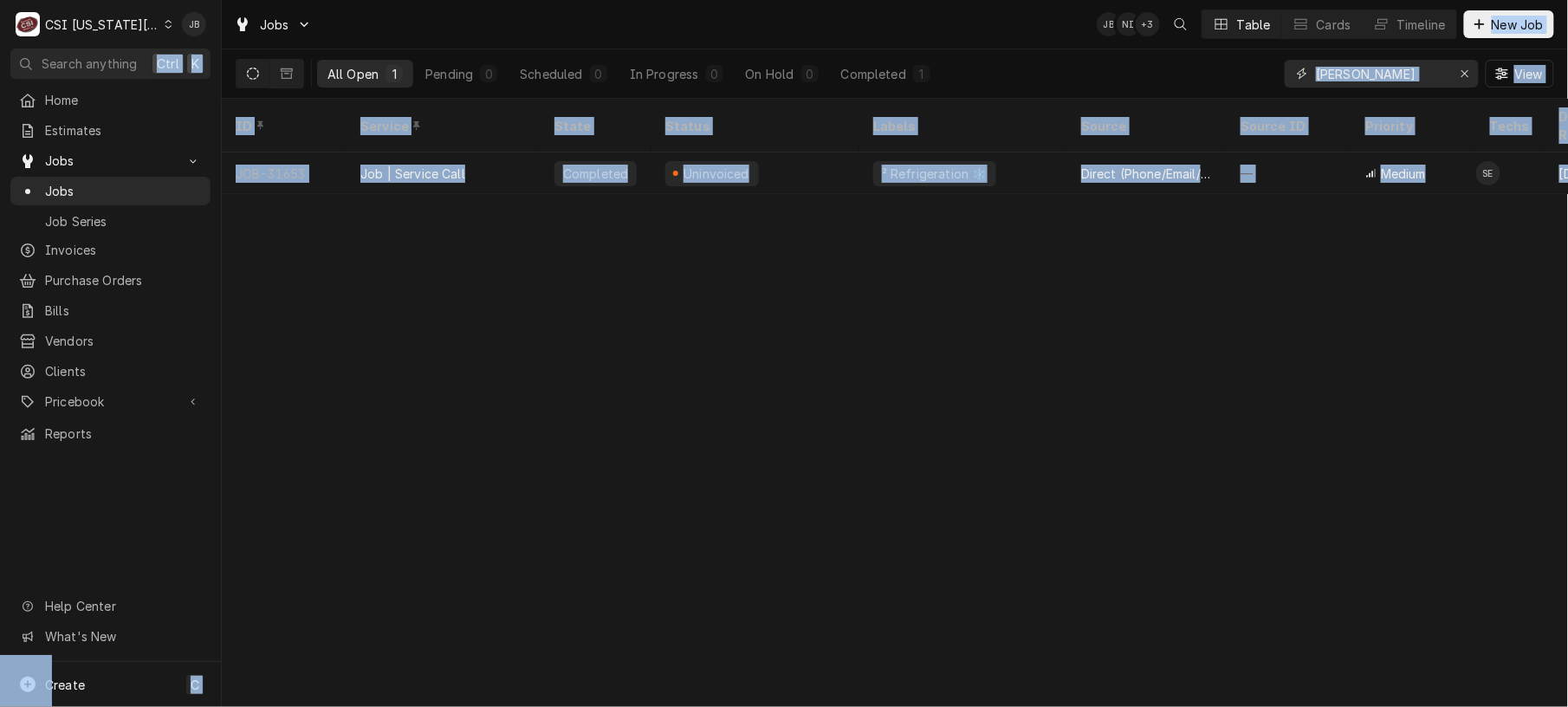
click at [1351, 71] on input "dobbs" at bounding box center [1381, 73] width 130 height 27
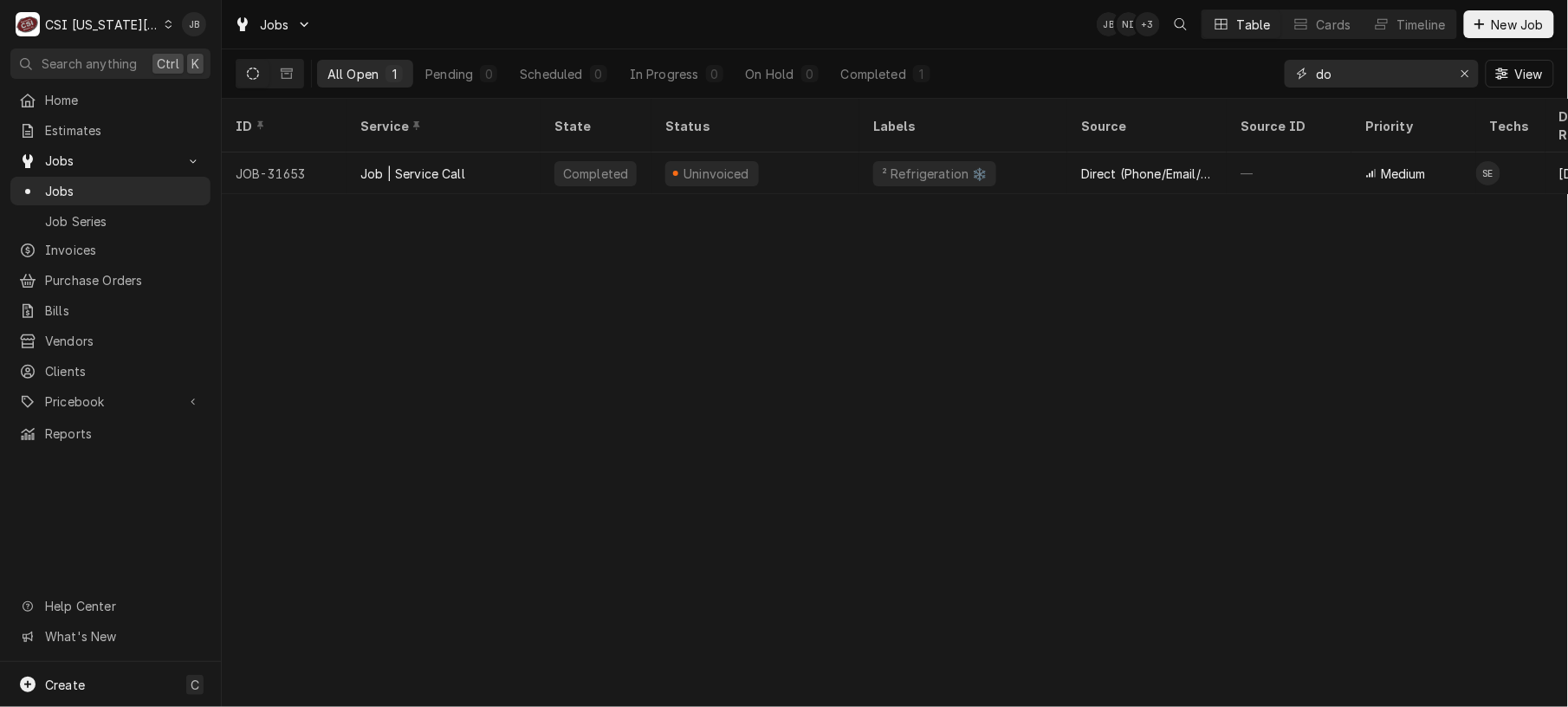
type input "d"
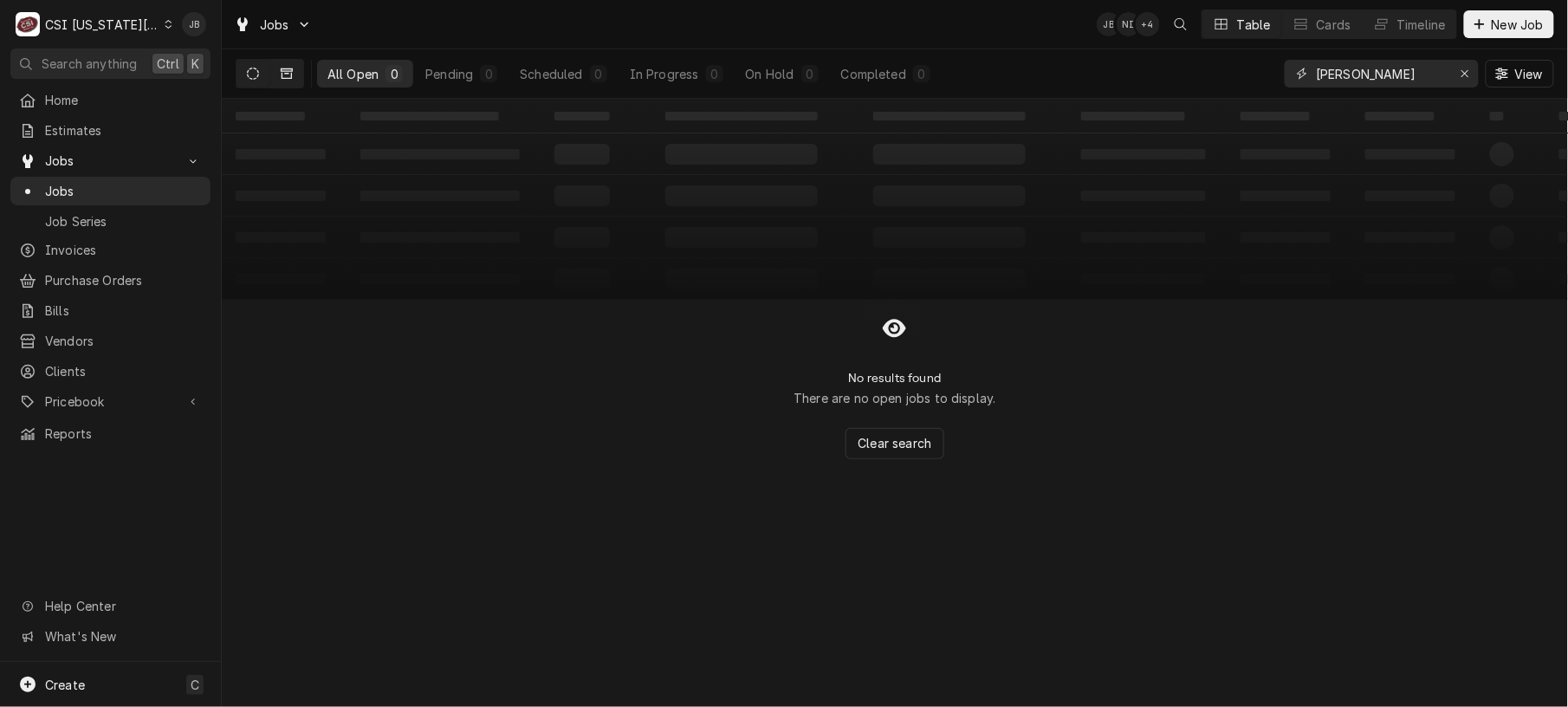
type input "truman hickman"
click at [284, 74] on icon "Dynamic Content Wrapper" at bounding box center [286, 73] width 12 height 12
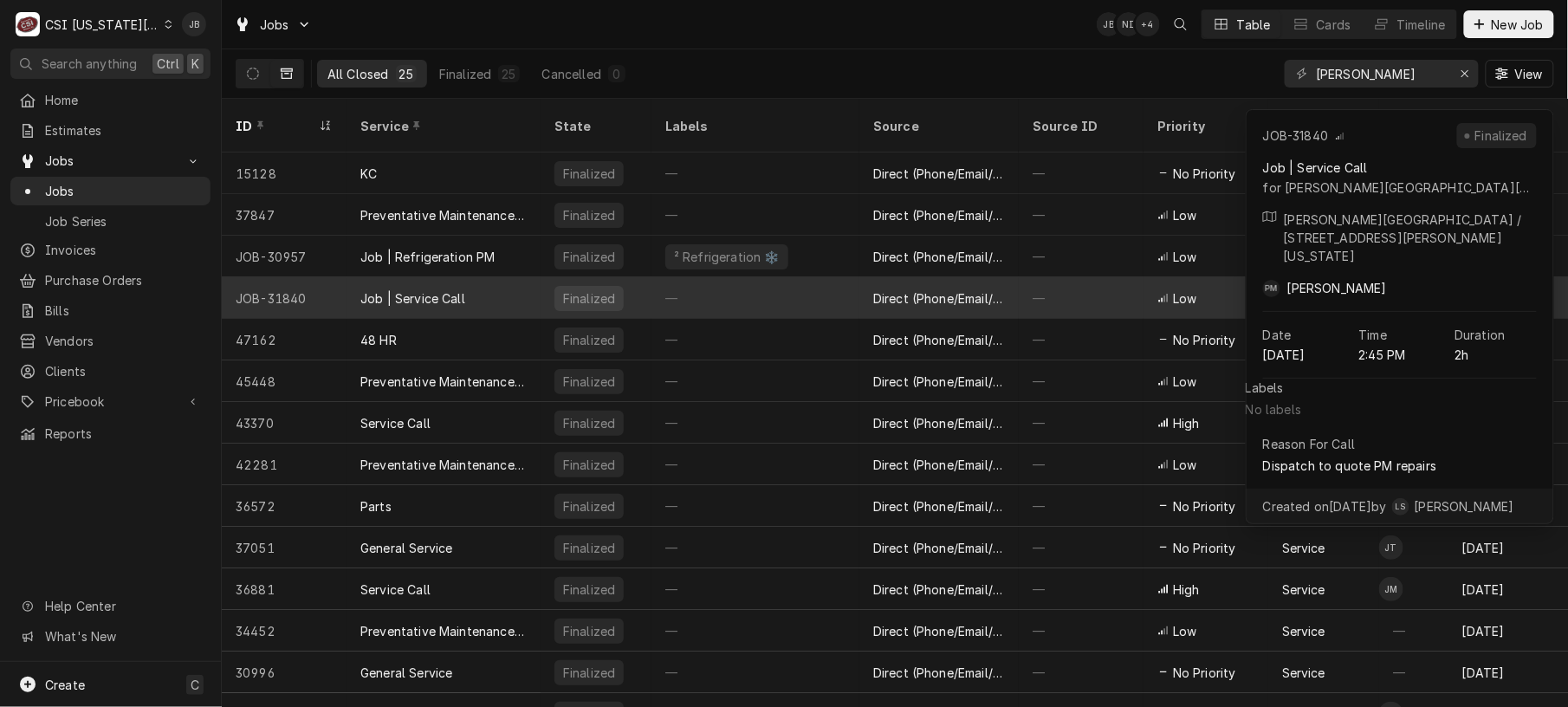
click at [756, 277] on div "—" at bounding box center [755, 298] width 208 height 41
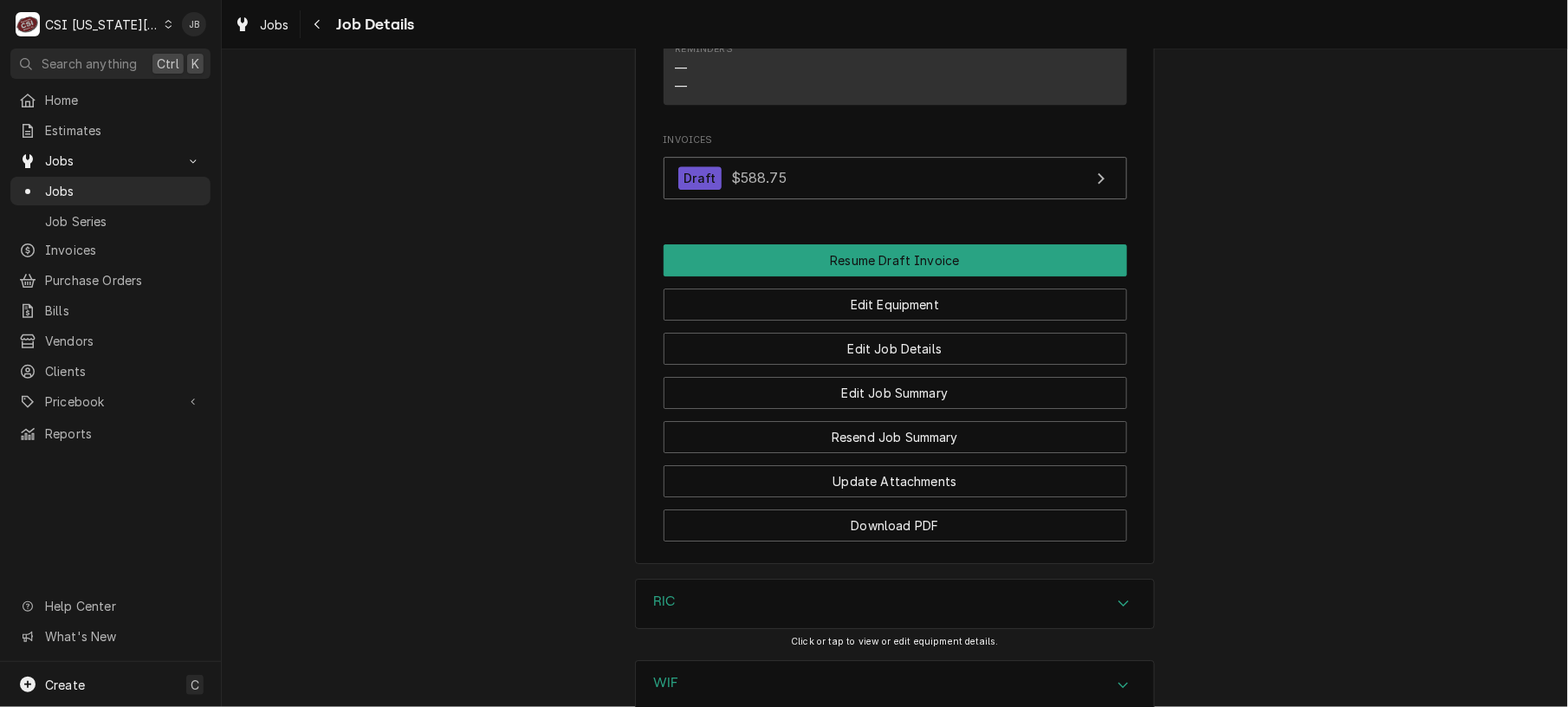
scroll to position [2142, 0]
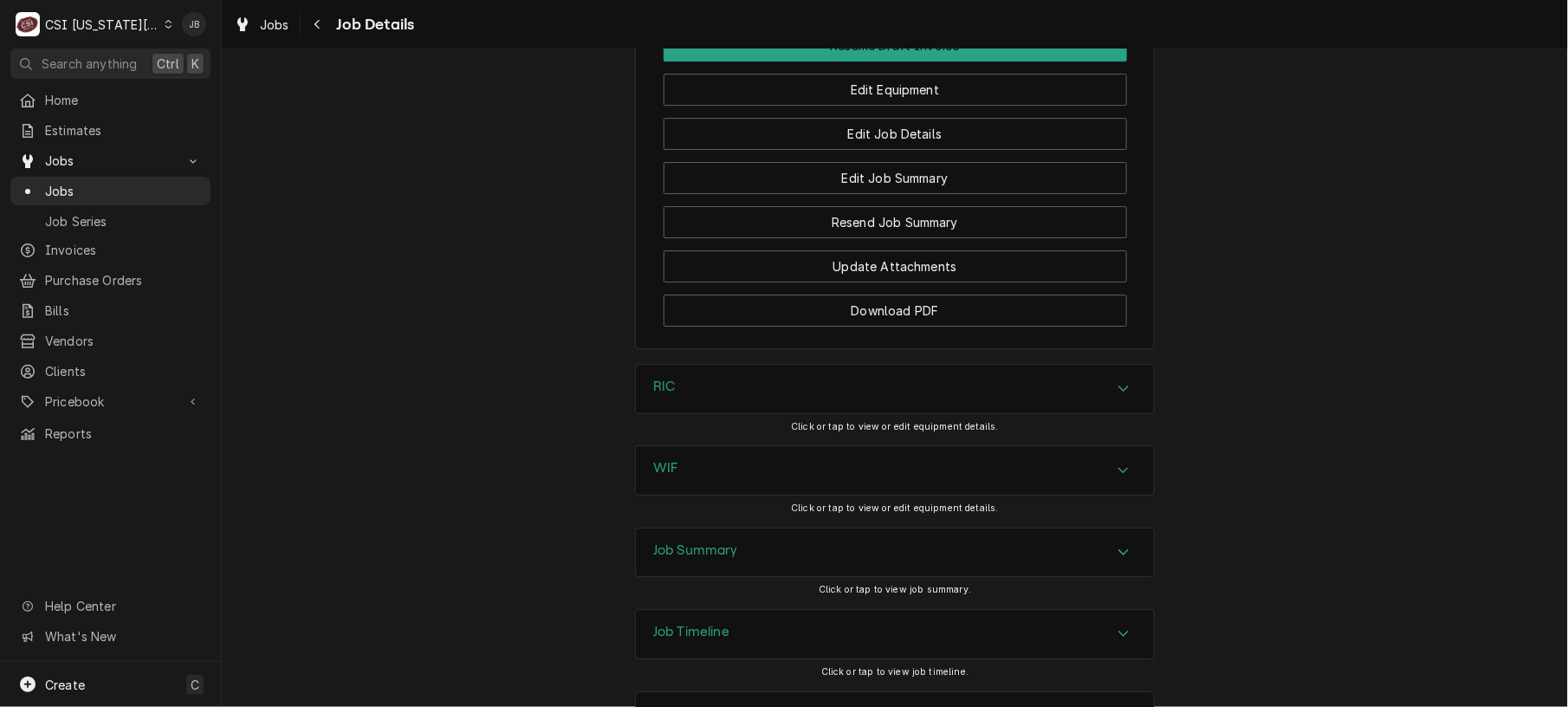
click at [935, 528] on div "Job Summary" at bounding box center [895, 552] width 518 height 49
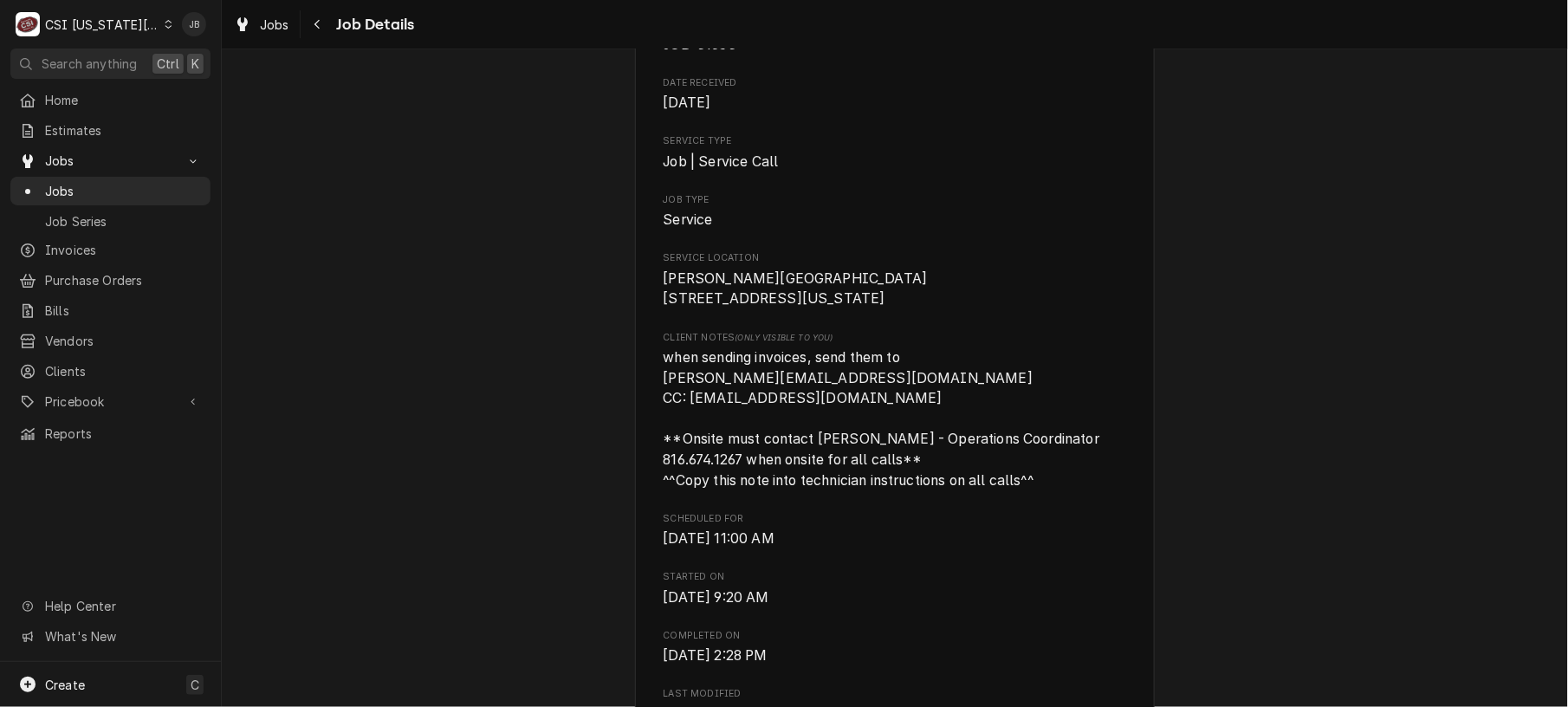
scroll to position [0, 0]
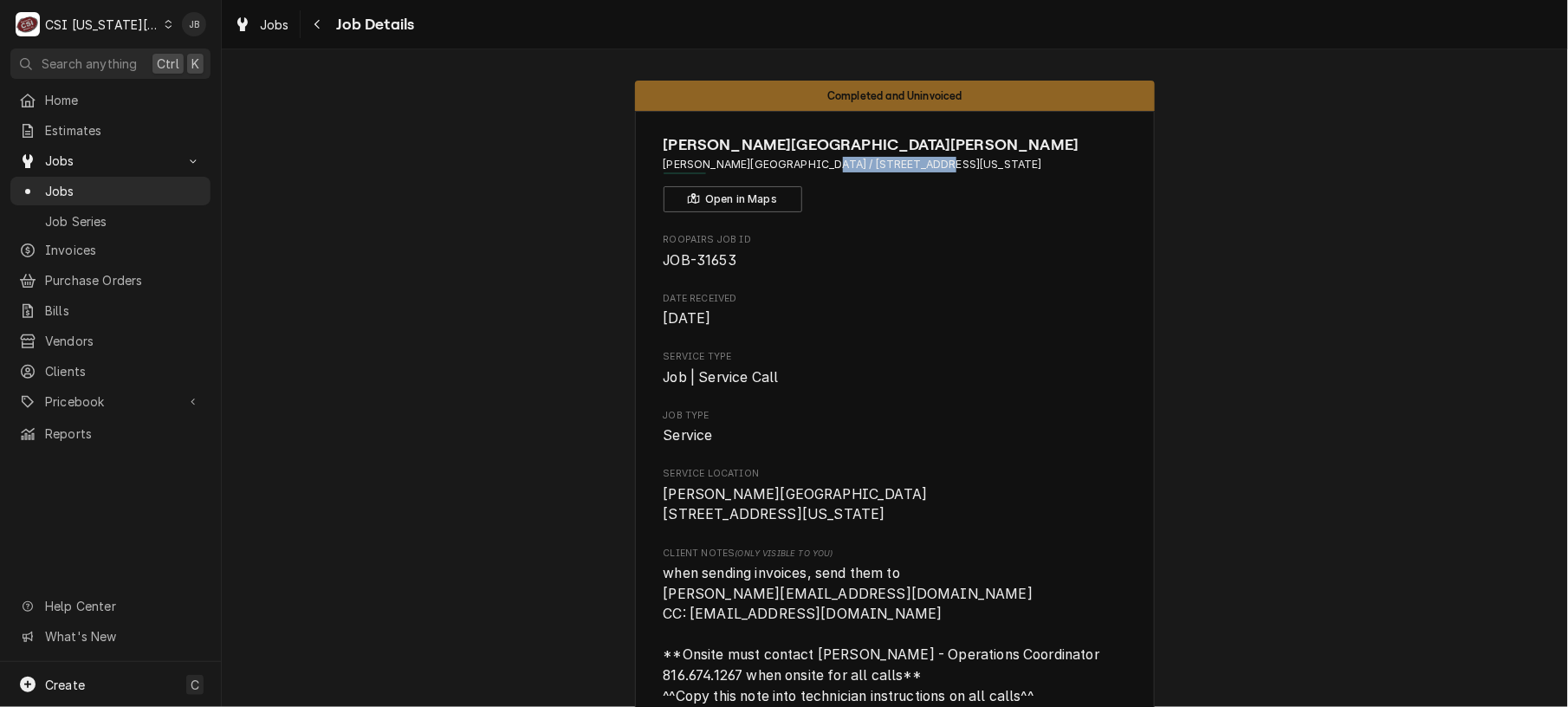
drag, startPoint x: 799, startPoint y: 168, endPoint x: 905, endPoint y: 169, distance: 106.0
click at [905, 169] on span "Dobbs Elementary School / 9400 Eastern Avenue, Kansas City, MO 64138" at bounding box center [895, 164] width 463 height 16
copy span "[STREET_ADDRESS]"
click at [122, 136] on div "Estimates" at bounding box center [110, 131] width 193 height 22
click at [989, 258] on span "JOB-31653" at bounding box center [895, 260] width 463 height 21
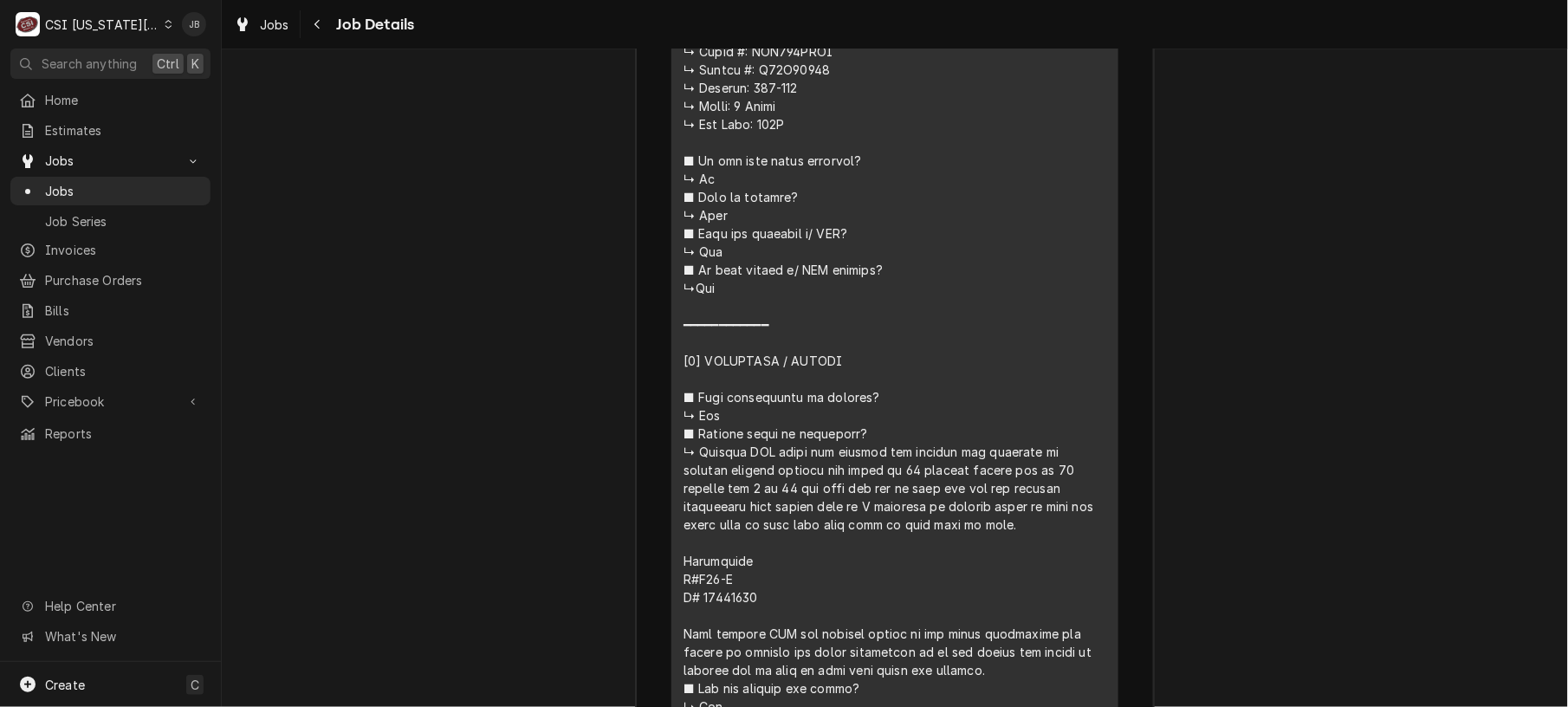
scroll to position [3995, 0]
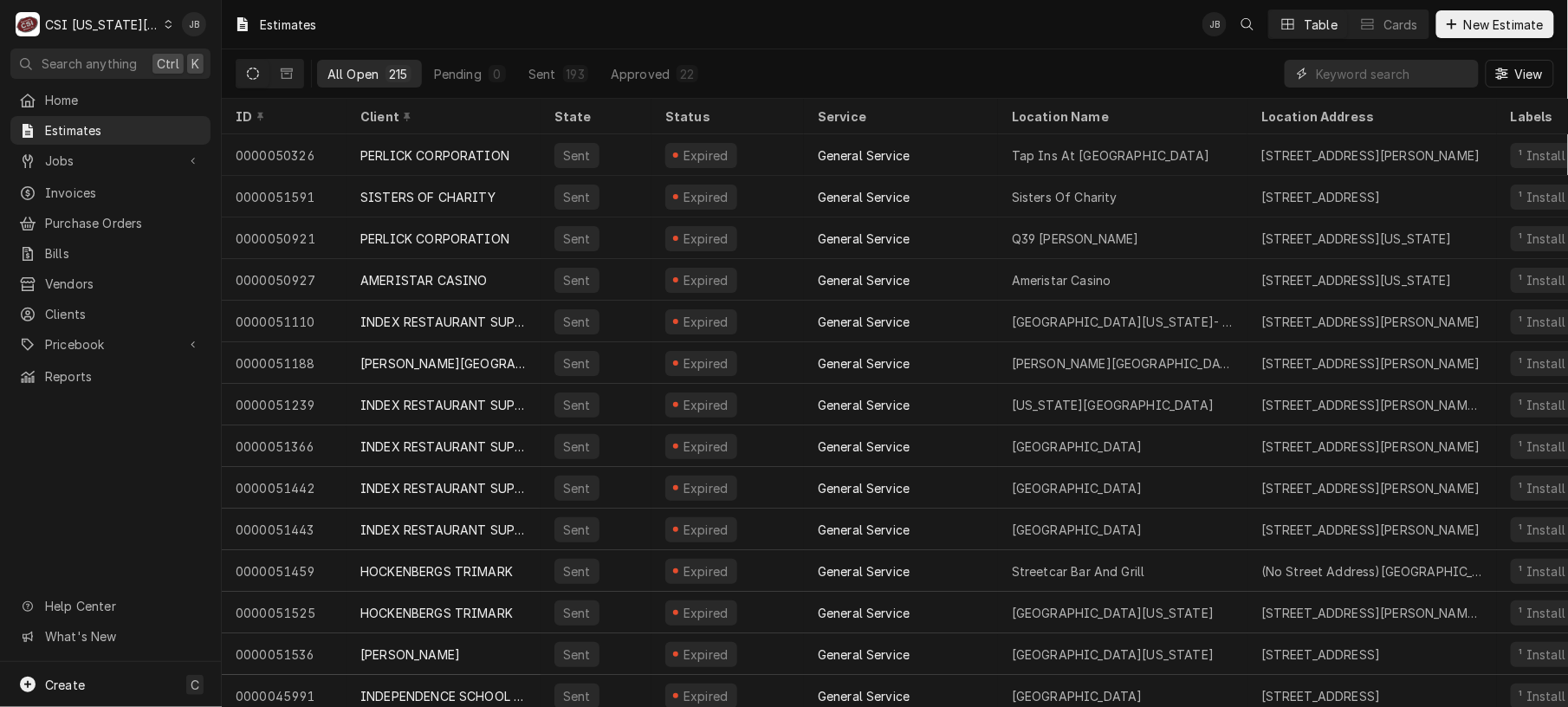
click at [1343, 64] on input "Dynamic Content Wrapper" at bounding box center [1393, 73] width 154 height 27
paste input "[STREET_ADDRESS]"
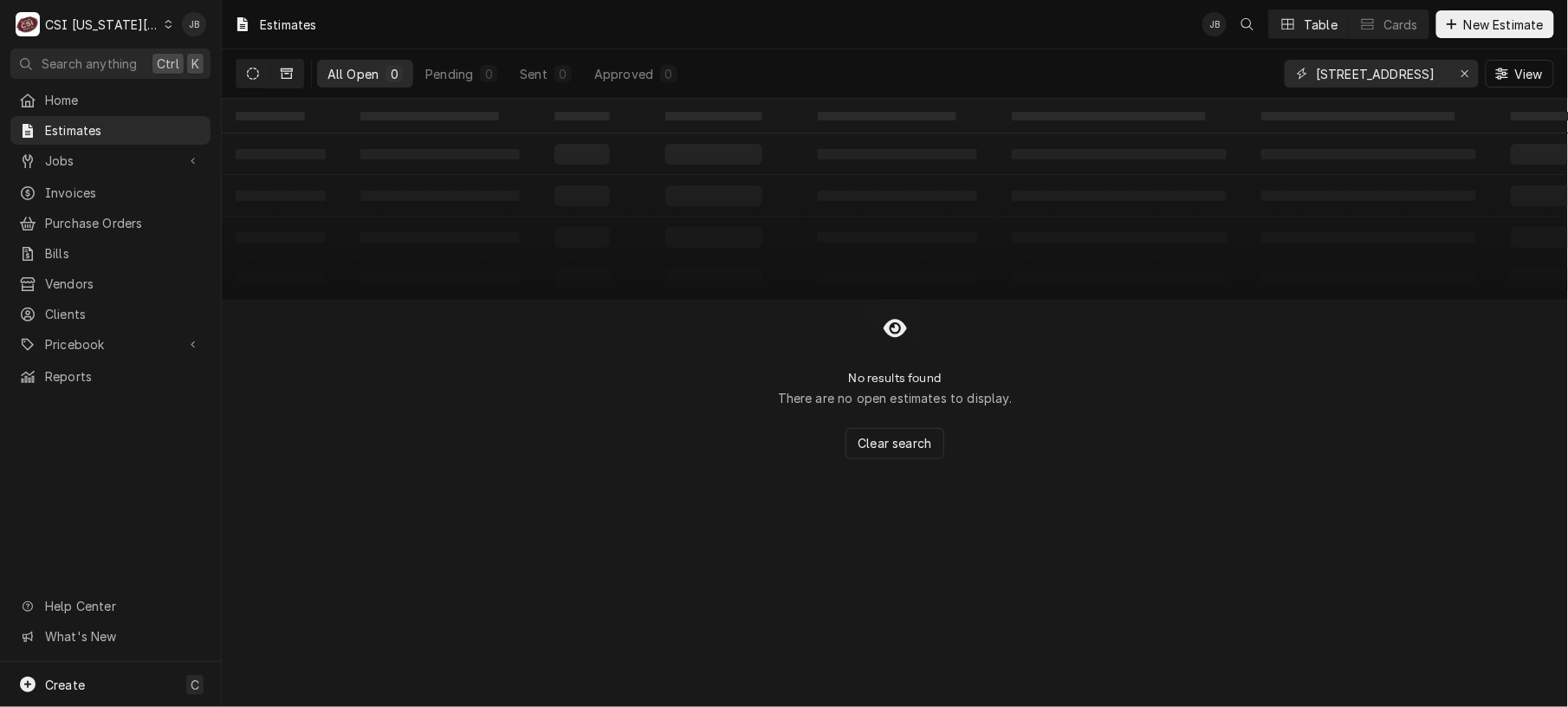
type input "[STREET_ADDRESS]"
click at [293, 73] on button "Dynamic Content Wrapper" at bounding box center [287, 73] width 33 height 27
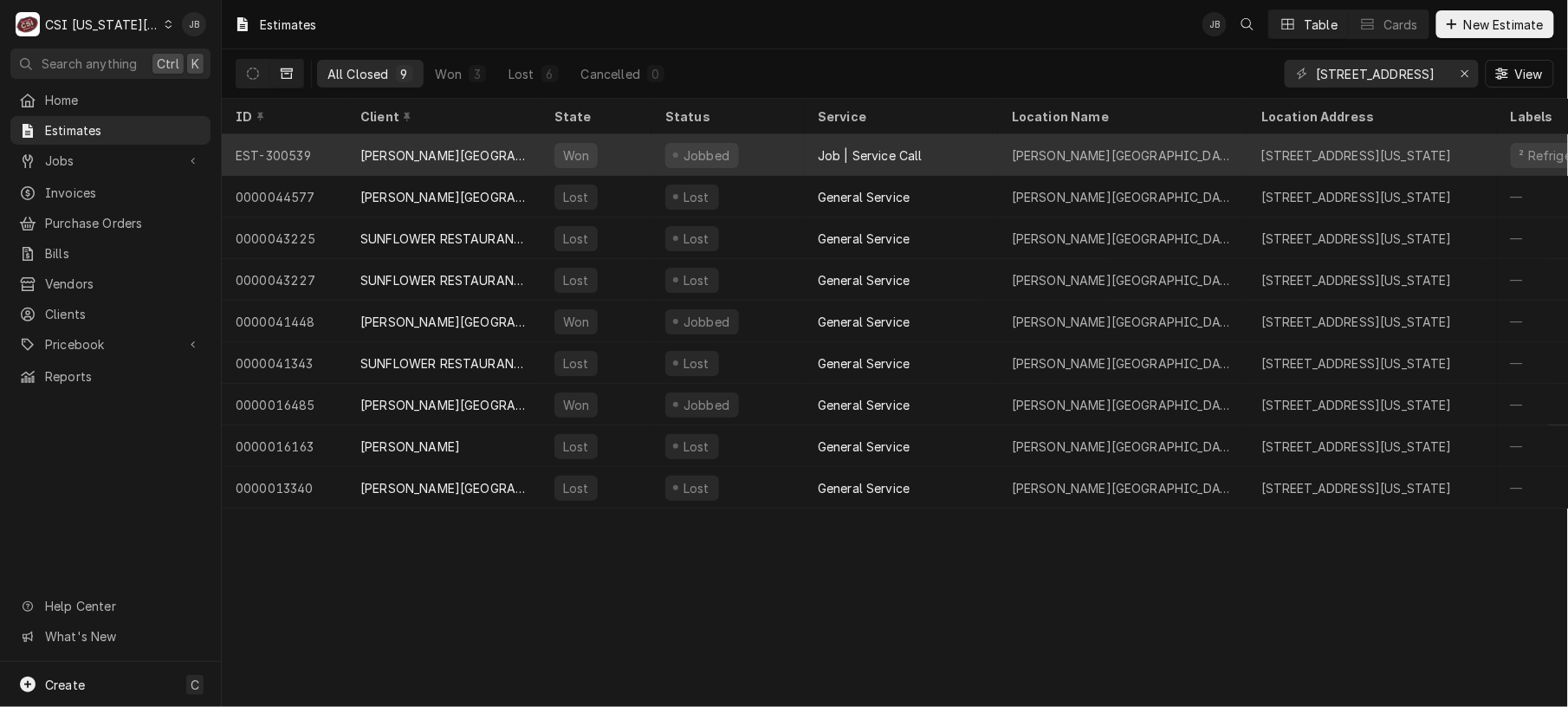
click at [676, 157] on div "Jobbed" at bounding box center [702, 155] width 73 height 25
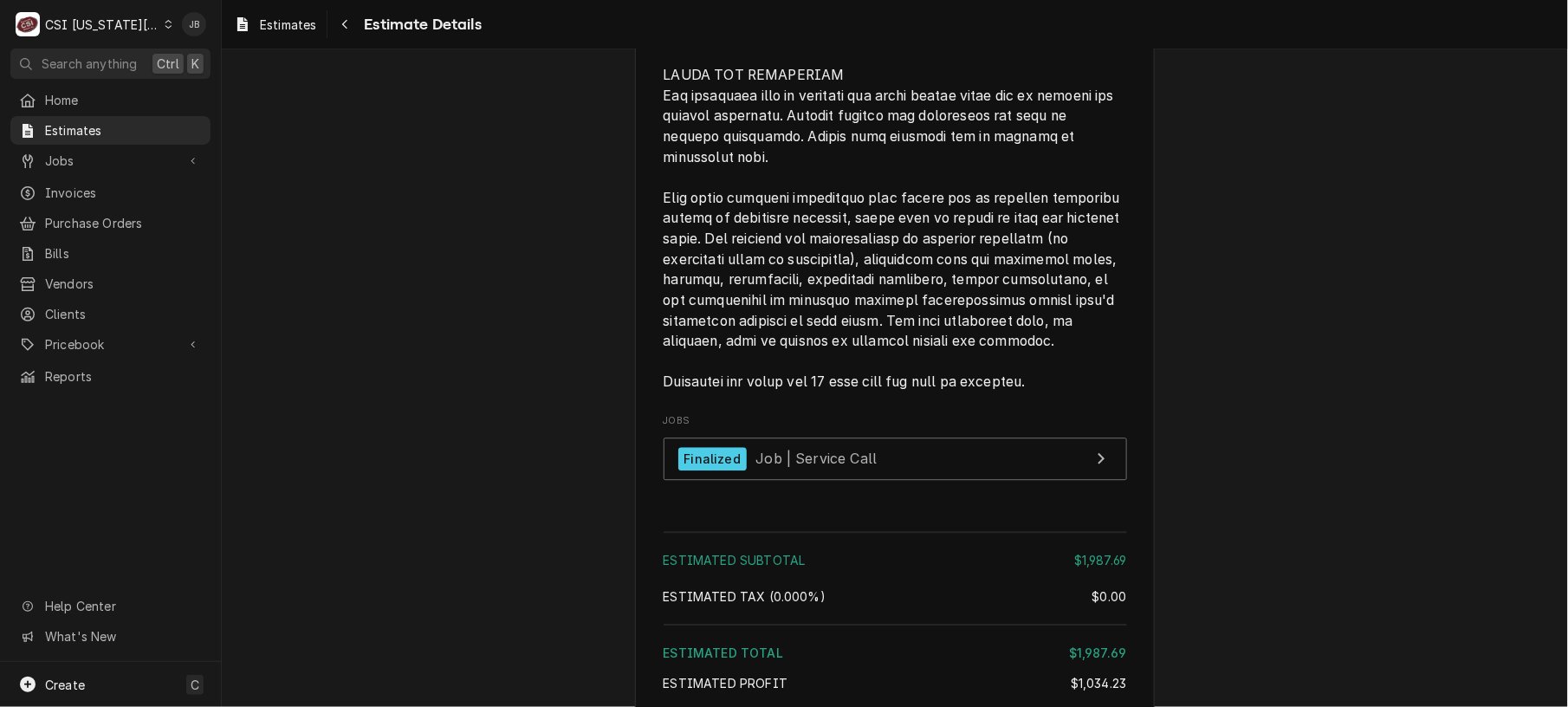
scroll to position [3936, 0]
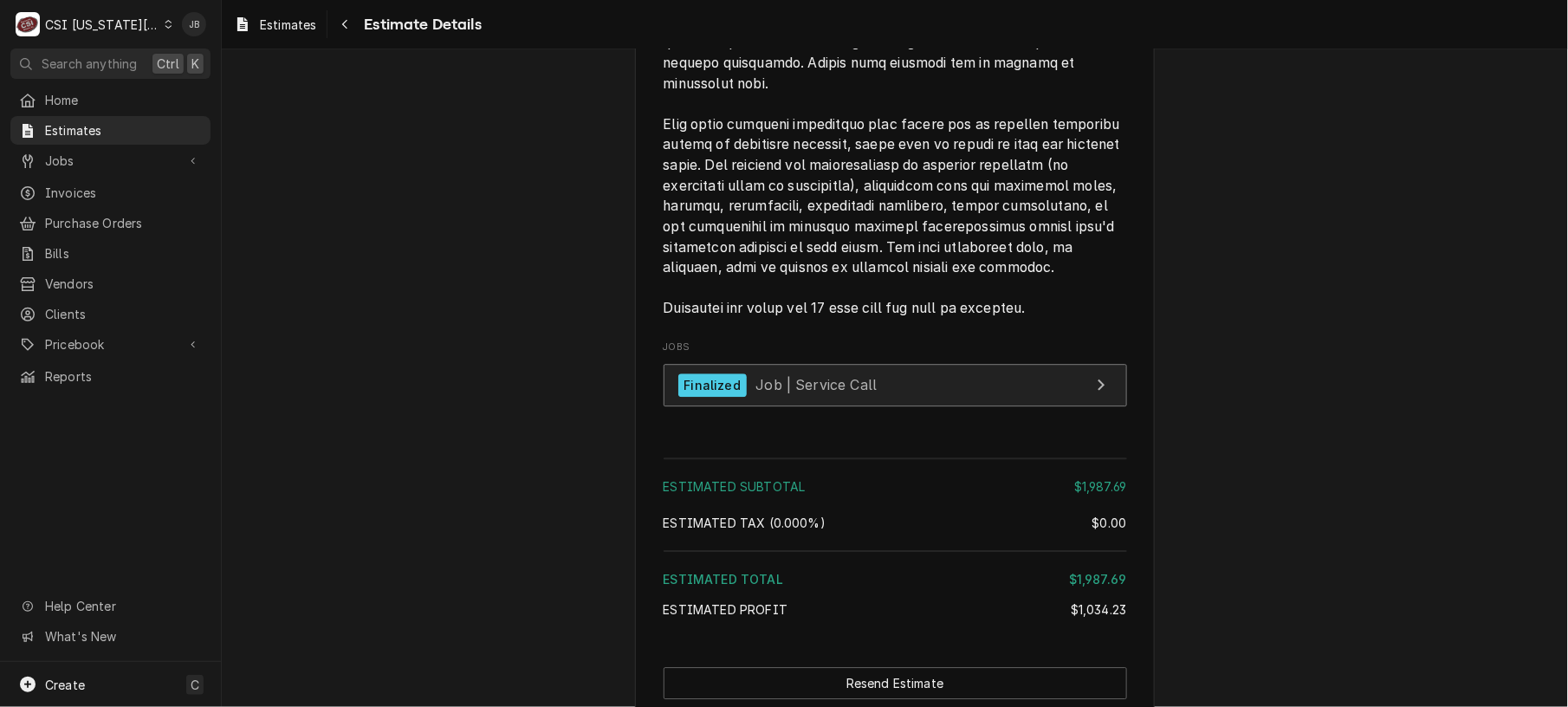
click at [957, 407] on link "Finalized Job | Service Call" at bounding box center [895, 385] width 463 height 42
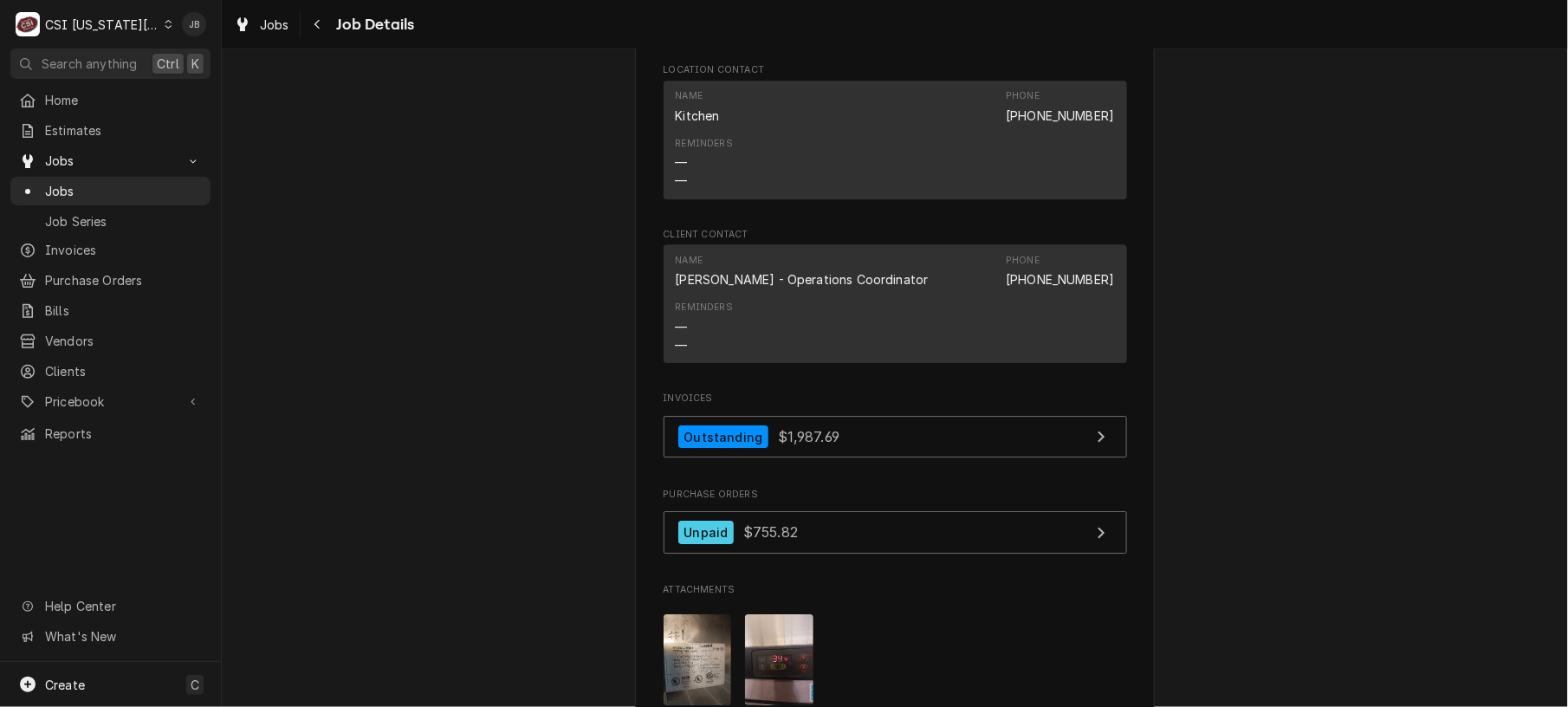
scroll to position [1833, 0]
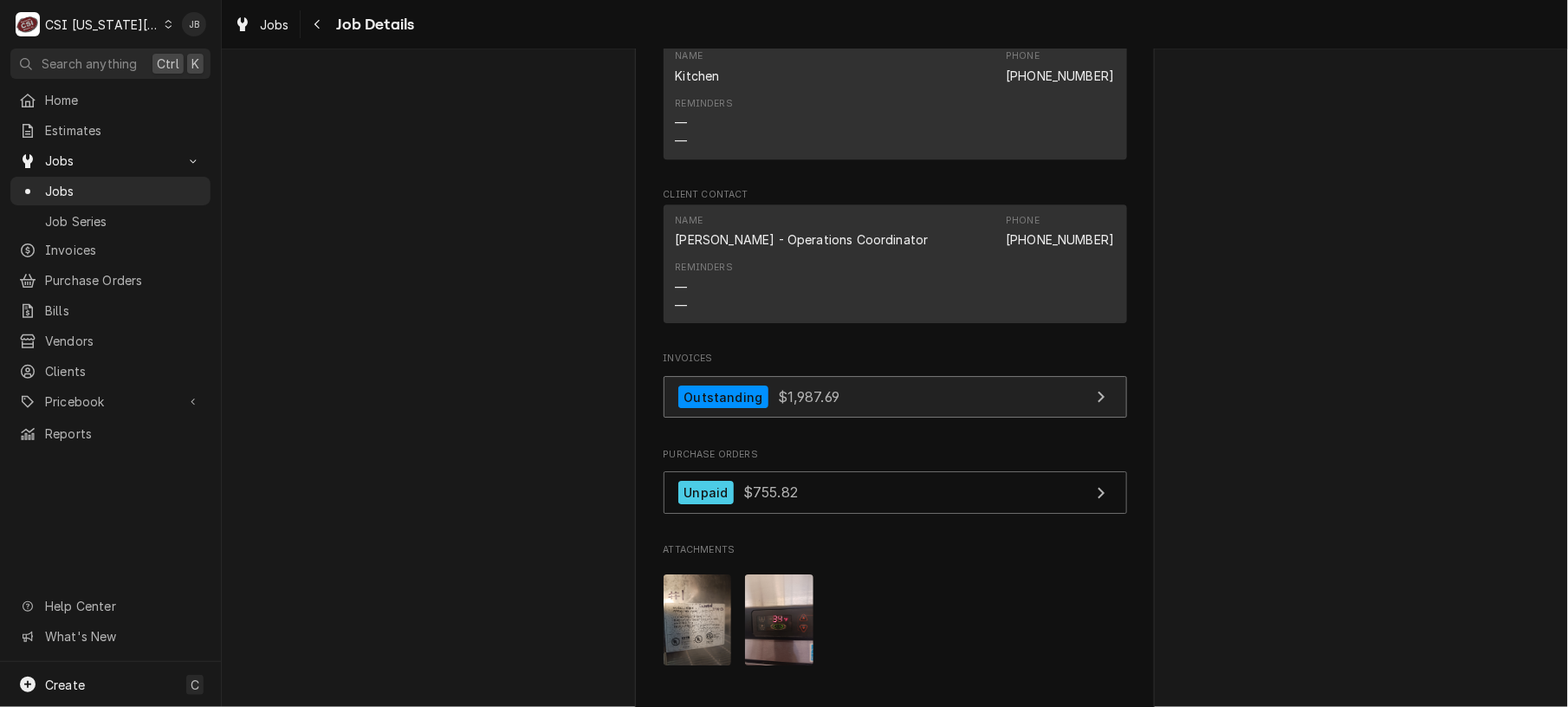
click at [814, 406] on span "$1,987.69" at bounding box center [808, 397] width 61 height 17
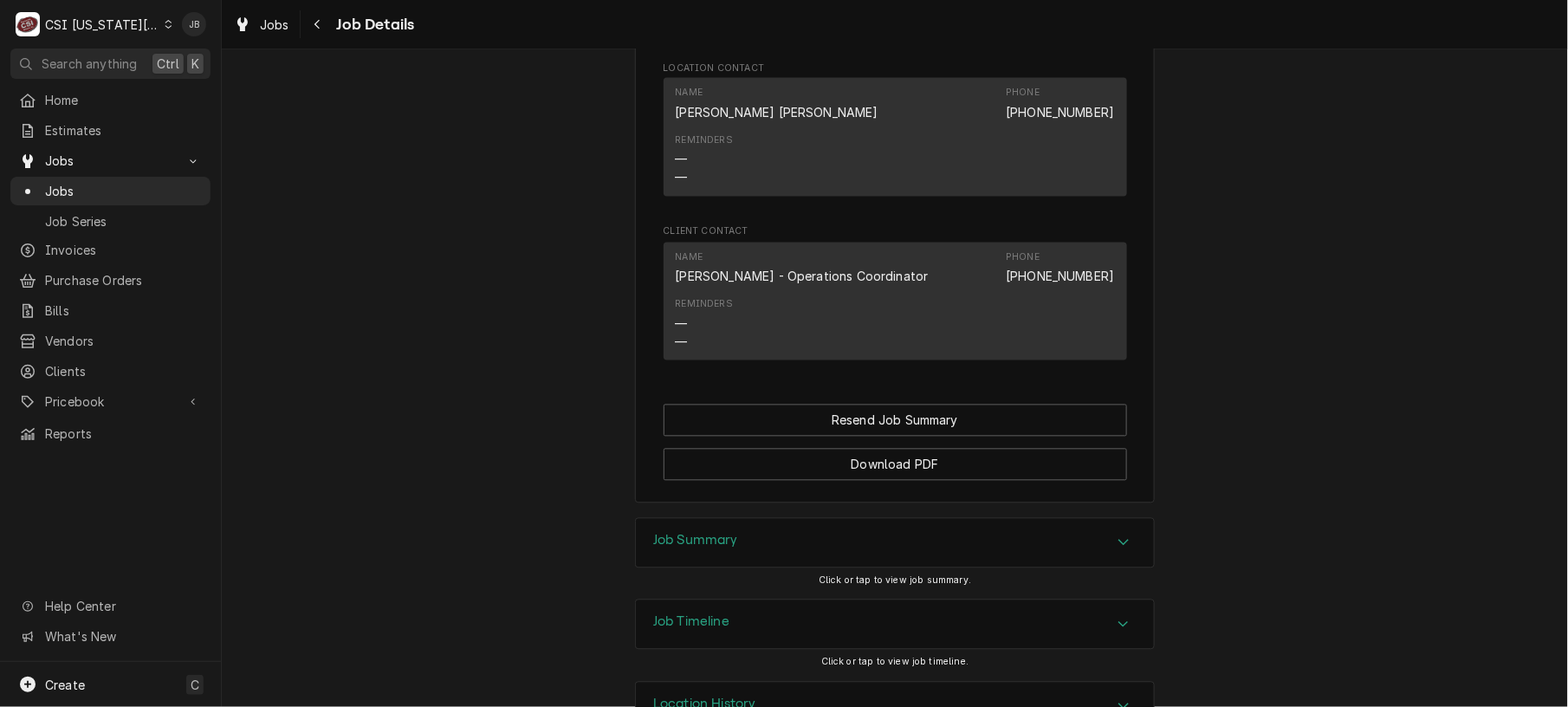
scroll to position [1214, 0]
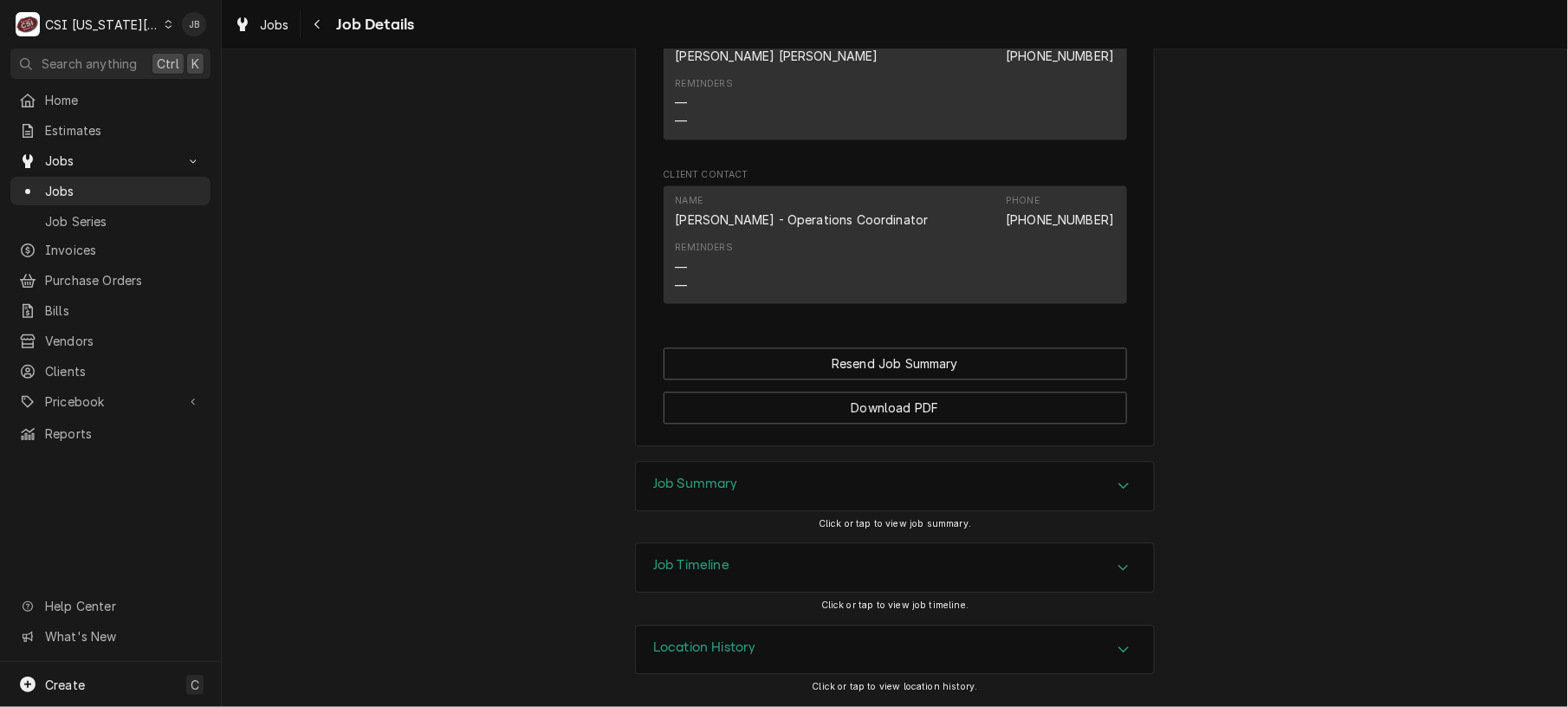
click at [888, 492] on div "Job Summary" at bounding box center [895, 486] width 518 height 49
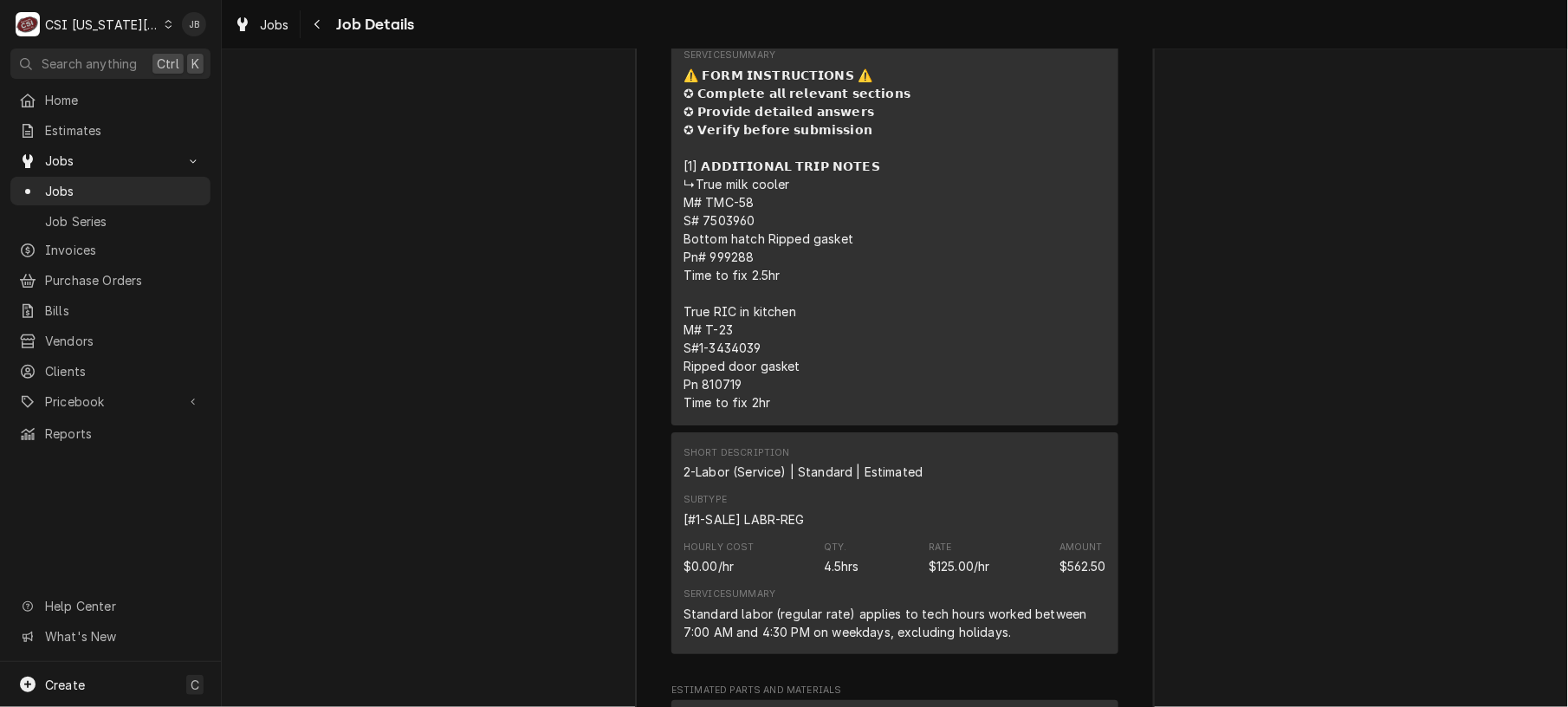
scroll to position [2101, 0]
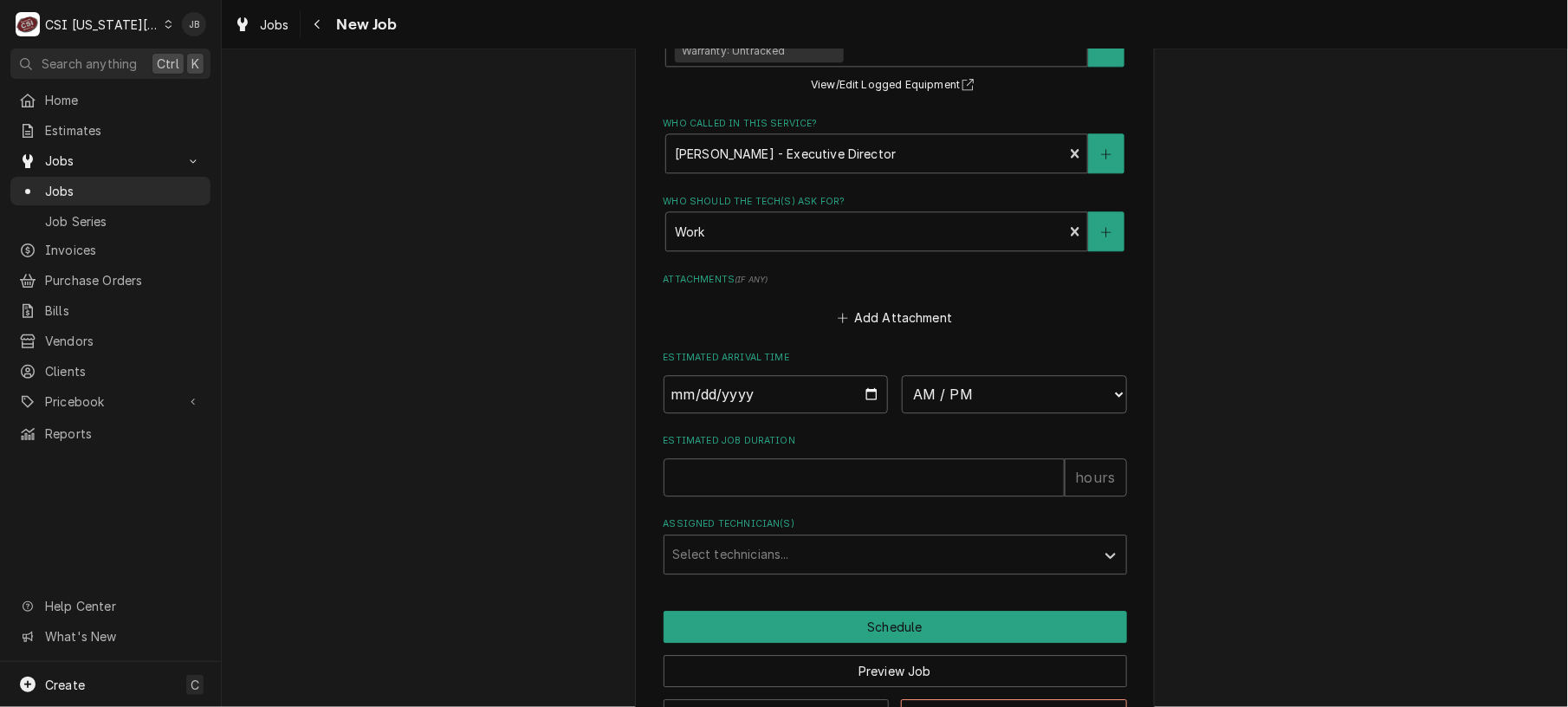
scroll to position [1583, 0]
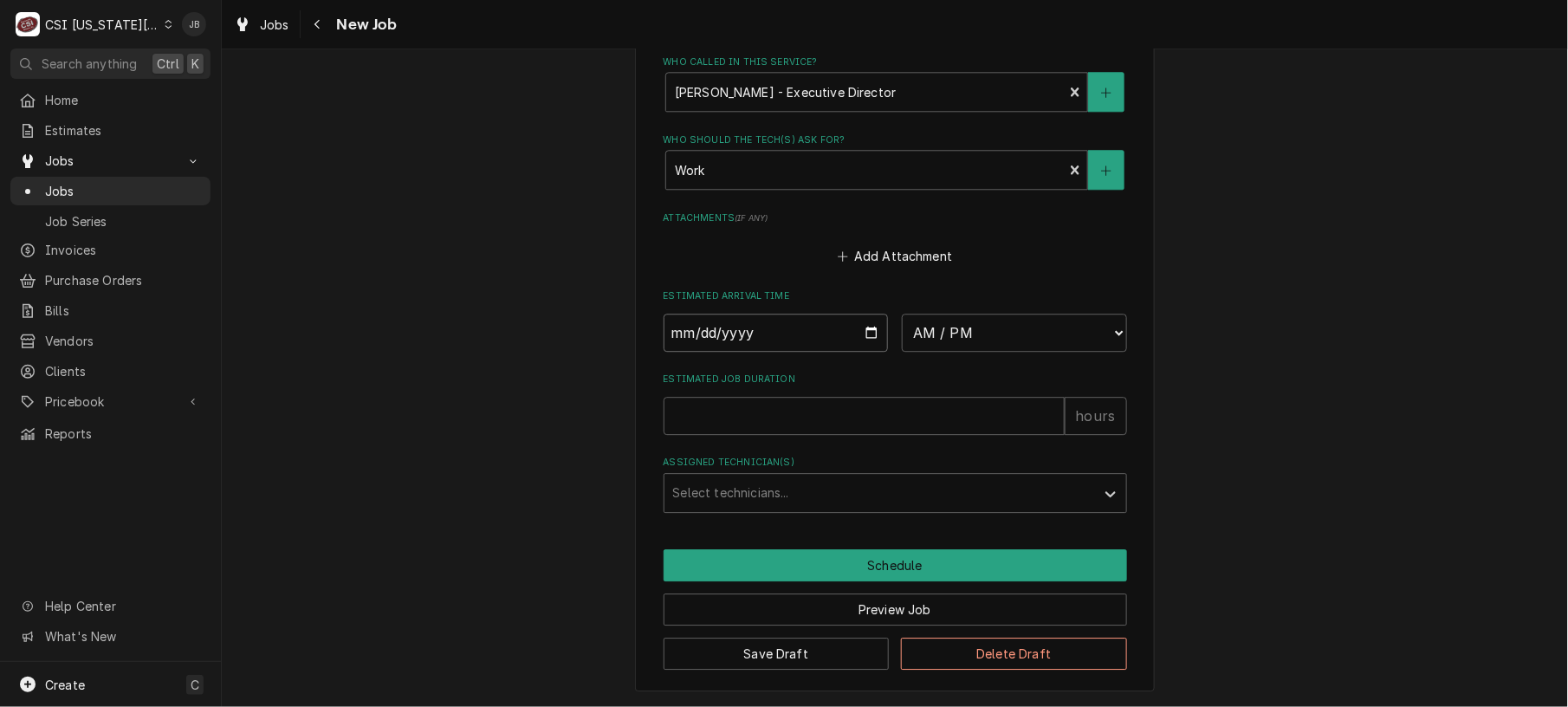
click at [853, 346] on input "Date" at bounding box center [776, 332] width 225 height 38
click at [865, 342] on input "Date" at bounding box center [776, 332] width 225 height 38
type textarea "x"
type input "2025-08-27"
type textarea "x"
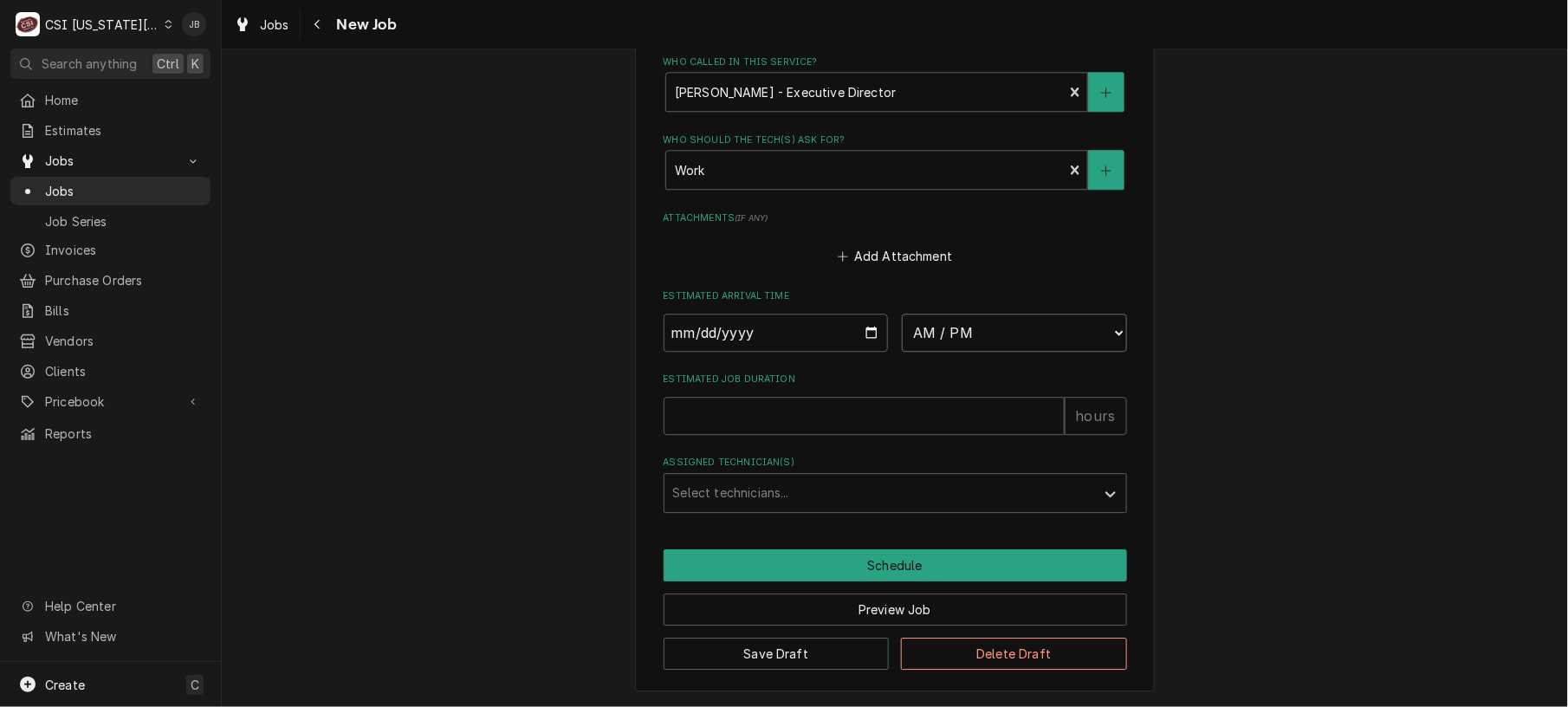
click at [981, 338] on select "AM / PM 6:00 AM 6:15 AM 6:30 AM 6:45 AM 7:00 AM 7:15 AM 7:30 AM 7:45 AM 8:00 AM…" at bounding box center [1014, 332] width 225 height 38
select select "12:45:00"
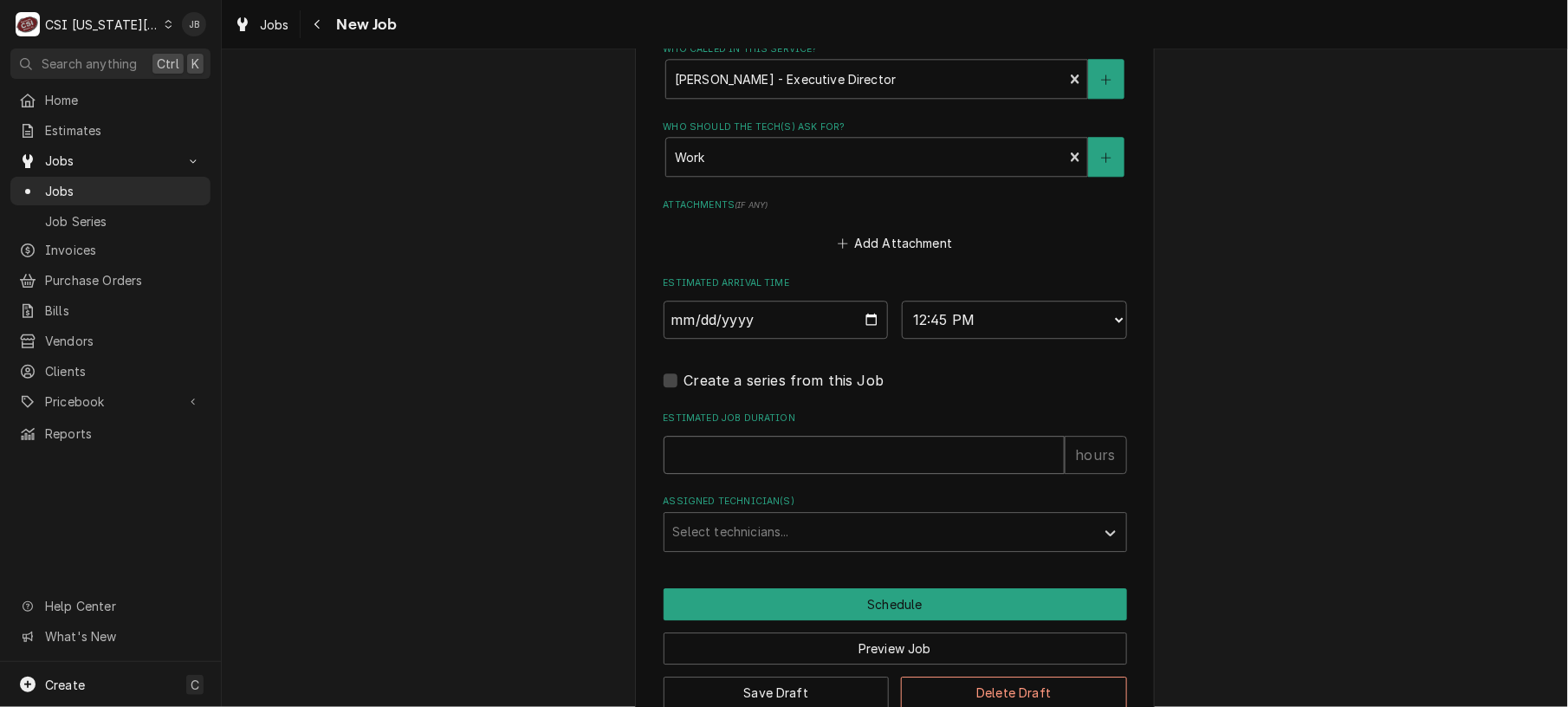
click at [683, 464] on input "Estimated Job Duration" at bounding box center [864, 455] width 401 height 38
type textarea "x"
type input "2"
type textarea "x"
type input "2"
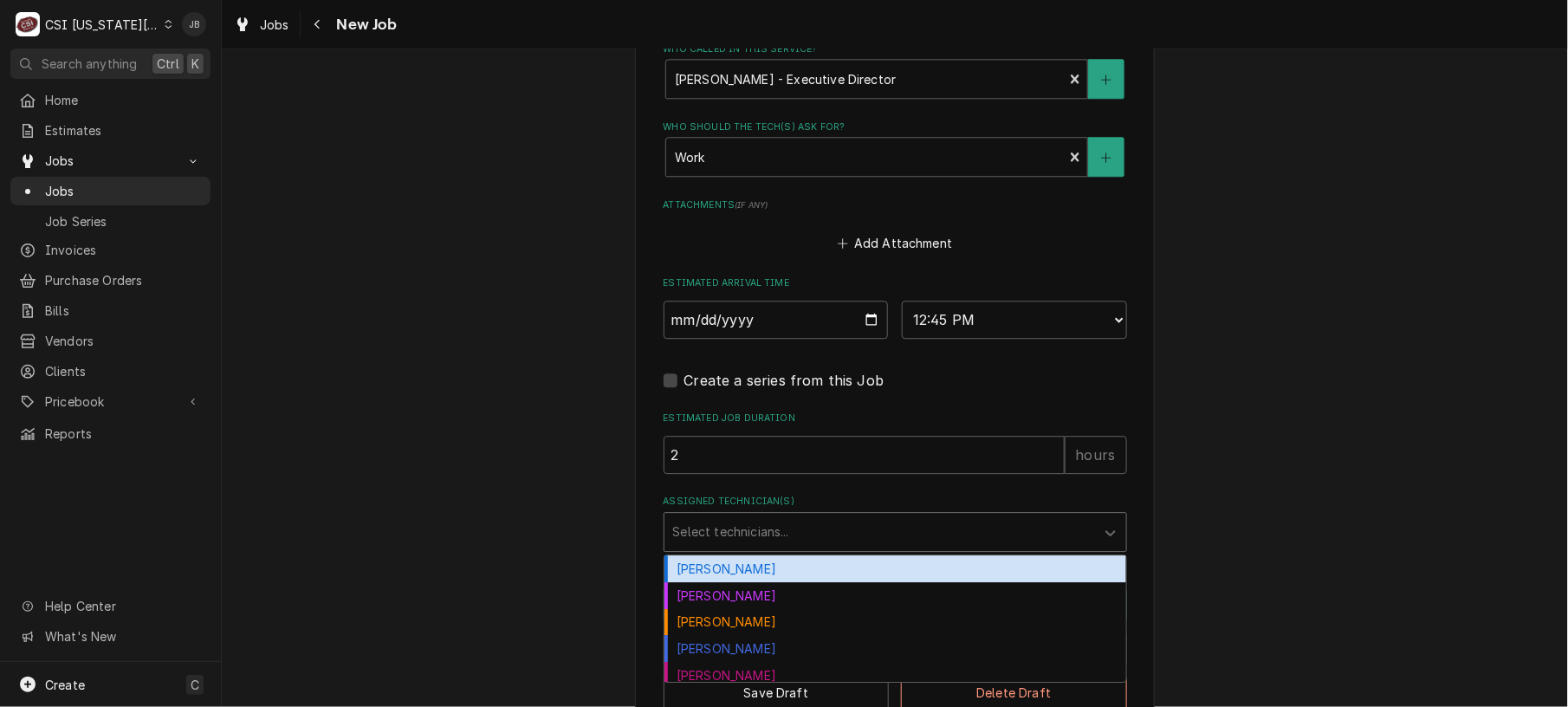
click at [700, 548] on div "Assigned Technician(s)" at bounding box center [879, 532] width 413 height 31
type input "zac"
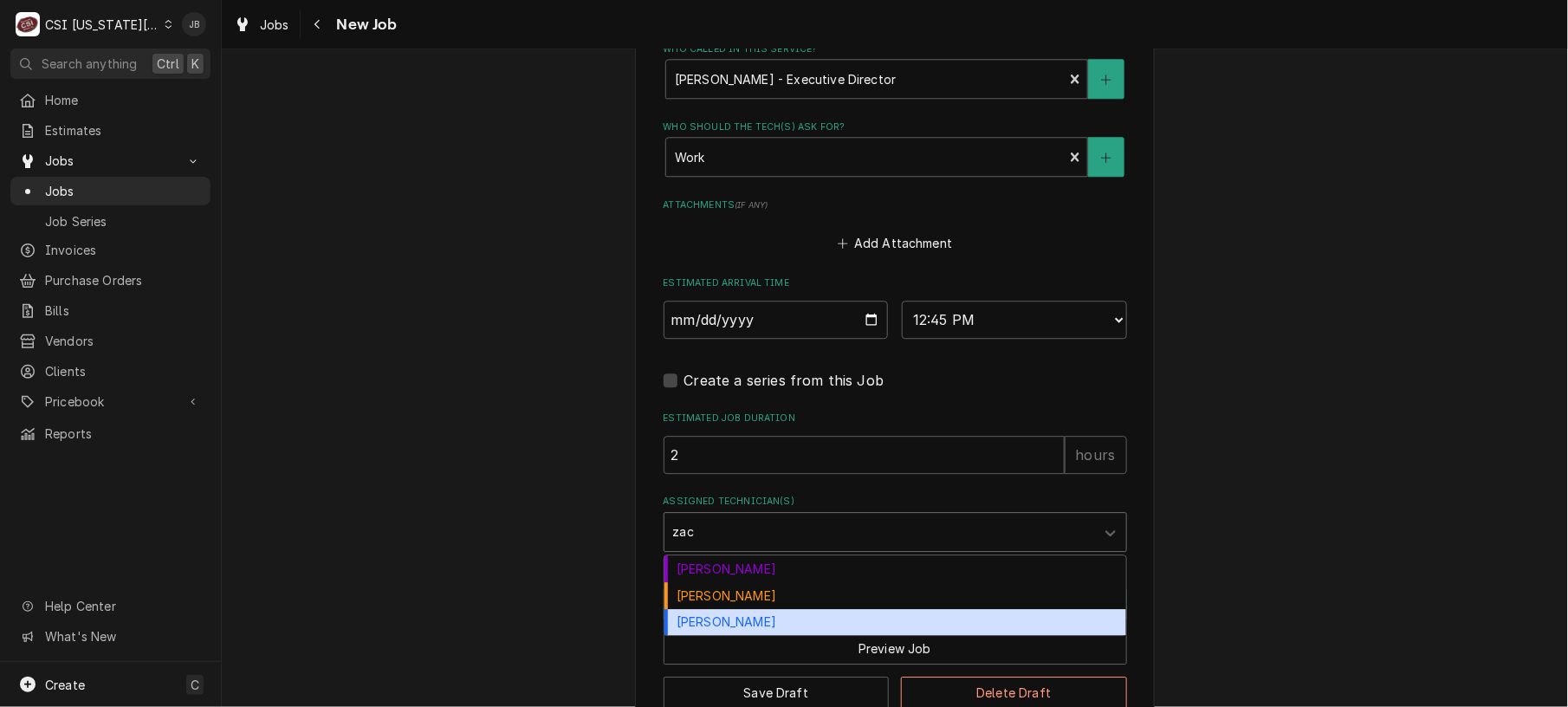
click at [694, 636] on div "Zach Wilson" at bounding box center [895, 622] width 462 height 27
type textarea "x"
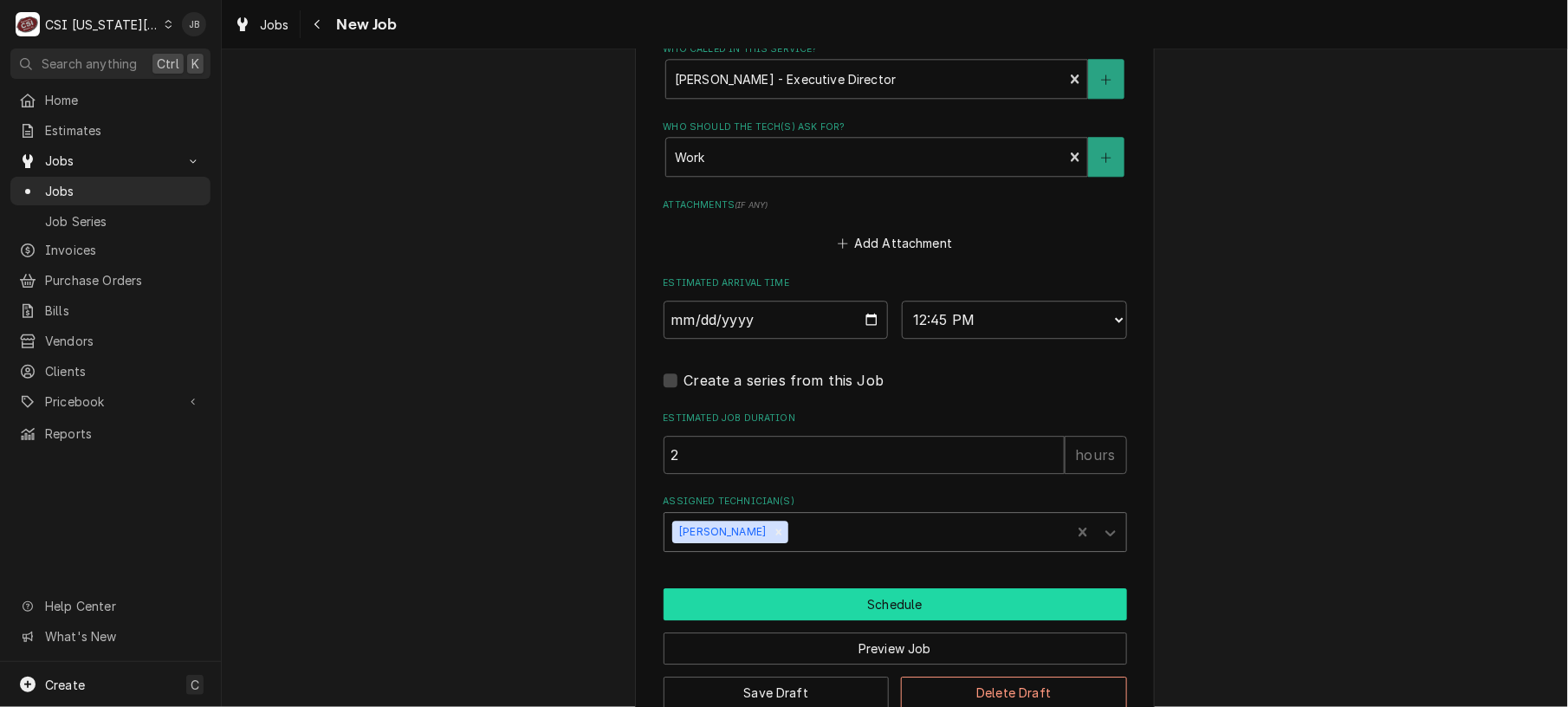
click at [777, 620] on button "Schedule" at bounding box center [895, 604] width 463 height 32
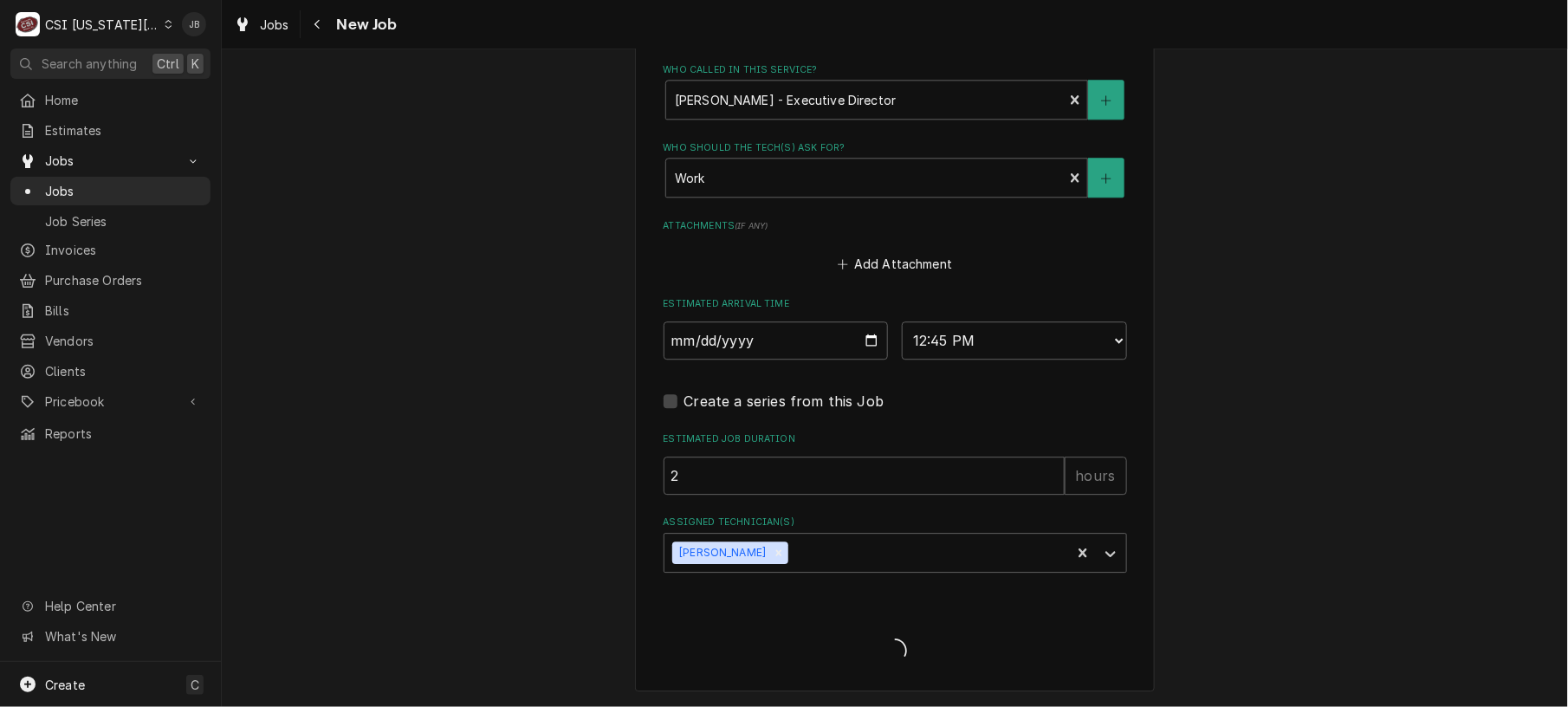
type textarea "x"
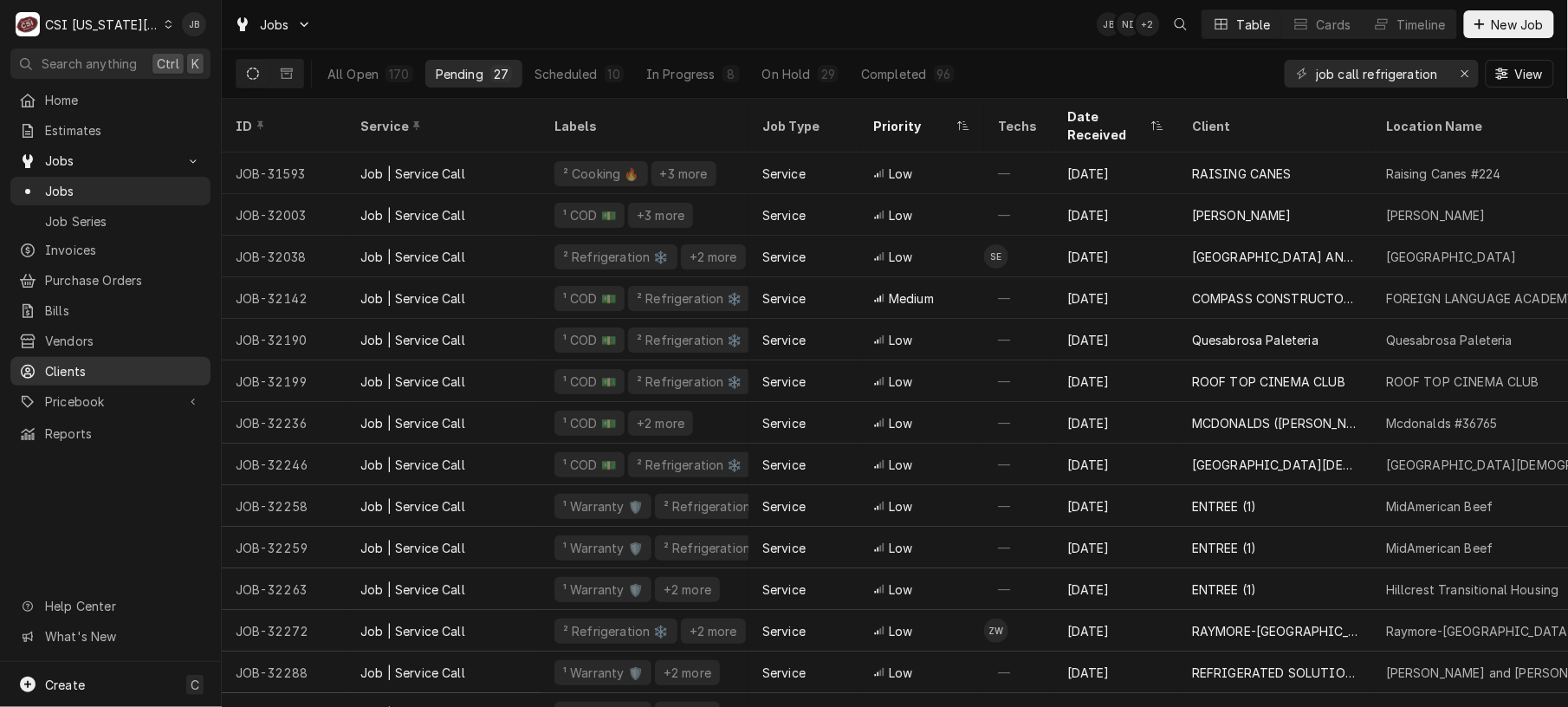
click at [88, 375] on link "Clients" at bounding box center [110, 371] width 200 height 28
click at [1460, 77] on icon "Erase input" at bounding box center [1465, 73] width 9 height 12
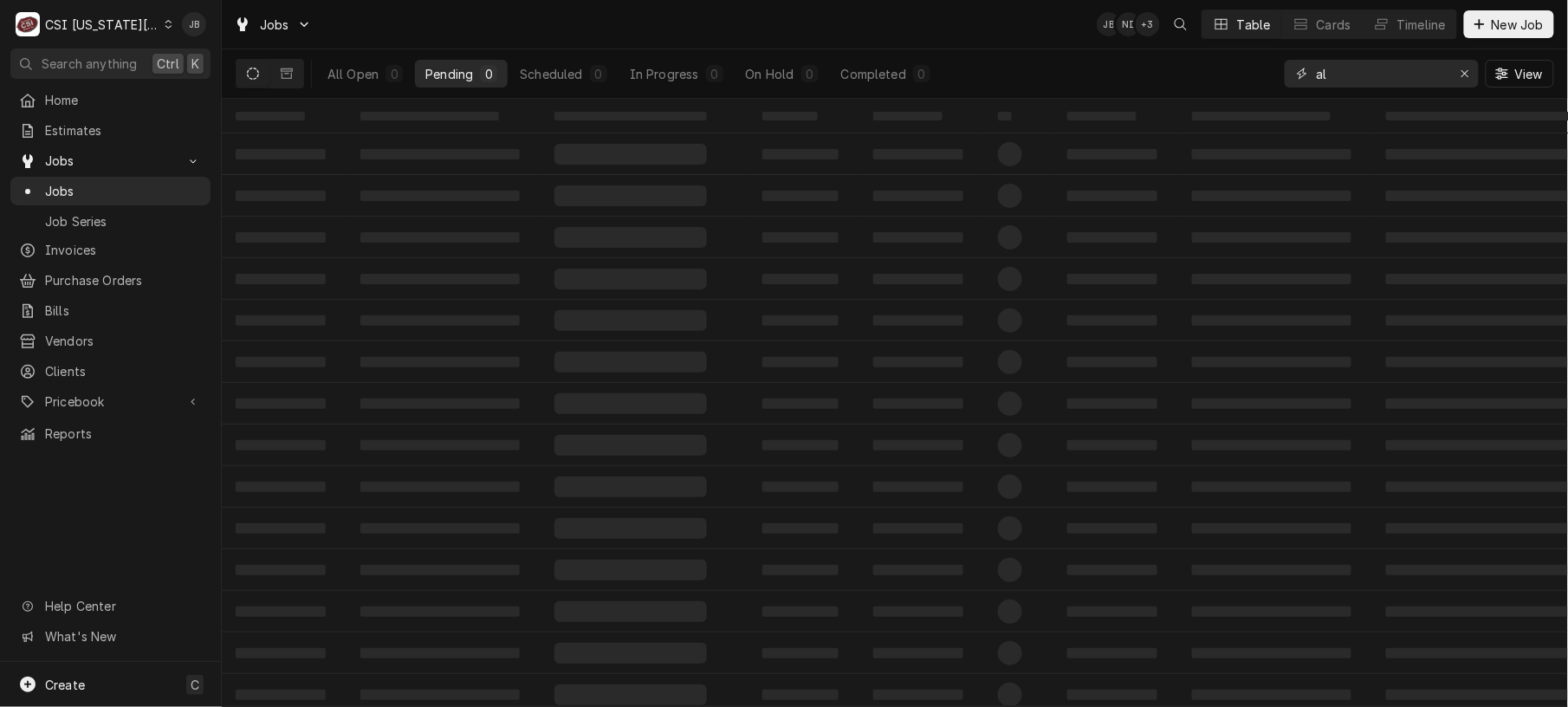
type input "a"
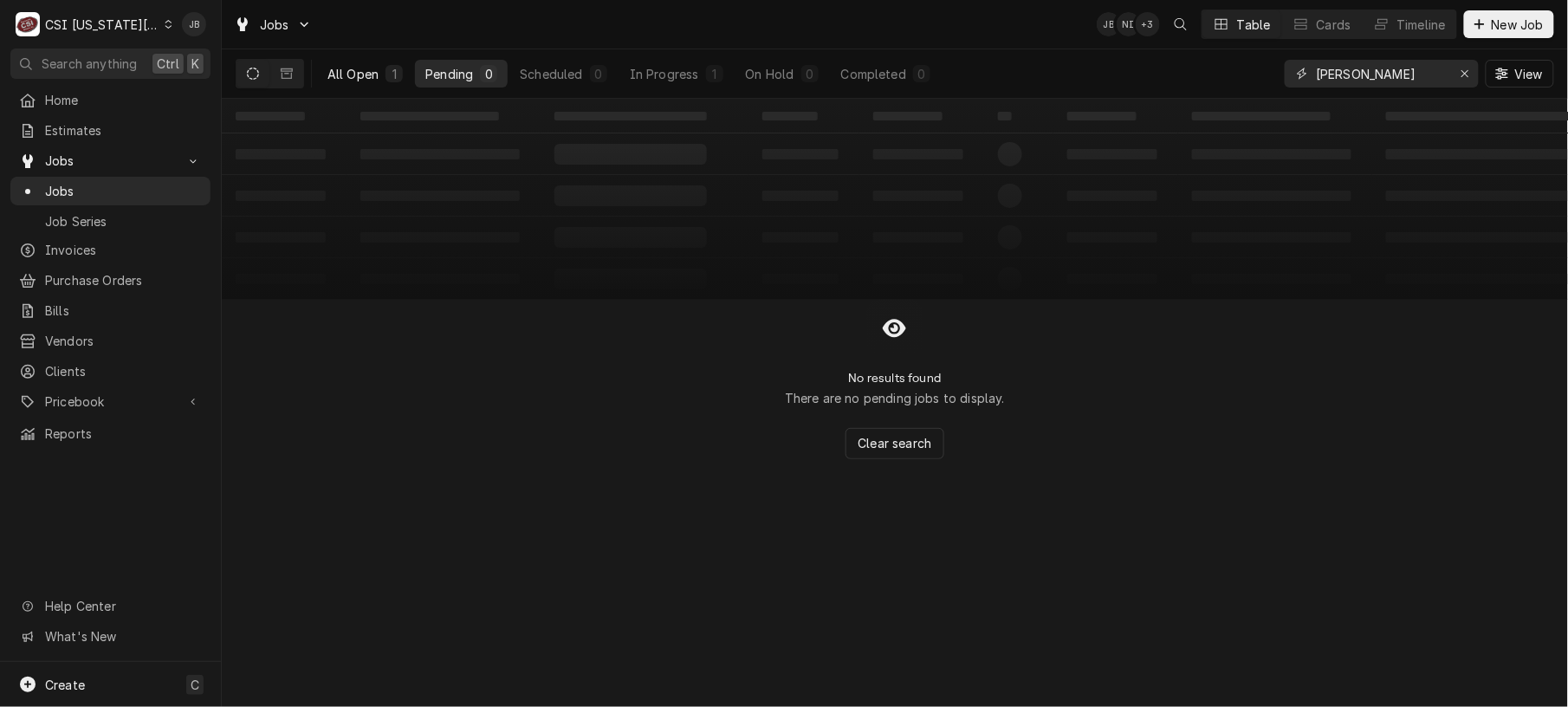
type input "ervin"
click at [373, 65] on div "All Open" at bounding box center [353, 74] width 51 height 18
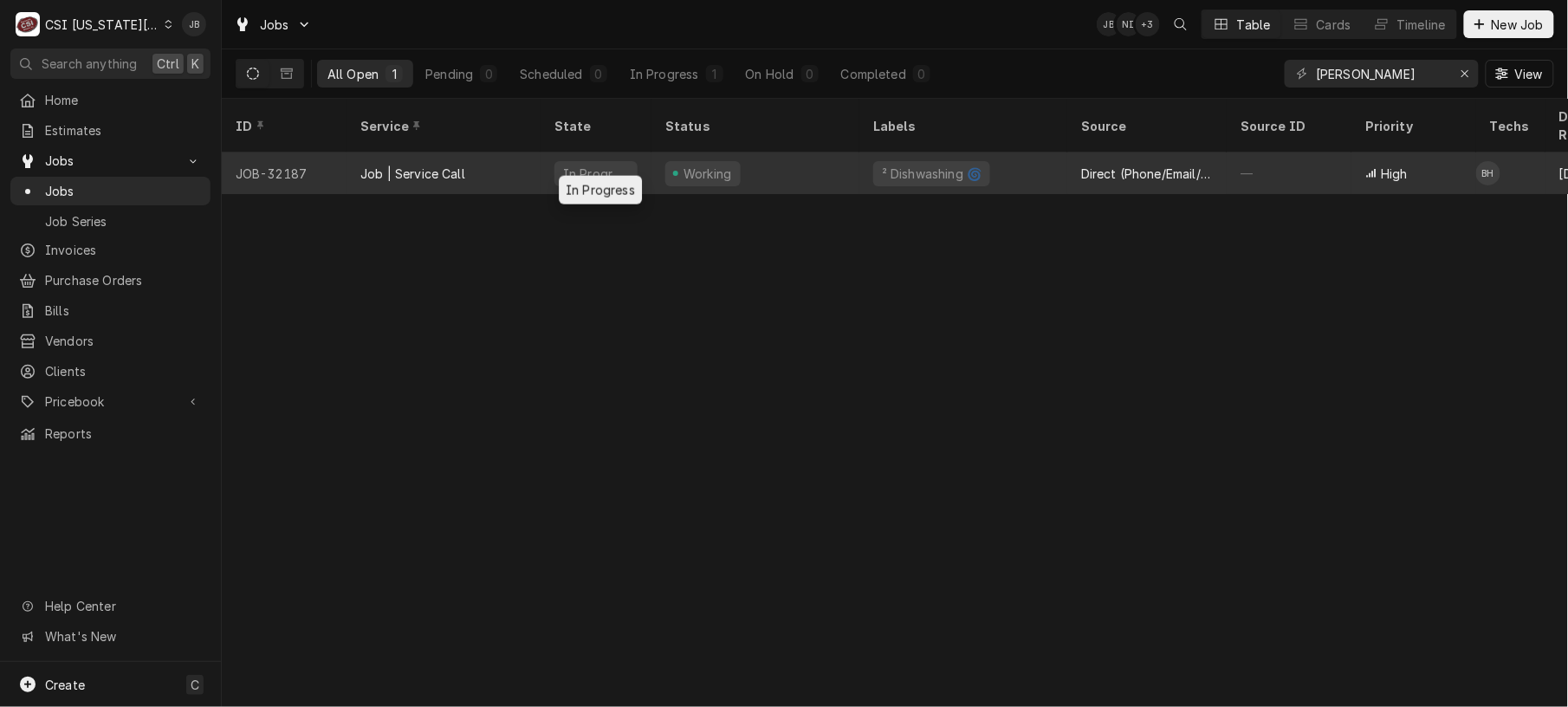
click at [625, 165] on div "In Progress" at bounding box center [595, 172] width 111 height 41
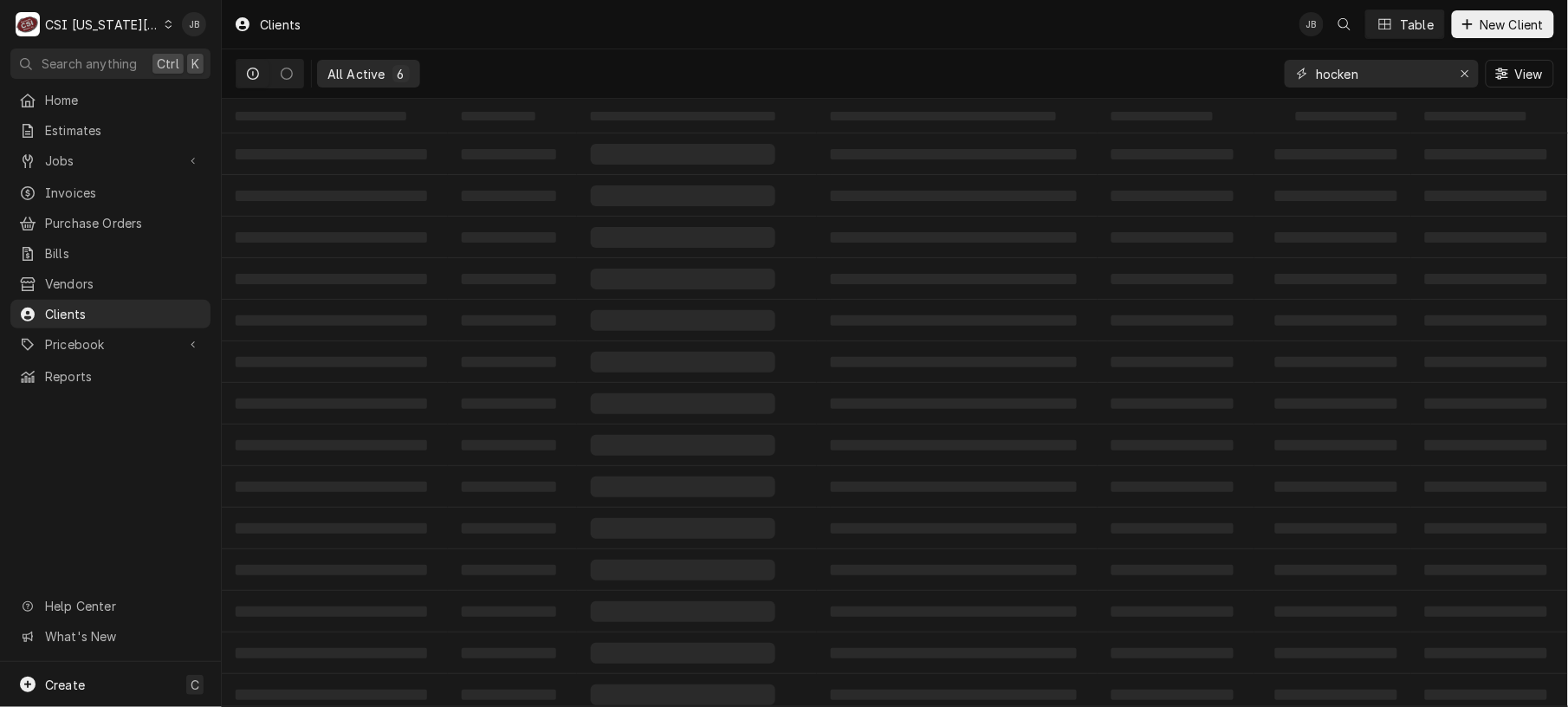
drag, startPoint x: 1372, startPoint y: 70, endPoint x: 1236, endPoint y: 94, distance: 138.1
click at [1236, 94] on div "All Active 6 hocken View" at bounding box center [894, 73] width 1318 height 49
type input "j"
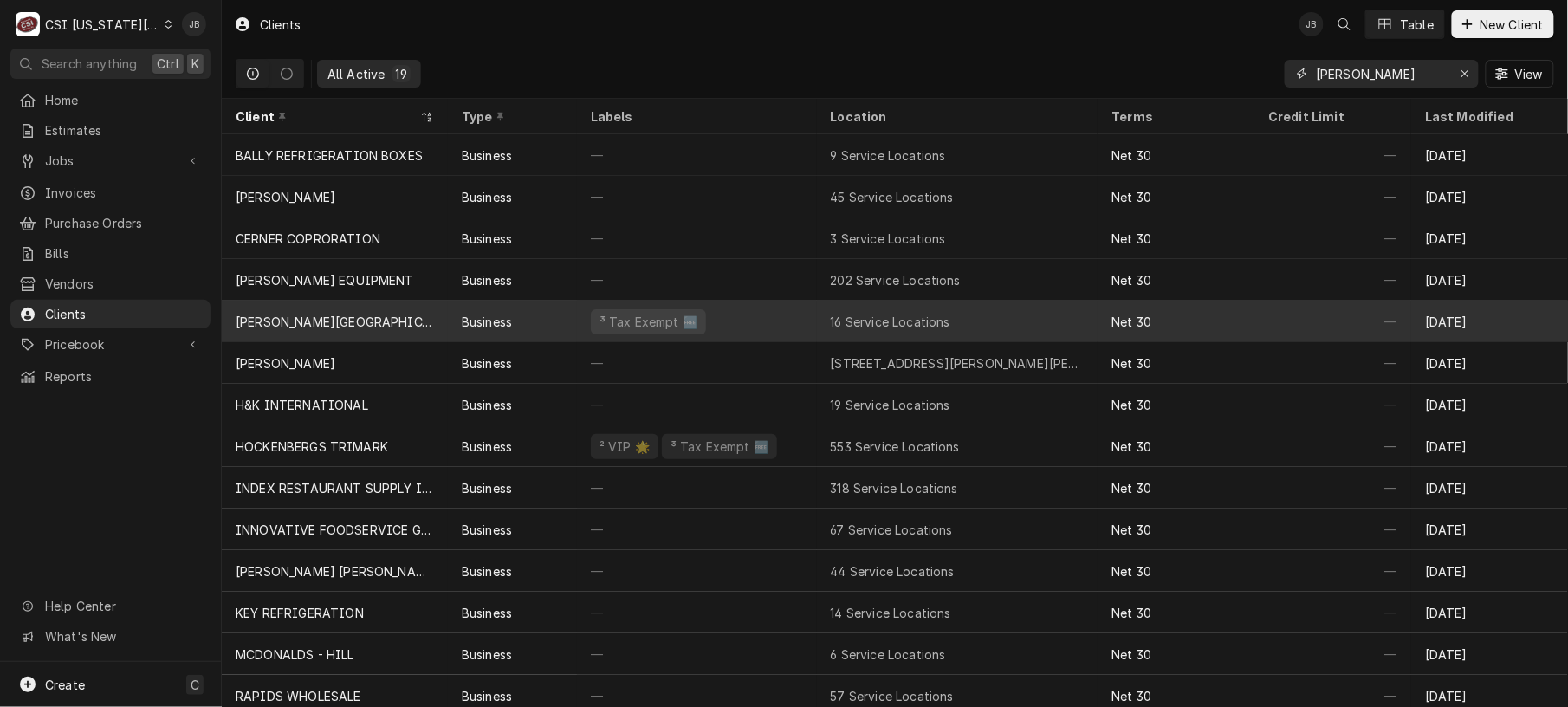
type input "hickman"
click at [465, 300] on div "Business" at bounding box center [512, 321] width 129 height 41
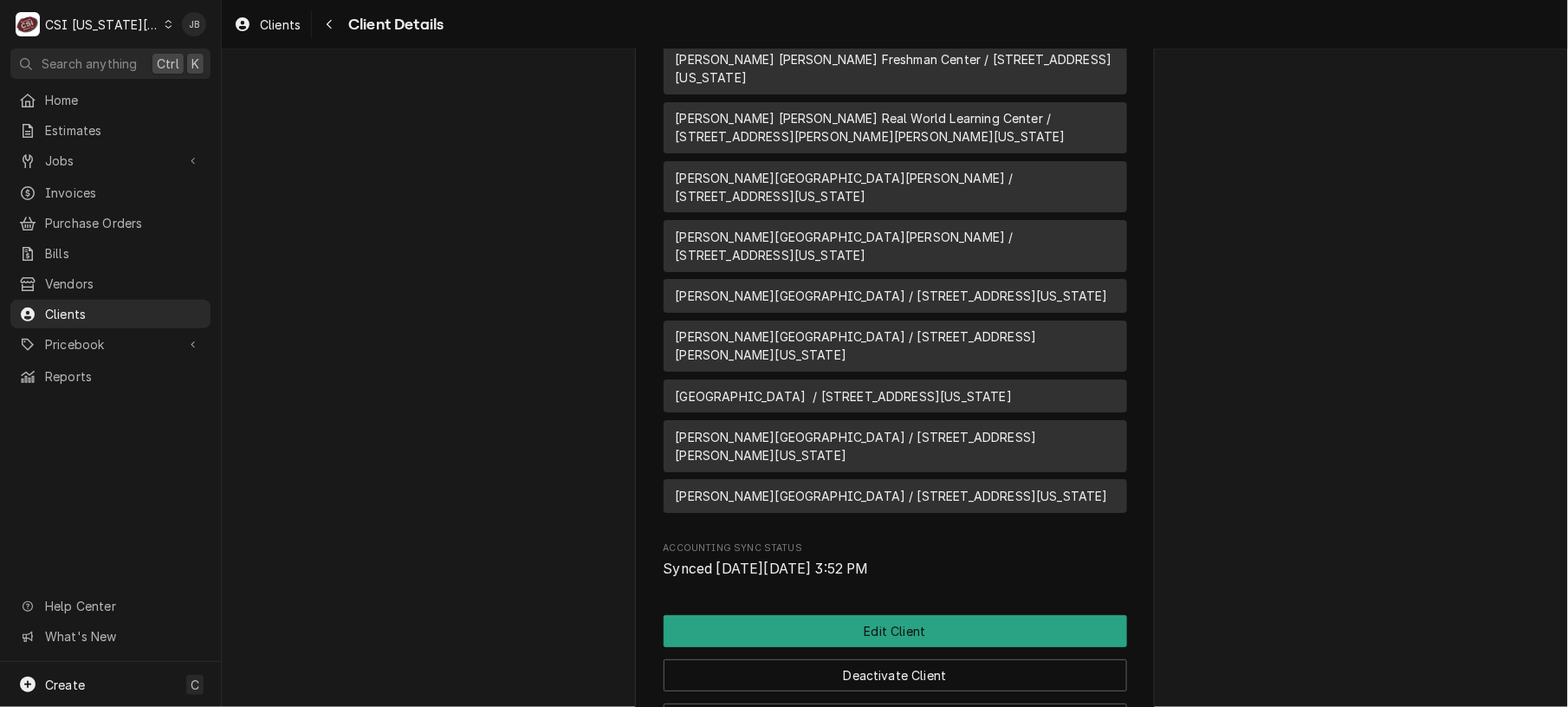
scroll to position [2174, 0]
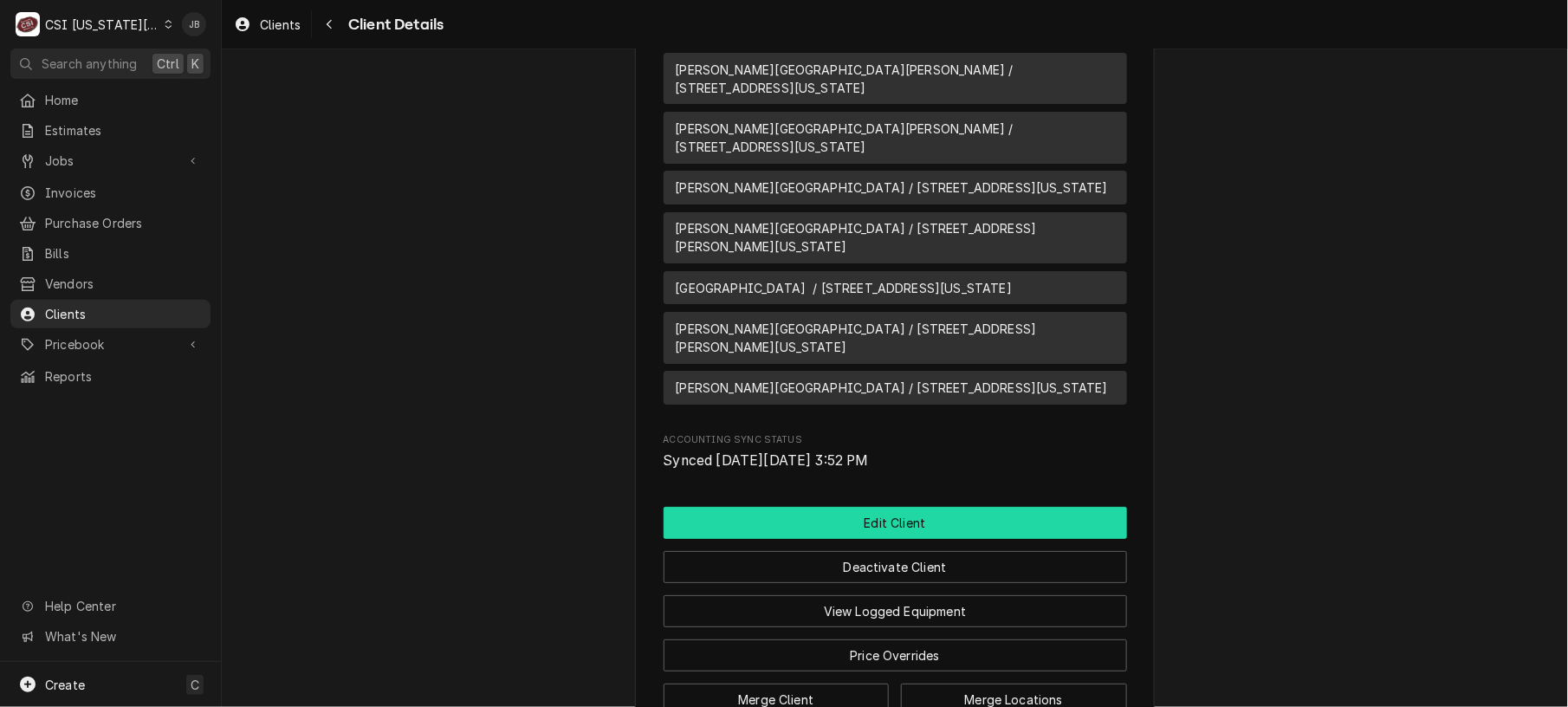
click at [987, 506] on button "Edit Client" at bounding box center [895, 522] width 463 height 32
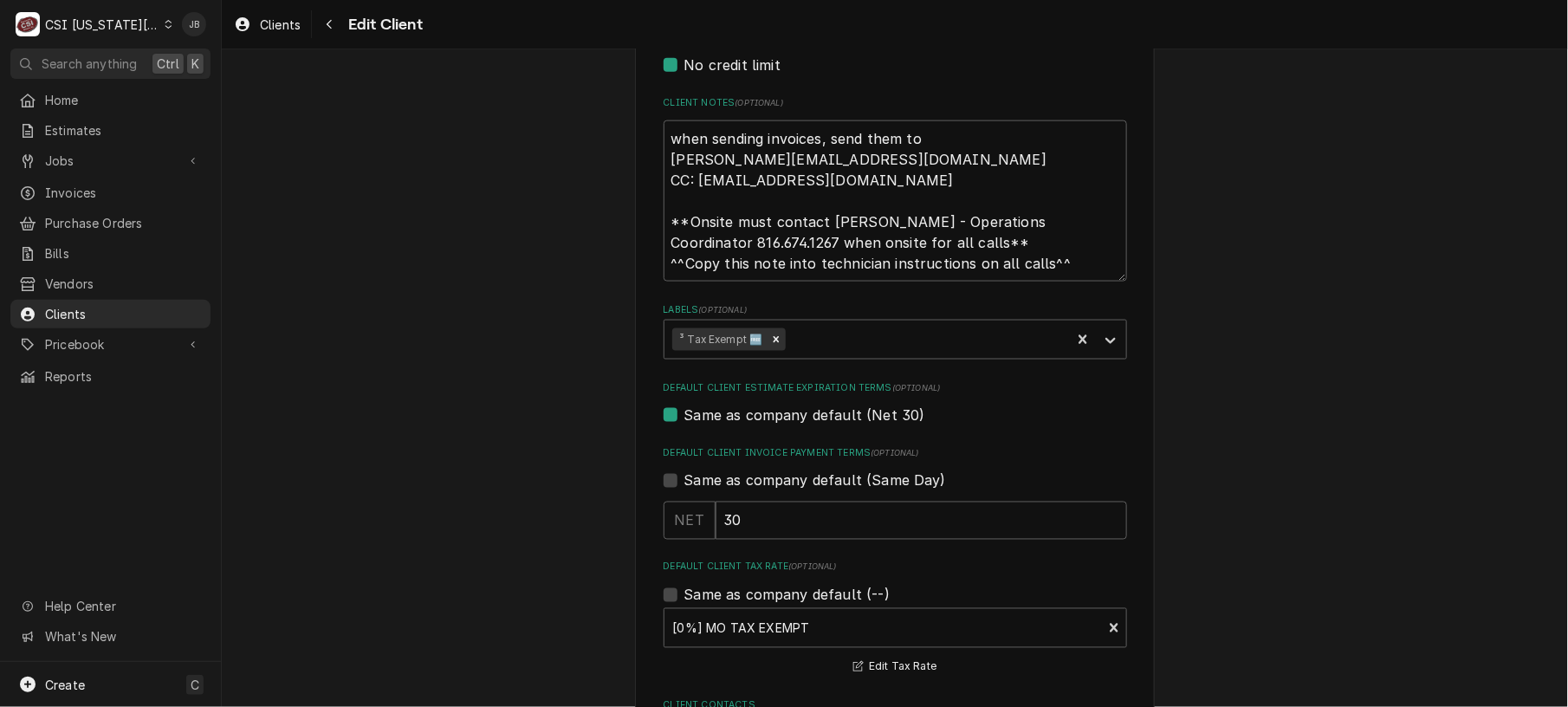
scroll to position [745, 0]
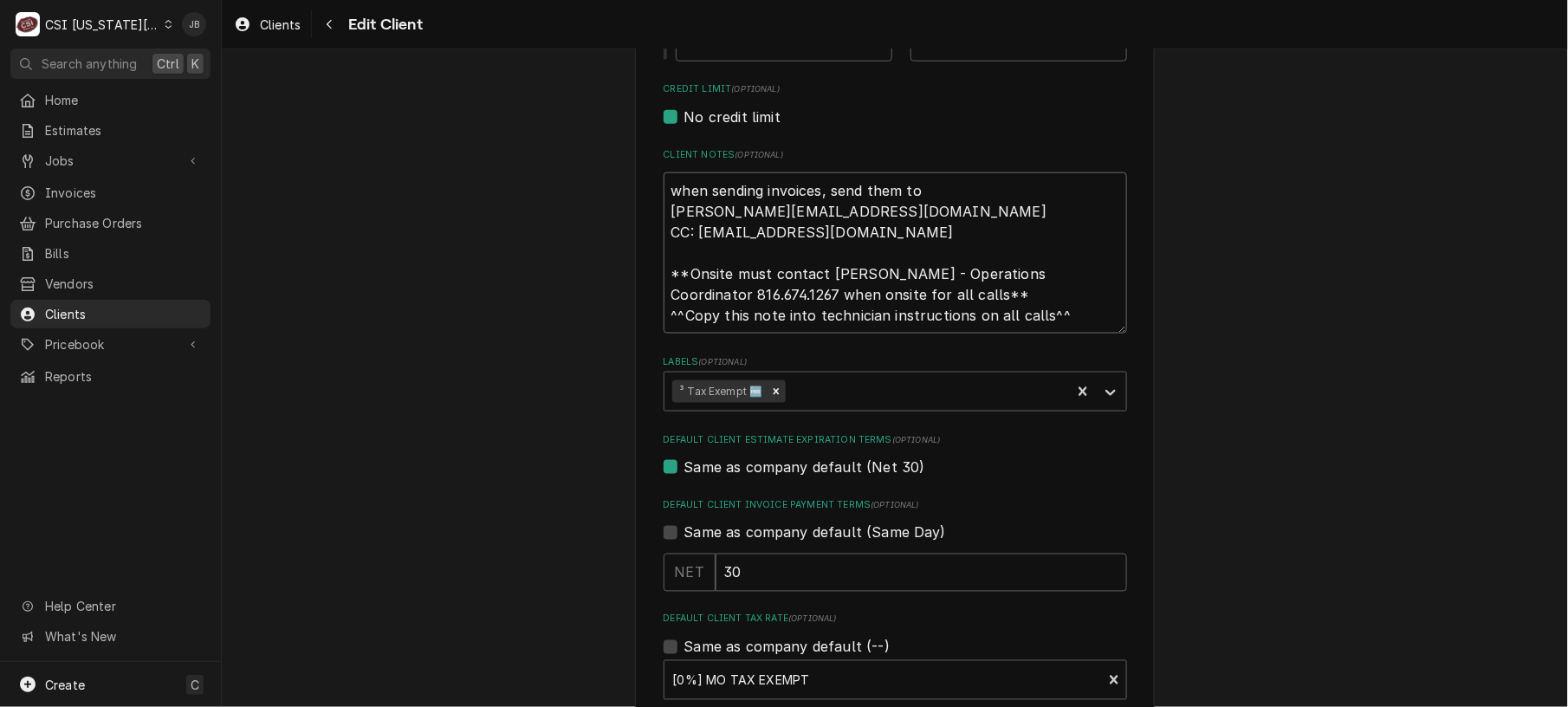
click at [905, 289] on textarea "when sending invoices, send them to [PERSON_NAME][EMAIL_ADDRESS][DOMAIN_NAME] C…" at bounding box center [895, 253] width 463 height 162
click at [920, 293] on textarea "when sending invoices, send them to michaelgl@hickmanmills.org CC: accountspaya…" at bounding box center [895, 253] width 463 height 162
click at [936, 295] on textarea "when sending invoices, send them to michaelgl@hickmanmills.org CC: accountspaya…" at bounding box center [895, 253] width 463 height 162
type textarea "x"
type textarea "when sending invoices, send them to michaelgl@hickmanmills.org CC: accountspaya…"
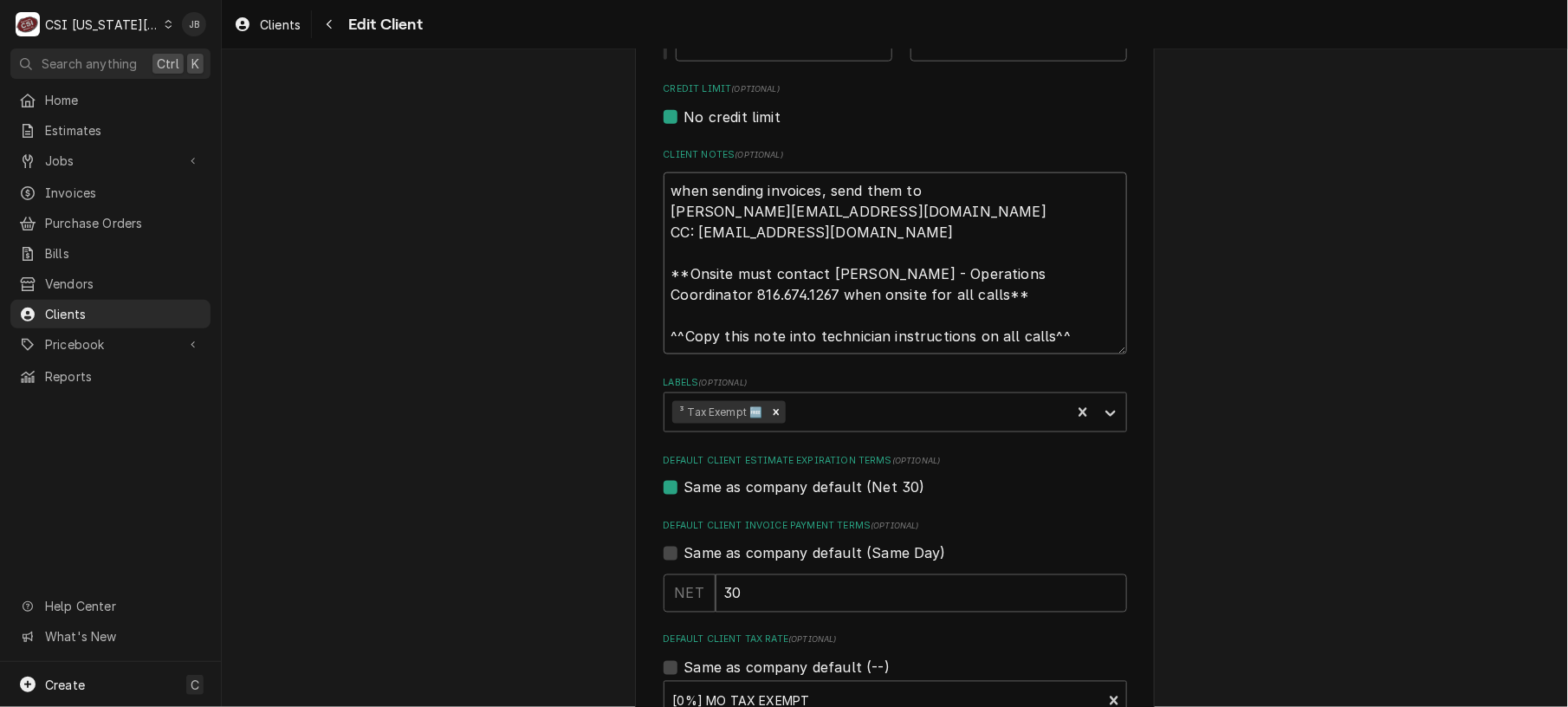
type textarea "x"
type textarea "when sending invoices, send them to michaelgl@hickmanmills.org CC: accountspaya…"
type textarea "x"
type textarea "when sending invoices, send them to michaelgl@hickmanmills.org CC: accountspaya…"
type textarea "x"
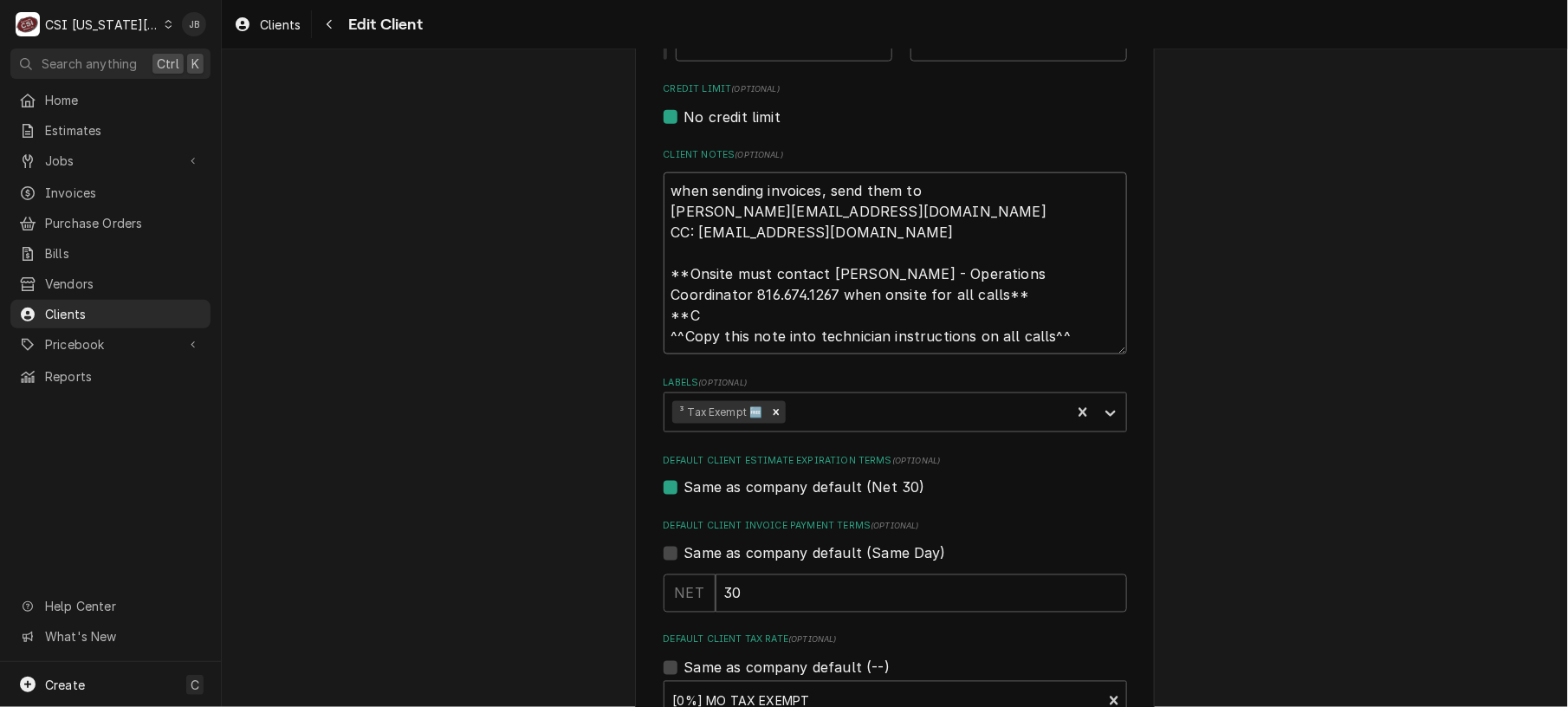
type textarea "when sending invoices, send them to michaelgl@hickmanmills.org CC: accountspaya…"
type textarea "x"
type textarea "when sending invoices, send them to michaelgl@hickmanmills.org CC: accountspaya…"
type textarea "x"
type textarea "when sending invoices, send them to michaelgl@hickmanmills.org CC: accountspaya…"
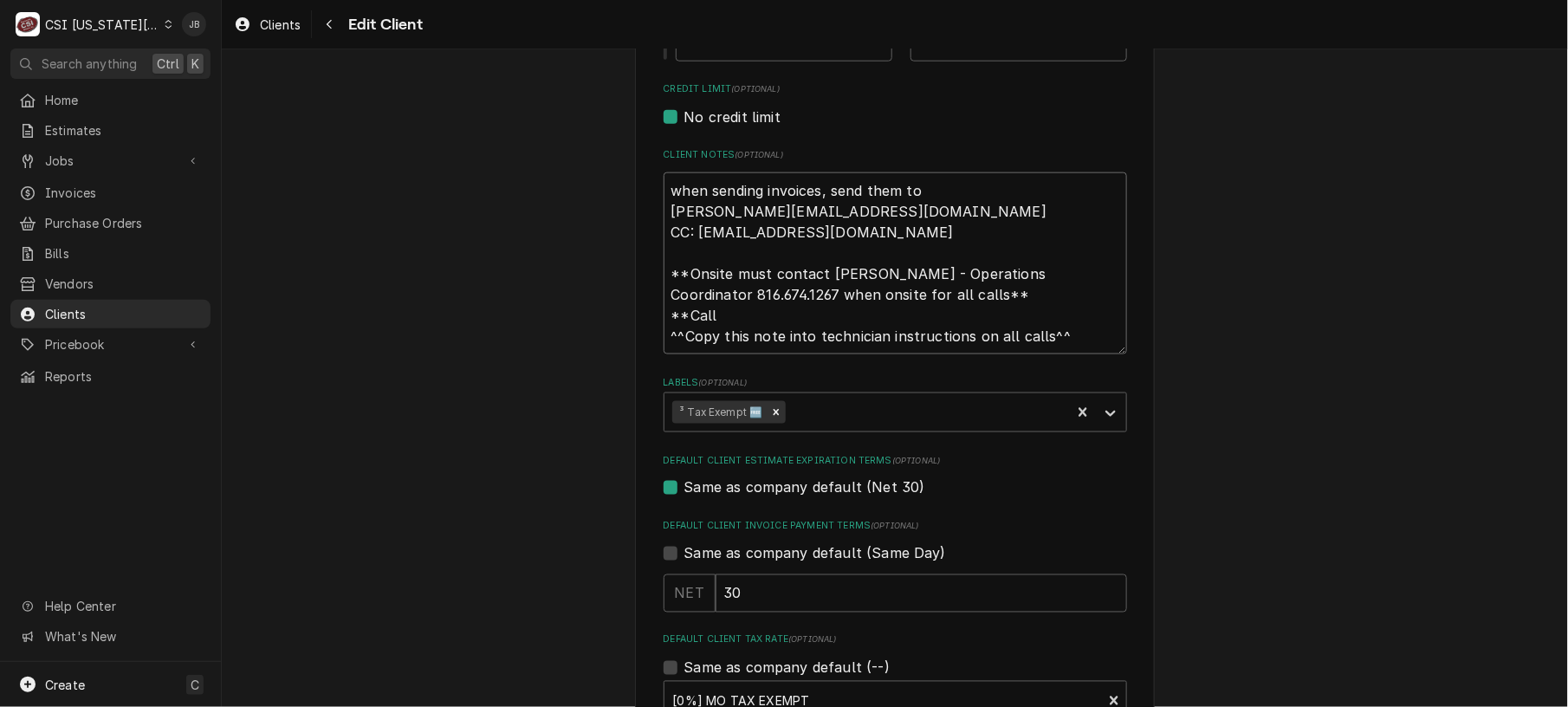
type textarea "x"
type textarea "when sending invoices, send them to michaelgl@hickmanmills.org CC: accountspaya…"
type textarea "x"
type textarea "when sending invoices, send them to michaelgl@hickmanmills.org CC: accountspaya…"
type textarea "x"
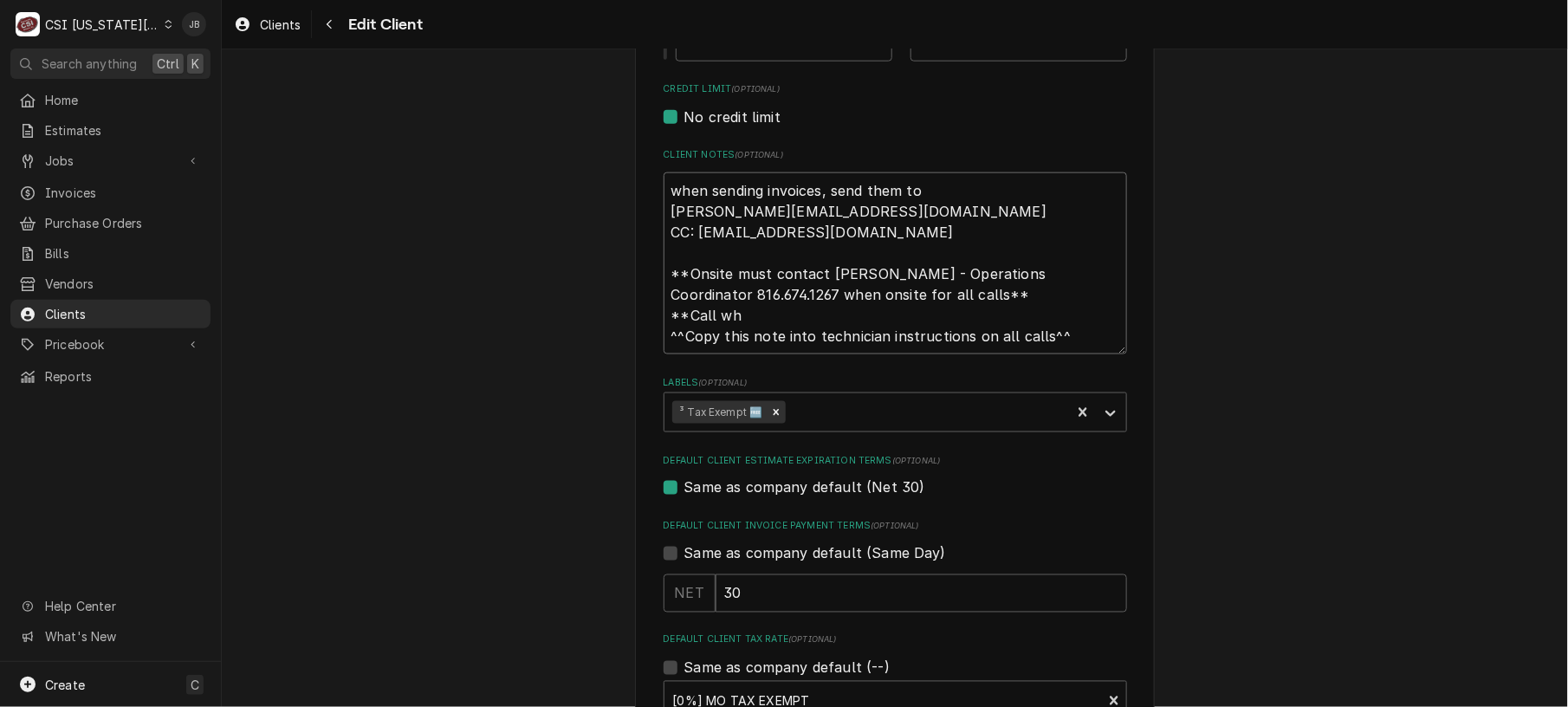
type textarea "when sending invoices, send them to michaelgl@hickmanmills.org CC: accountspaya…"
type textarea "x"
type textarea "when sending invoices, send them to michaelgl@hickmanmills.org CC: accountspaya…"
type textarea "x"
type textarea "when sending invoices, send them to michaelgl@hickmanmills.org CC: accountspaya…"
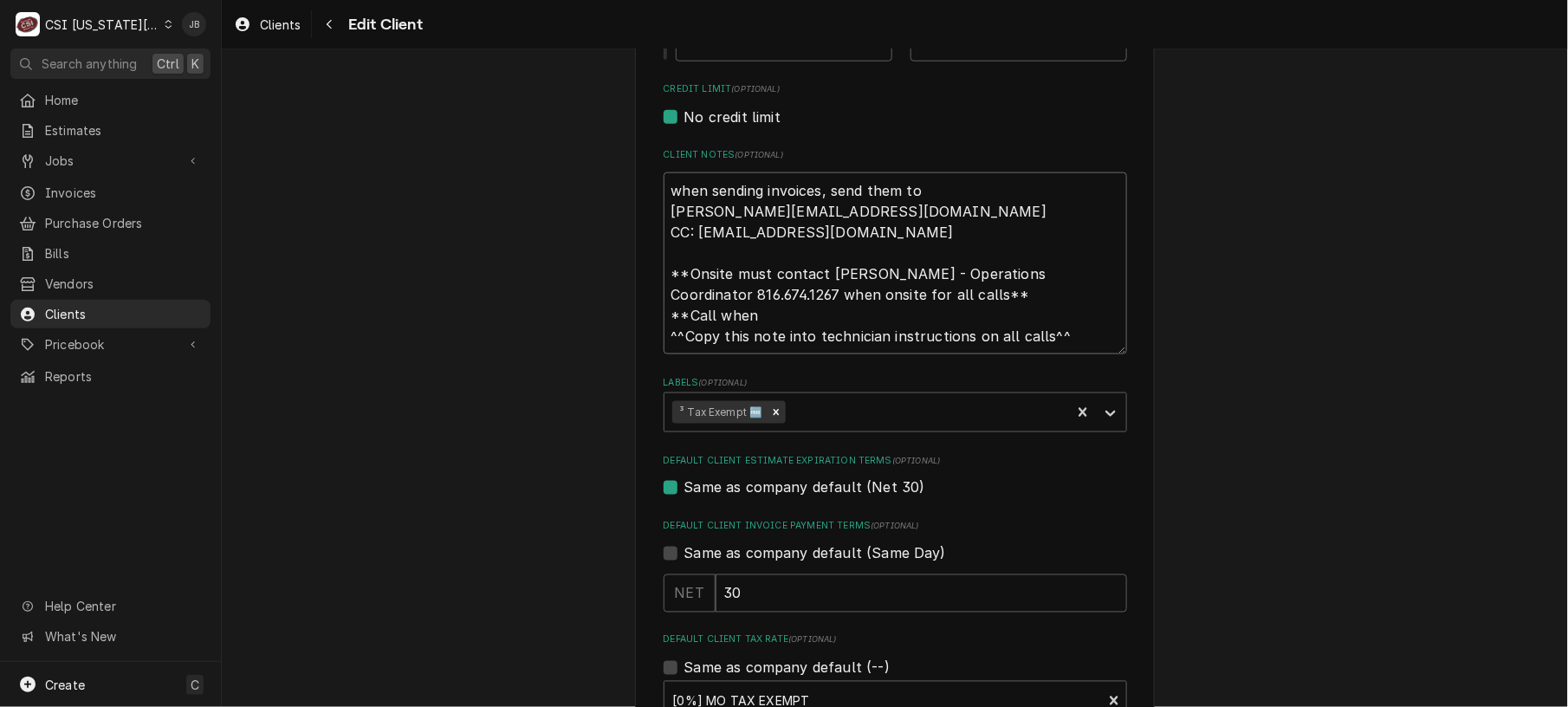
type textarea "x"
type textarea "when sending invoices, send them to michaelgl@hickmanmills.org CC: accountspaya…"
type textarea "x"
type textarea "when sending invoices, send them to michaelgl@hickmanmills.org CC: accountspaya…"
type textarea "x"
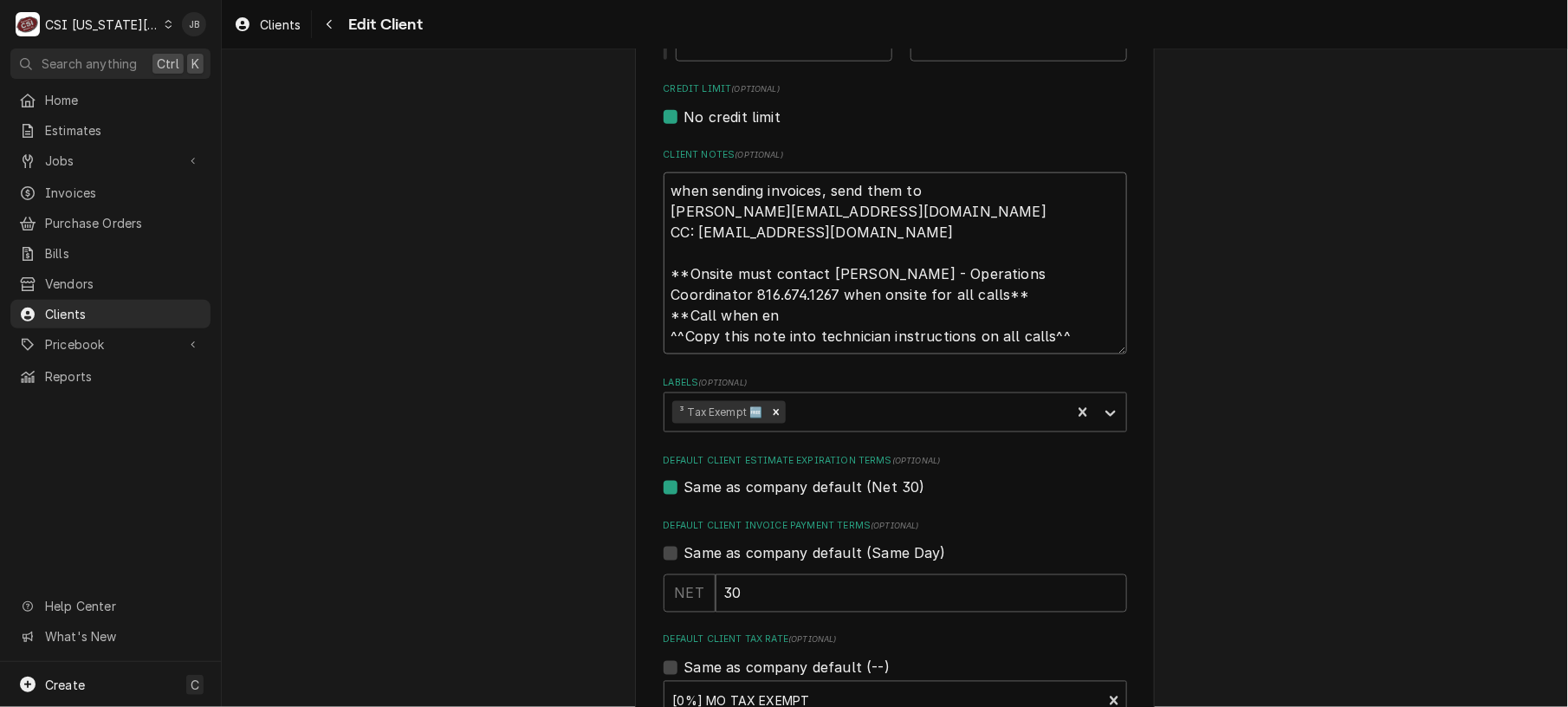
type textarea "when sending invoices, send them to michaelgl@hickmanmills.org CC: accountspaya…"
type textarea "x"
type textarea "when sending invoices, send them to michaelgl@hickmanmills.org CC: accountspaya…"
type textarea "x"
type textarea "when sending invoices, send them to michaelgl@hickmanmills.org CC: accountspaya…"
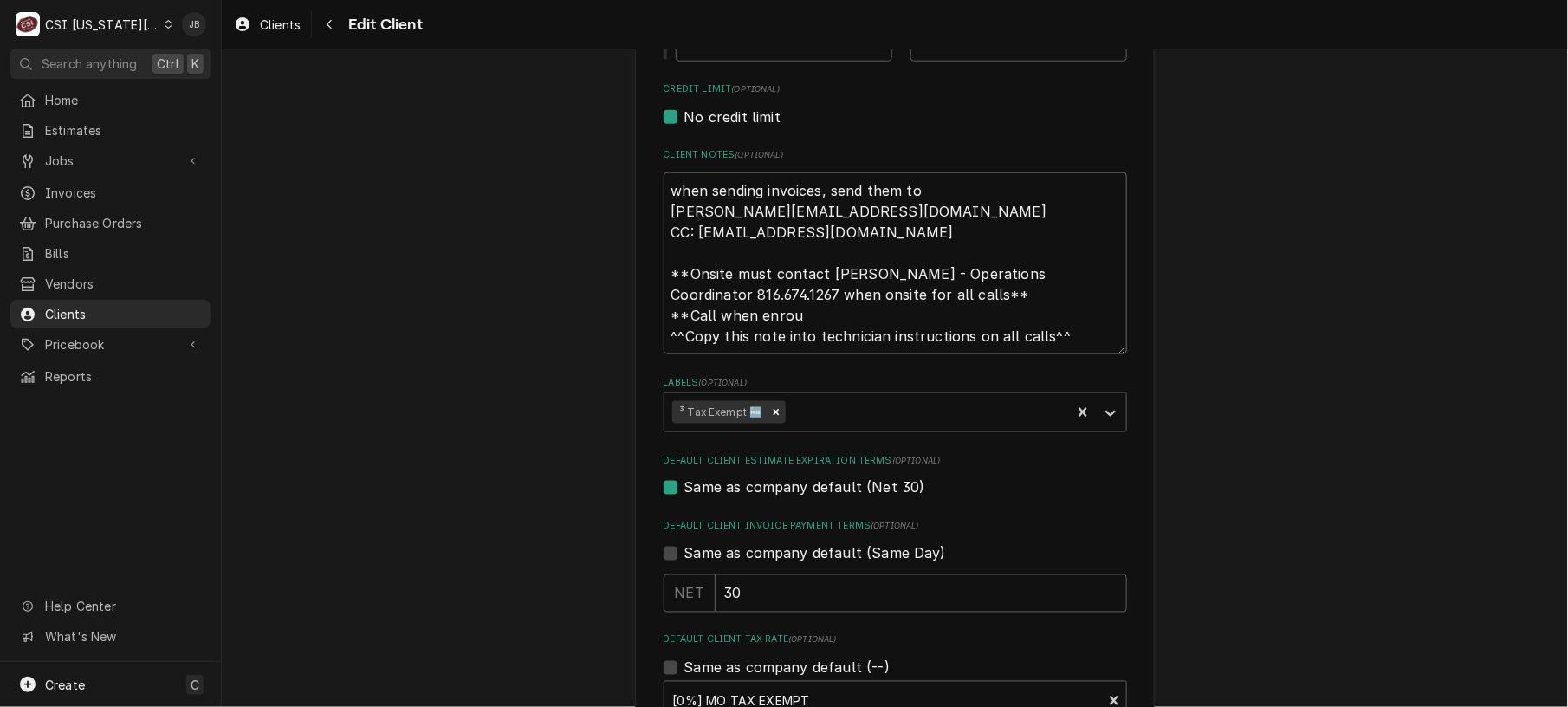
type textarea "x"
type textarea "when sending invoices, send them to michaelgl@hickmanmills.org CC: accountspaya…"
type textarea "x"
type textarea "when sending invoices, send them to michaelgl@hickmanmills.org CC: accountspaya…"
type textarea "x"
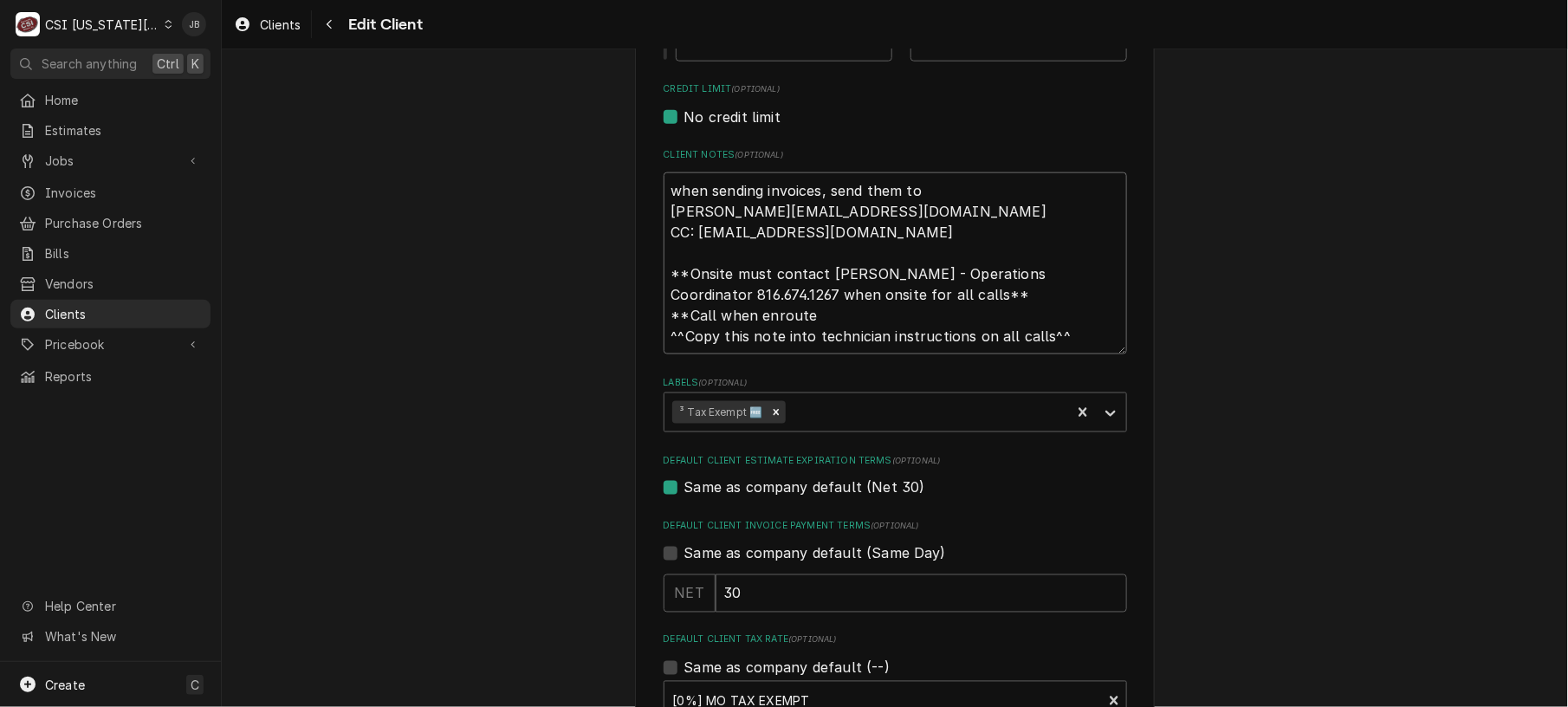
type textarea "when sending invoices, send them to michaelgl@hickmanmills.org CC: accountspaya…"
type textarea "x"
type textarea "when sending invoices, send them to michaelgl@hickmanmills.org CC: accountspaya…"
type textarea "x"
type textarea "when sending invoices, send them to michaelgl@hickmanmills.org CC: accountspaya…"
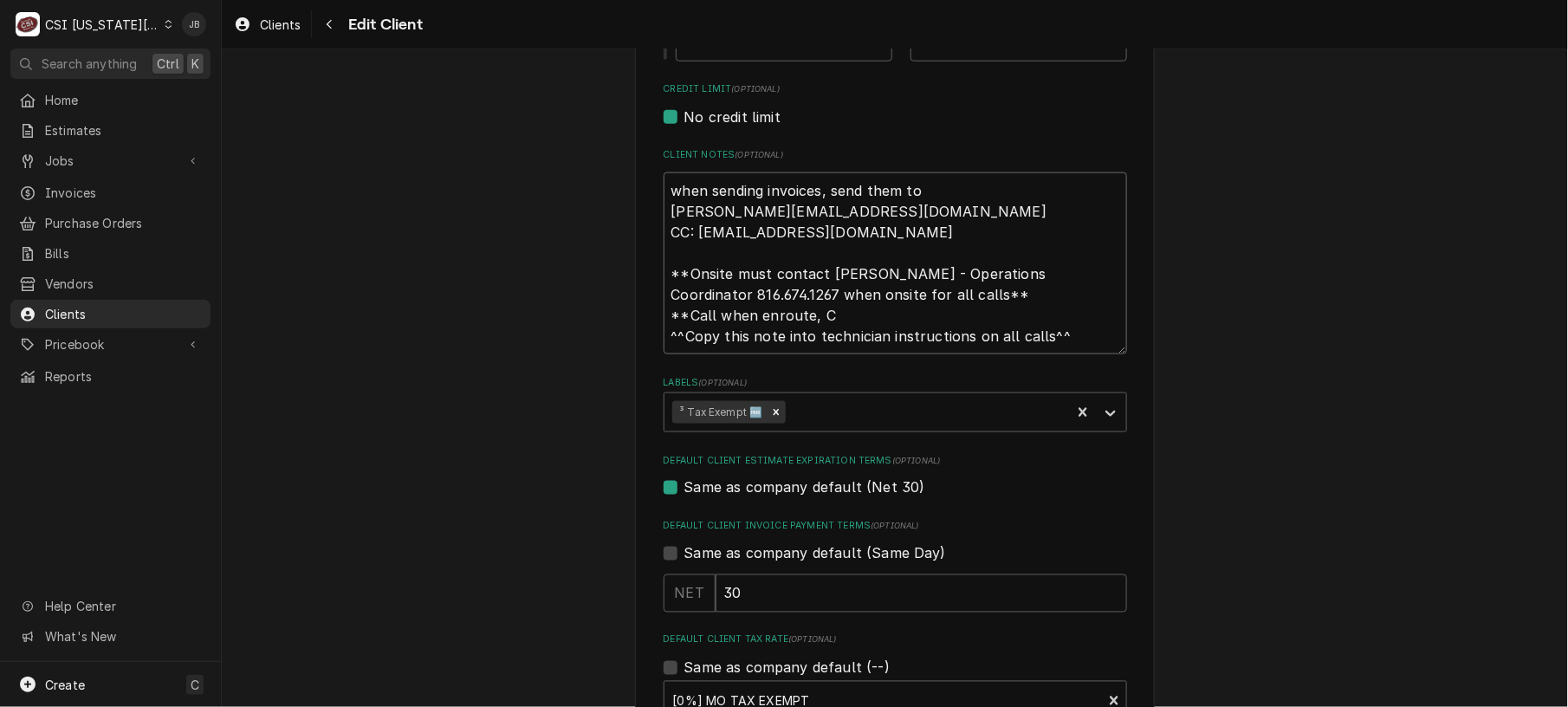
type textarea "x"
type textarea "when sending invoices, send them to michaelgl@hickmanmills.org CC: accountspaya…"
type textarea "x"
type textarea "when sending invoices, send them to michaelgl@hickmanmills.org CC: accountspaya…"
type textarea "x"
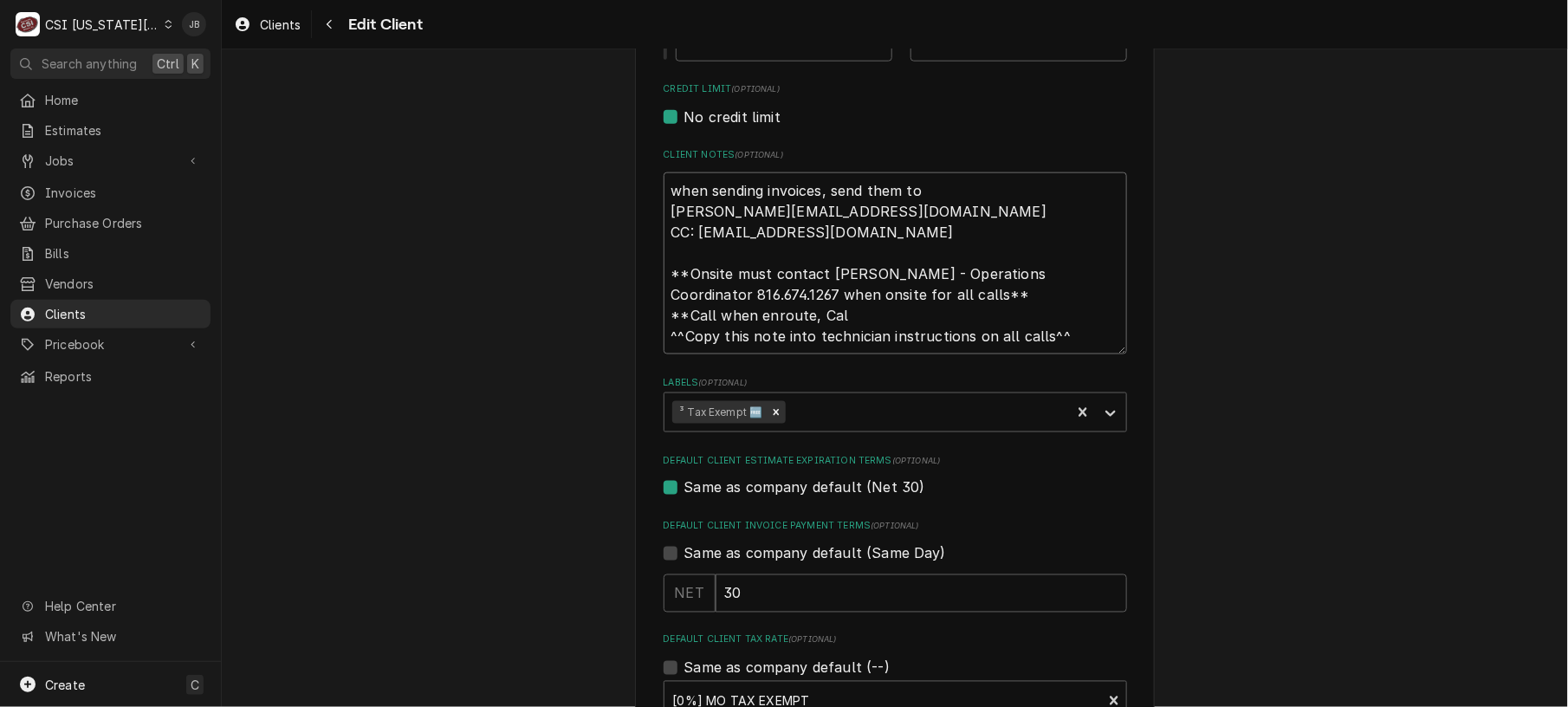
type textarea "when sending invoices, send them to michaelgl@hickmanmills.org CC: accountspaya…"
type textarea "x"
type textarea "when sending invoices, send them to michaelgl@hickmanmills.org CC: accountspaya…"
type textarea "x"
type textarea "when sending invoices, send them to michaelgl@hickmanmills.org CC: accountspaya…"
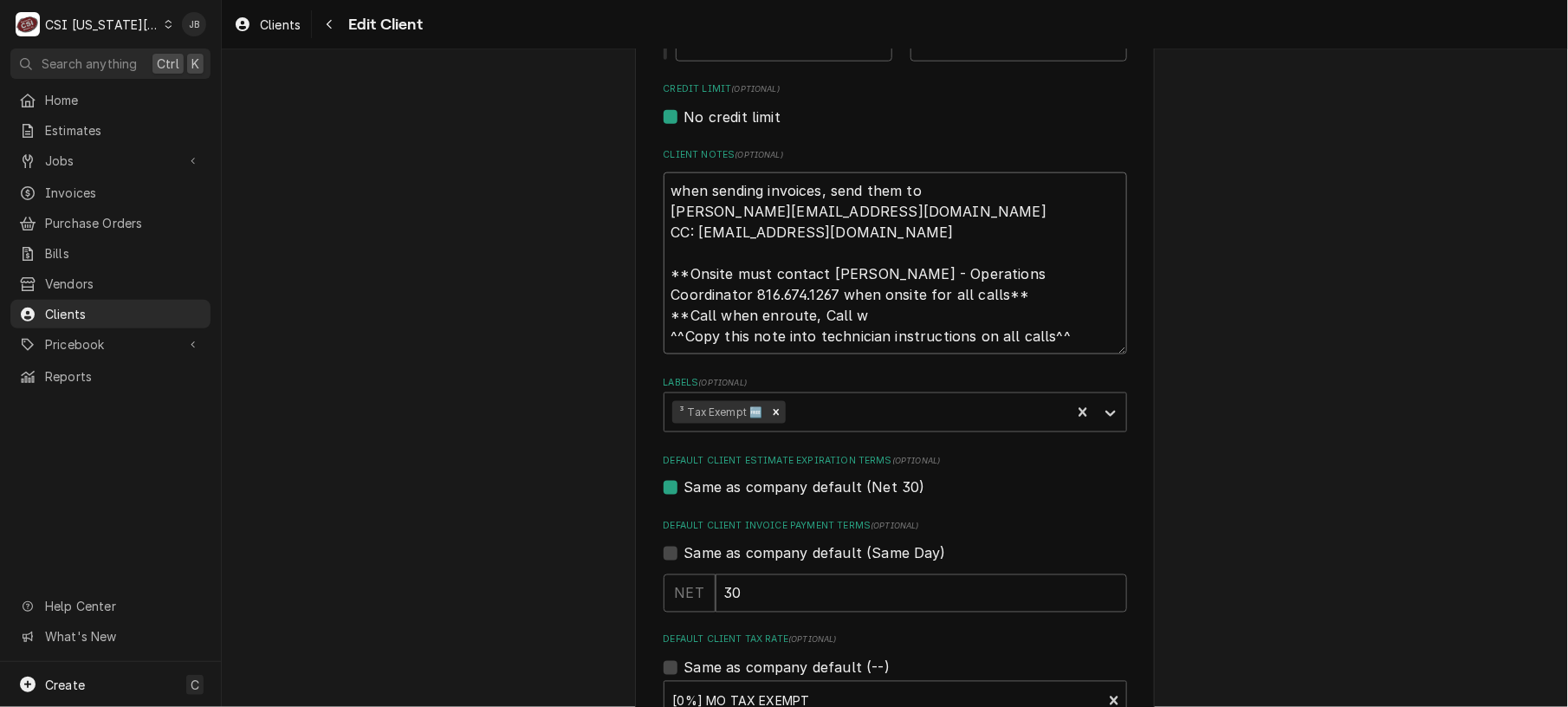
type textarea "x"
type textarea "when sending invoices, send them to michaelgl@hickmanmills.org CC: accountspaya…"
type textarea "x"
type textarea "when sending invoices, send them to michaelgl@hickmanmills.org CC: accountspaya…"
type textarea "x"
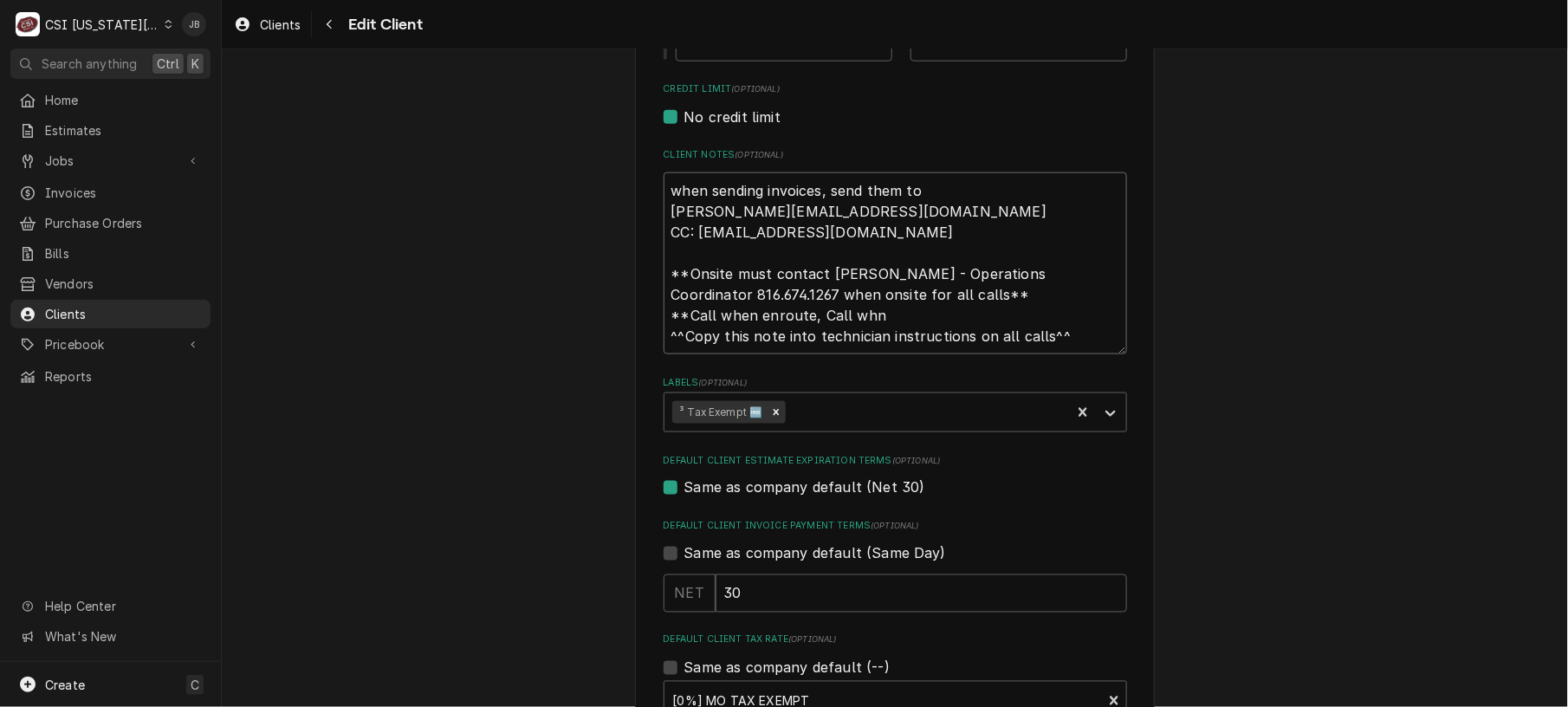
type textarea "when sending invoices, send them to michaelgl@hickmanmills.org CC: accountspaya…"
type textarea "x"
type textarea "when sending invoices, send them to michaelgl@hickmanmills.org CC: accountspaya…"
type textarea "x"
type textarea "when sending invoices, send them to michaelgl@hickmanmills.org CC: accountspaya…"
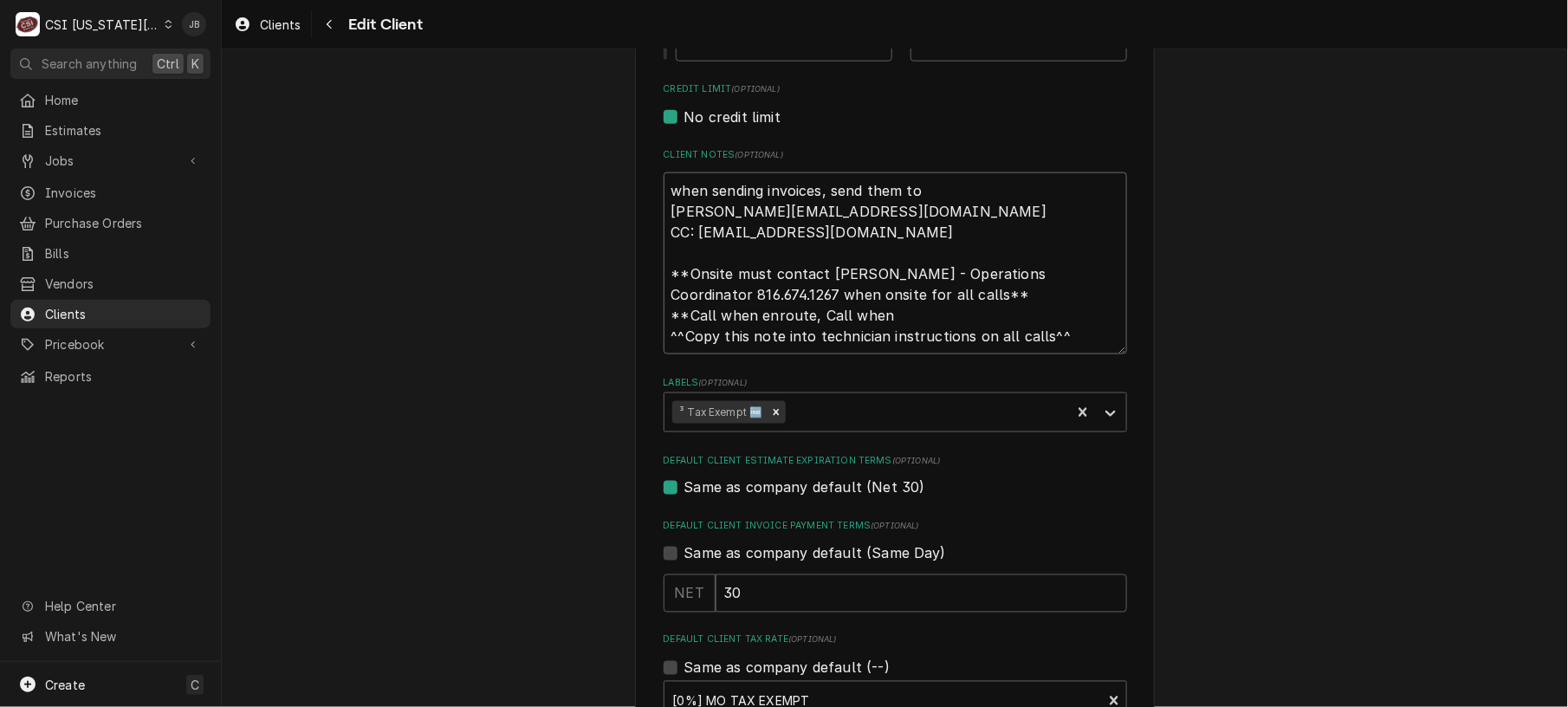
type textarea "x"
type textarea "when sending invoices, send them to michaelgl@hickmanmills.org CC: accountspaya…"
type textarea "x"
type textarea "when sending invoices, send them to michaelgl@hickmanmills.org CC: accountspaya…"
type textarea "x"
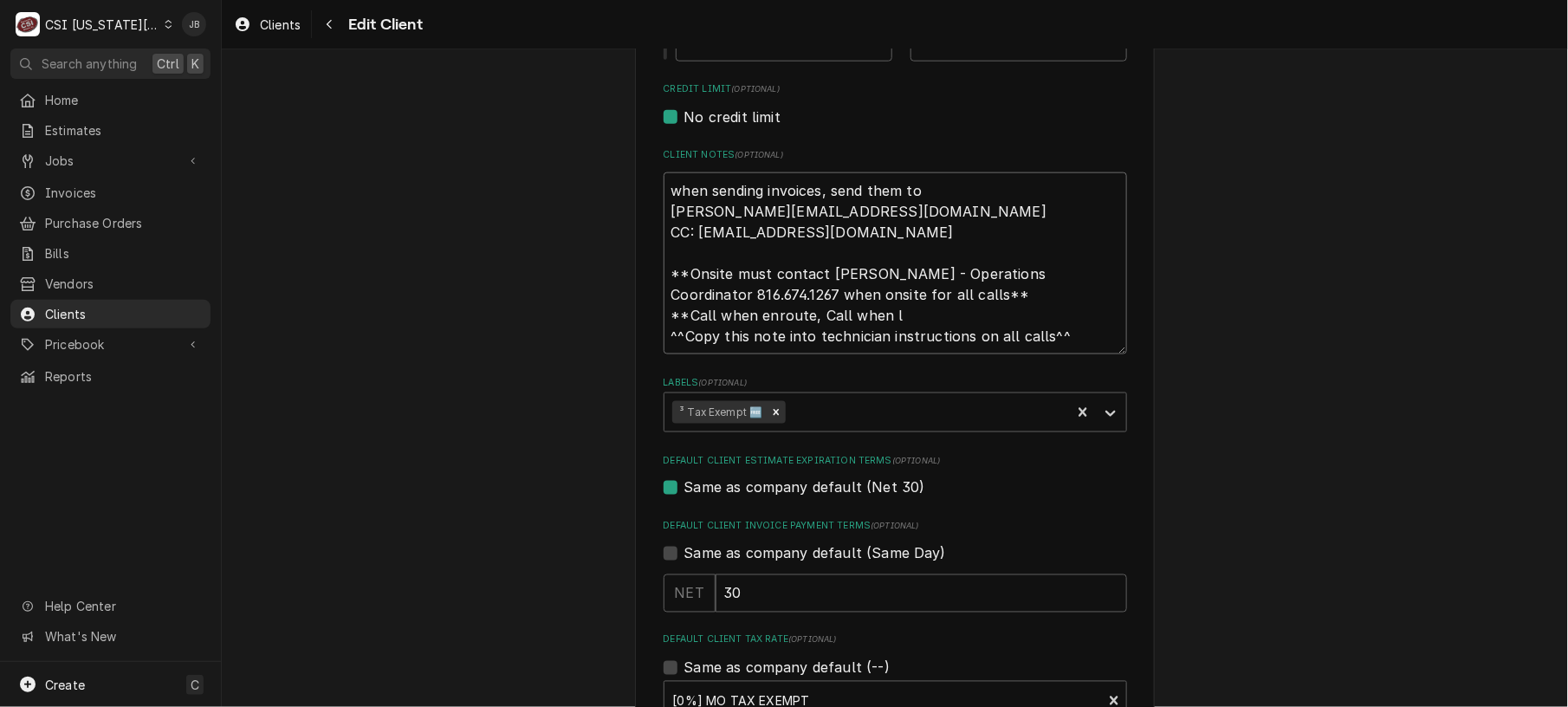
type textarea "when sending invoices, send them to michaelgl@hickmanmills.org CC: accountspaya…"
type textarea "x"
type textarea "when sending invoices, send them to michaelgl@hickmanmills.org CC: accountspaya…"
type textarea "x"
type textarea "when sending invoices, send them to michaelgl@hickmanmills.org CC: accountspaya…"
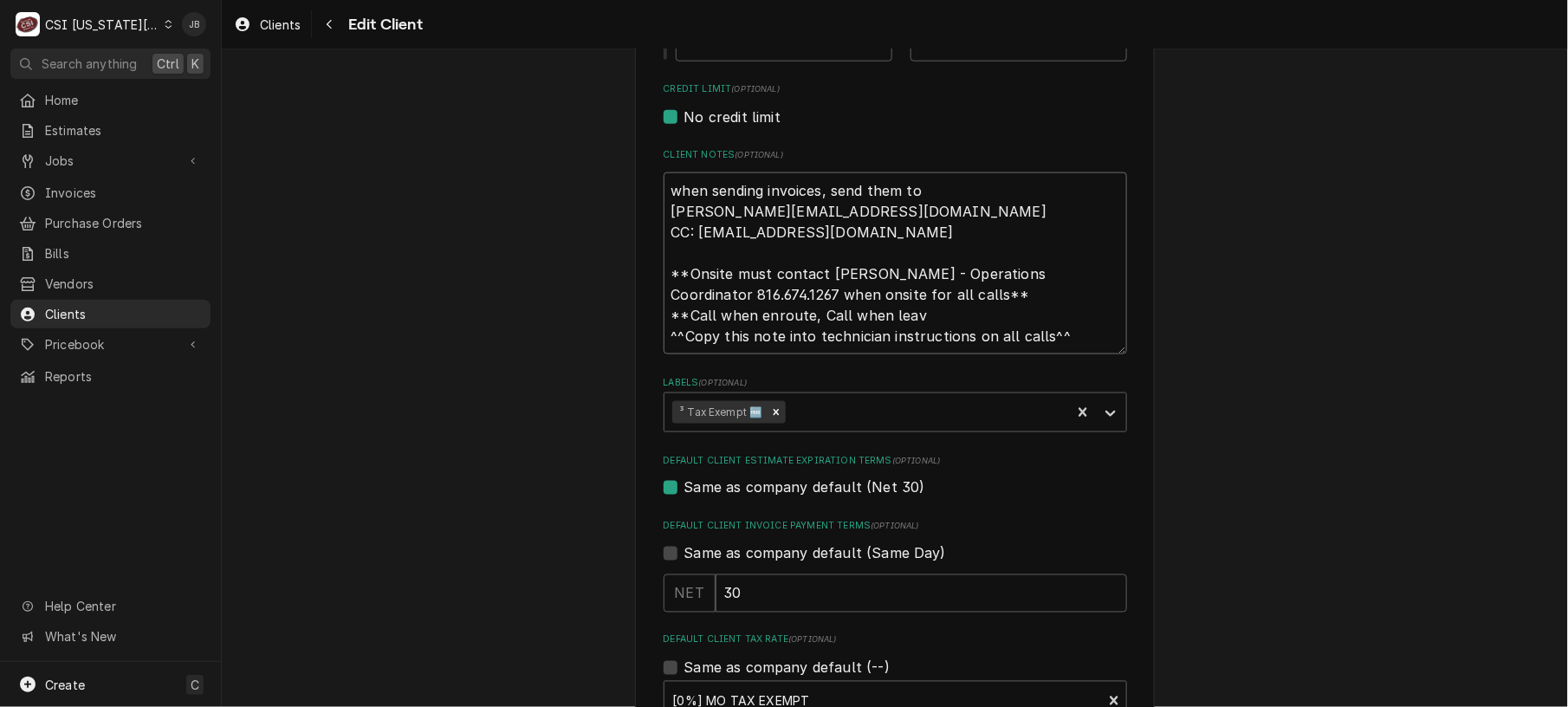
type textarea "x"
type textarea "when sending invoices, send them to michaelgl@hickmanmills.org CC: accountspaya…"
type textarea "x"
type textarea "when sending invoices, send them to michaelgl@hickmanmills.org CC: accountspaya…"
type textarea "x"
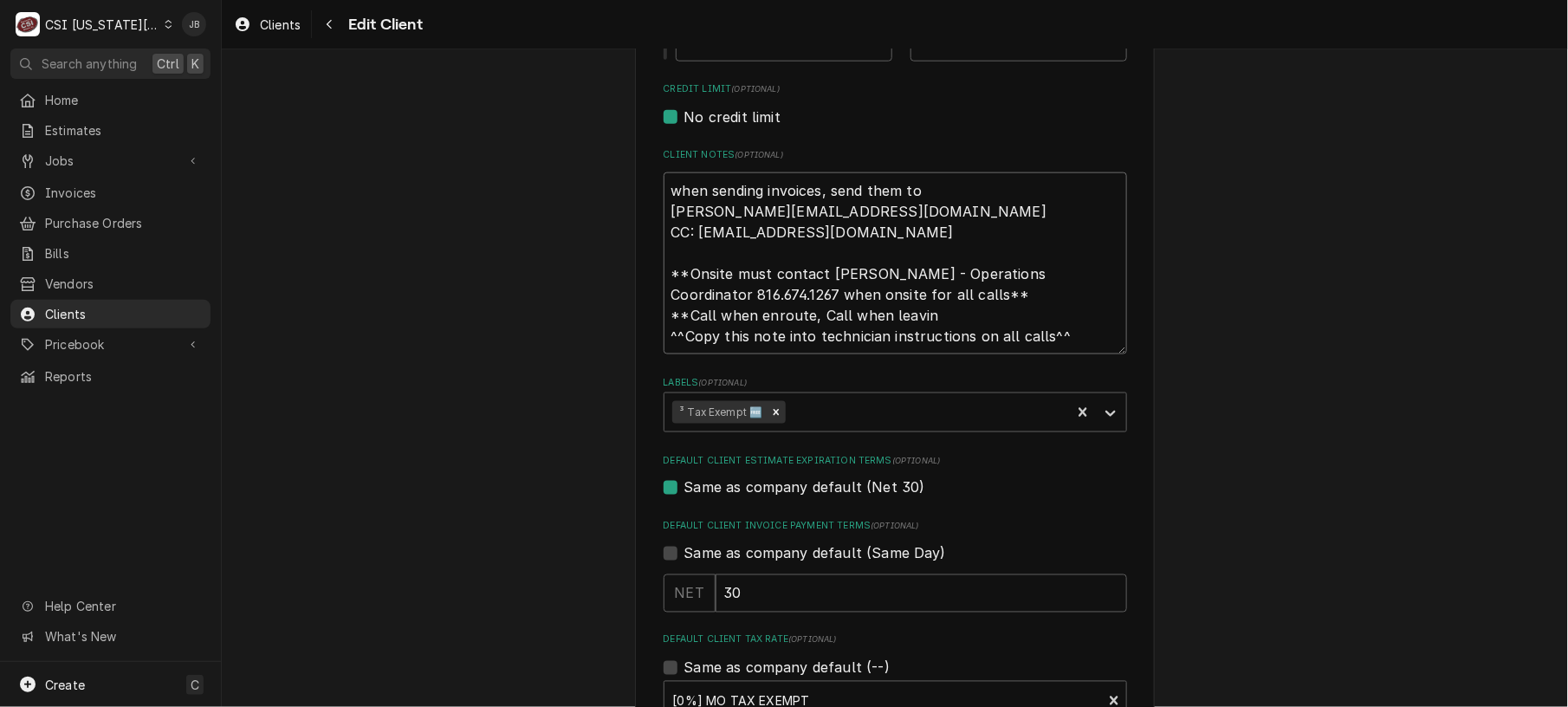
type textarea "when sending invoices, send them to michaelgl@hickmanmills.org CC: accountspaya…"
type textarea "x"
type textarea "when sending invoices, send them to michaelgl@hickmanmills.org CC: accountspaya…"
type textarea "x"
type textarea "when sending invoices, send them to michaelgl@hickmanmills.org CC: accountspaya…"
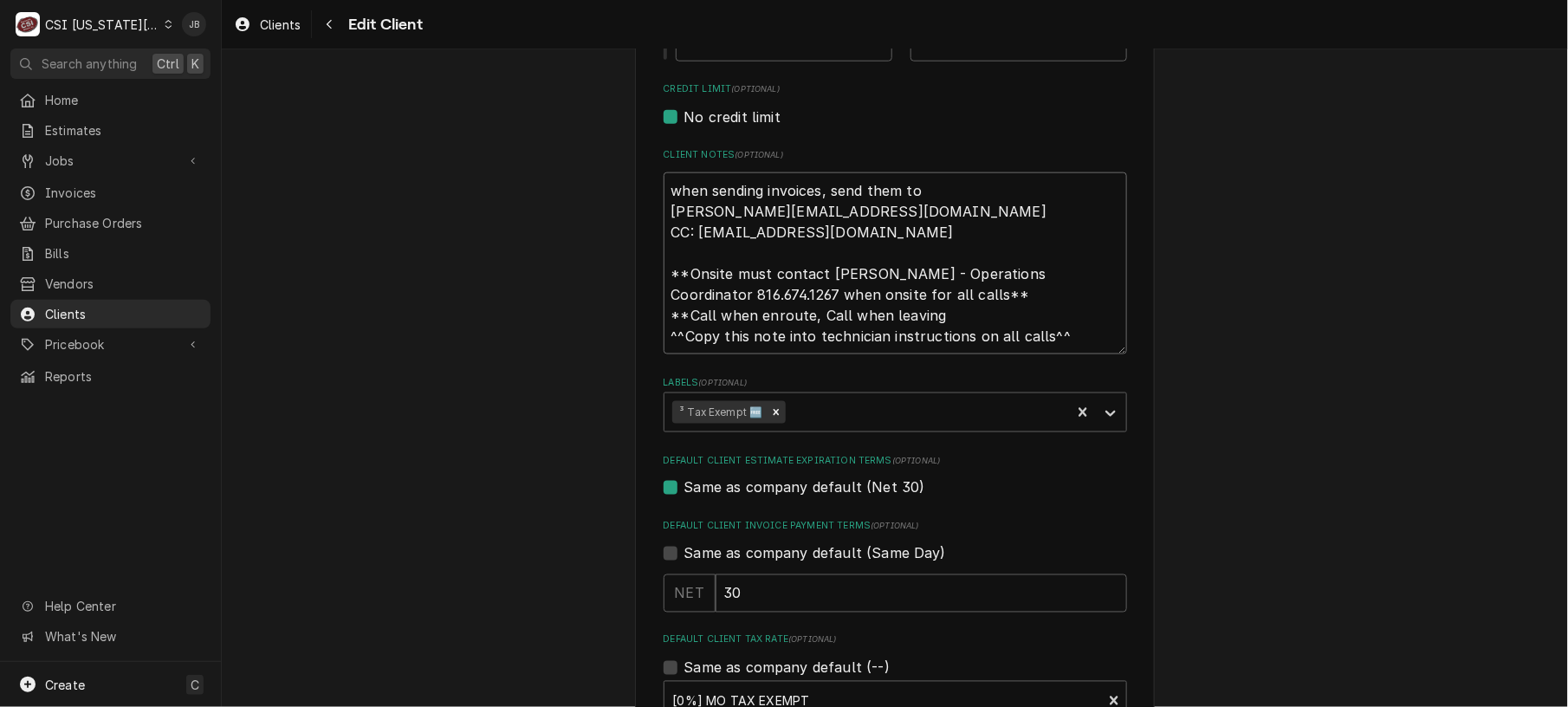
type textarea "x"
type textarea "when sending invoices, send them to michaelgl@hickmanmills.org CC: accountspaya…"
type textarea "x"
type textarea "when sending invoices, send them to michaelgl@hickmanmills.org CC: accountspaya…"
type textarea "x"
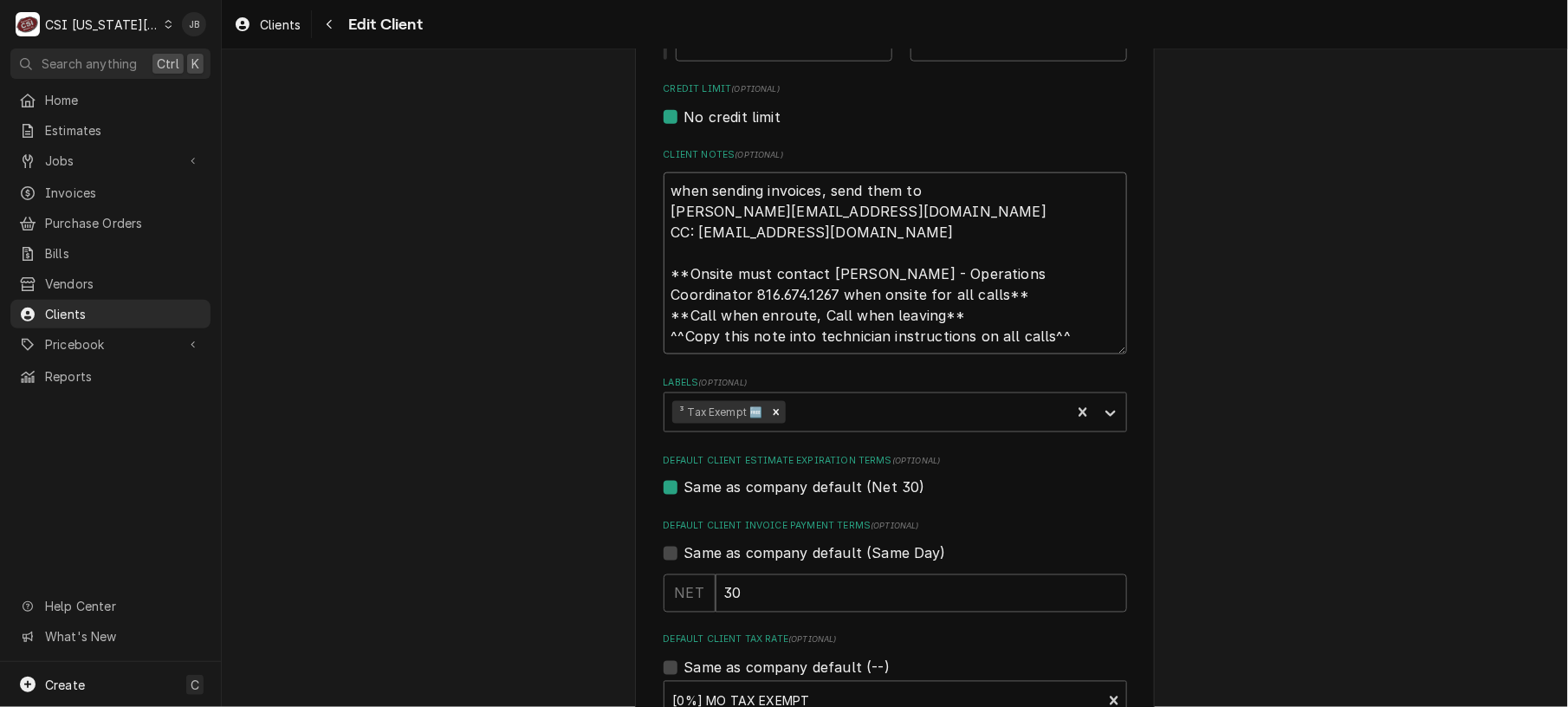
type textarea "when sending invoices, send them to michaelgl@hickmanmills.org CC: accountspaya…"
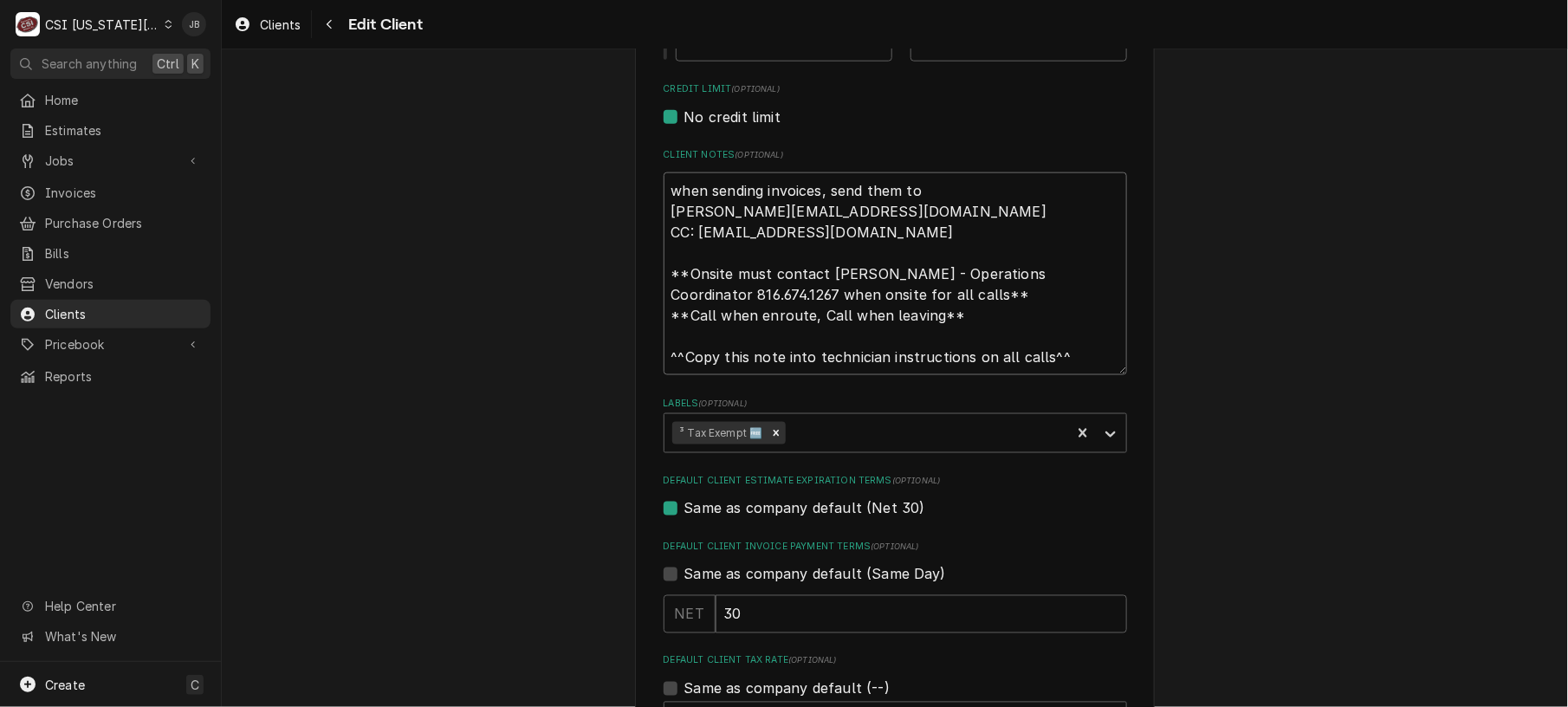
type textarea "x"
type textarea "when sending invoices, send them to michaelgl@hickmanmills.org CC: accountspaya…"
type textarea "x"
type textarea "when sending invoices, send them to michaelgl@hickmanmills.org CC: accountspaya…"
type textarea "x"
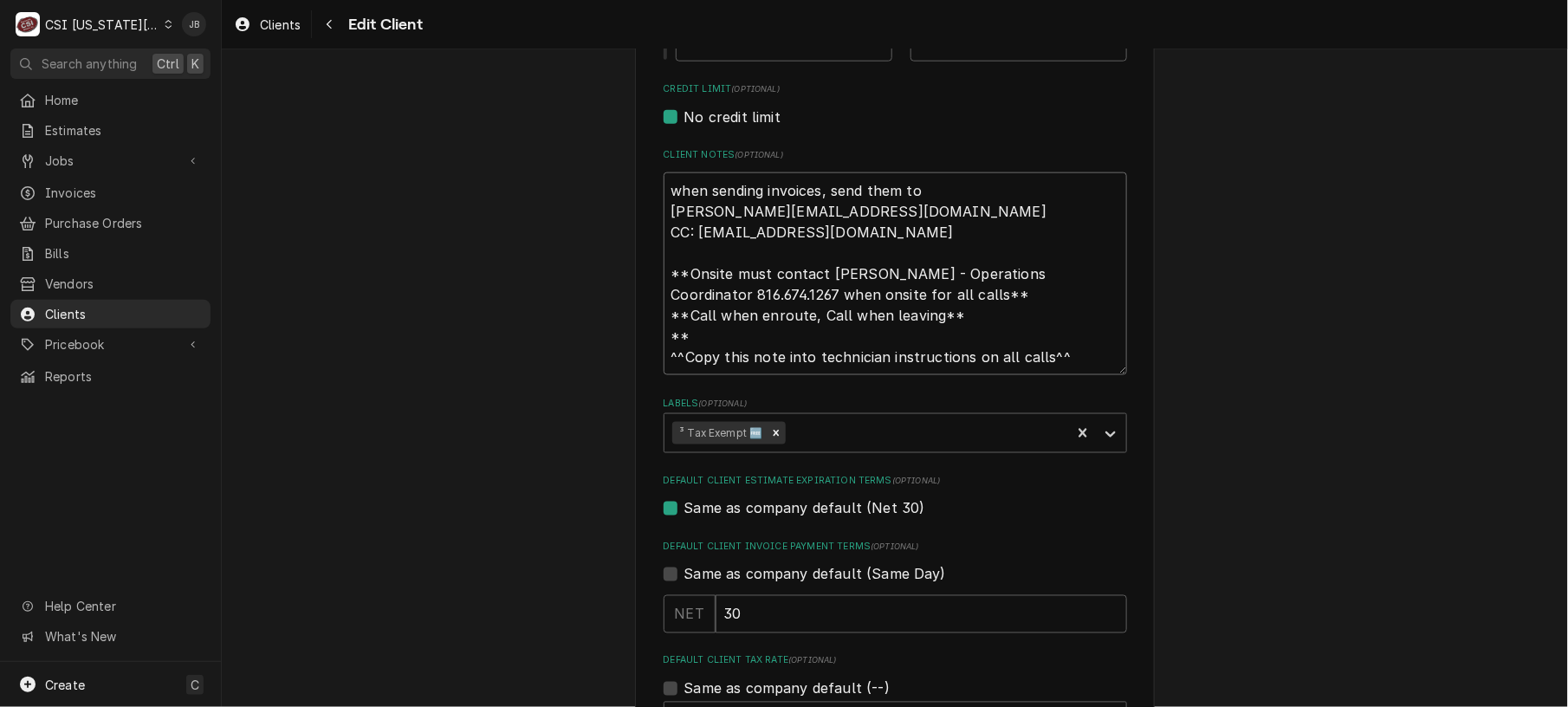
type textarea "when sending invoices, send them to michaelgl@hickmanmills.org CC: accountspaya…"
type textarea "x"
type textarea "when sending invoices, send them to michaelgl@hickmanmills.org CC: accountspaya…"
type textarea "x"
type textarea "when sending invoices, send them to michaelgl@hickmanmills.org CC: accountspaya…"
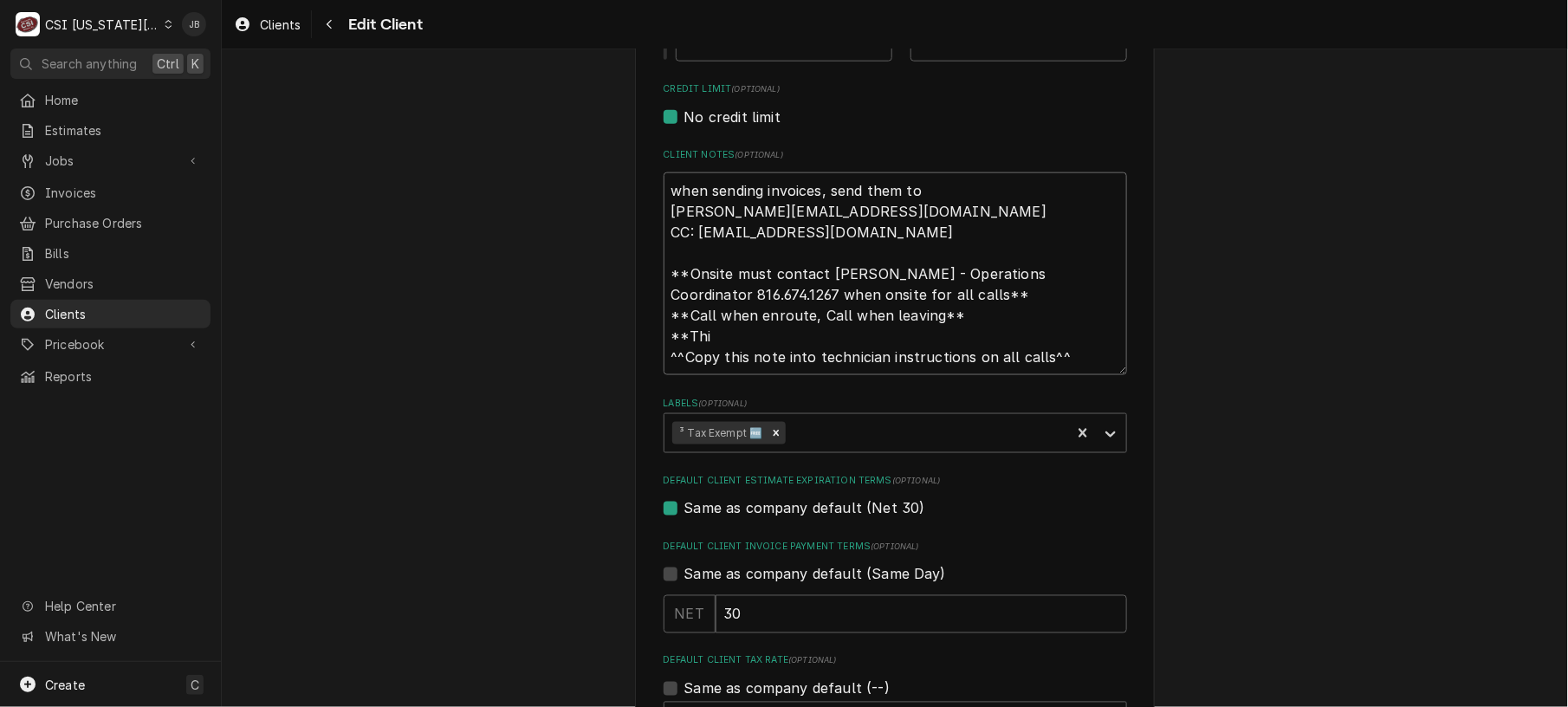
type textarea "x"
type textarea "when sending invoices, send them to michaelgl@hickmanmills.org CC: accountspaya…"
type textarea "x"
type textarea "when sending invoices, send them to michaelgl@hickmanmills.org CC: accountspaya…"
type textarea "x"
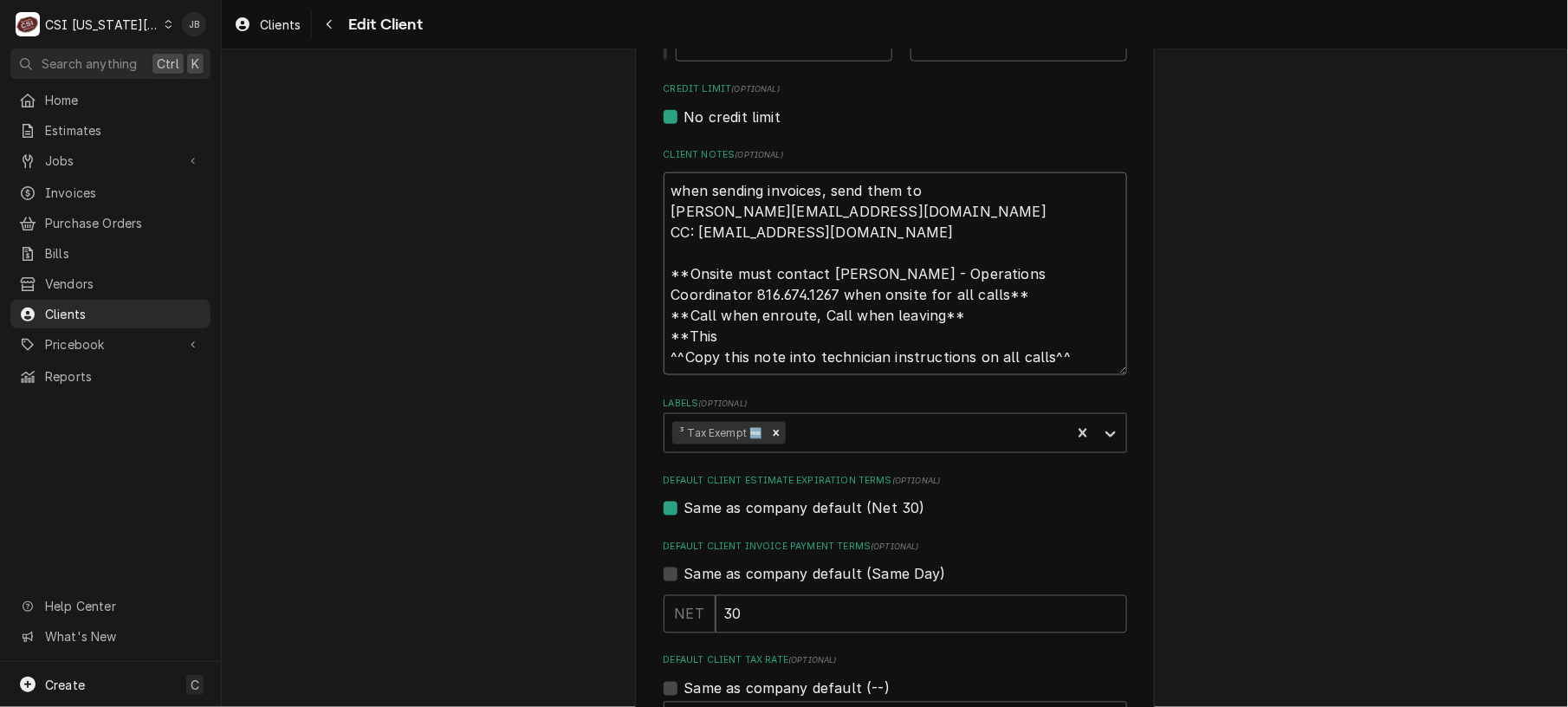
type textarea "when sending invoices, send them to michaelgl@hickmanmills.org CC: accountspaya…"
type textarea "x"
type textarea "when sending invoices, send them to michaelgl@hickmanmills.org CC: accountspaya…"
type textarea "x"
type textarea "when sending invoices, send them to michaelgl@hickmanmills.org CC: accountspaya…"
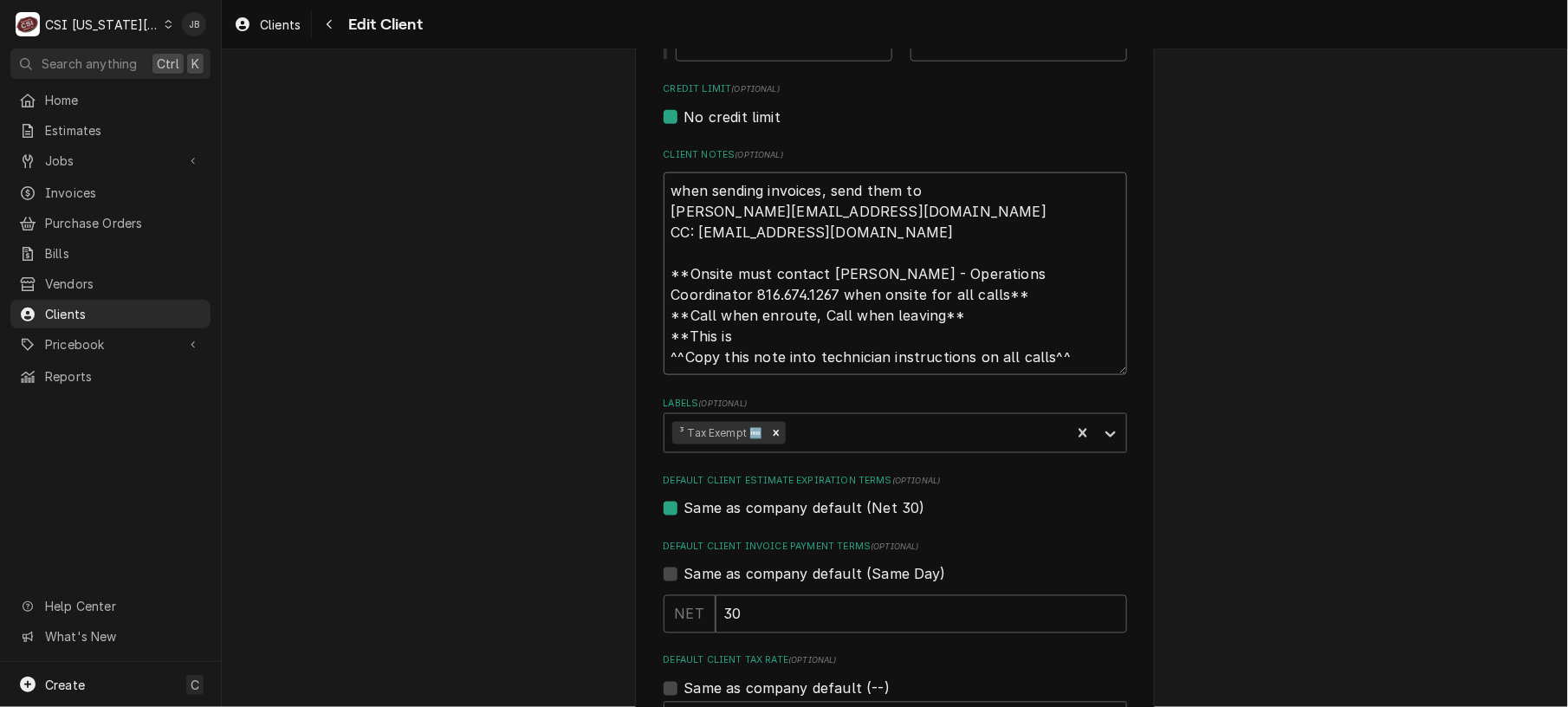
type textarea "x"
type textarea "when sending invoices, send them to michaelgl@hickmanmills.org CC: accountspaya…"
type textarea "x"
type textarea "when sending invoices, send them to michaelgl@hickmanmills.org CC: accountspaya…"
type textarea "x"
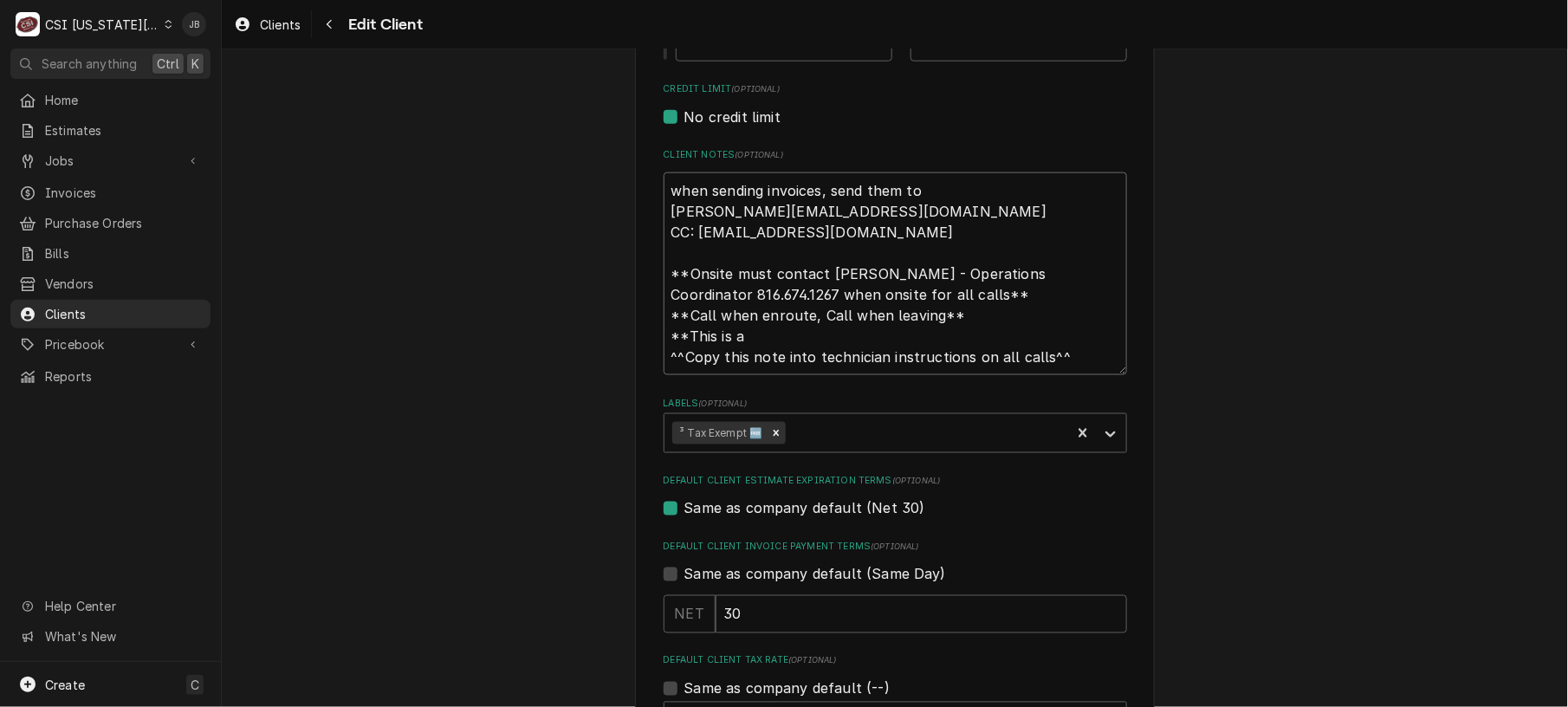
type textarea "when sending invoices, send them to michaelgl@hickmanmills.org CC: accountspaya…"
type textarea "x"
type textarea "when sending invoices, send them to michaelgl@hickmanmills.org CC: accountspaya…"
type textarea "x"
type textarea "when sending invoices, send them to michaelgl@hickmanmills.org CC: accountspaya…"
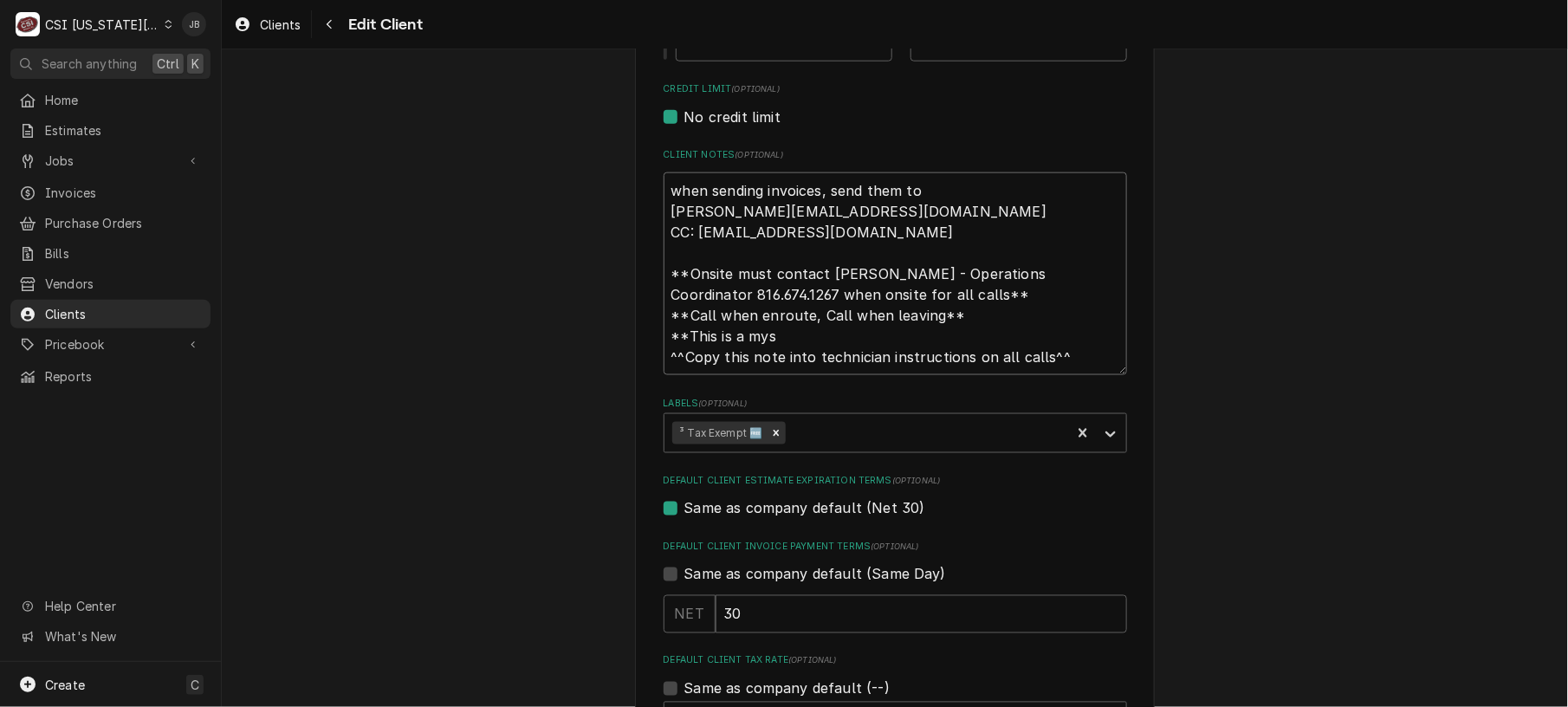
type textarea "x"
type textarea "when sending invoices, send them to michaelgl@hickmanmills.org CC: accountspaya…"
type textarea "x"
type textarea "when sending invoices, send them to michaelgl@hickmanmills.org CC: accountspaya…"
type textarea "x"
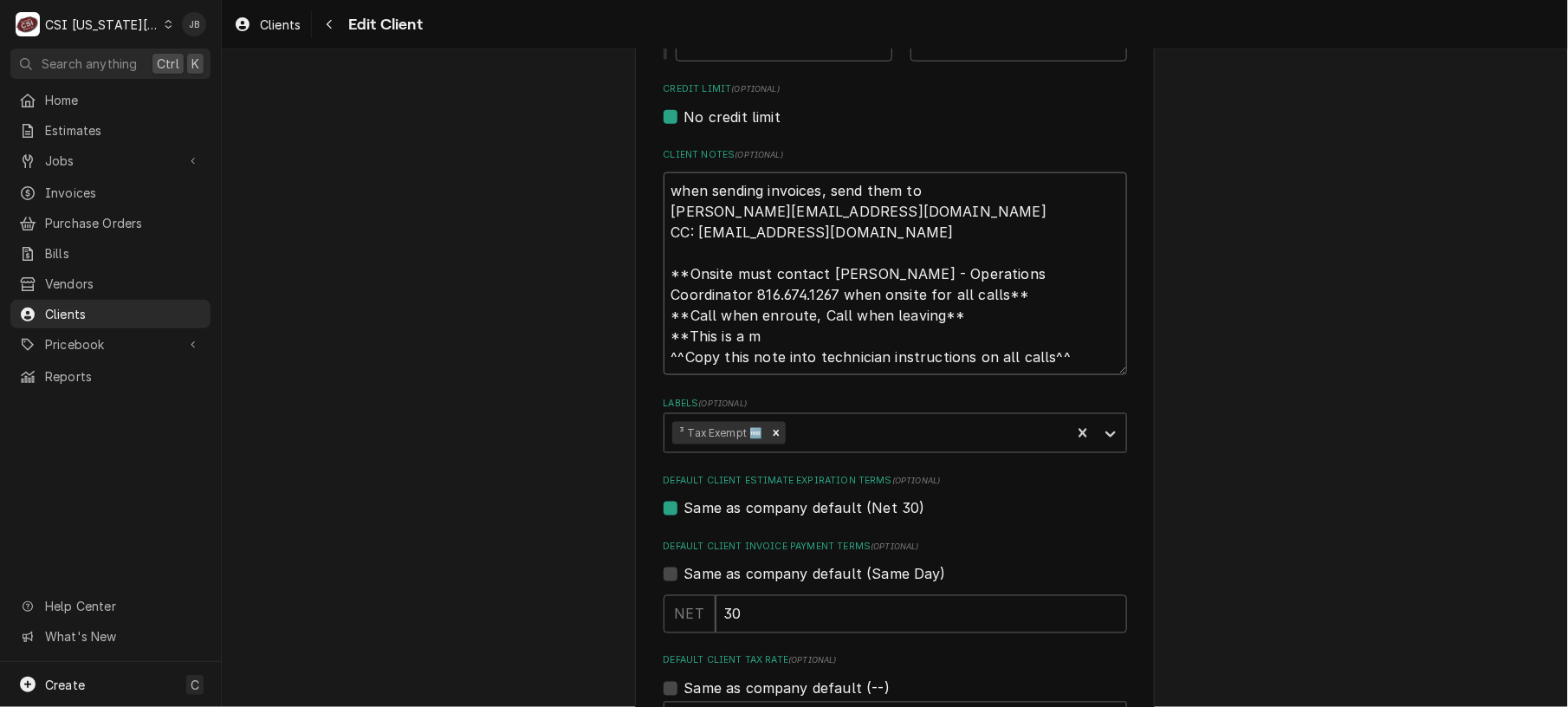
type textarea "when sending invoices, send them to michaelgl@hickmanmills.org CC: accountspaya…"
type textarea "x"
type textarea "when sending invoices, send them to michaelgl@hickmanmills.org CC: accountspaya…"
type textarea "x"
type textarea "when sending invoices, send them to michaelgl@hickmanmills.org CC: accountspaya…"
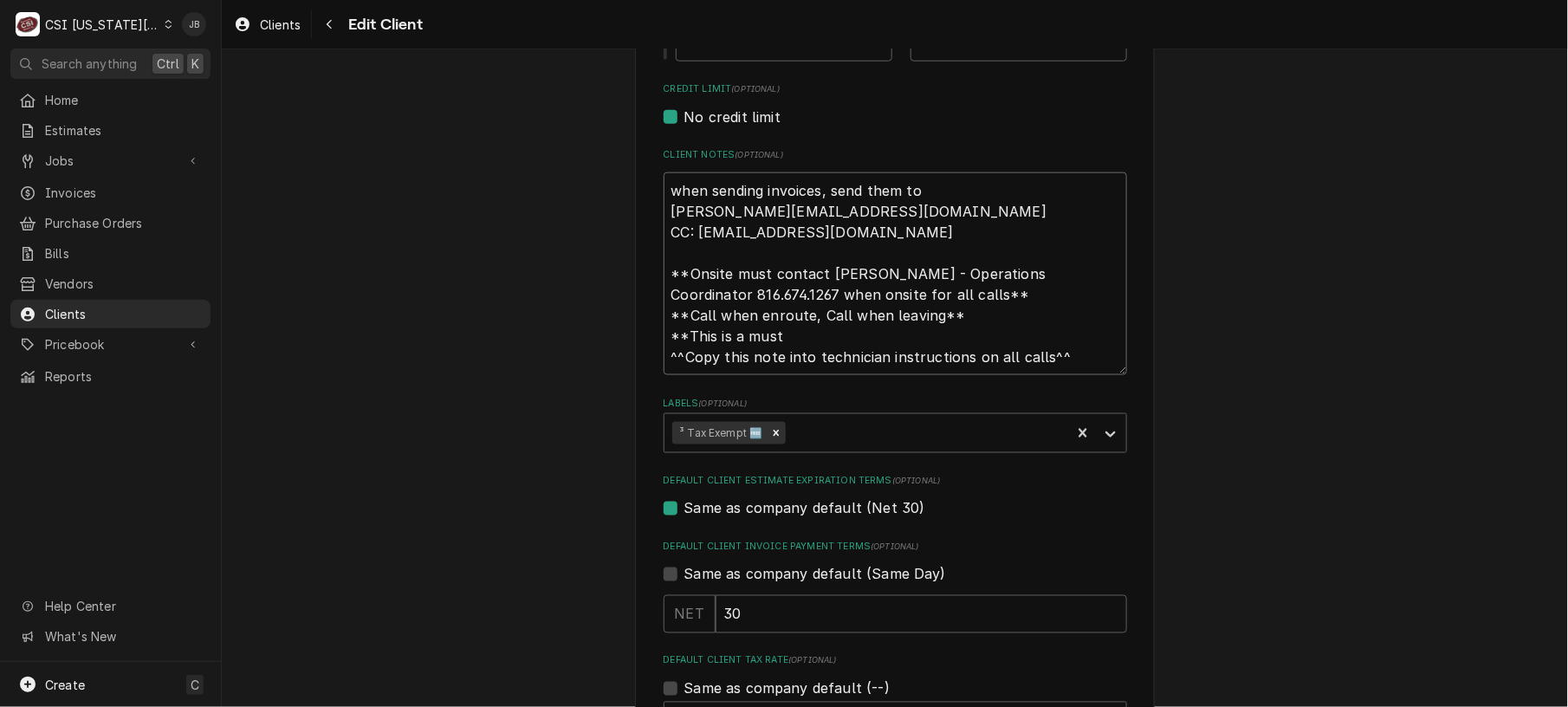
type textarea "x"
type textarea "when sending invoices, send them to michaelgl@hickmanmills.org CC: accountspaya…"
type textarea "x"
type textarea "when sending invoices, send them to michaelgl@hickmanmills.org CC: accountspaya…"
type textarea "x"
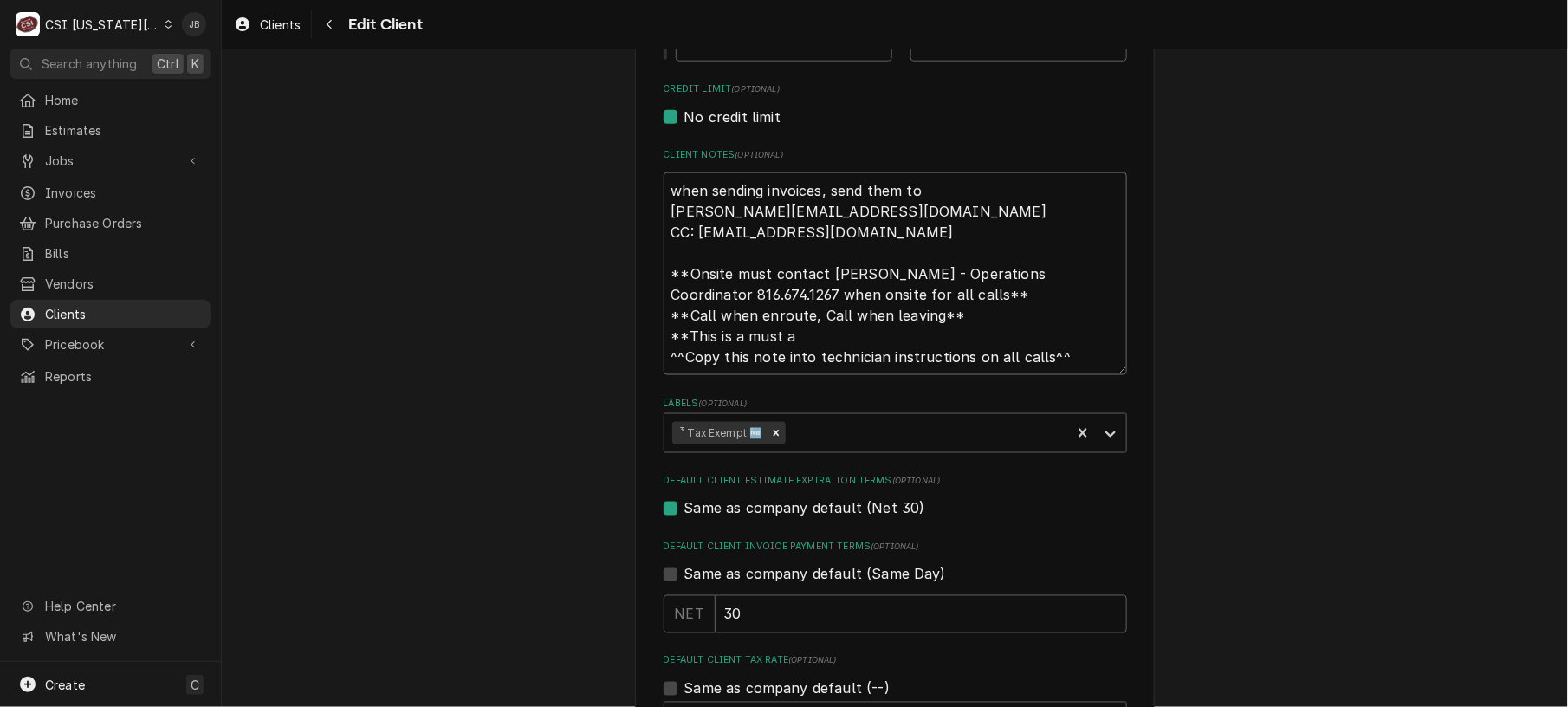
type textarea "when sending invoices, send them to michaelgl@hickmanmills.org CC: accountspaya…"
type textarea "x"
type textarea "when sending invoices, send them to michaelgl@hickmanmills.org CC: accountspaya…"
type textarea "x"
type textarea "when sending invoices, send them to michaelgl@hickmanmills.org CC: accountspaya…"
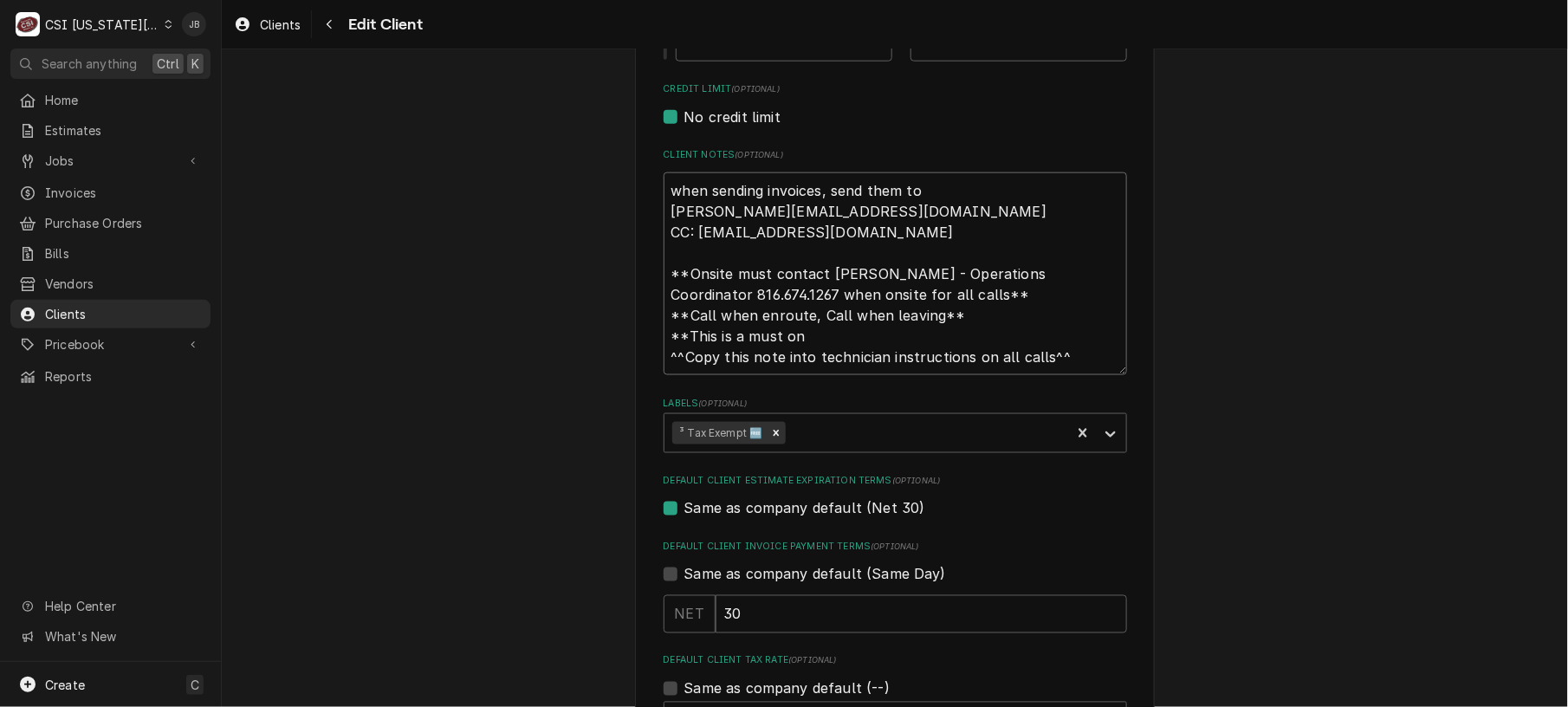
type textarea "x"
type textarea "when sending invoices, send them to michaelgl@hickmanmills.org CC: accountspaya…"
type textarea "x"
type textarea "when sending invoices, send them to michaelgl@hickmanmills.org CC: accountspaya…"
type textarea "x"
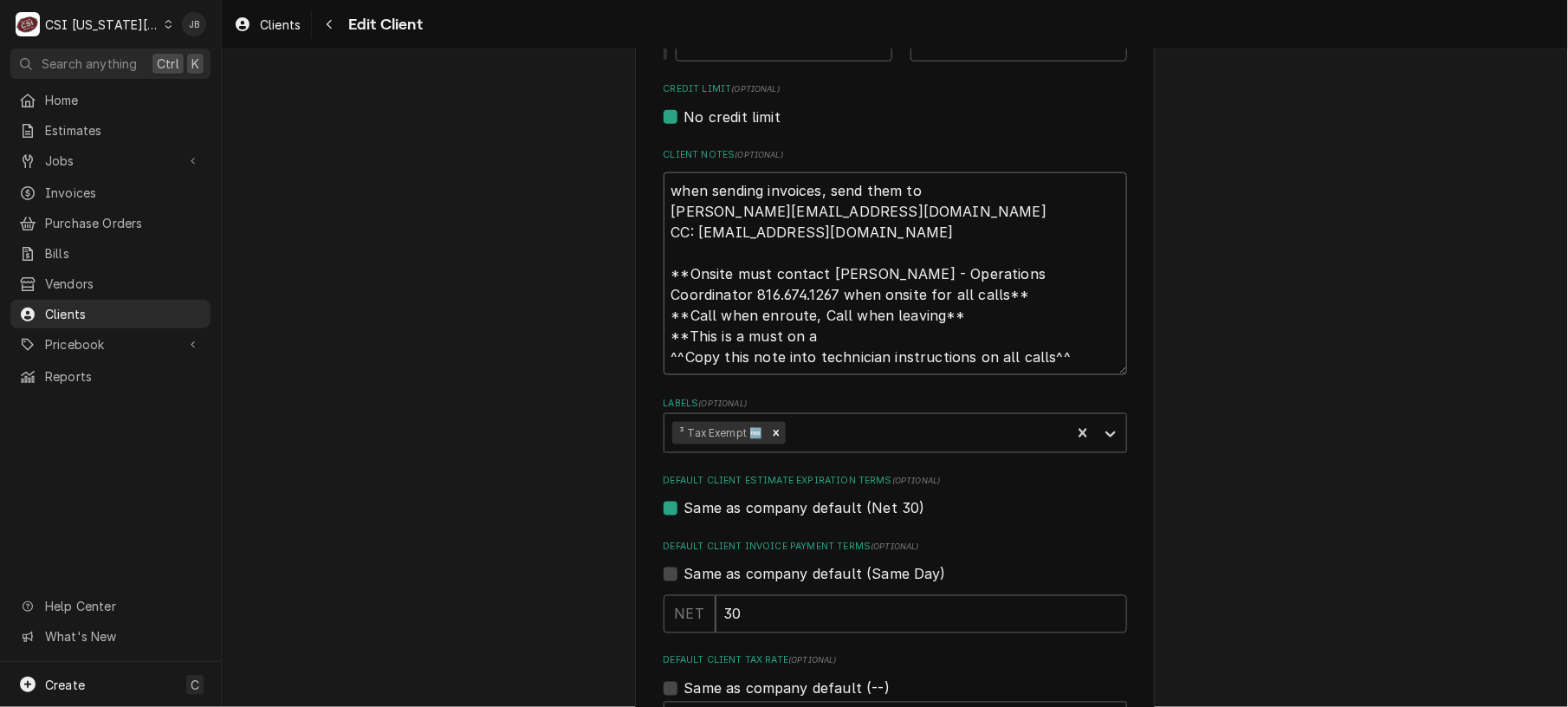
type textarea "when sending invoices, send them to michaelgl@hickmanmills.org CC: accountspaya…"
type textarea "x"
type textarea "when sending invoices, send them to michaelgl@hickmanmills.org CC: accountspaya…"
type textarea "x"
type textarea "when sending invoices, send them to michaelgl@hickmanmills.org CC: accountspaya…"
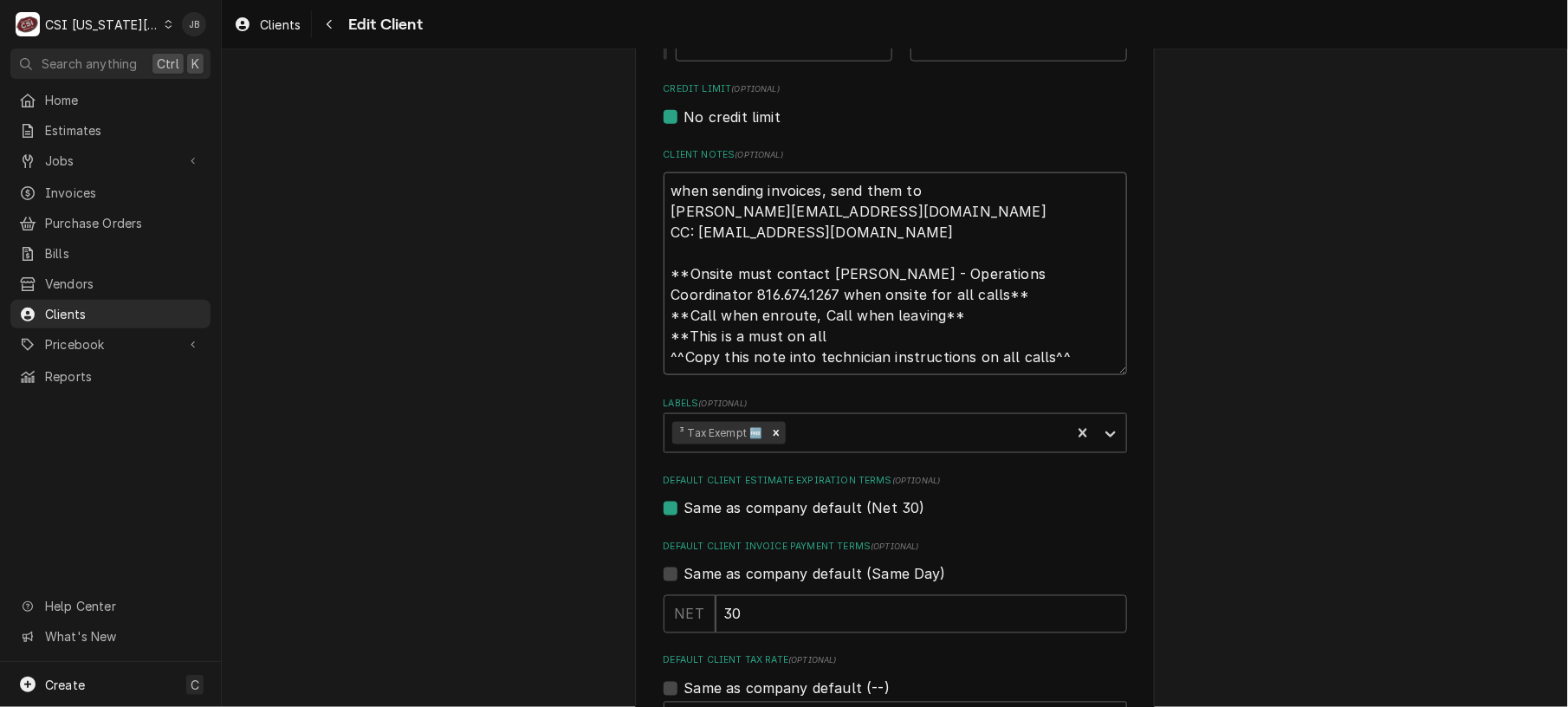
type textarea "x"
type textarea "when sending invoices, send them to michaelgl@hickmanmills.org CC: accountspaya…"
type textarea "x"
type textarea "when sending invoices, send them to michaelgl@hickmanmills.org CC: accountspaya…"
type textarea "x"
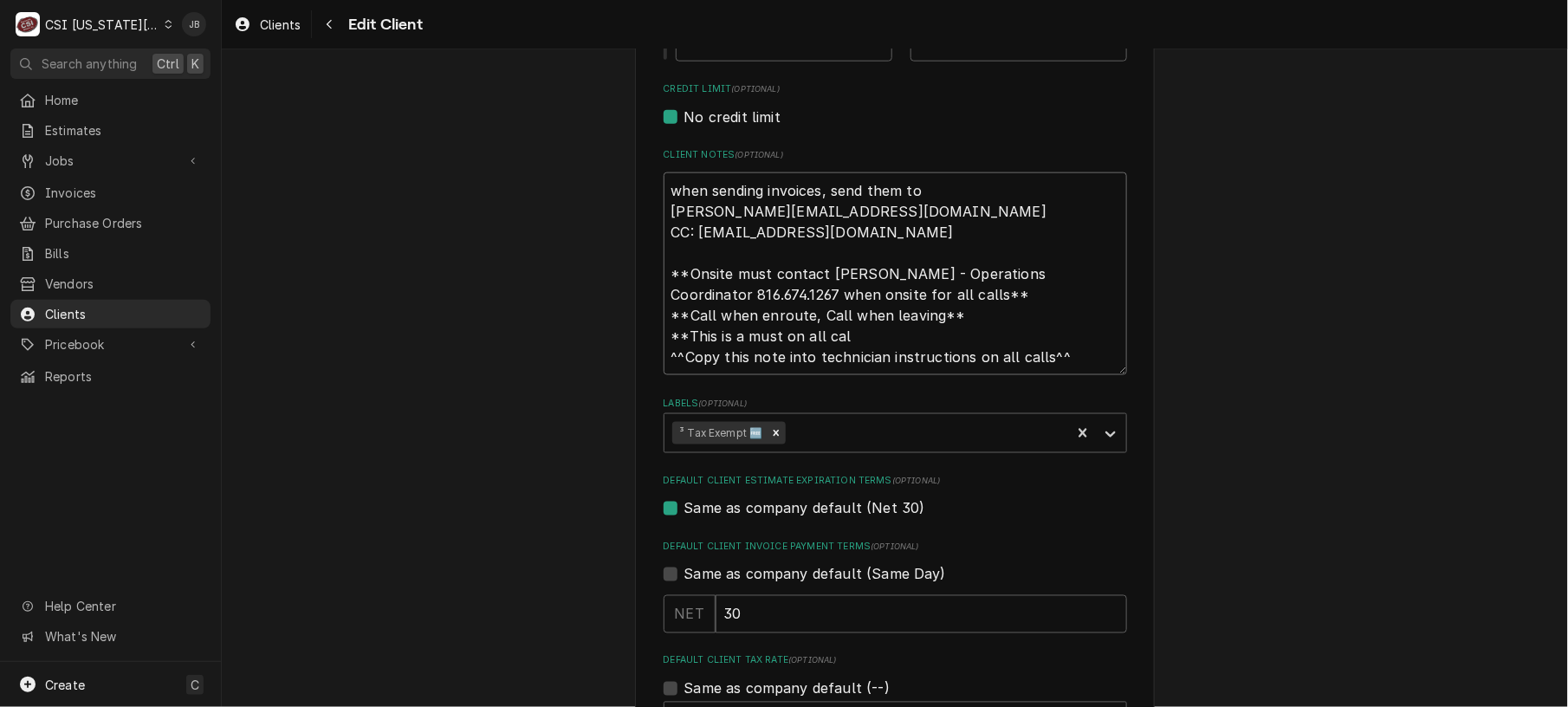
type textarea "when sending invoices, send them to michaelgl@hickmanmills.org CC: accountspaya…"
type textarea "x"
type textarea "when sending invoices, send them to michaelgl@hickmanmills.org CC: accountspaya…"
type textarea "x"
type textarea "when sending invoices, send them to michaelgl@hickmanmills.org CC: accountspaya…"
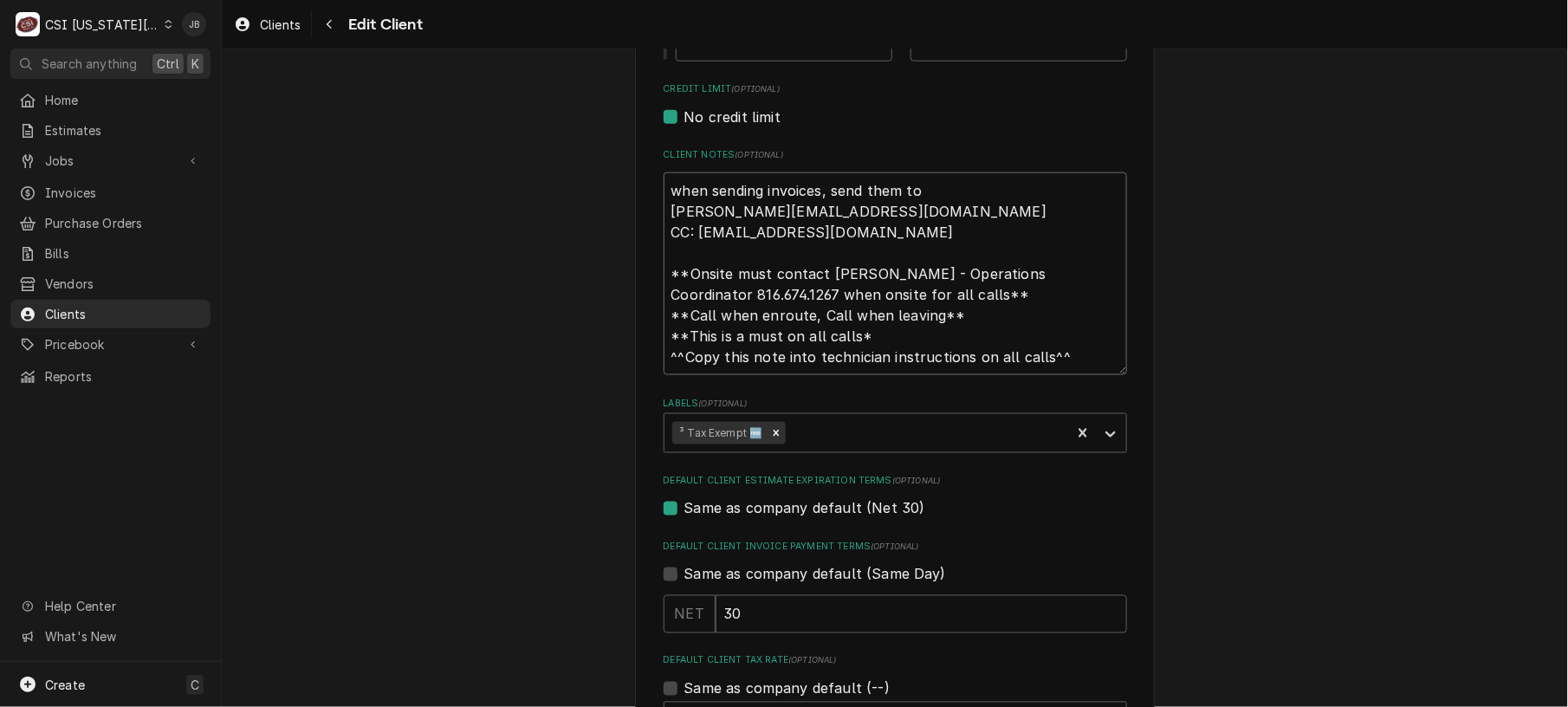
type textarea "x"
type textarea "when sending invoices, send them to michaelgl@hickmanmills.org CC: accountspaya…"
click at [670, 254] on textarea "when sending invoices, send them to michaelgl@hickmanmills.org CC: accountspaya…" at bounding box center [895, 274] width 463 height 203
type textarea "x"
type textarea "when sending invoices, send them to michaelgl@hickmanmills.org CC: accountspaya…"
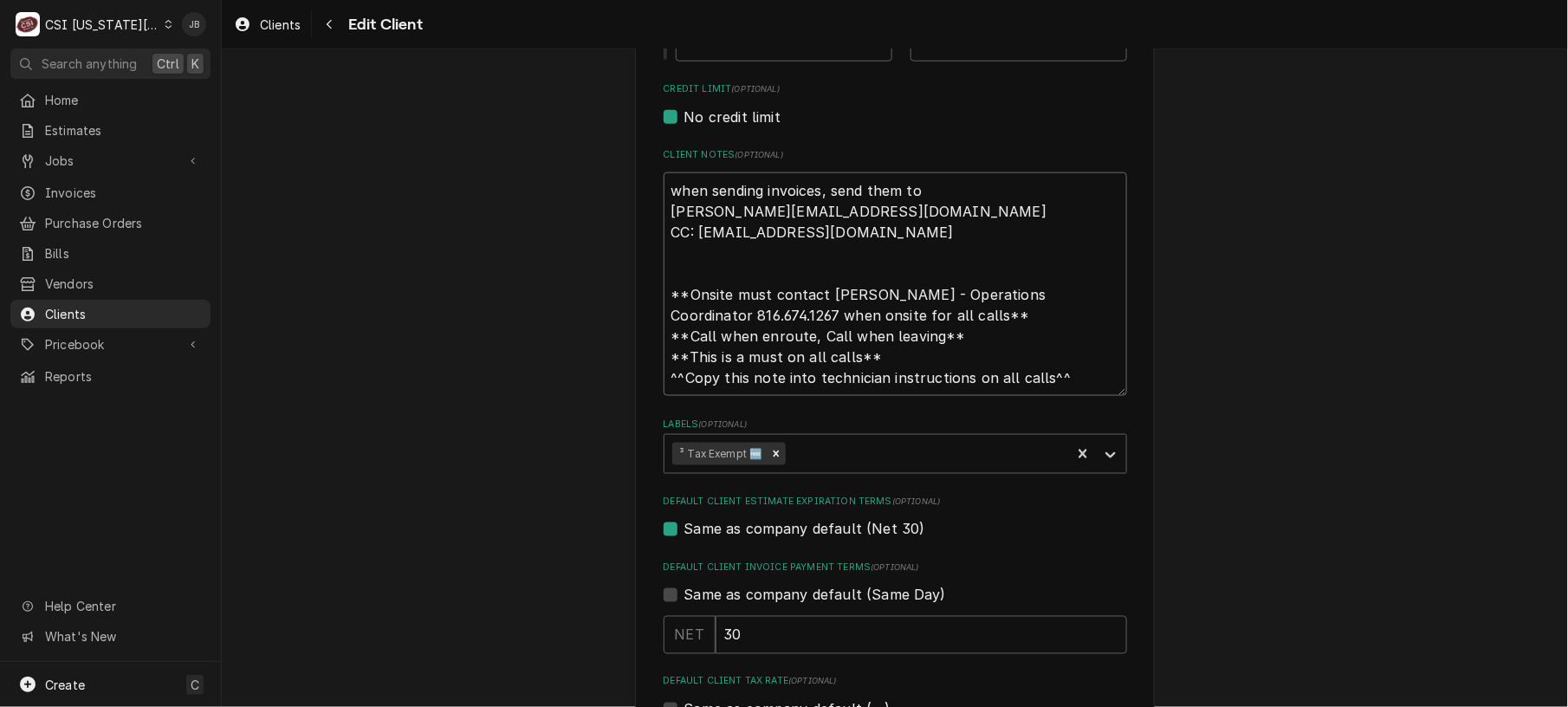
type textarea "x"
type textarea "when sending invoices, send them to michaelgl@hickmanmills.org CC: accountspaya…"
type textarea "x"
type textarea "when sending invoices, send them to michaelgl@hickmanmills.org CC: accountspaya…"
type textarea "x"
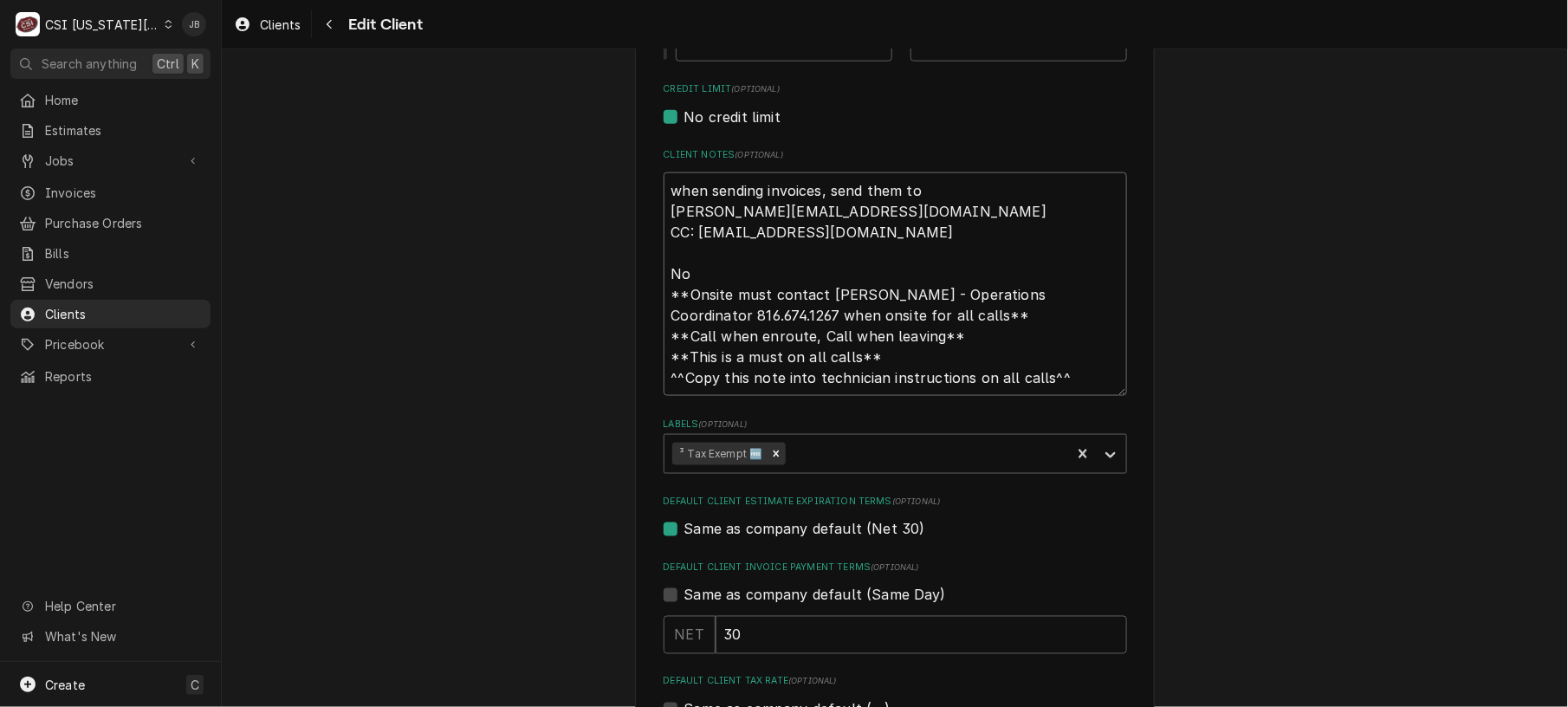
type textarea "when sending invoices, send them to michaelgl@hickmanmills.org CC: accountspaya…"
type textarea "x"
type textarea "when sending invoices, send them to michaelgl@hickmanmills.org CC: accountspaya…"
type textarea "x"
type textarea "when sending invoices, send them to michaelgl@hickmanmills.org CC: accountspaya…"
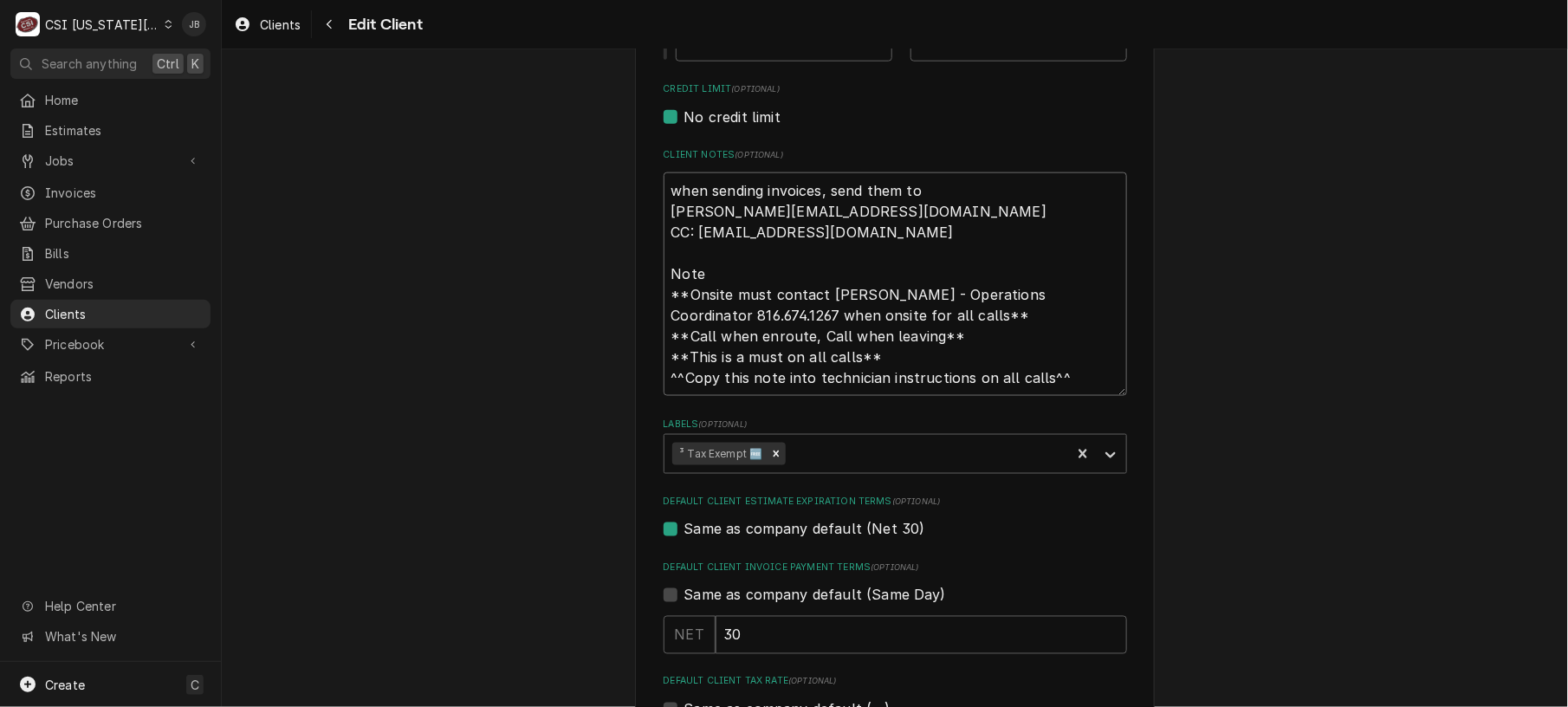
type textarea "x"
type textarea "when sending invoices, send them to michaelgl@hickmanmills.org CC: accountspaya…"
type textarea "x"
type textarea "when sending invoices, send them to michaelgl@hickmanmills.org CC: accountspaya…"
type textarea "x"
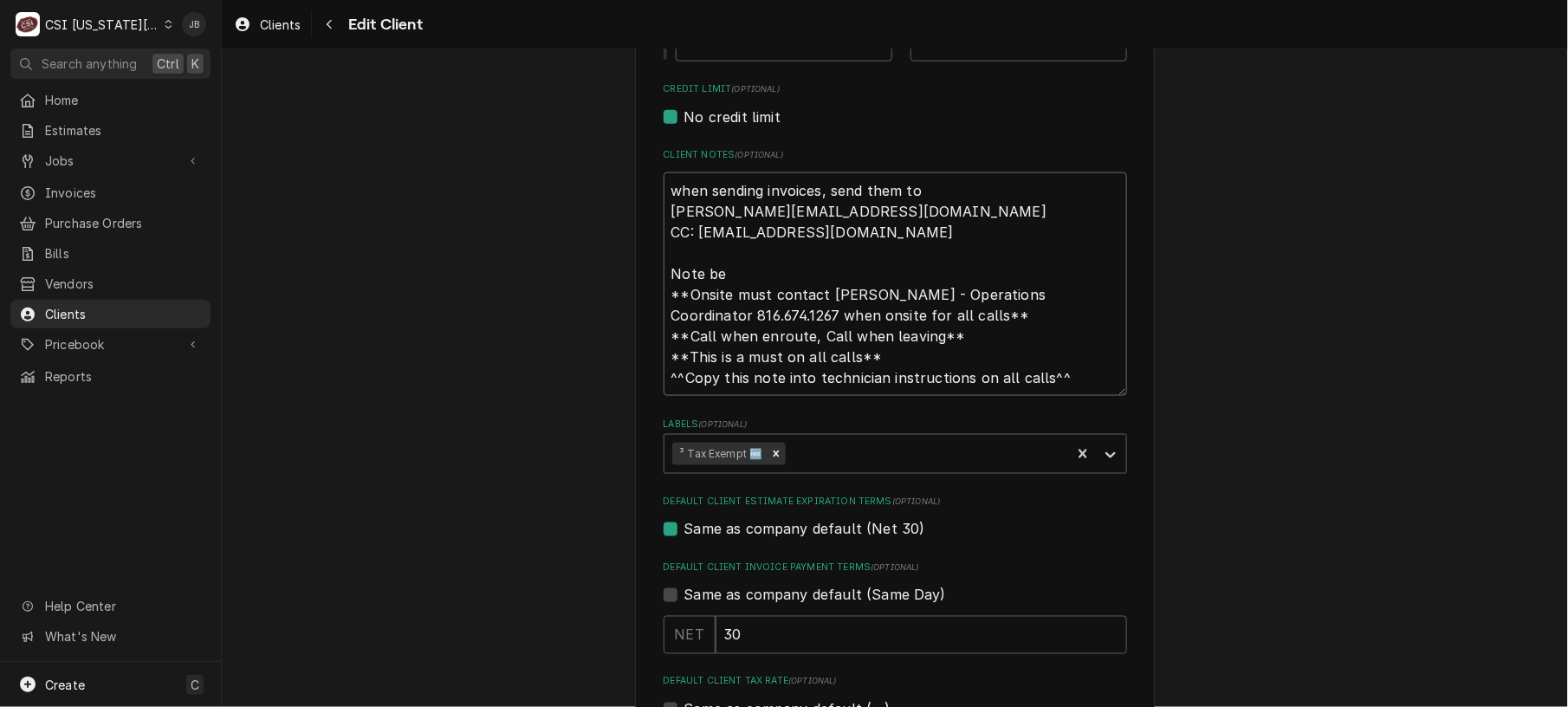
type textarea "when sending invoices, send them to michaelgl@hickmanmills.org CC: accountspaya…"
type textarea "x"
type textarea "when sending invoices, send them to michaelgl@hickmanmills.org CC: accountspaya…"
type textarea "x"
type textarea "when sending invoices, send them to michaelgl@hickmanmills.org CC: accountspaya…"
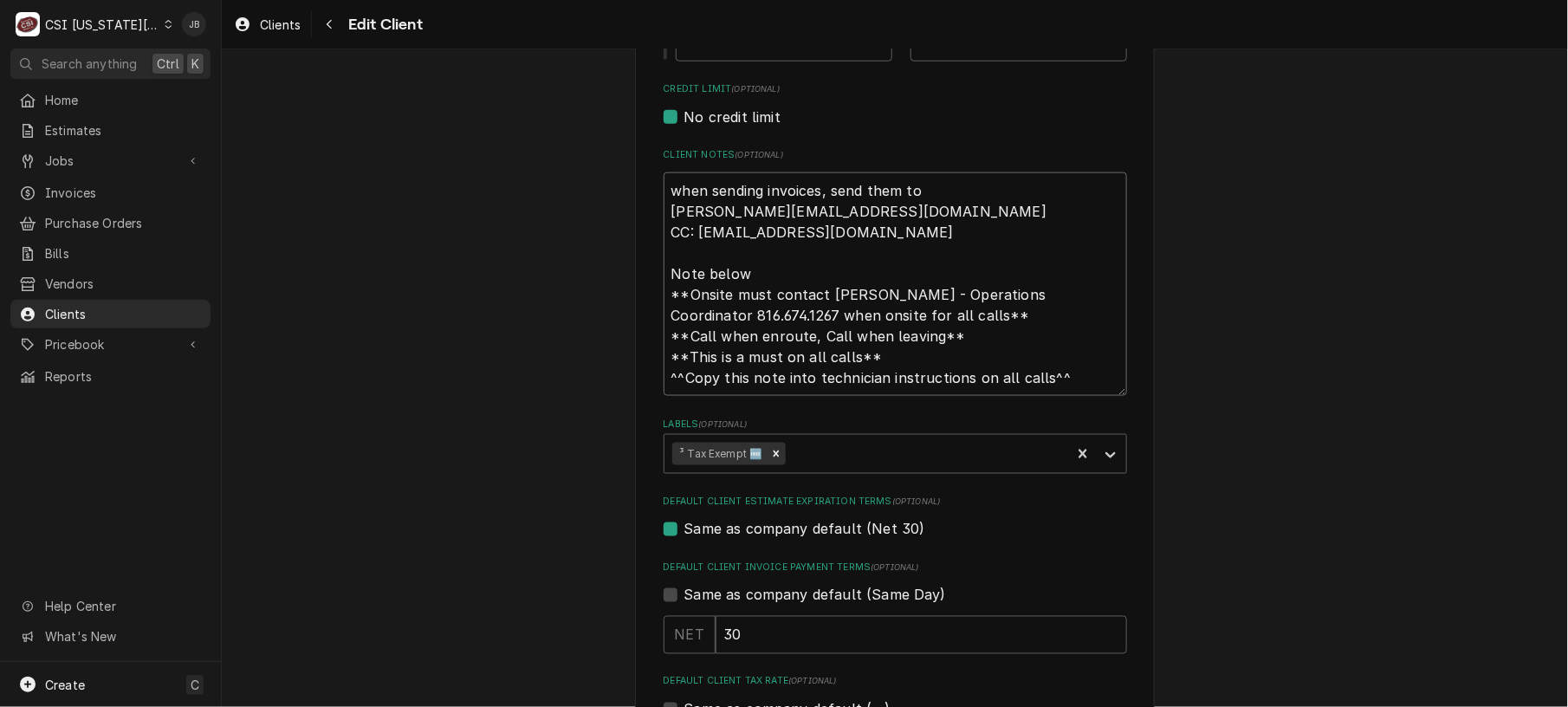
type textarea "x"
type textarea "when sending invoices, send them to michaelgl@hickmanmills.org CC: accountspaya…"
type textarea "x"
type textarea "when sending invoices, send them to michaelgl@hickmanmills.org CC: accountspaya…"
type textarea "x"
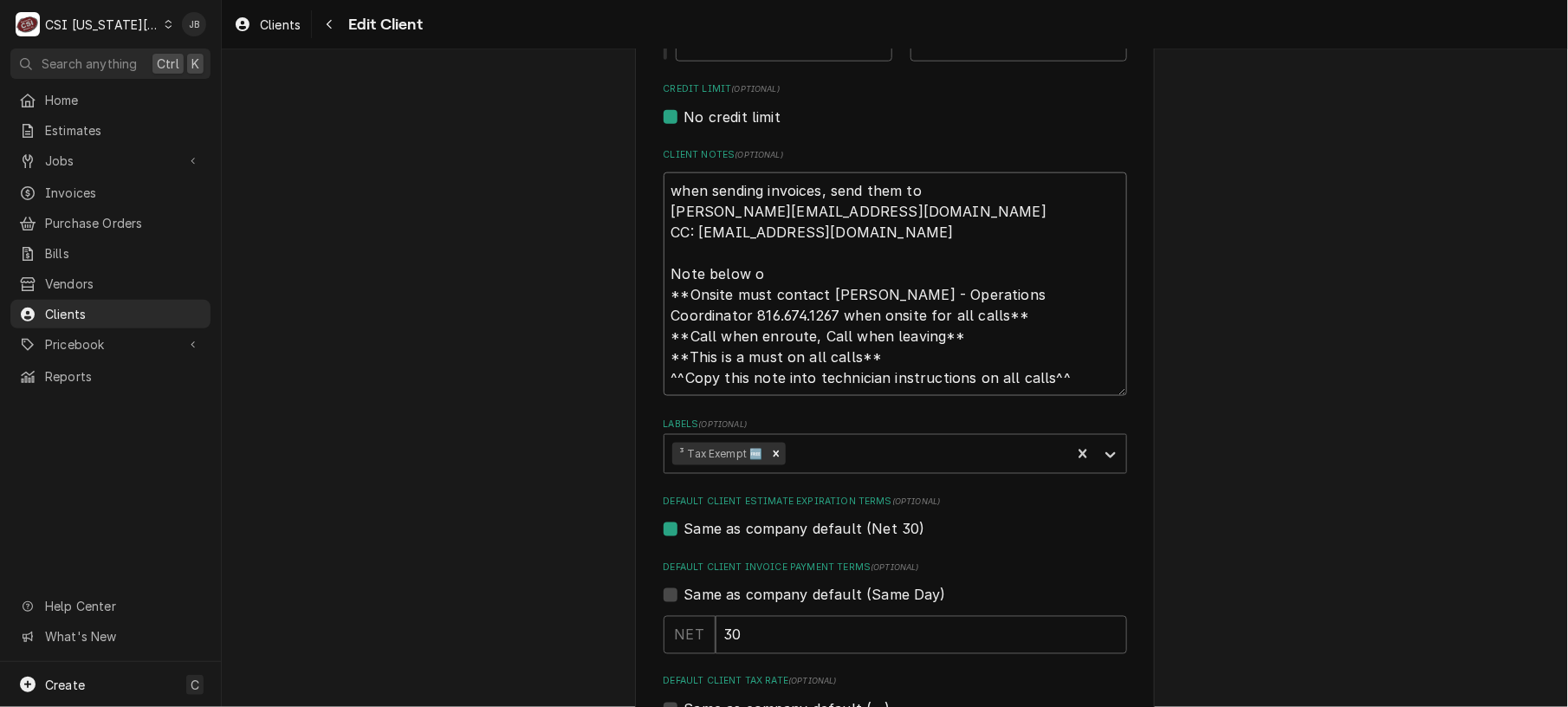
type textarea "when sending invoices, send them to michaelgl@hickmanmills.org CC: accountspaya…"
type textarea "x"
type textarea "when sending invoices, send them to michaelgl@hickmanmills.org CC: accountspaya…"
type textarea "x"
type textarea "when sending invoices, send them to michaelgl@hickmanmills.org CC: accountspaya…"
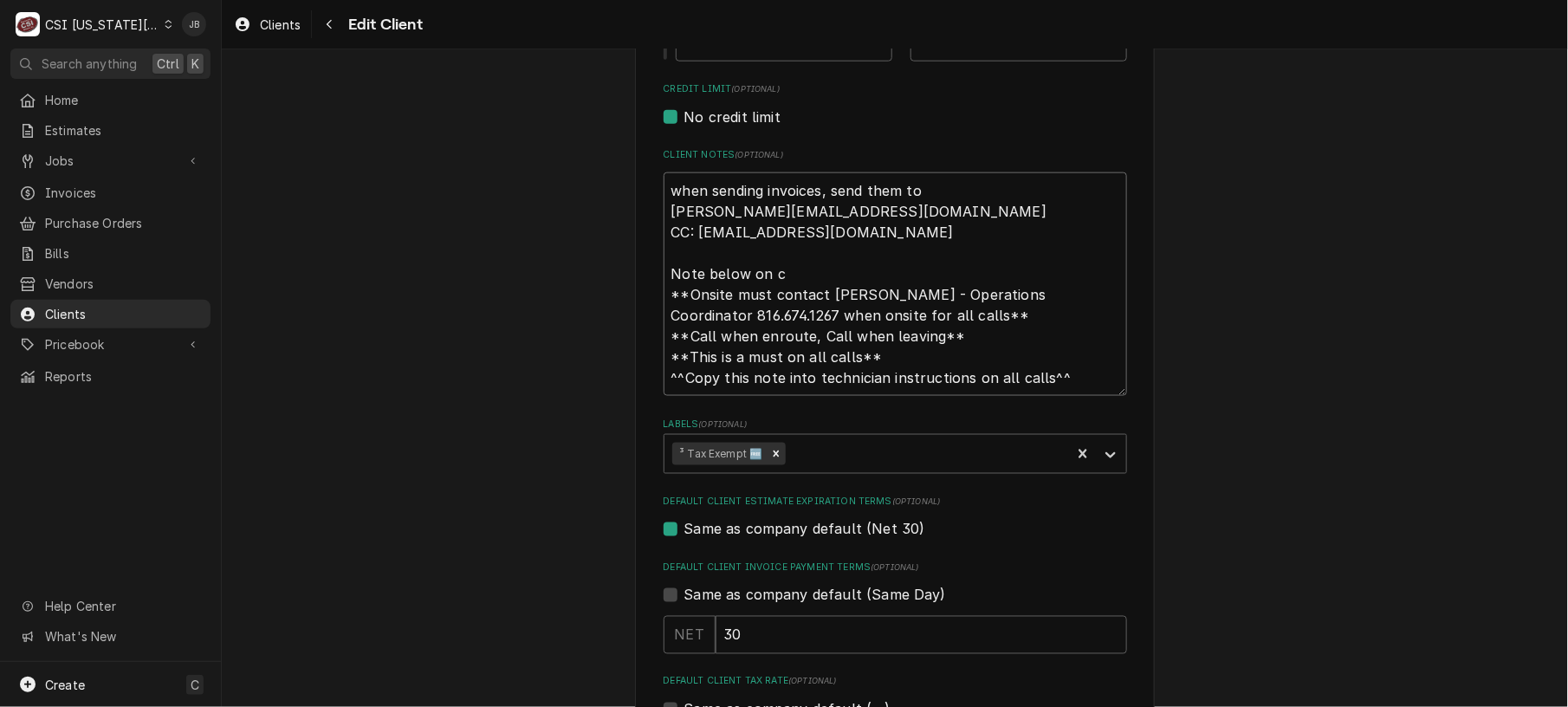
type textarea "x"
type textarea "when sending invoices, send them to michaelgl@hickmanmills.org CC: accountspaya…"
type textarea "x"
type textarea "when sending invoices, send them to michaelgl@hickmanmills.org CC: accountspaya…"
type textarea "x"
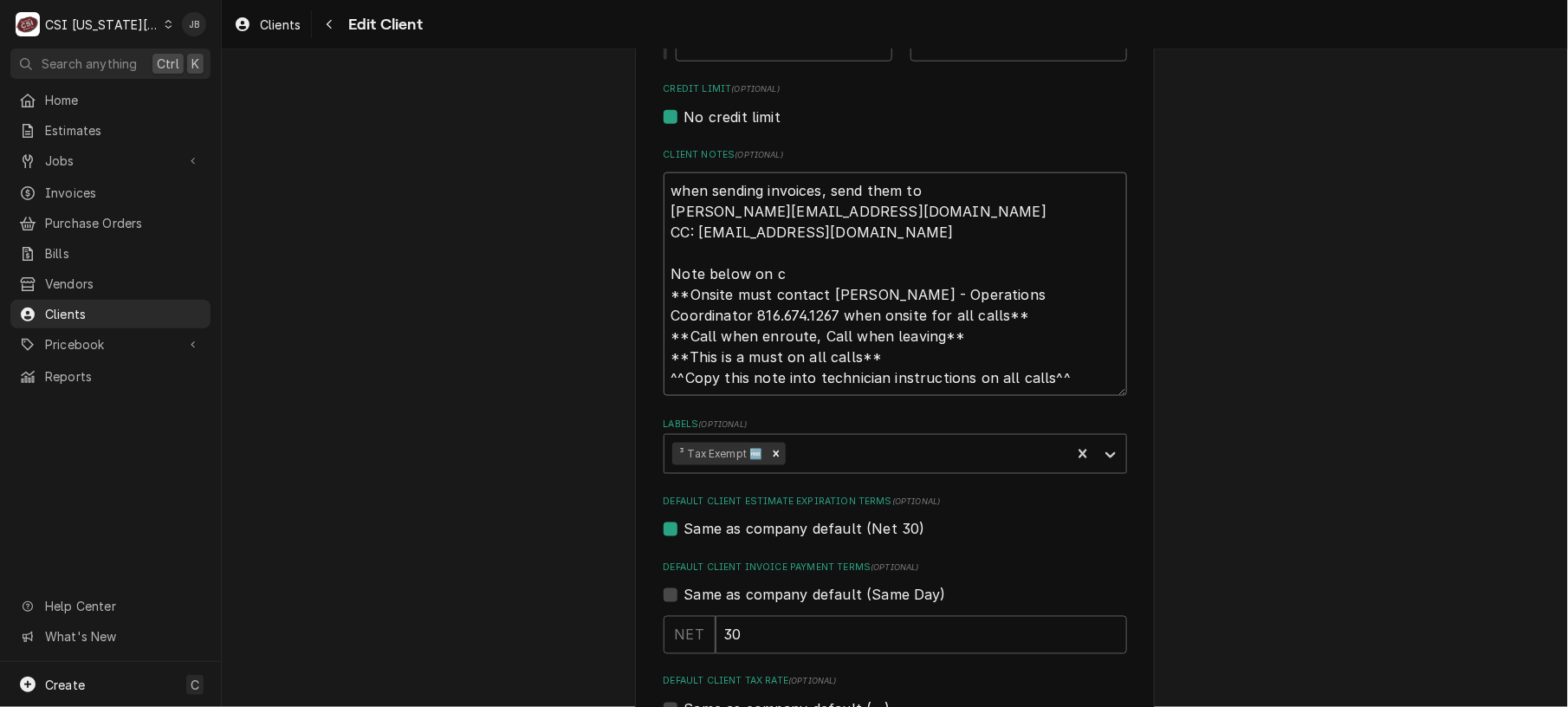
type textarea "when sending invoices, send them to michaelgl@hickmanmills.org CC: accountspaya…"
type textarea "x"
type textarea "when sending invoices, send them to michaelgl@hickmanmills.org CC: accountspaya…"
click at [663, 261] on textarea "when sending invoices, send them to michaelgl@hickmanmills.org CC: accountspaya…" at bounding box center [895, 284] width 463 height 224
click at [663, 265] on textarea "when sending invoices, send them to michaelgl@hickmanmills.org CC: accountspaya…" at bounding box center [895, 284] width 463 height 224
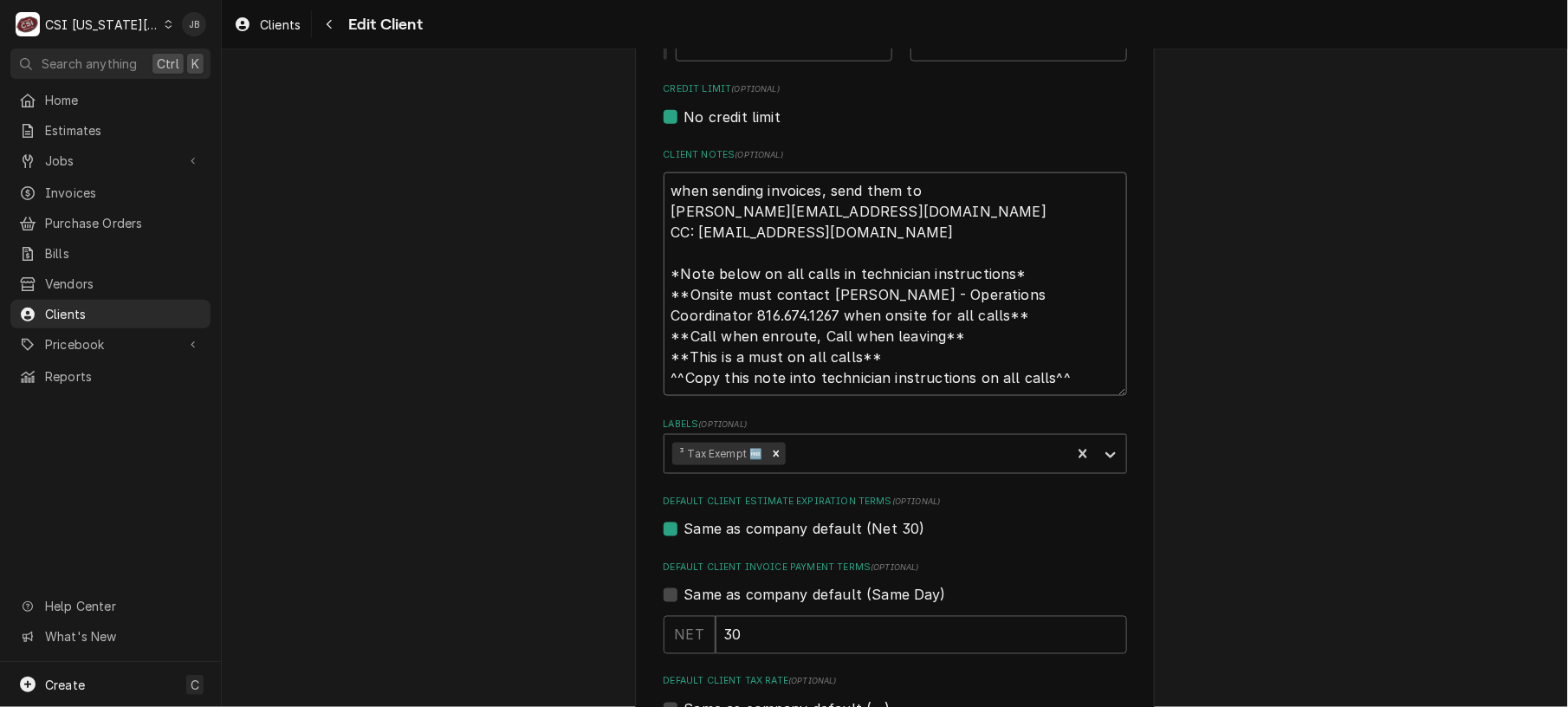
click at [1012, 274] on textarea "when sending invoices, send them to michaelgl@hickmanmills.org CC: accountspaya…" at bounding box center [895, 284] width 463 height 224
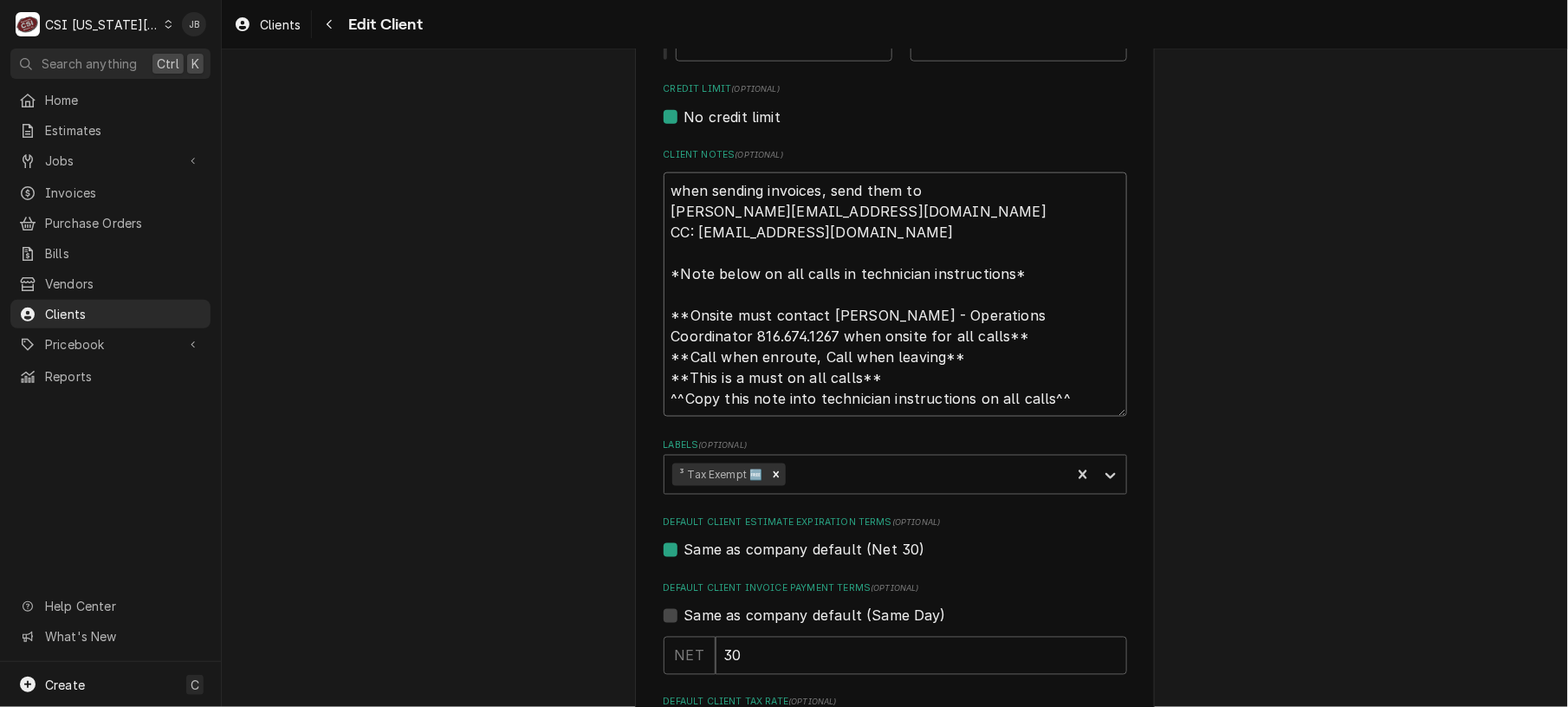
click at [927, 379] on textarea "when sending invoices, send them to michaelgl@hickmanmills.org CC: accountspaya…" at bounding box center [895, 295] width 463 height 245
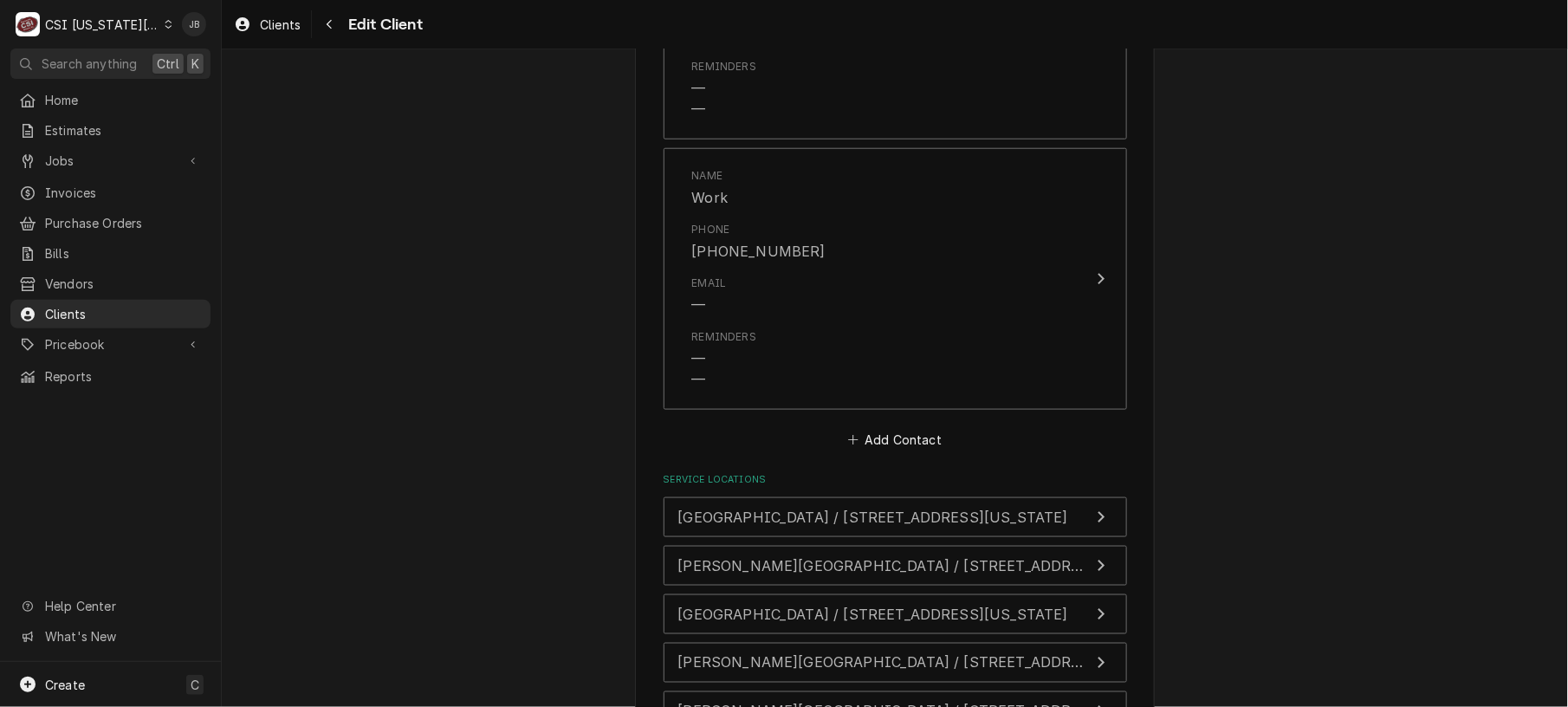
scroll to position [3348, 0]
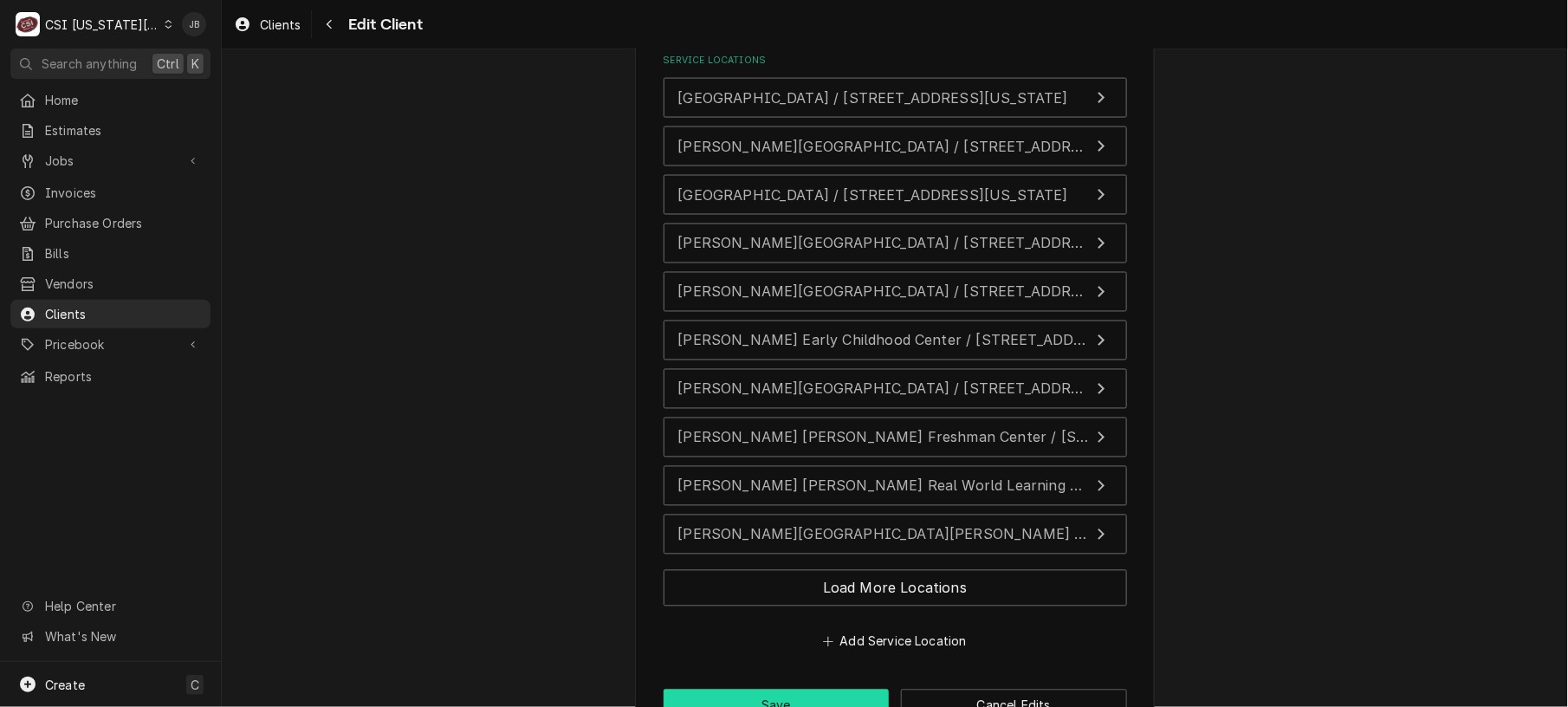
click at [773, 690] on button "Save" at bounding box center [776, 705] width 226 height 32
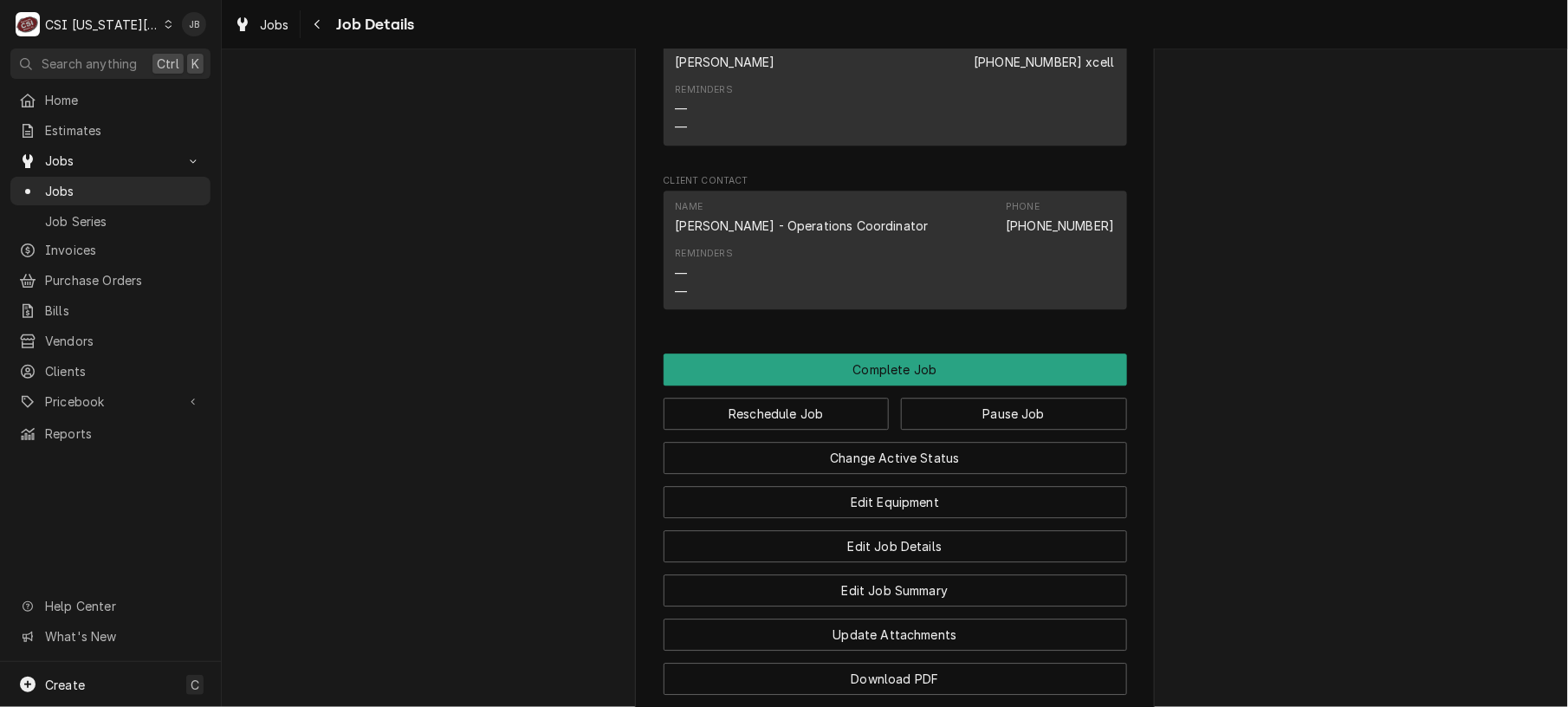
scroll to position [1890, 0]
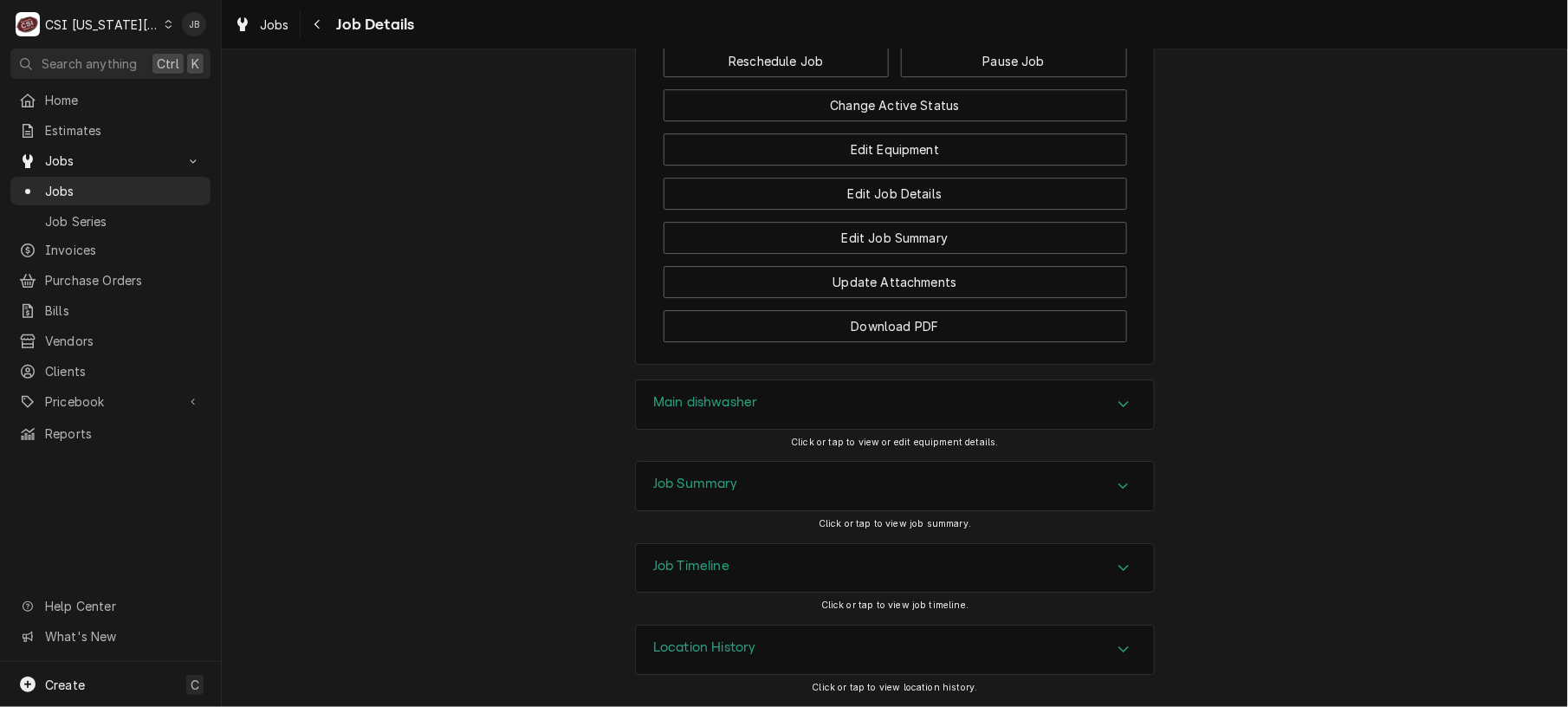
click at [873, 404] on div "Main dishwasher" at bounding box center [895, 404] width 518 height 49
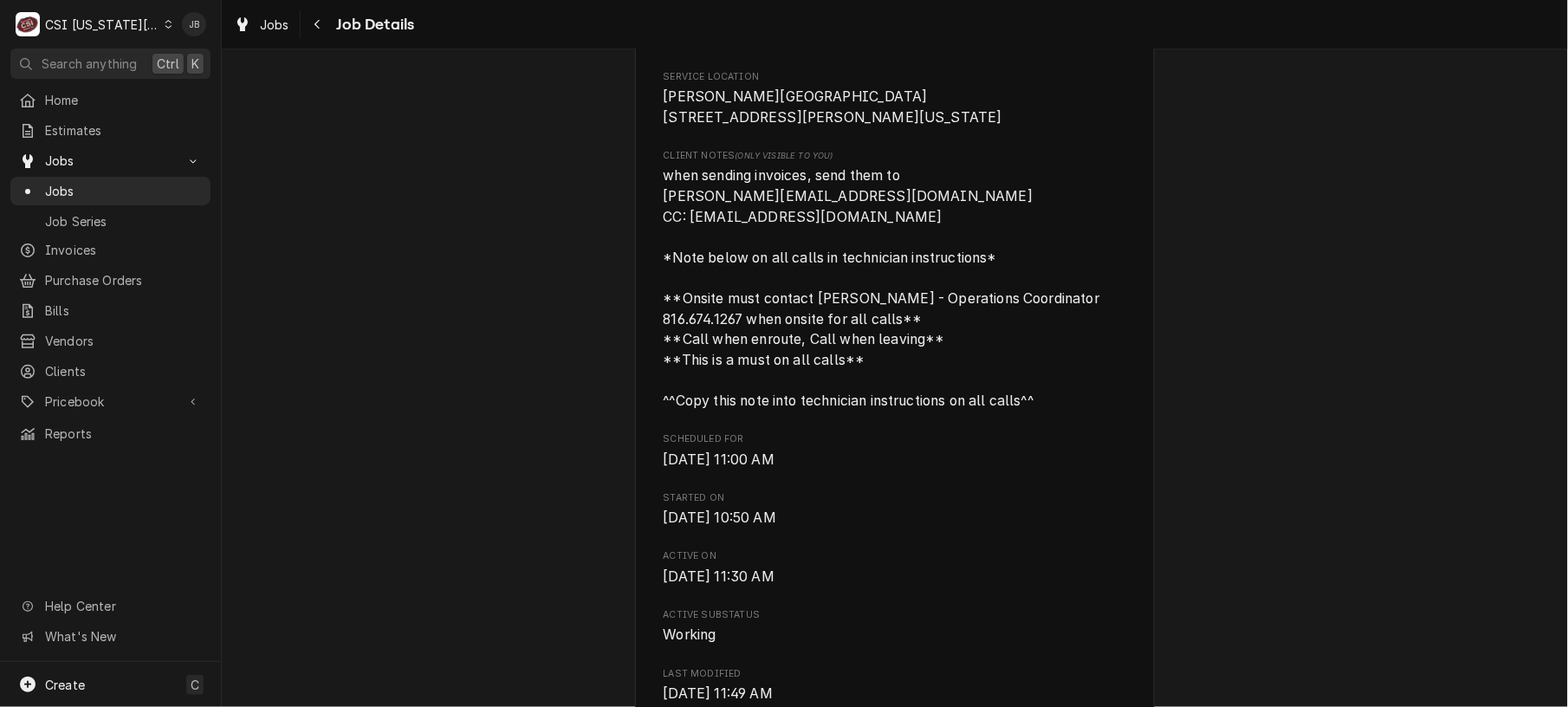
scroll to position [466, 0]
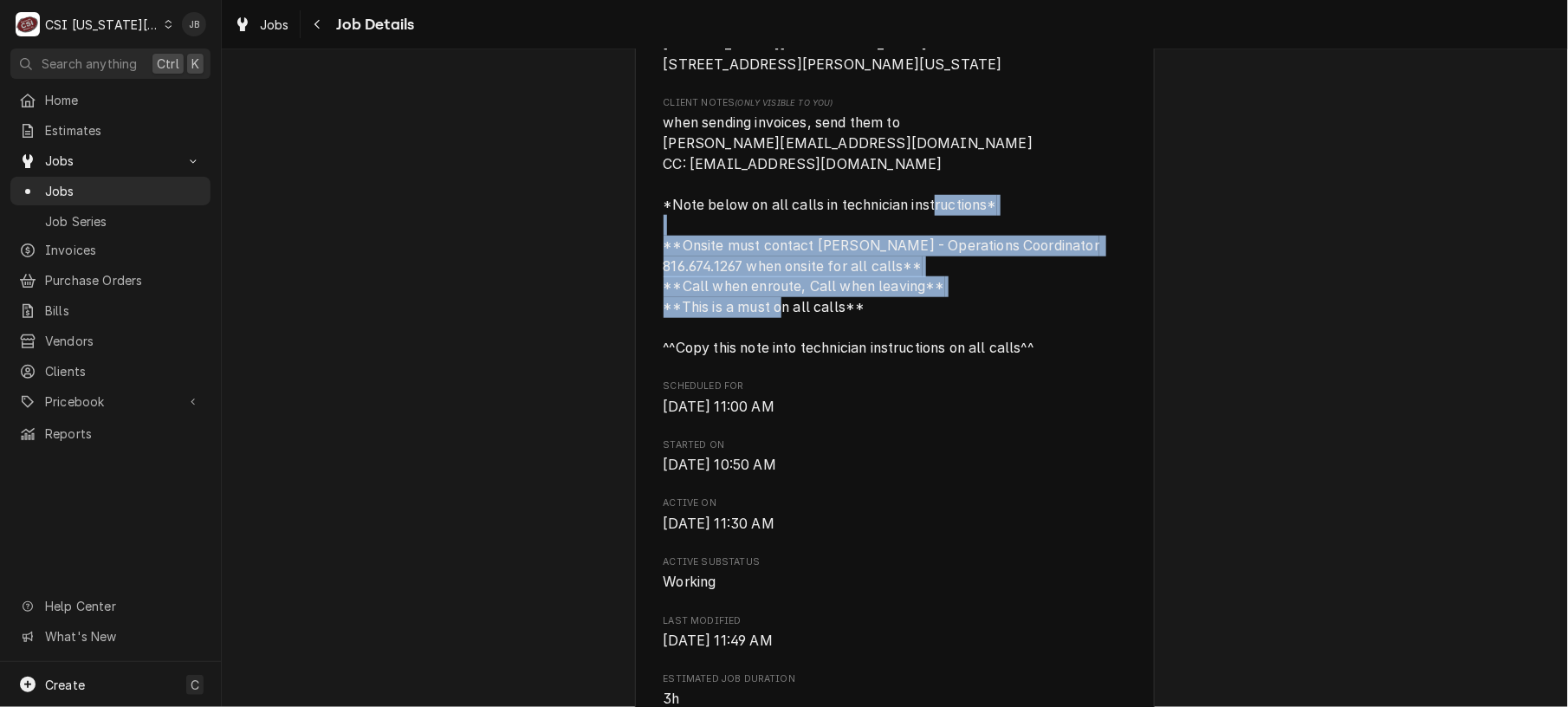
drag, startPoint x: 864, startPoint y: 313, endPoint x: 648, endPoint y: 249, distance: 225.3
click at [648, 249] on div "[PERSON_NAME][GEOGRAPHIC_DATA][PERSON_NAME] [PERSON_NAME][GEOGRAPHIC_DATA] / [S…" at bounding box center [894, 710] width 519 height 2130
copy span "**Onsite must contact [PERSON_NAME] - Operations Coordinator 816.674.1267 when …"
click at [1140, 306] on div "[PERSON_NAME][GEOGRAPHIC_DATA][PERSON_NAME] [PERSON_NAME][GEOGRAPHIC_DATA] / [S…" at bounding box center [894, 710] width 519 height 2130
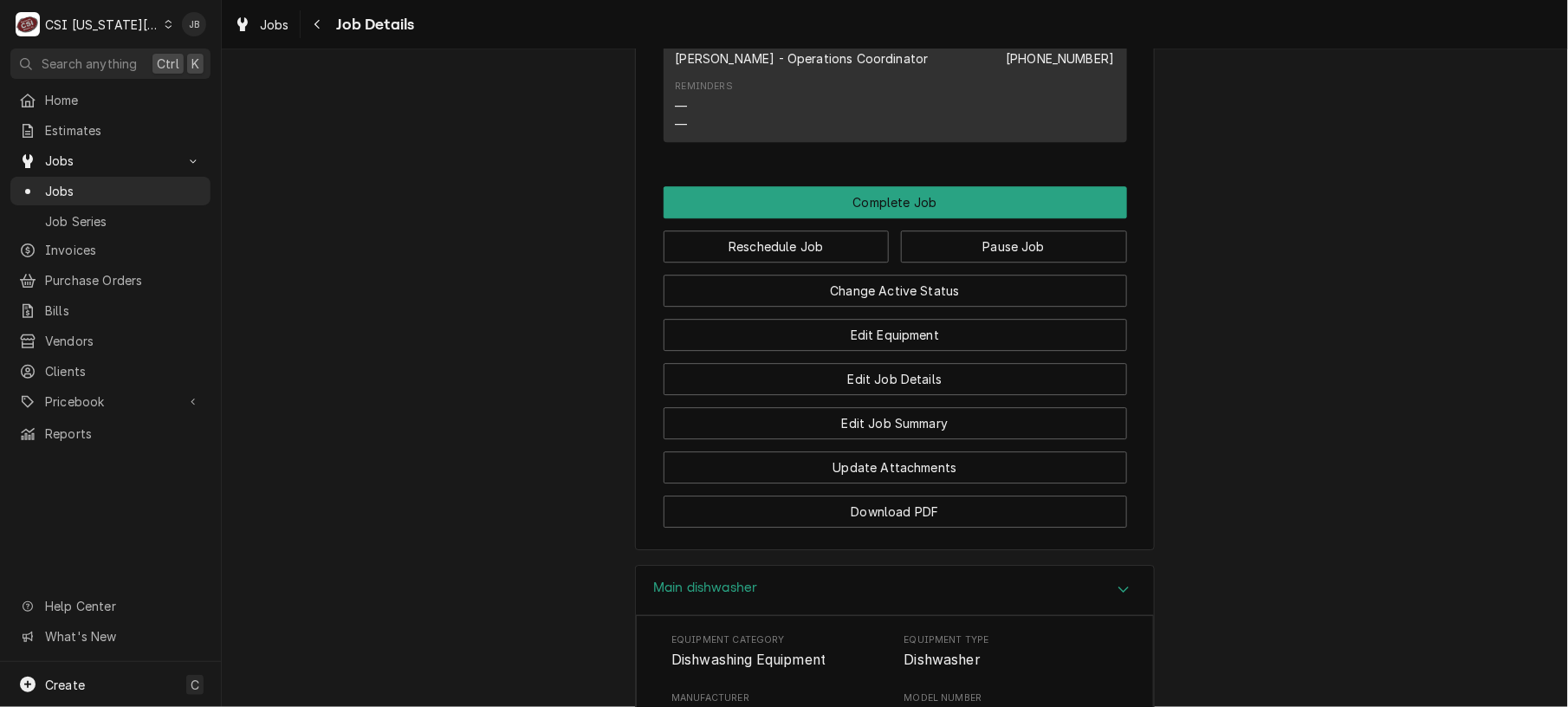
scroll to position [1674, 0]
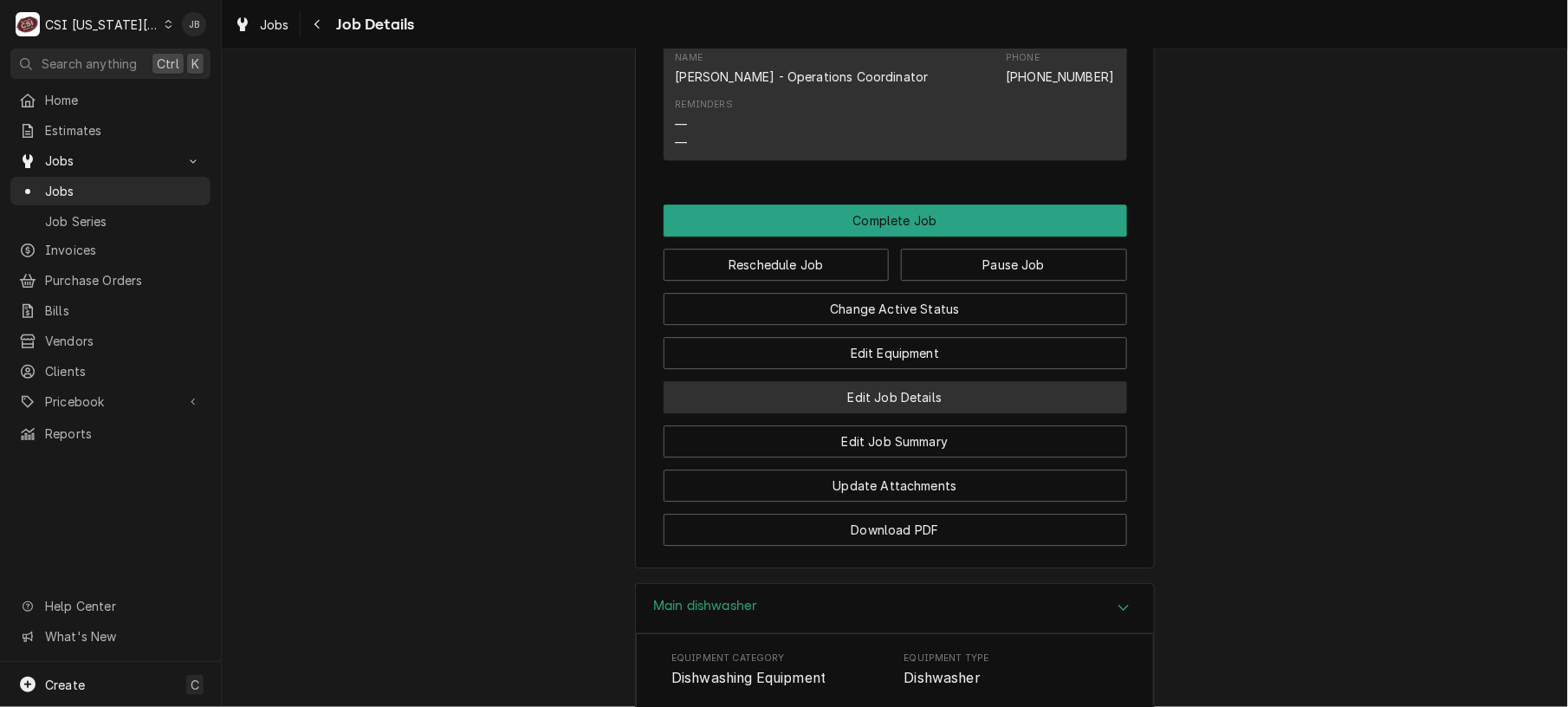
click at [811, 410] on button "Edit Job Details" at bounding box center [895, 397] width 463 height 32
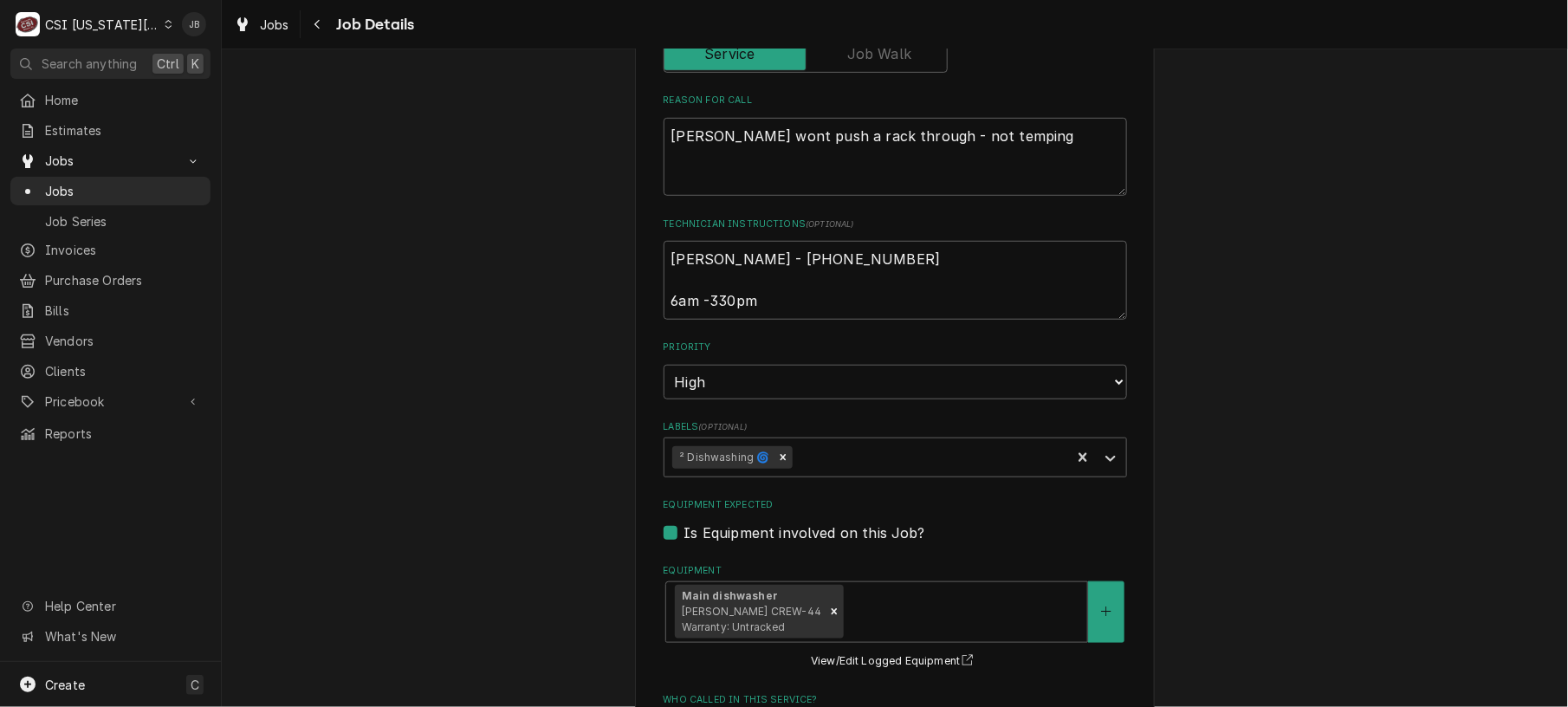
scroll to position [321, 0]
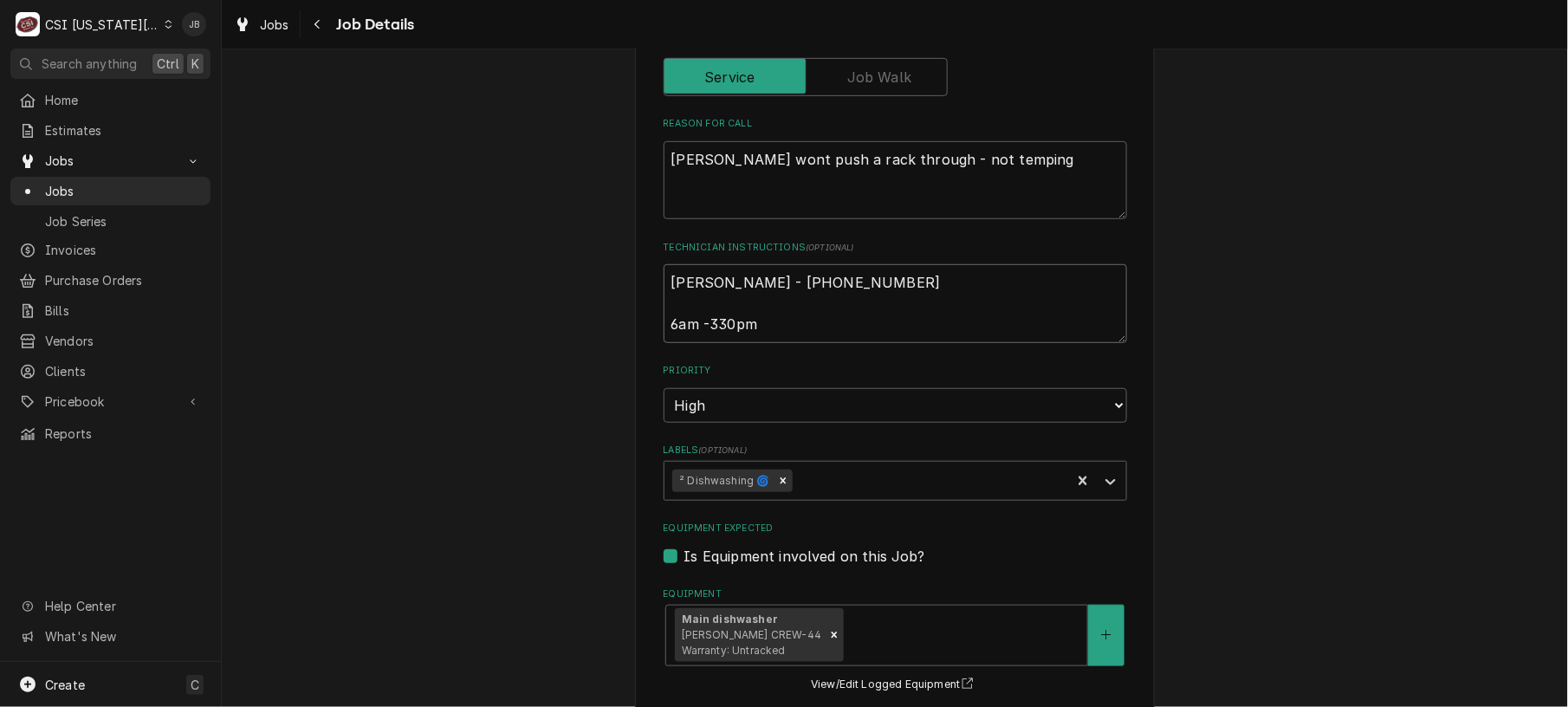
click at [753, 293] on textarea "[PERSON_NAME] - [PHONE_NUMBER] 6am -330pm" at bounding box center [895, 303] width 463 height 79
drag, startPoint x: 756, startPoint y: 310, endPoint x: 555, endPoint y: 251, distance: 209.5
click at [555, 251] on div "[PERSON_NAME][GEOGRAPHIC_DATA][PERSON_NAME] [PERSON_NAME][GEOGRAPHIC_DATA] / [S…" at bounding box center [895, 513] width 1346 height 1531
paste textarea "**Onsite must contact [PERSON_NAME] - Operations Coordinator 816.674.1267 when …"
type textarea "x"
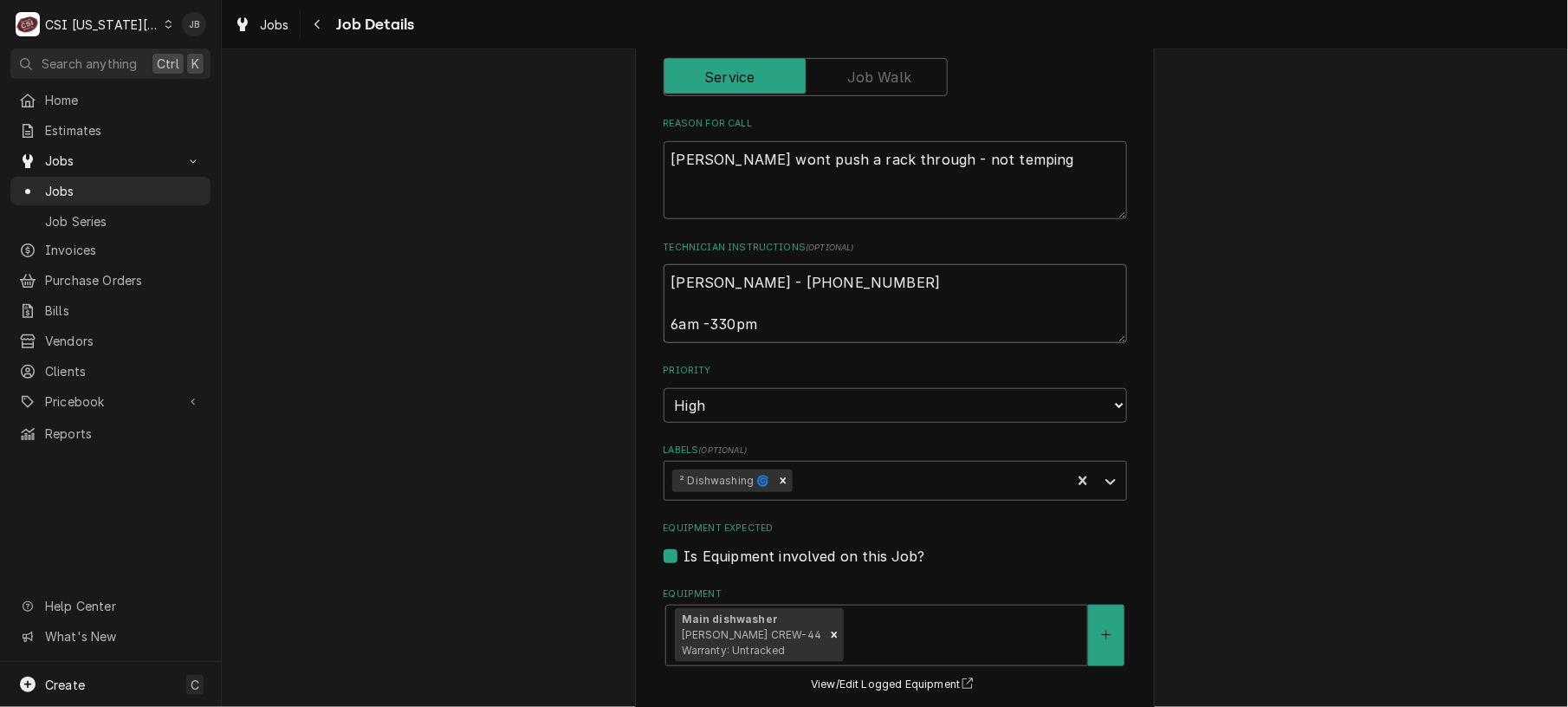
type textarea "**Onsite must contact [PERSON_NAME] - Operations Coordinator 816.674.1267 when …"
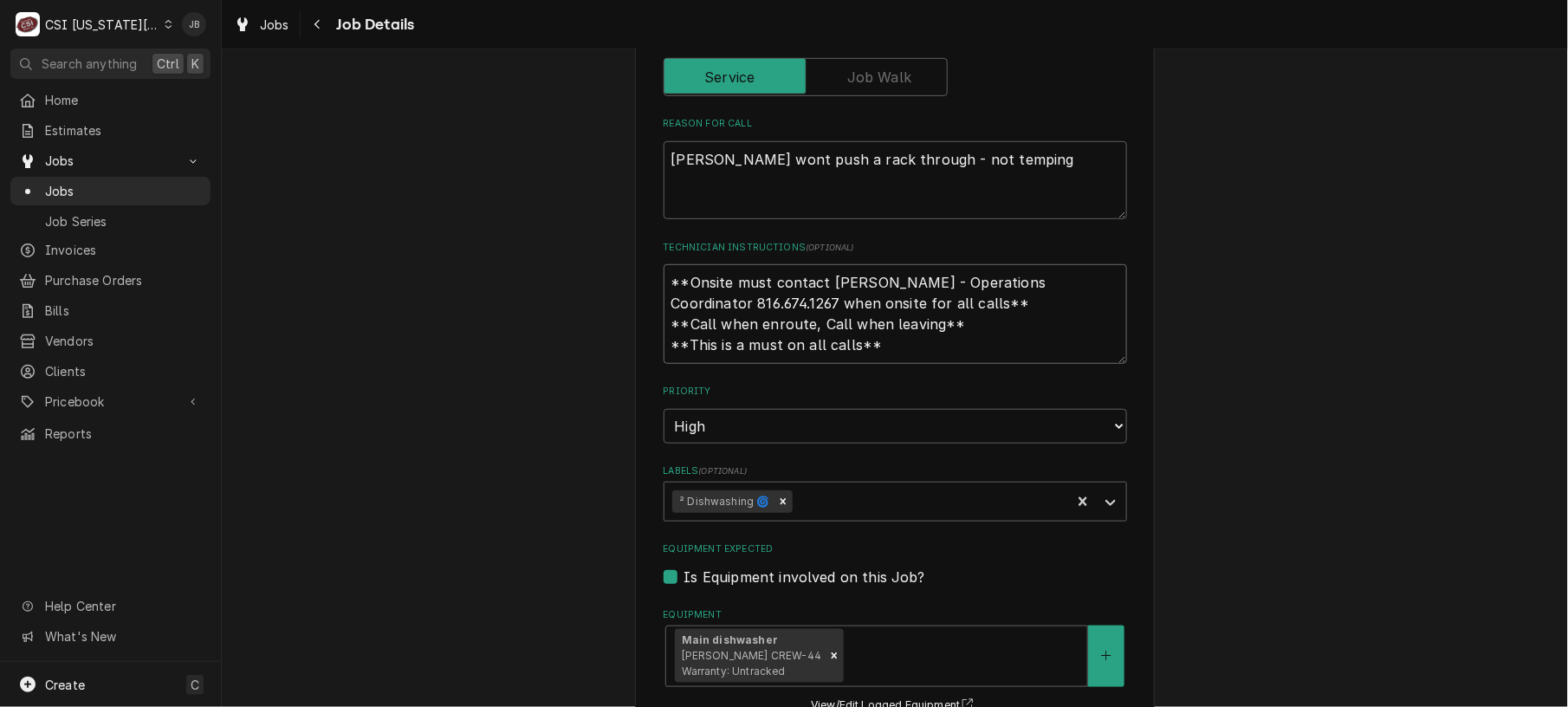
type textarea "x"
type textarea "**Onsite must contact [PERSON_NAME] - Operations Coordinator 816.674.1267 when …"
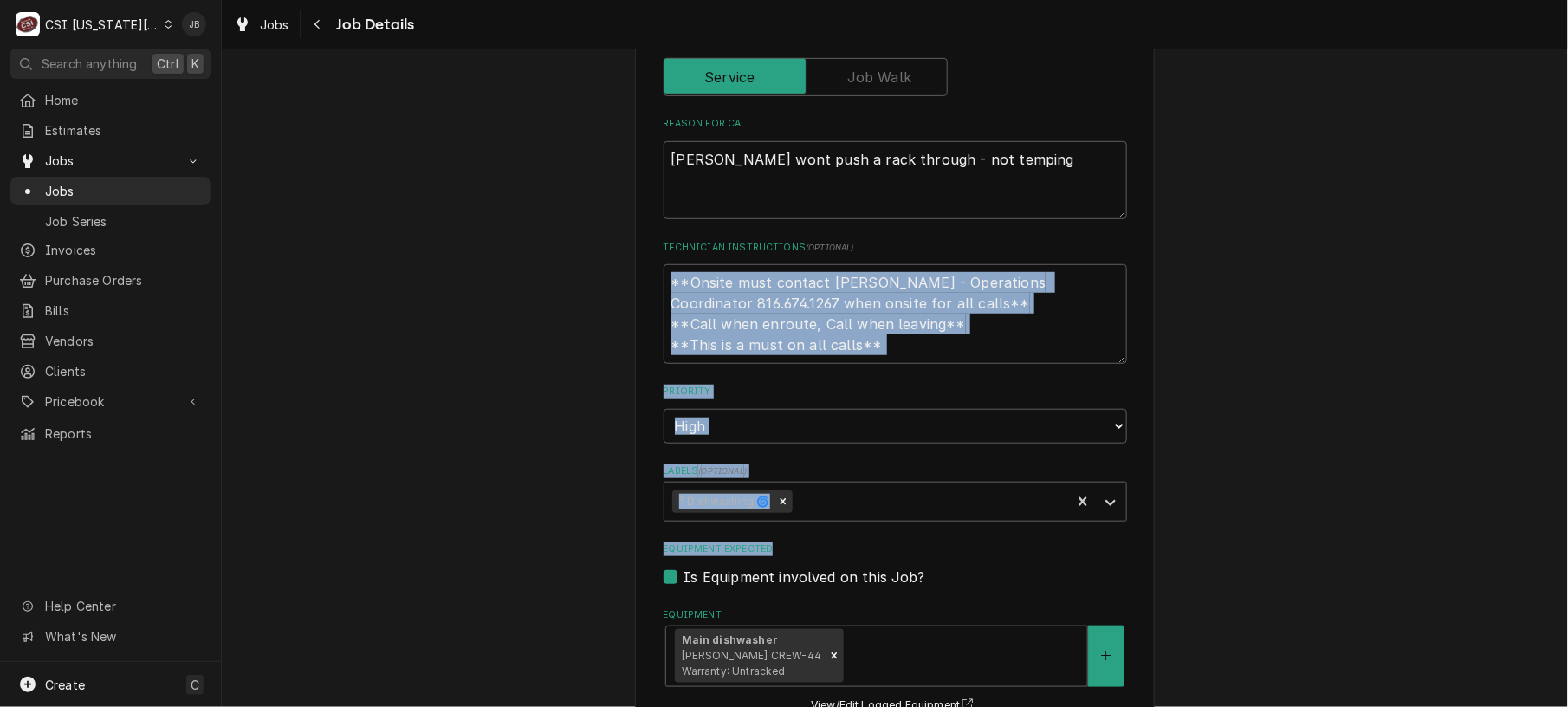
drag, startPoint x: 1550, startPoint y: 302, endPoint x: 1514, endPoint y: 520, distance: 221.0
click at [1514, 520] on div "HICKMAN MILLS SCHOOL DISTRICT Ervin Early Learning Center / 10530 Greenwood Rd,…" at bounding box center [895, 523] width 1346 height 1552
drag, startPoint x: 1514, startPoint y: 520, endPoint x: 1498, endPoint y: 458, distance: 64.0
click at [1498, 458] on div "HICKMAN MILLS SCHOOL DISTRICT Ervin Early Learning Center / 10530 Greenwood Rd,…" at bounding box center [895, 523] width 1346 height 1552
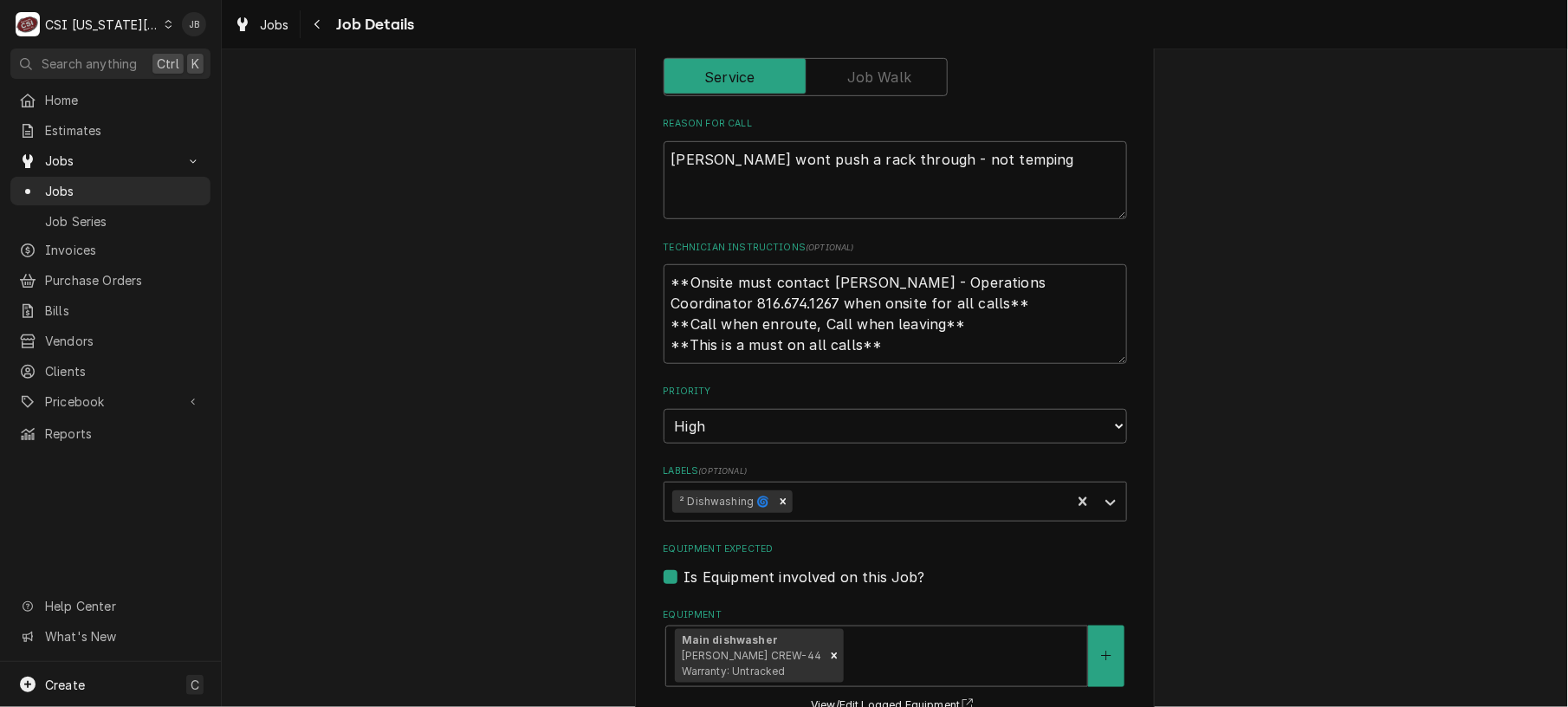
scroll to position [901, 0]
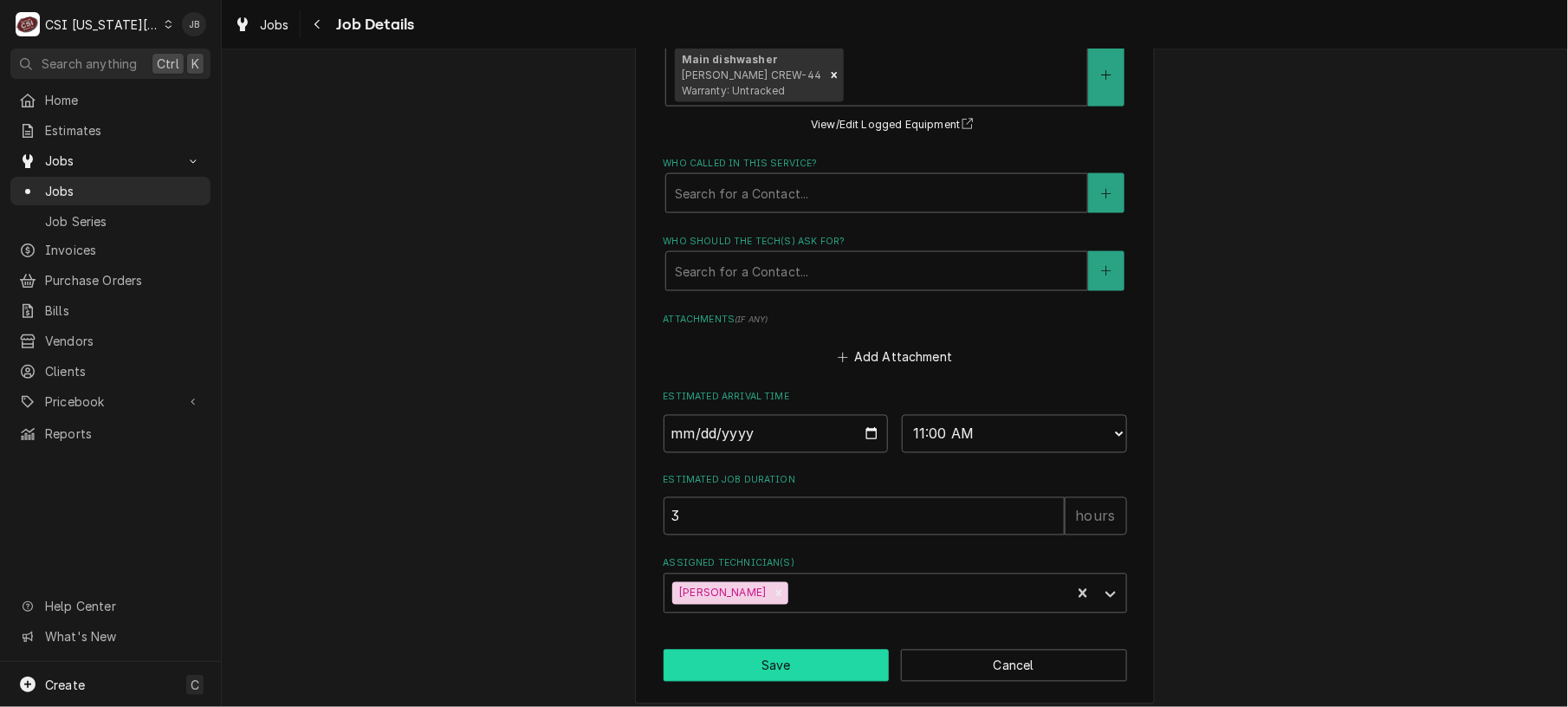
click at [788, 649] on button "Save" at bounding box center [776, 665] width 226 height 32
type textarea "x"
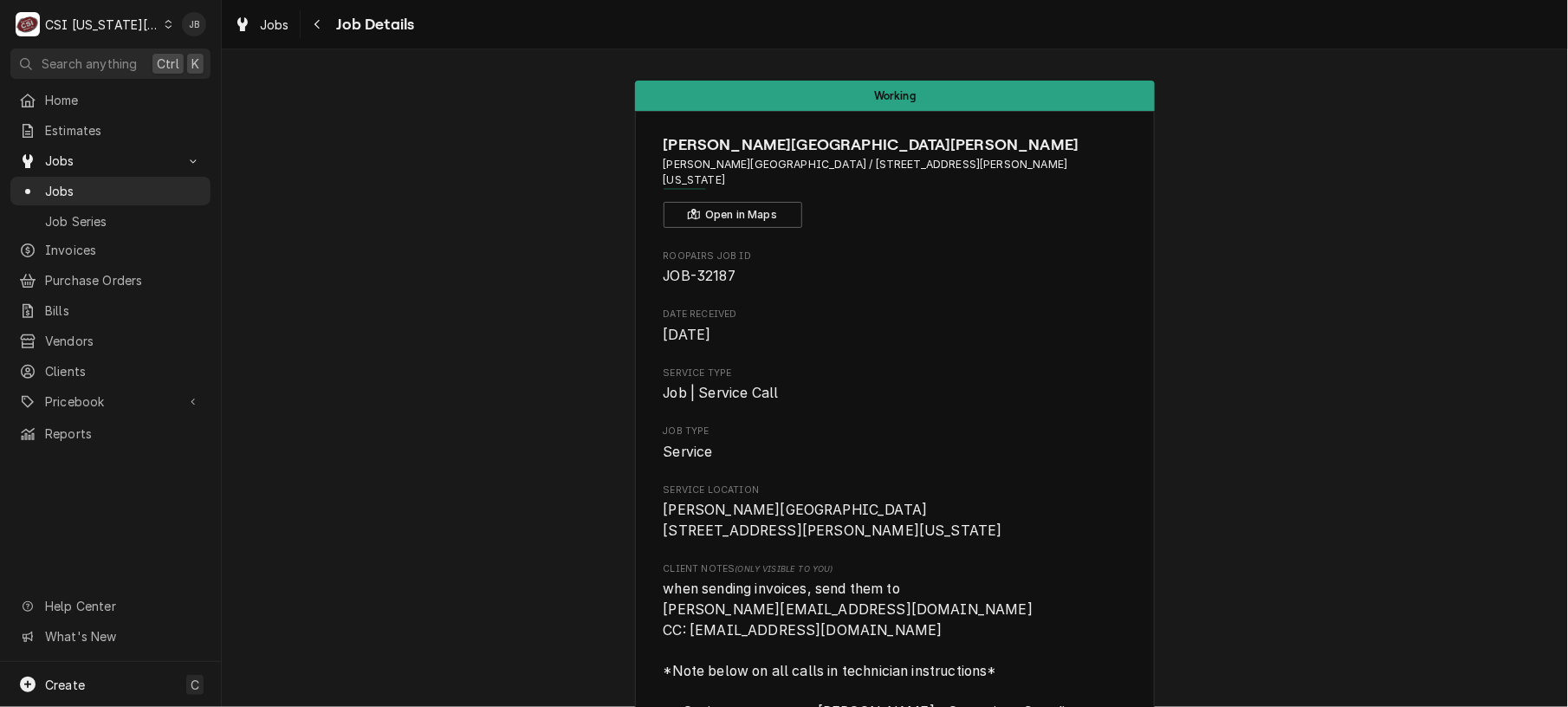
drag, startPoint x: 293, startPoint y: 194, endPoint x: 333, endPoint y: 206, distance: 41.8
